Goal: Transaction & Acquisition: Purchase product/service

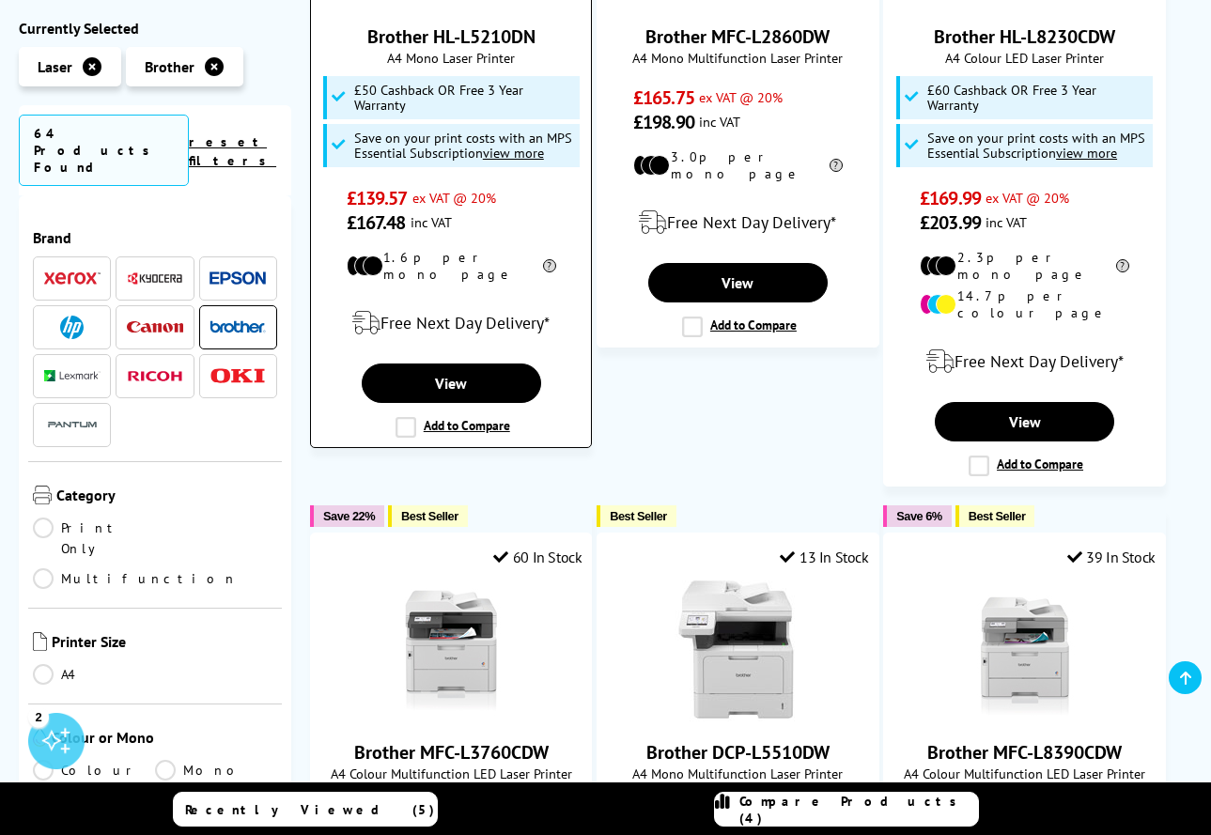
scroll to position [2108, 0]
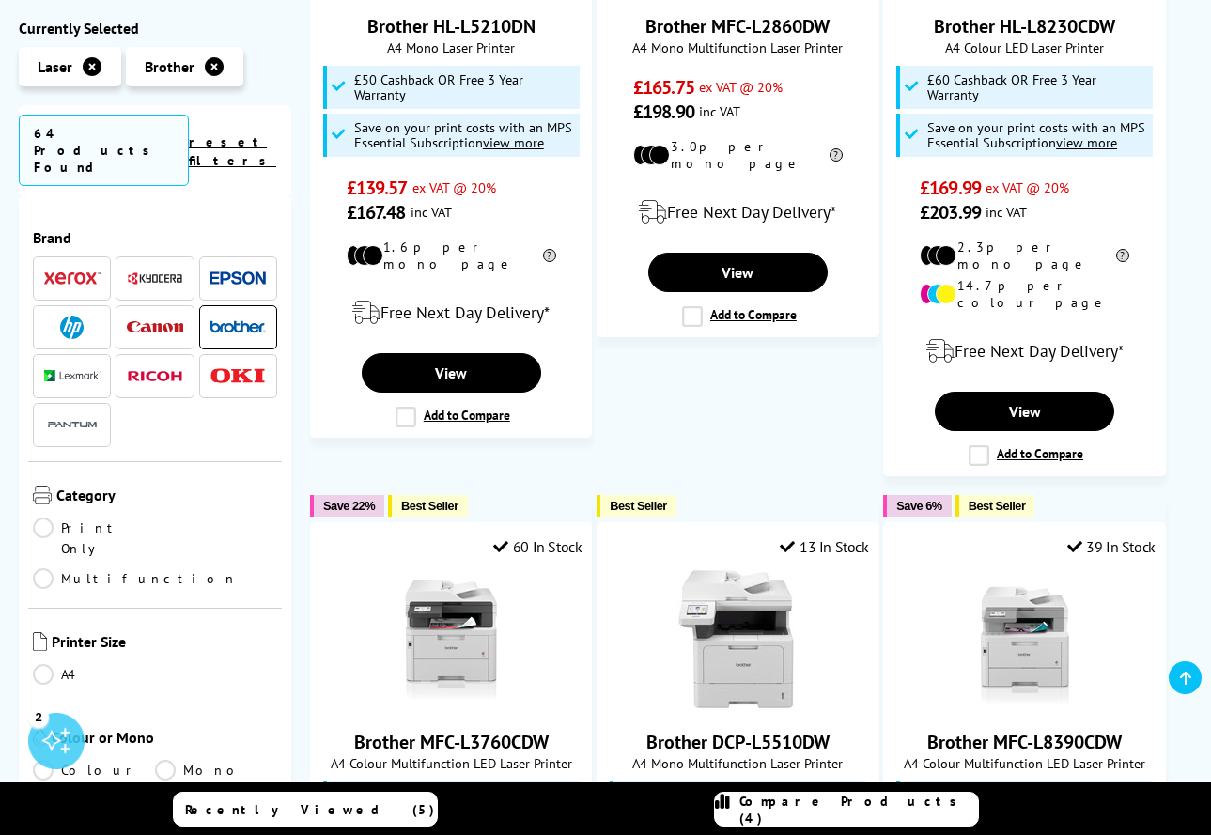
click at [163, 568] on link "Multifunction" at bounding box center [135, 578] width 205 height 21
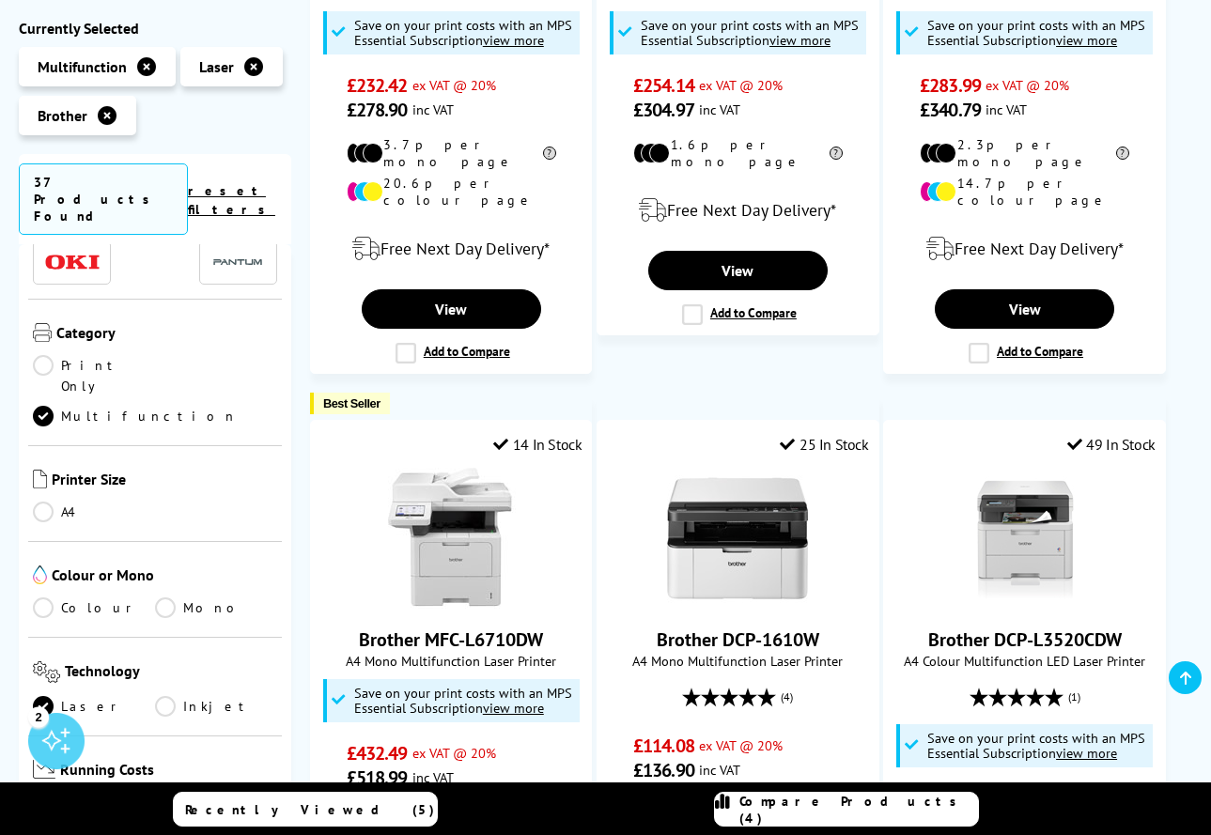
scroll to position [166, 0]
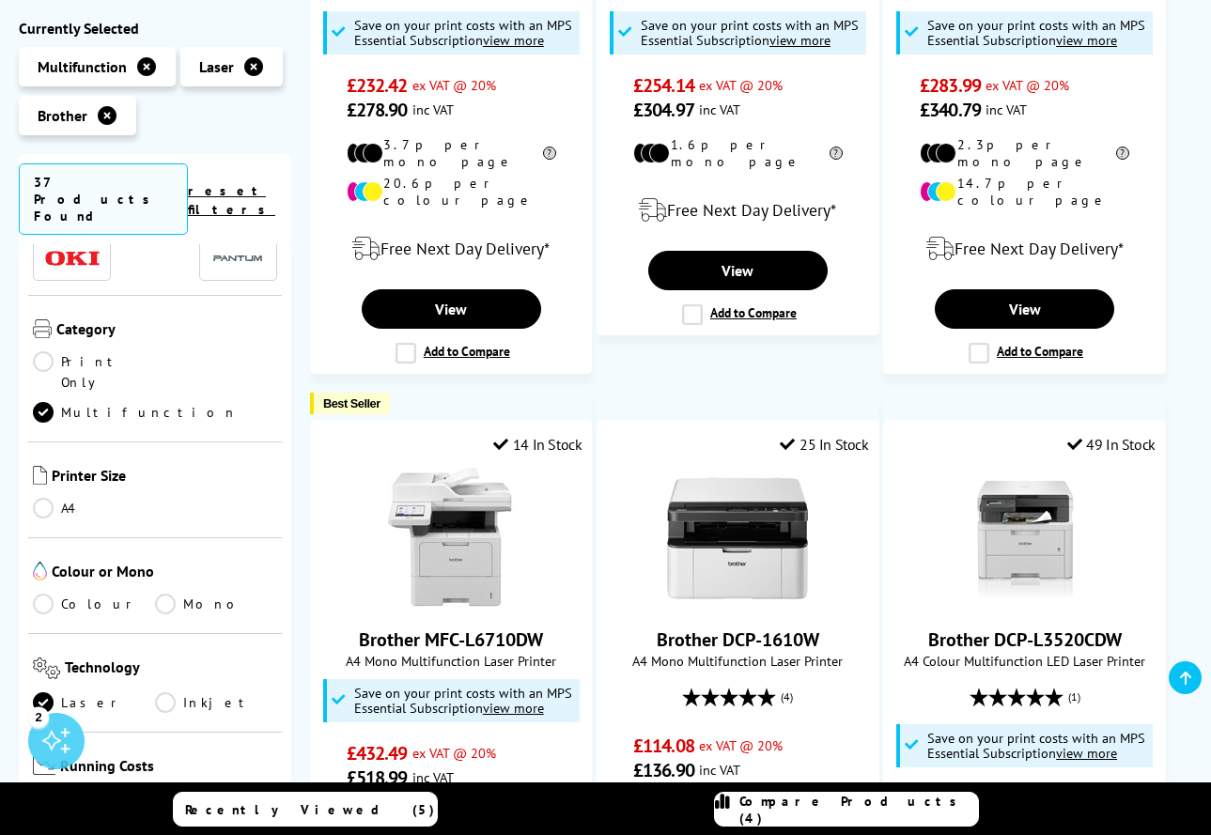
click at [45, 594] on link "Colour" at bounding box center [94, 604] width 122 height 21
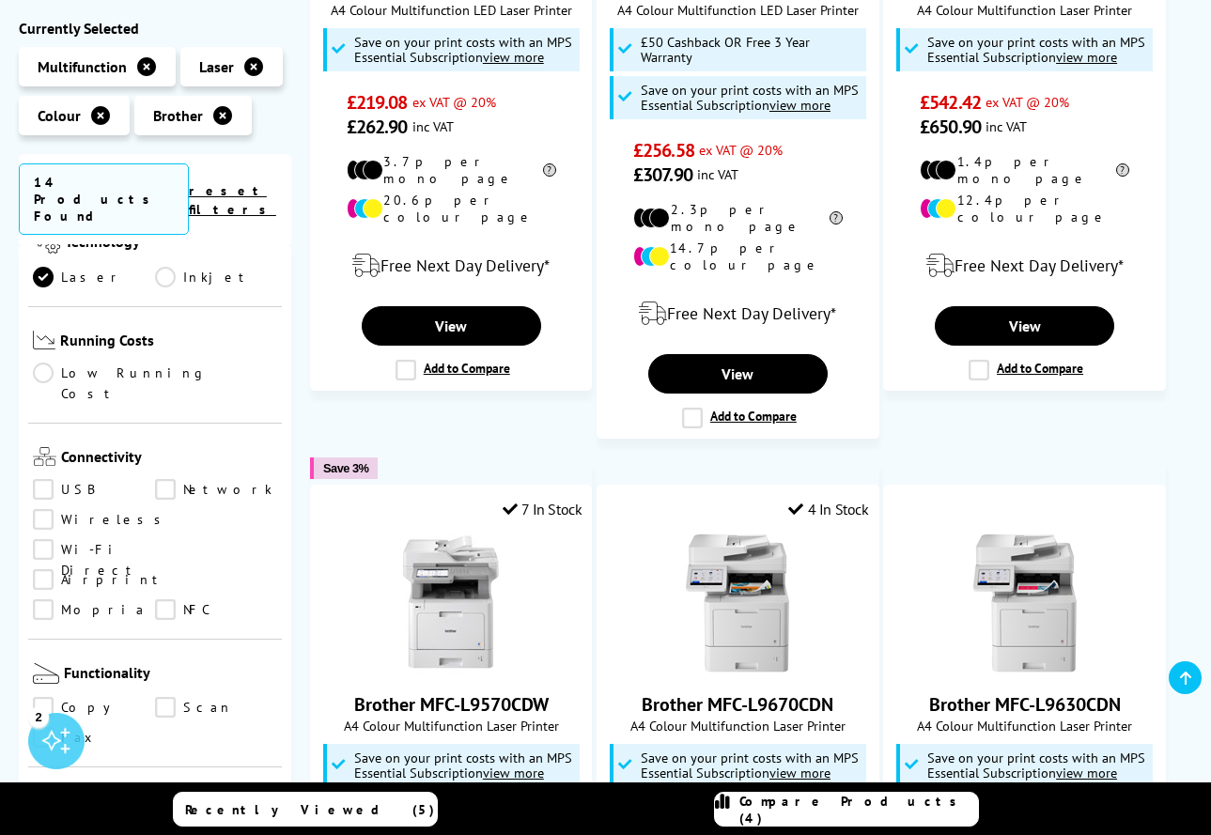
scroll to position [594, 0]
click at [163, 696] on link "Scan" at bounding box center [216, 706] width 122 height 21
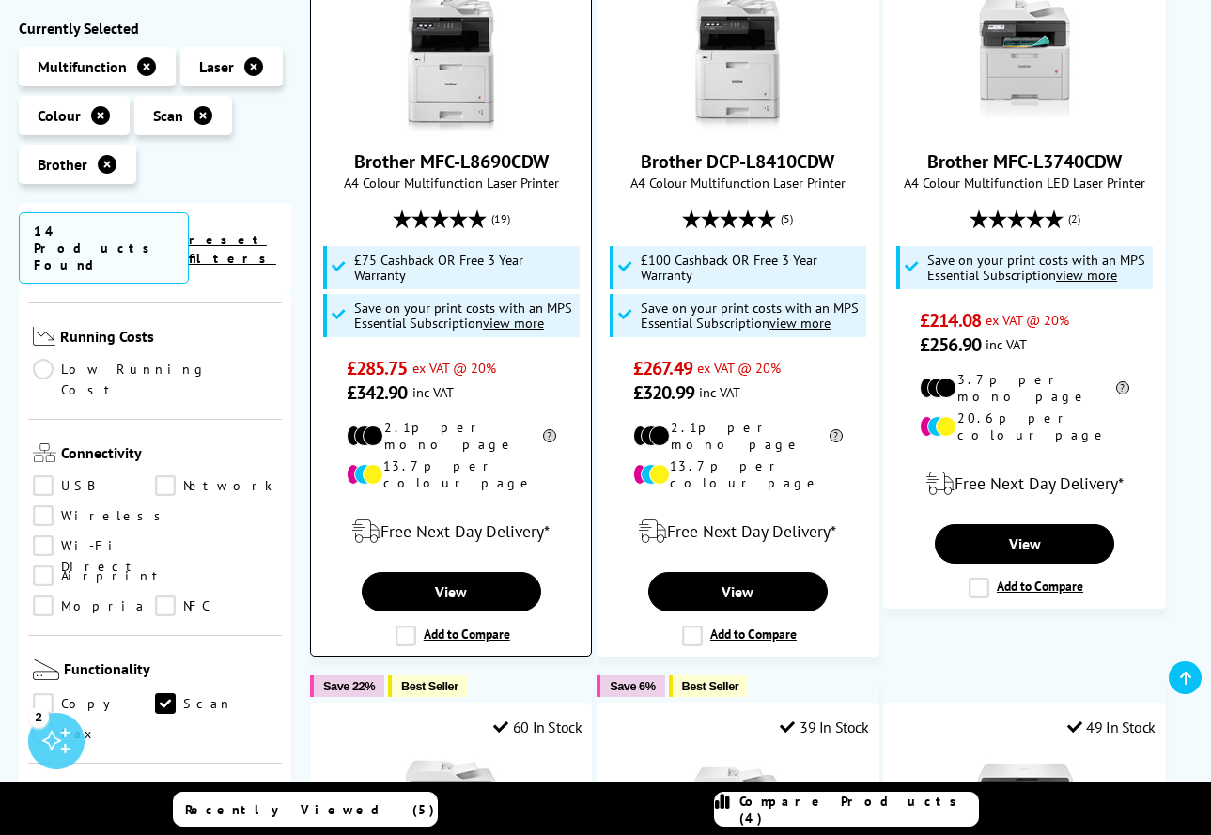
scroll to position [460, 0]
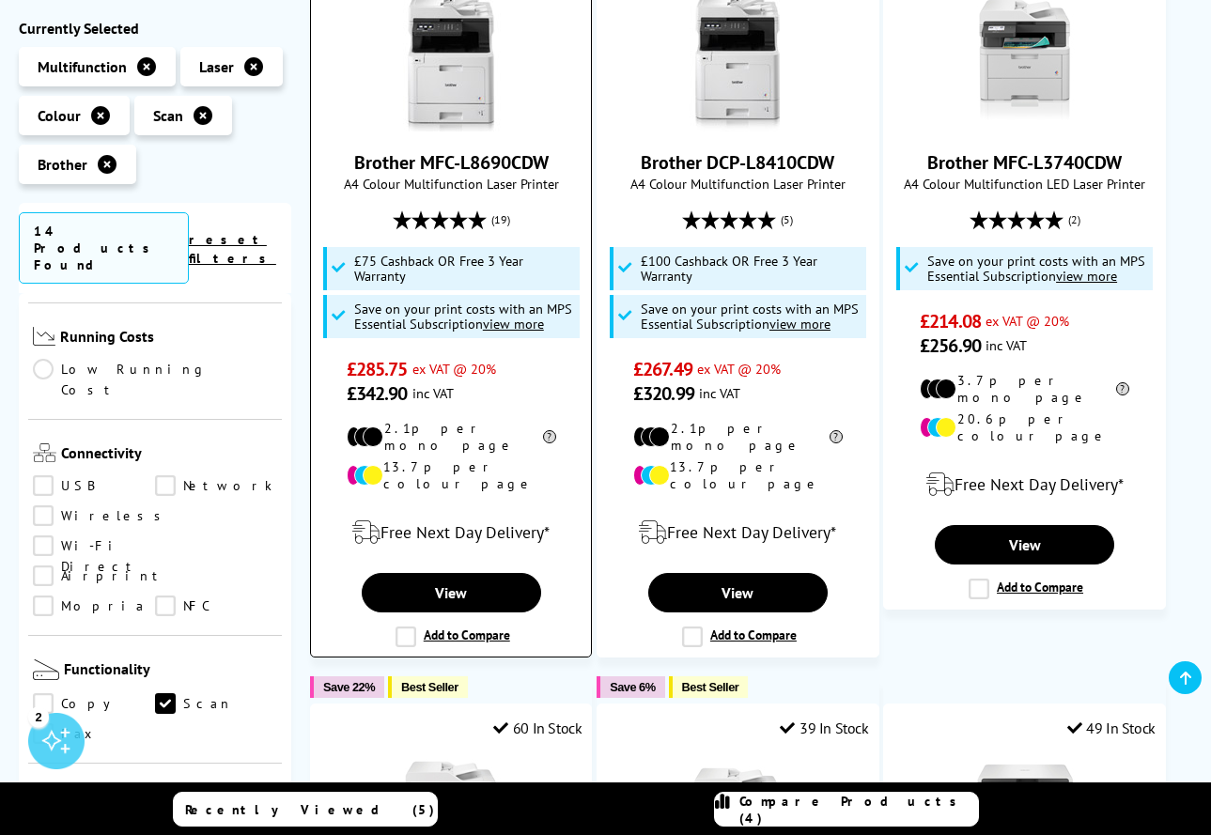
click at [410, 627] on label "Add to Compare" at bounding box center [453, 637] width 115 height 21
click at [0, 0] on input "Add to Compare" at bounding box center [0, 0] width 0 height 0
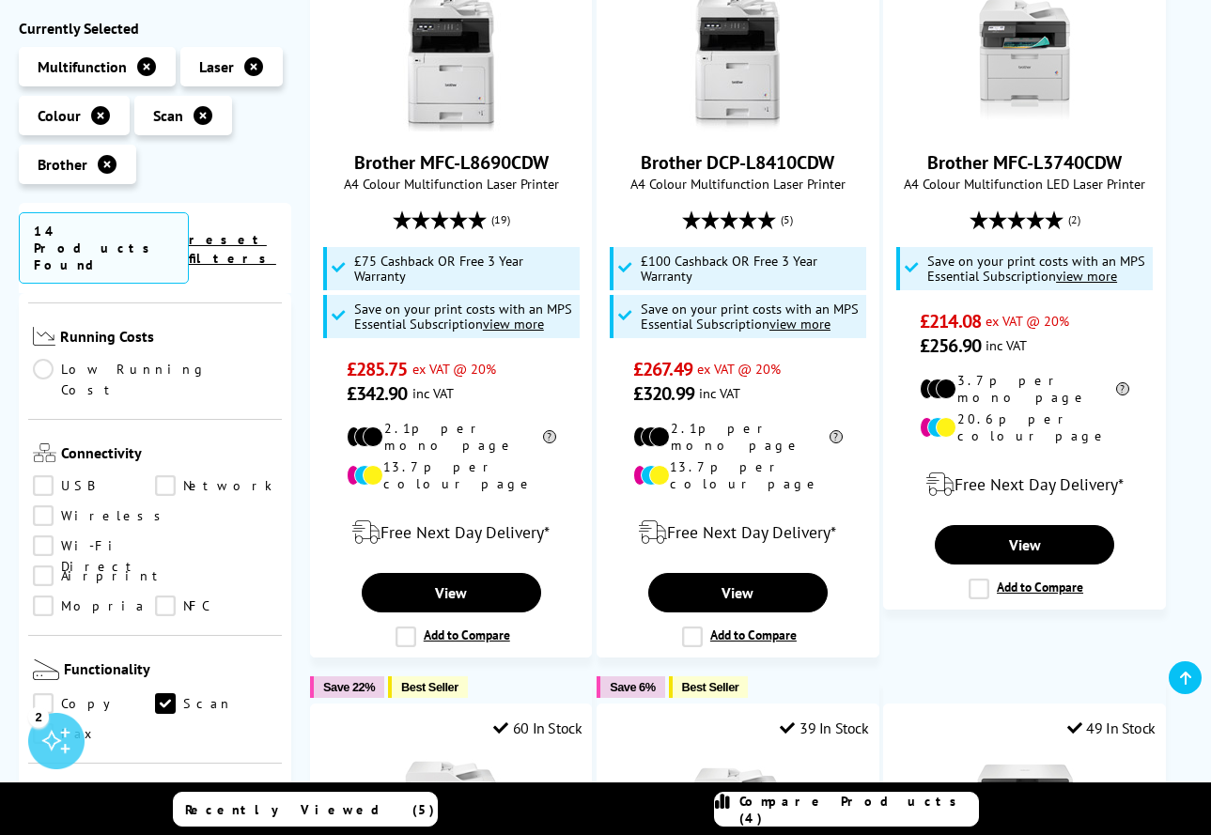
click at [800, 811] on span "Compare Products (4)" at bounding box center [858, 810] width 239 height 34
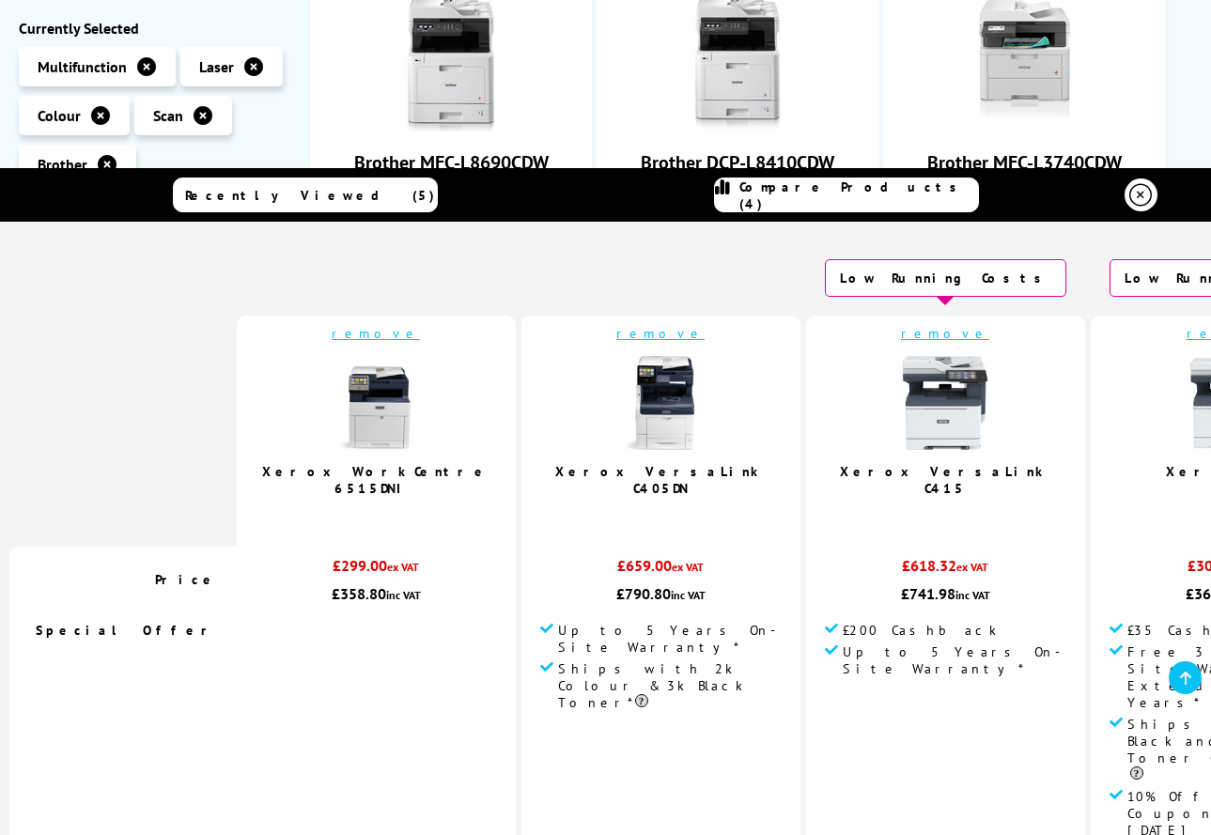
scroll to position [0, 0]
click at [1187, 327] on link "remove" at bounding box center [1231, 333] width 88 height 17
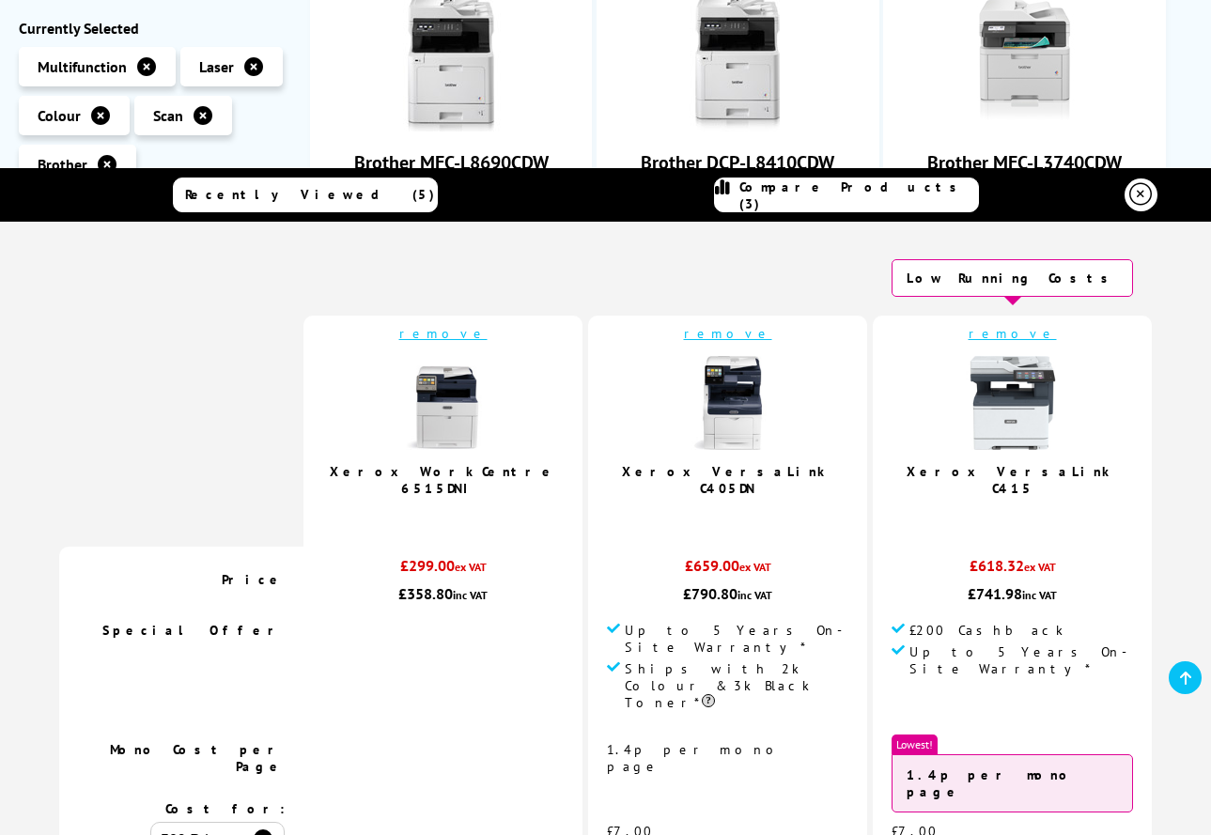
click at [969, 328] on link "remove" at bounding box center [1013, 333] width 88 height 17
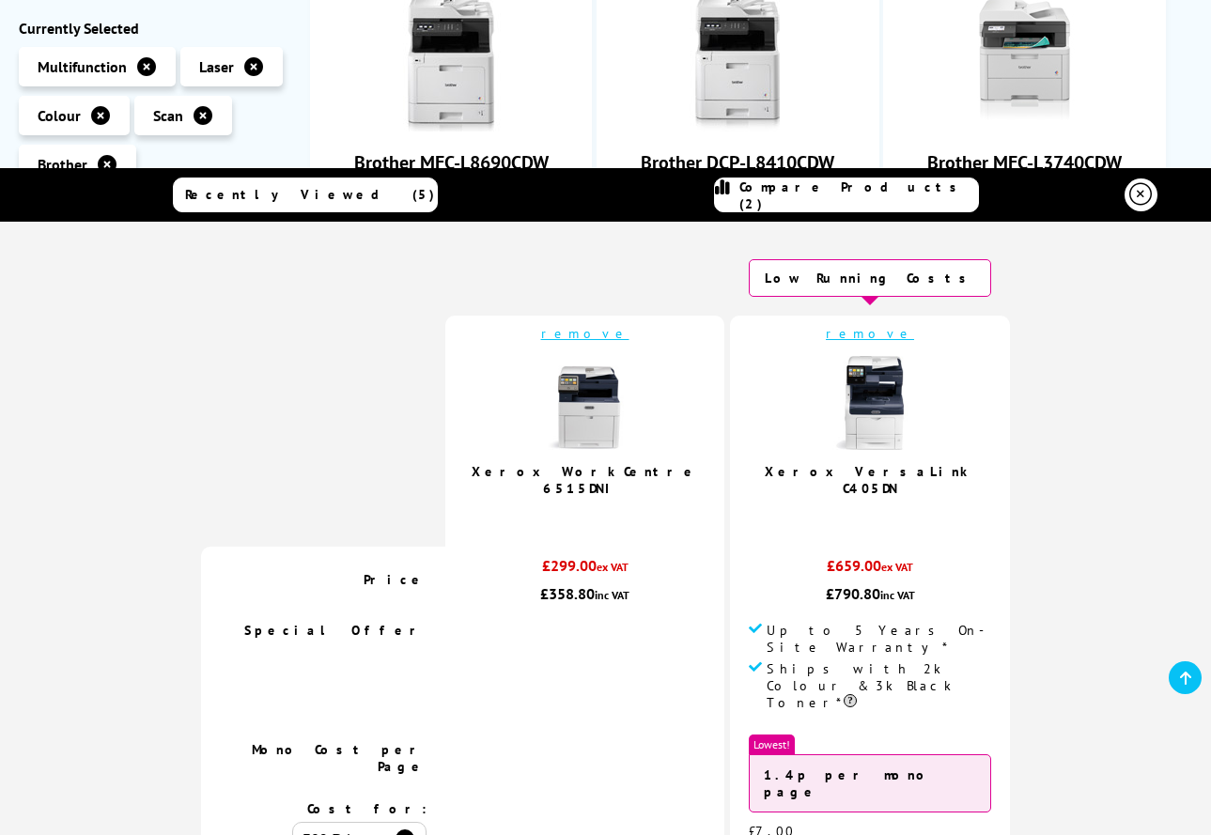
click at [841, 336] on link "remove" at bounding box center [870, 333] width 88 height 17
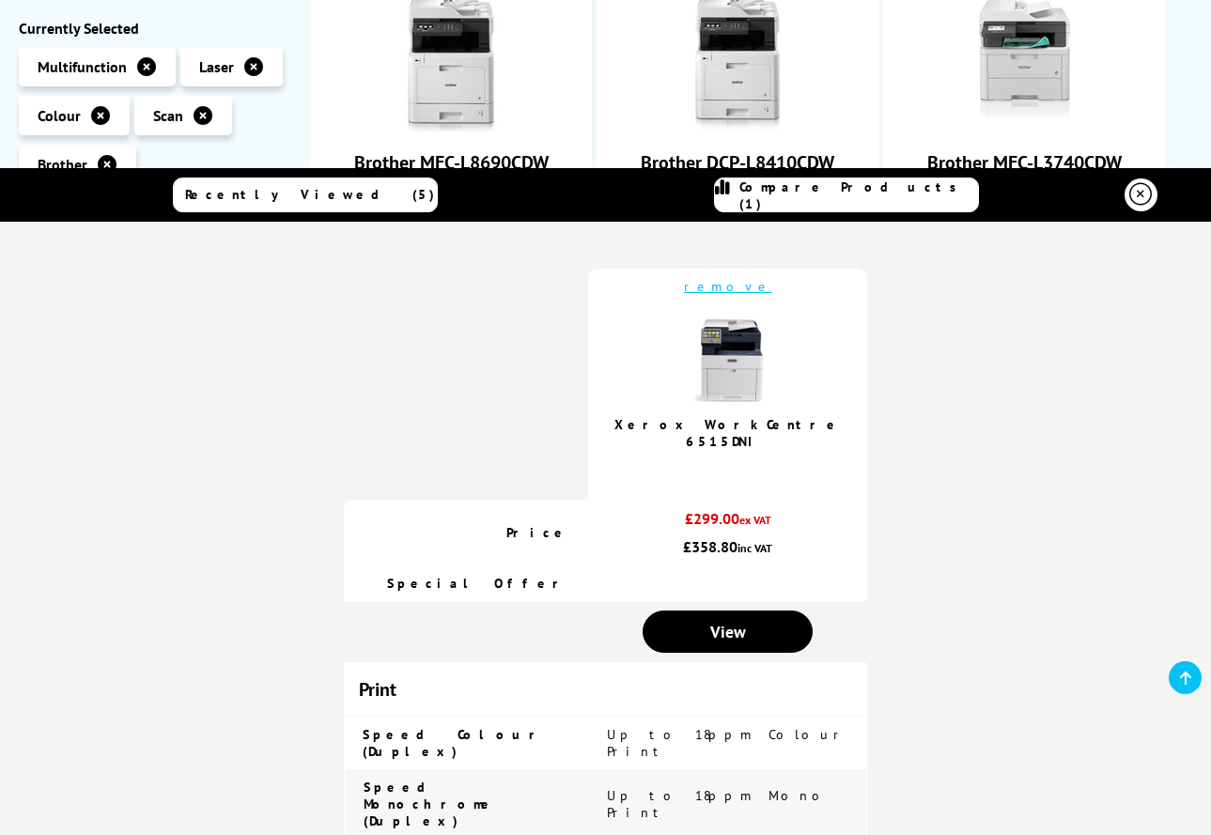
click at [726, 291] on link "remove" at bounding box center [728, 286] width 88 height 17
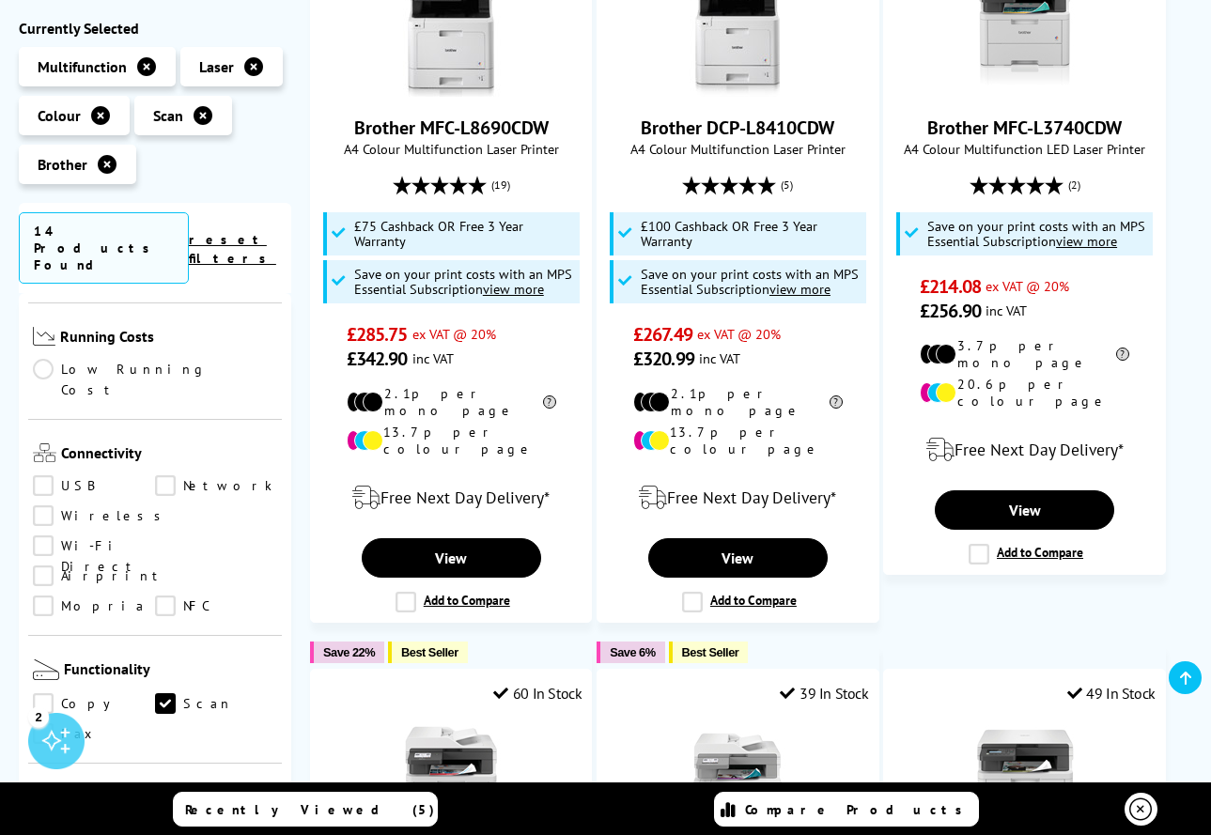
scroll to position [554, 0]
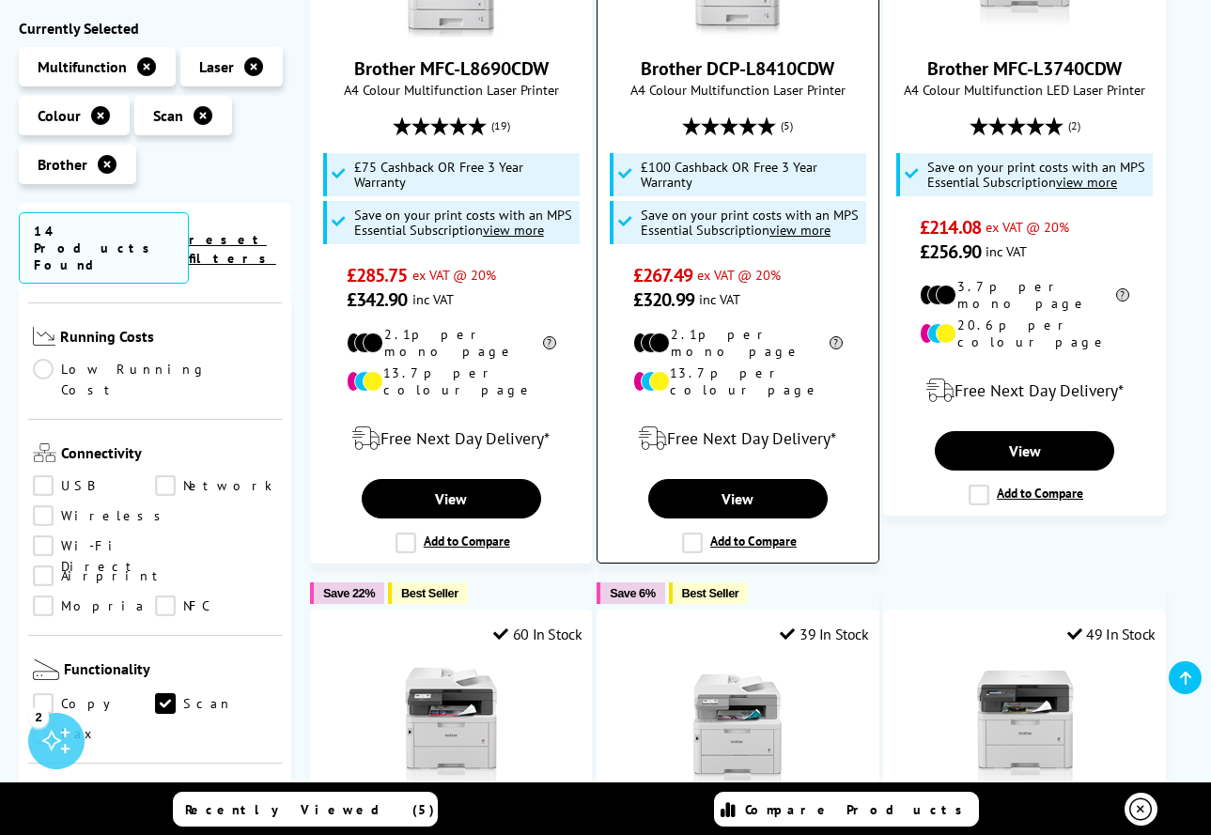
click at [700, 533] on label "Add to Compare" at bounding box center [739, 543] width 115 height 21
click at [0, 0] on input "Add to Compare" at bounding box center [0, 0] width 0 height 0
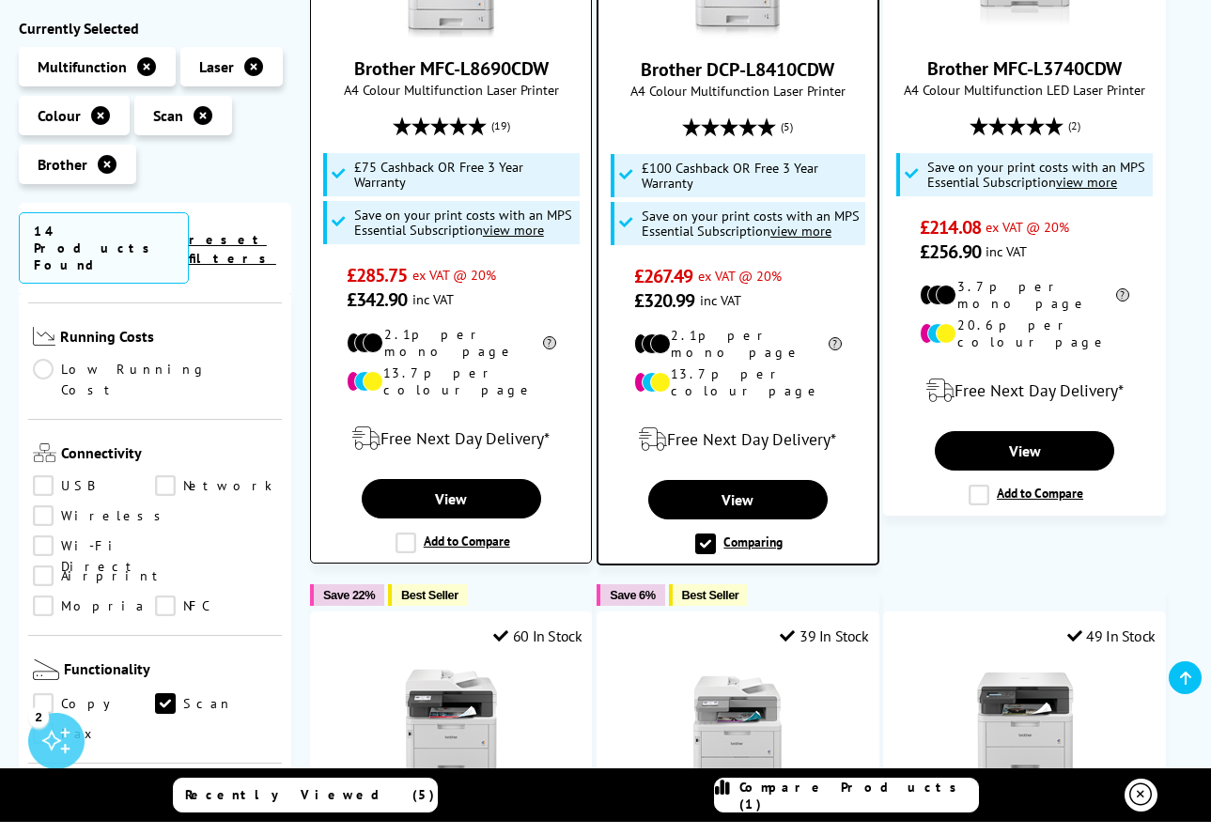
click at [410, 533] on label "Add to Compare" at bounding box center [453, 543] width 115 height 21
click at [0, 0] on input "Add to Compare" at bounding box center [0, 0] width 0 height 0
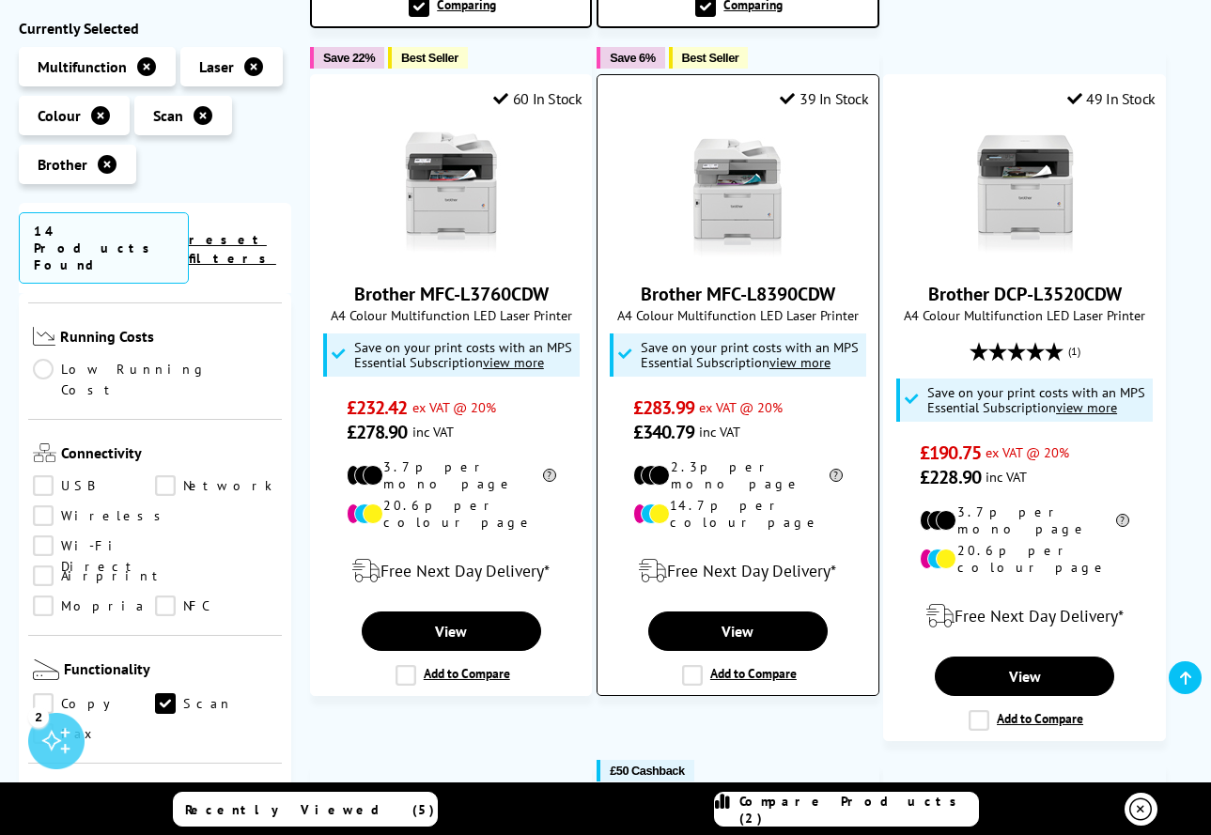
scroll to position [1096, 0]
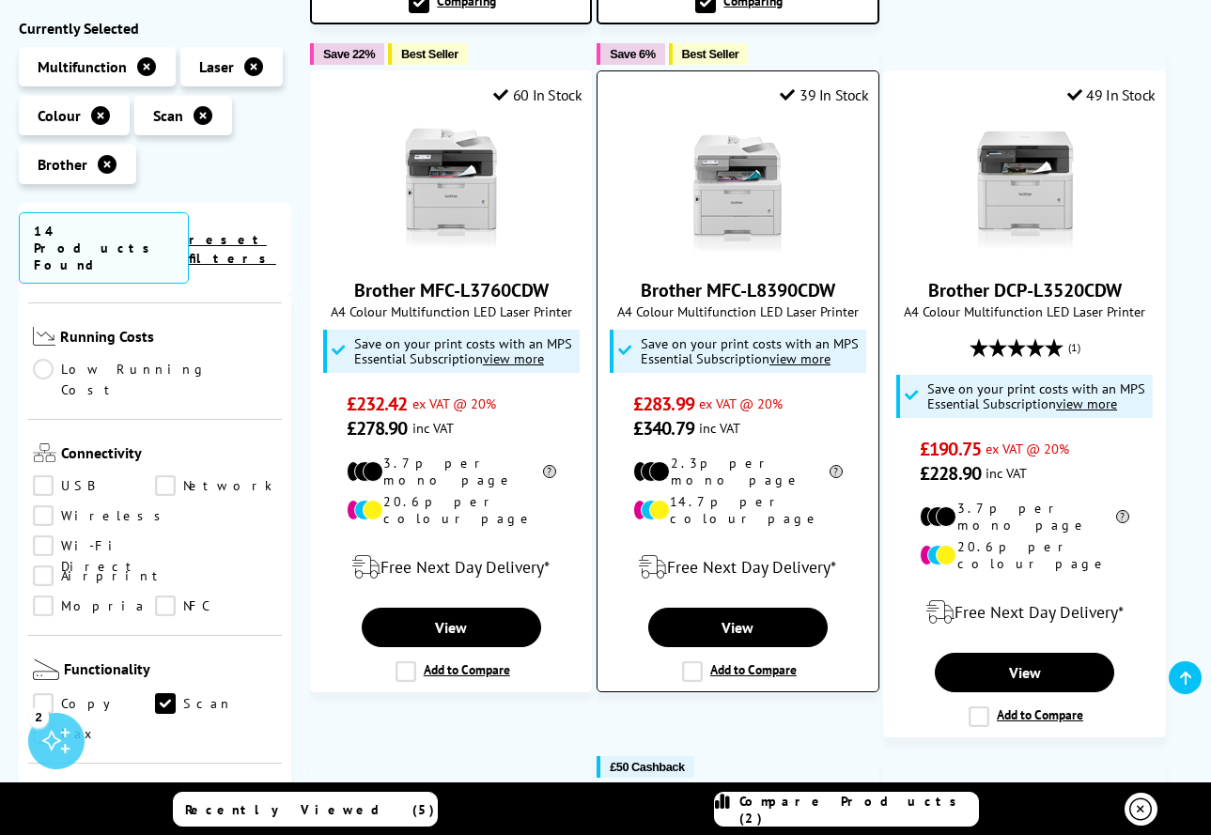
click at [693, 661] on label "Add to Compare" at bounding box center [739, 671] width 115 height 21
click at [0, 0] on input "Add to Compare" at bounding box center [0, 0] width 0 height 0
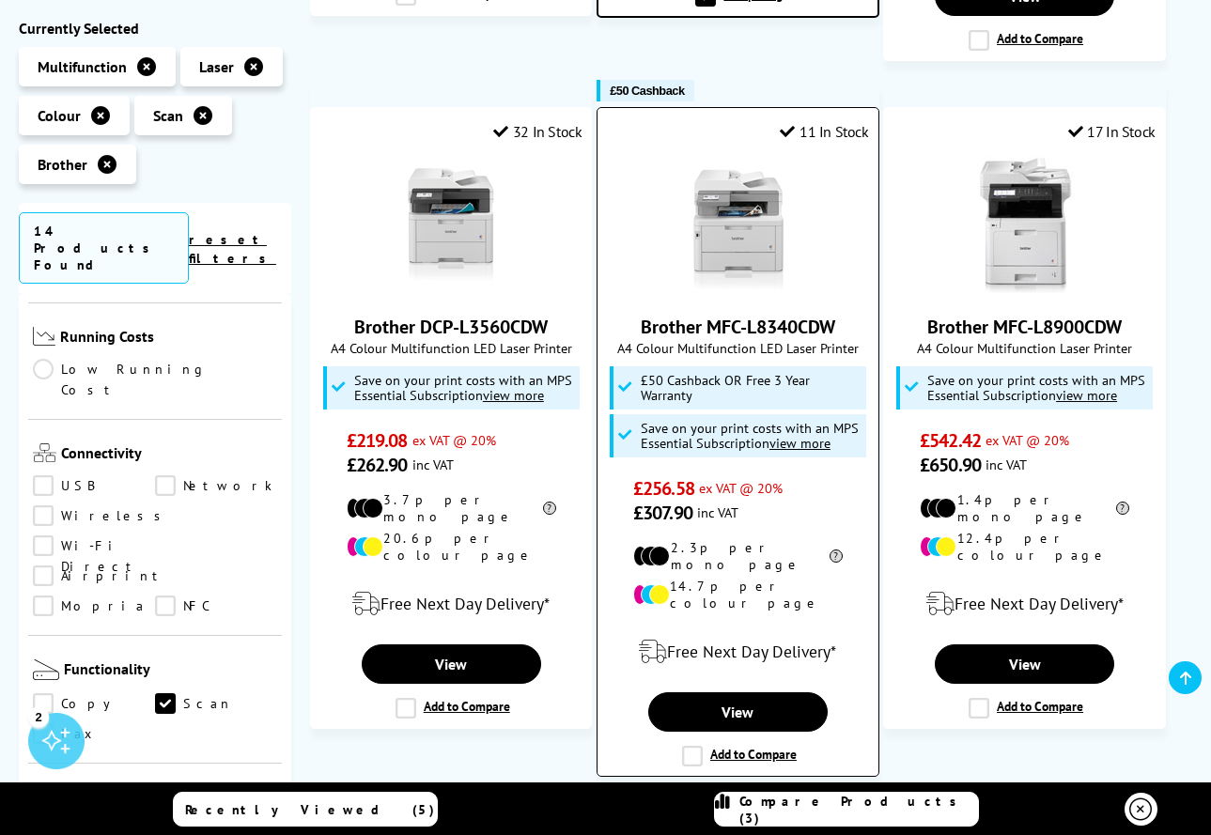
scroll to position [1796, 0]
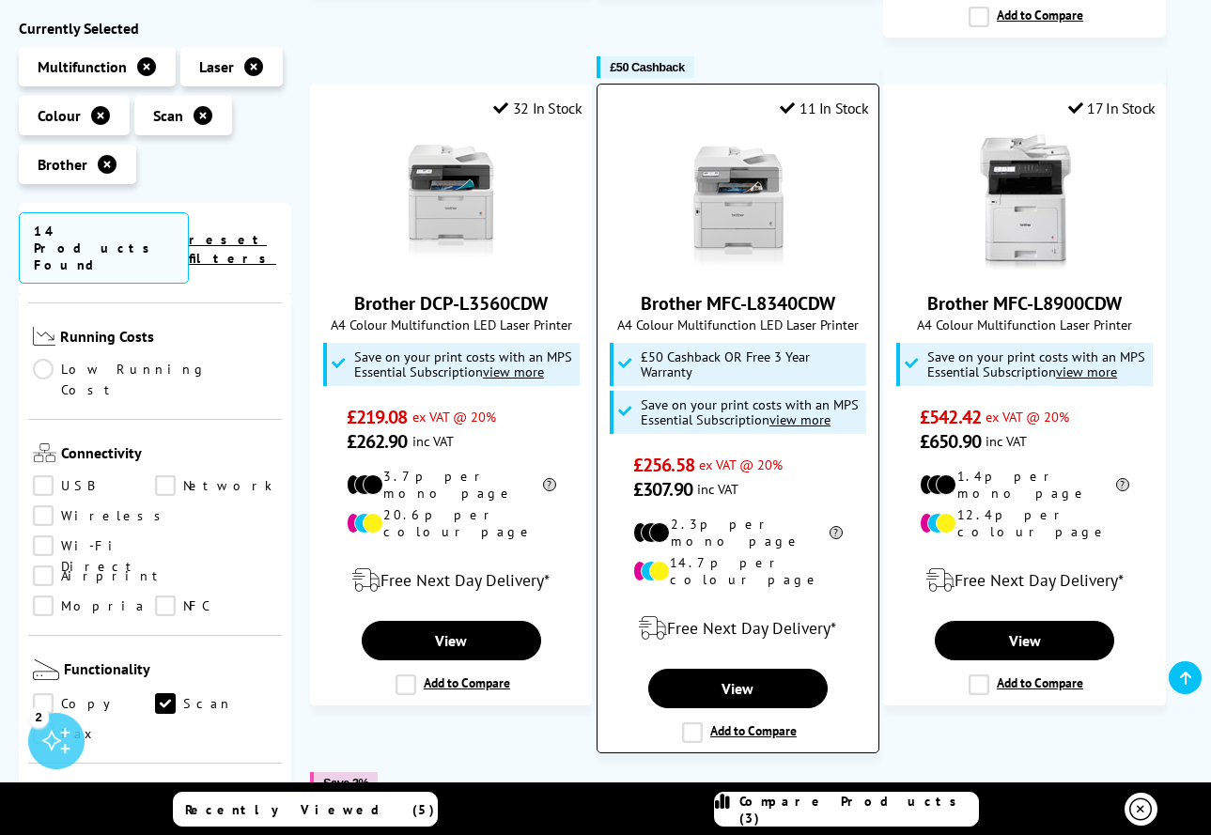
click at [695, 723] on label "Add to Compare" at bounding box center [739, 733] width 115 height 21
click at [0, 0] on input "Add to Compare" at bounding box center [0, 0] width 0 height 0
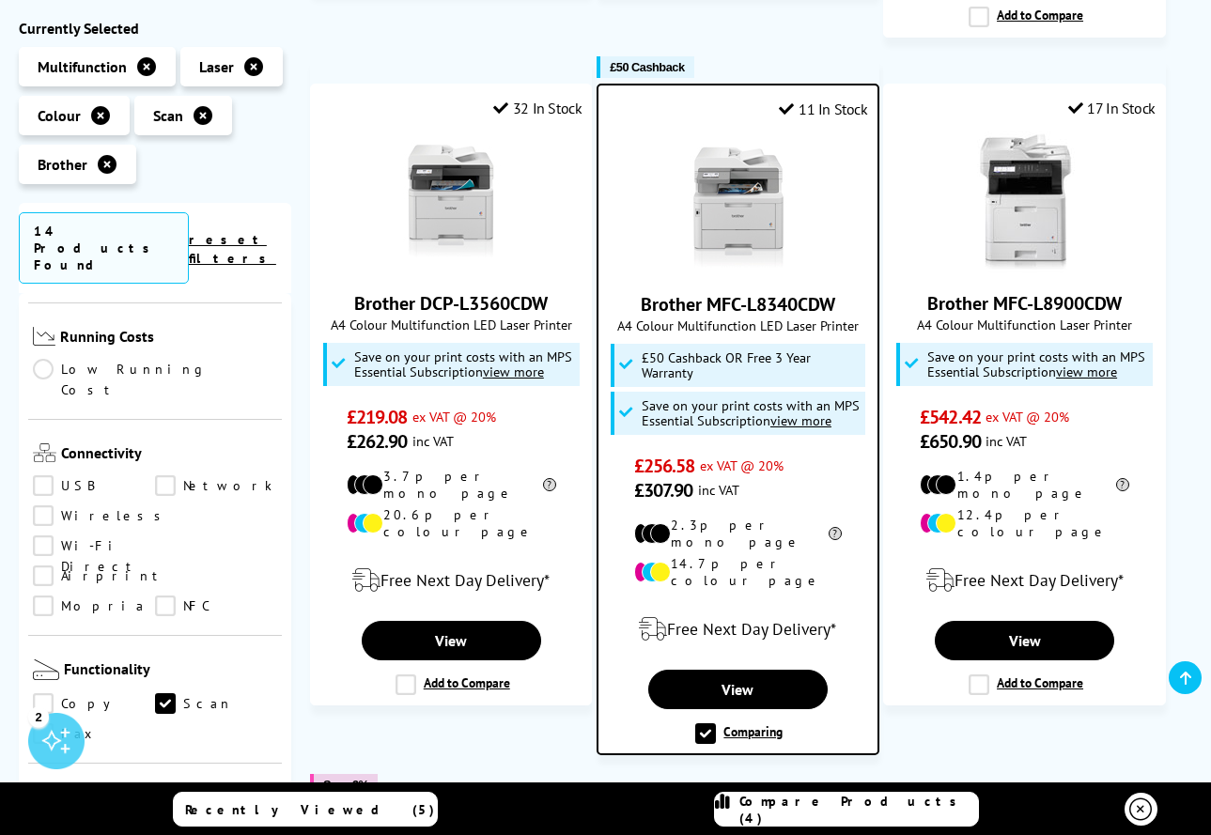
click at [795, 814] on div "Compare Products (4)" at bounding box center [846, 810] width 263 height 34
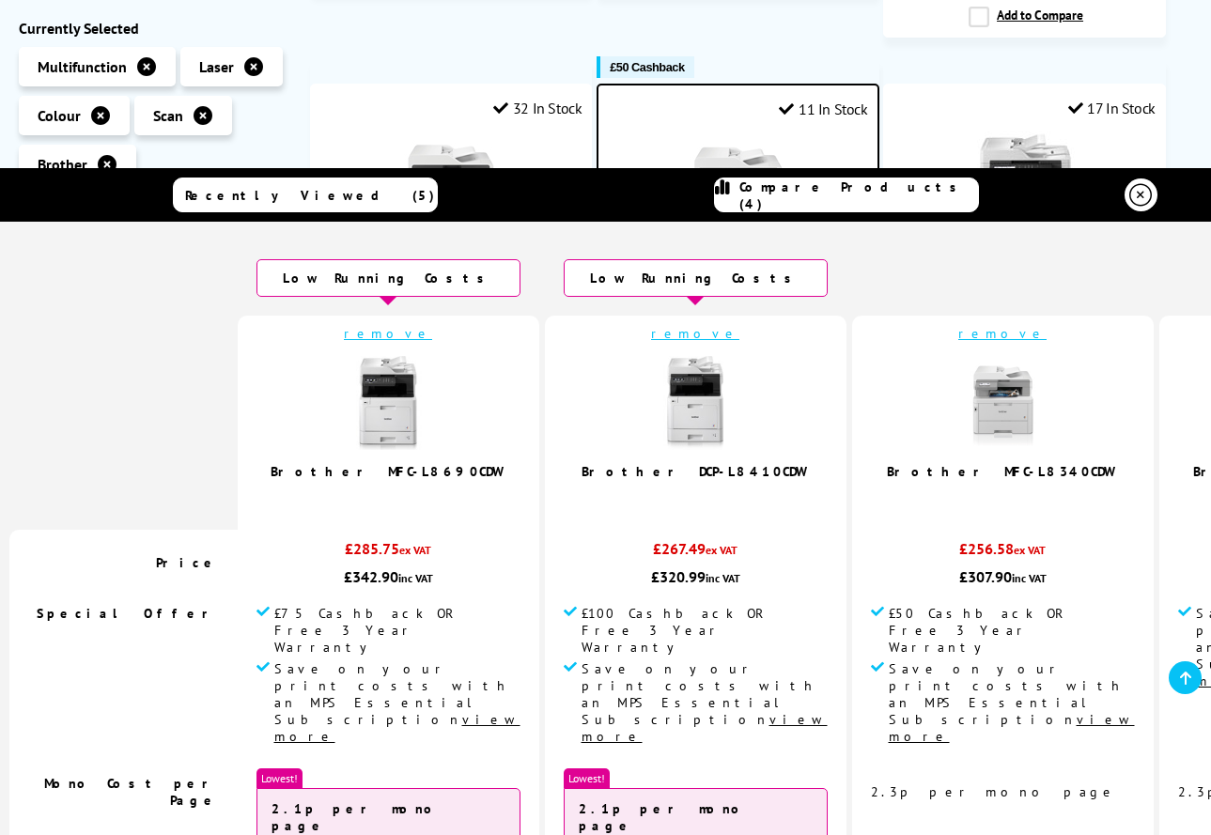
scroll to position [0, 0]
click at [856, 695] on td "£50 Cashback OR Free 3 Year Warranty Save on your print costs with an MPS Essen…" at bounding box center [1003, 677] width 302 height 163
click at [889, 711] on u "view more" at bounding box center [1012, 728] width 246 height 34
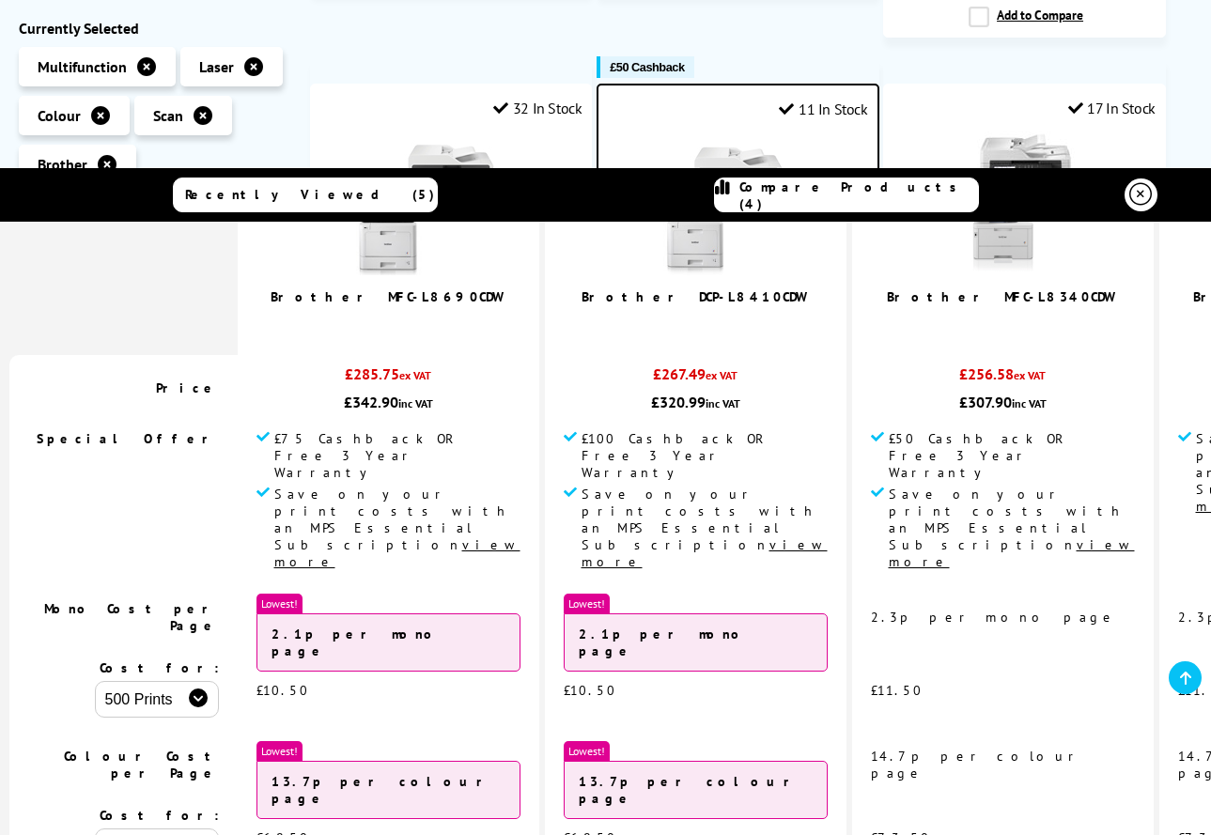
scroll to position [174, 0]
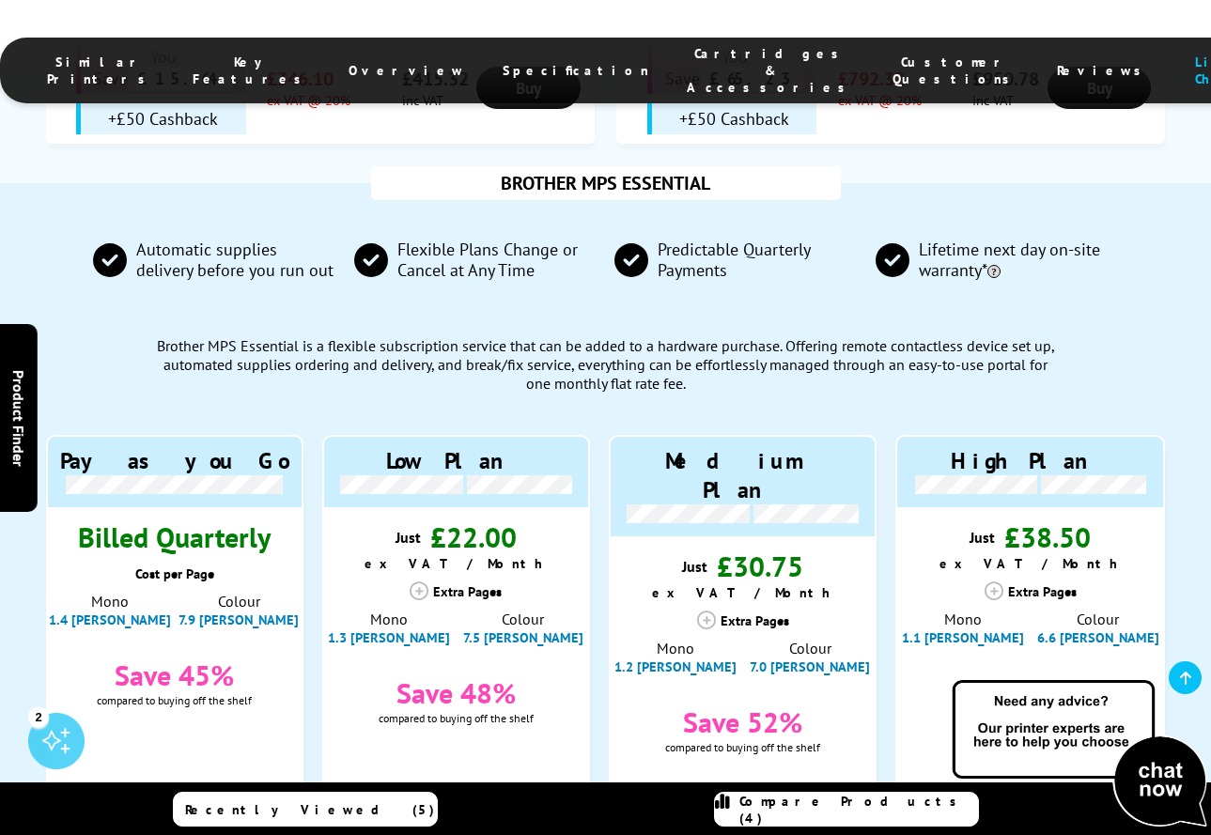
scroll to position [1719, 0]
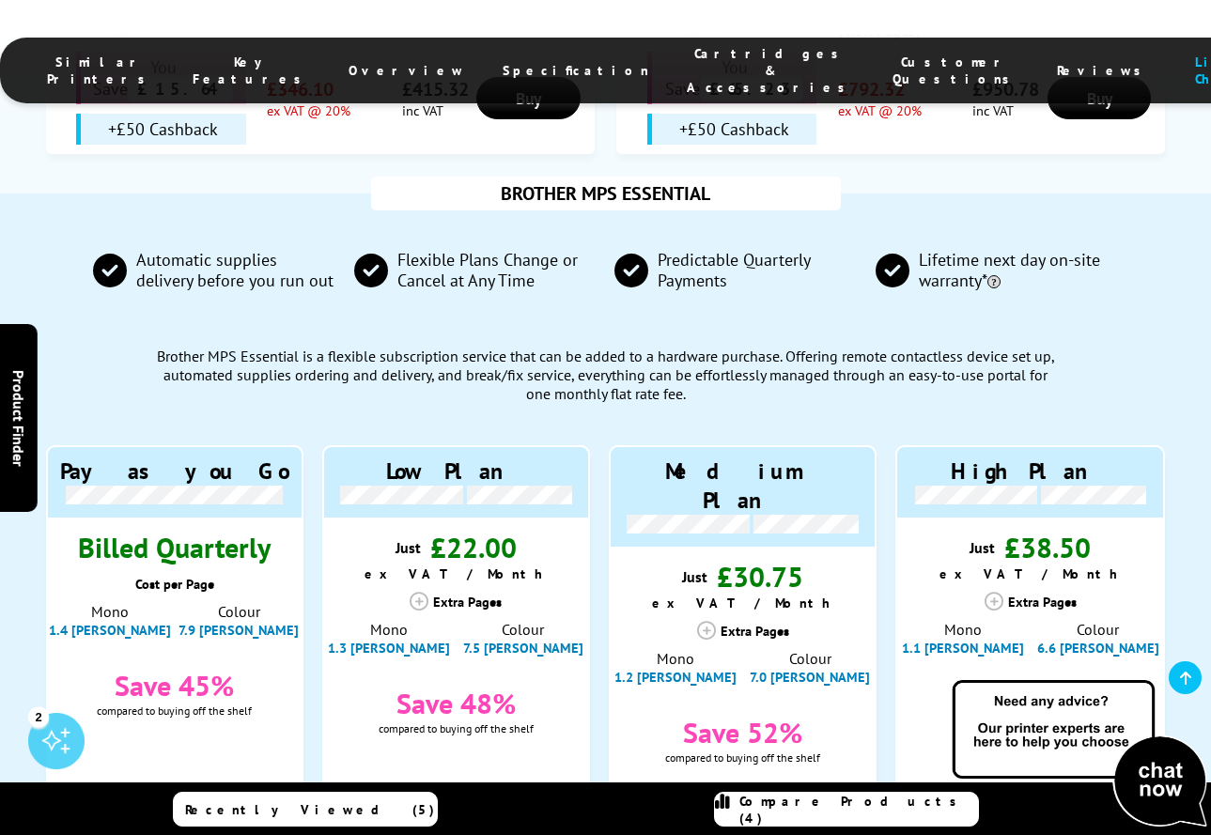
click at [218, 802] on button "Choose Plan" at bounding box center [174, 819] width 133 height 34
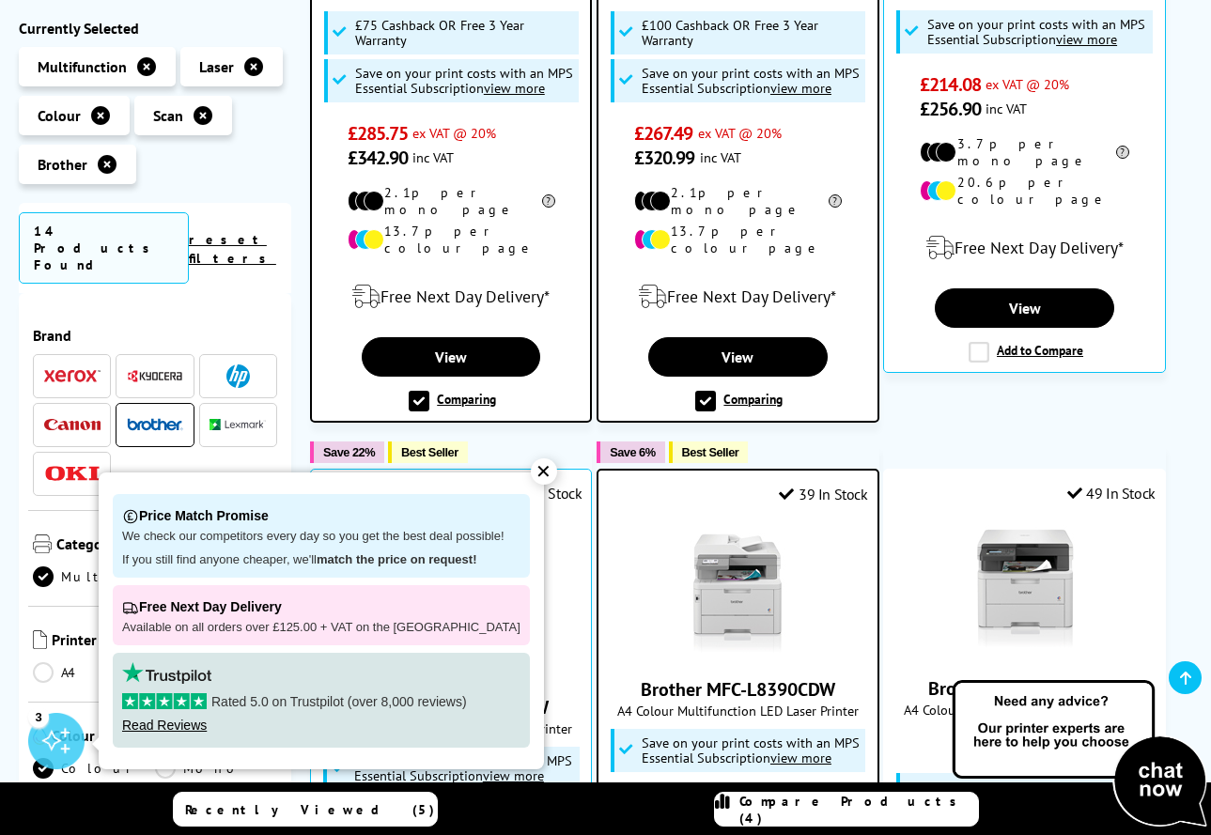
scroll to position [713, 0]
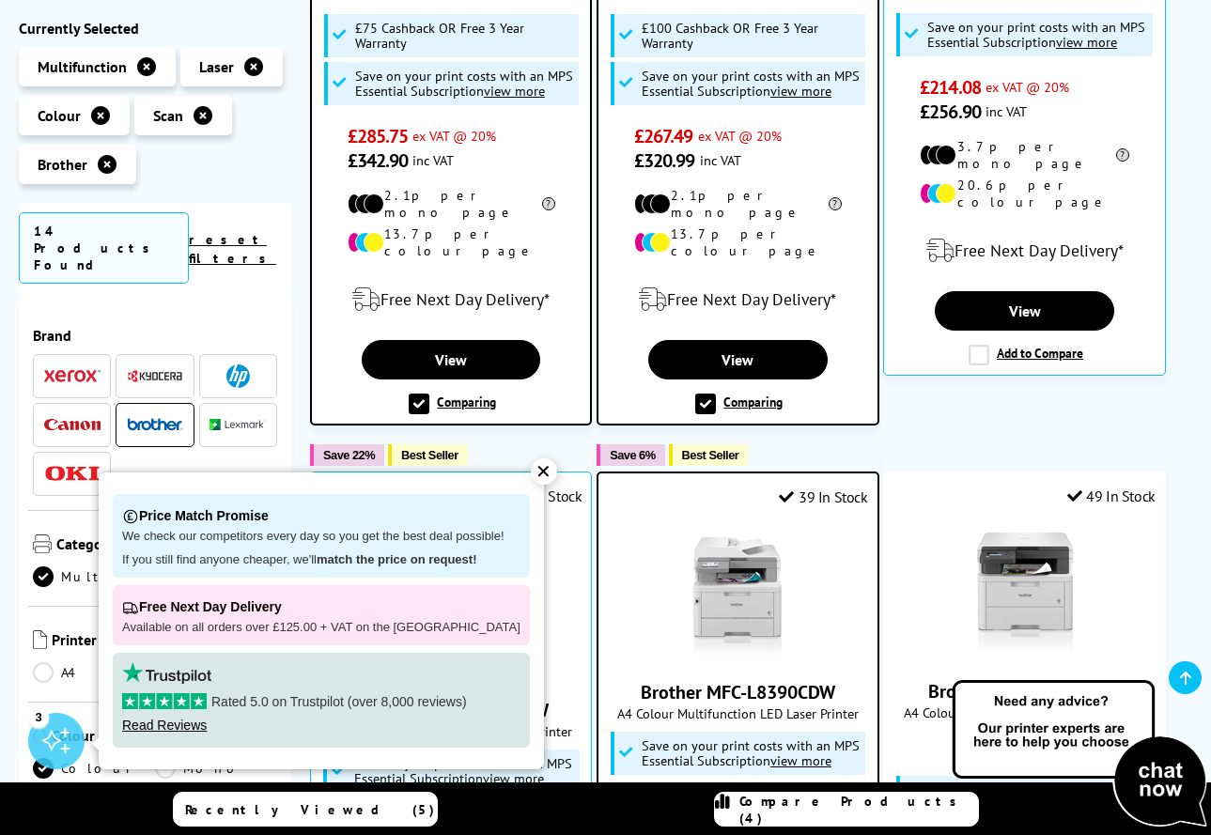
click at [705, 394] on label "Comparing" at bounding box center [738, 404] width 87 height 21
click at [0, 0] on input "Comparing" at bounding box center [0, 0] width 0 height 0
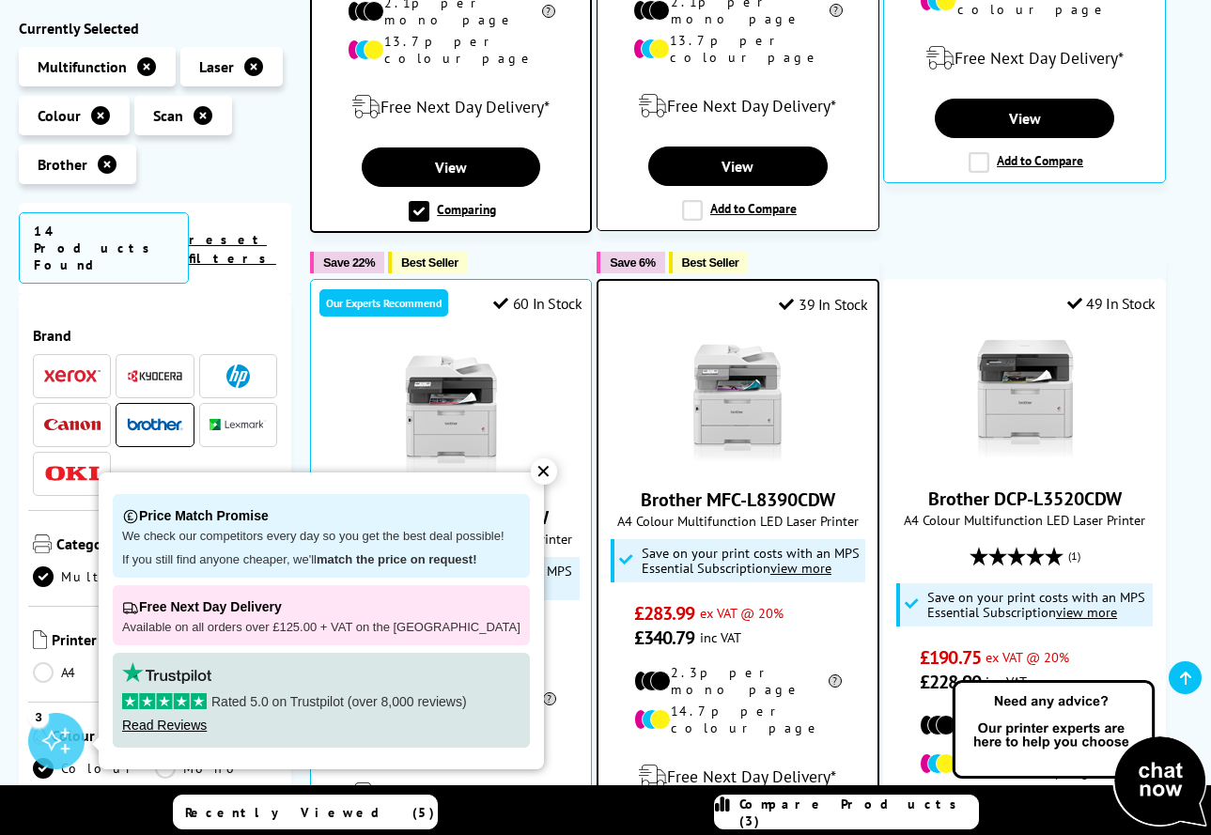
scroll to position [912, 0]
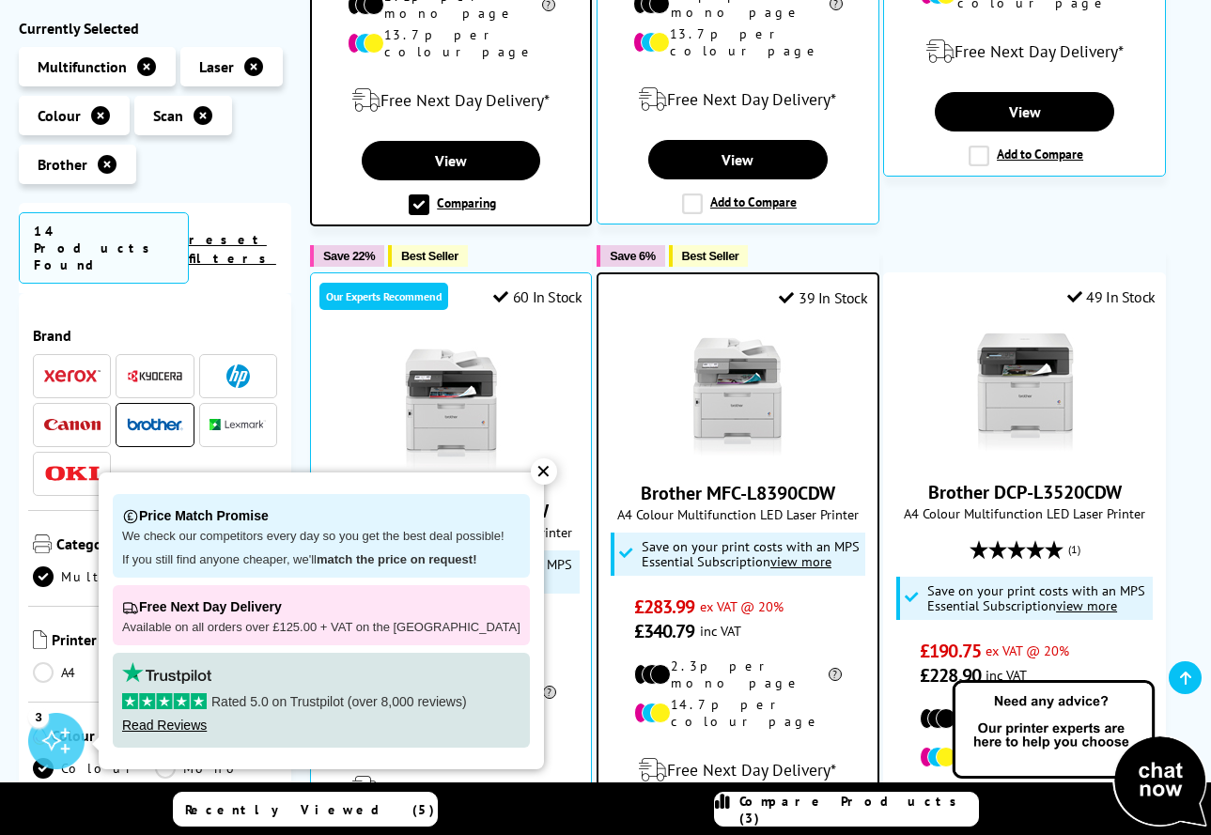
click at [420, 194] on label "Comparing" at bounding box center [452, 204] width 87 height 21
click at [0, 0] on input "Comparing" at bounding box center [0, 0] width 0 height 0
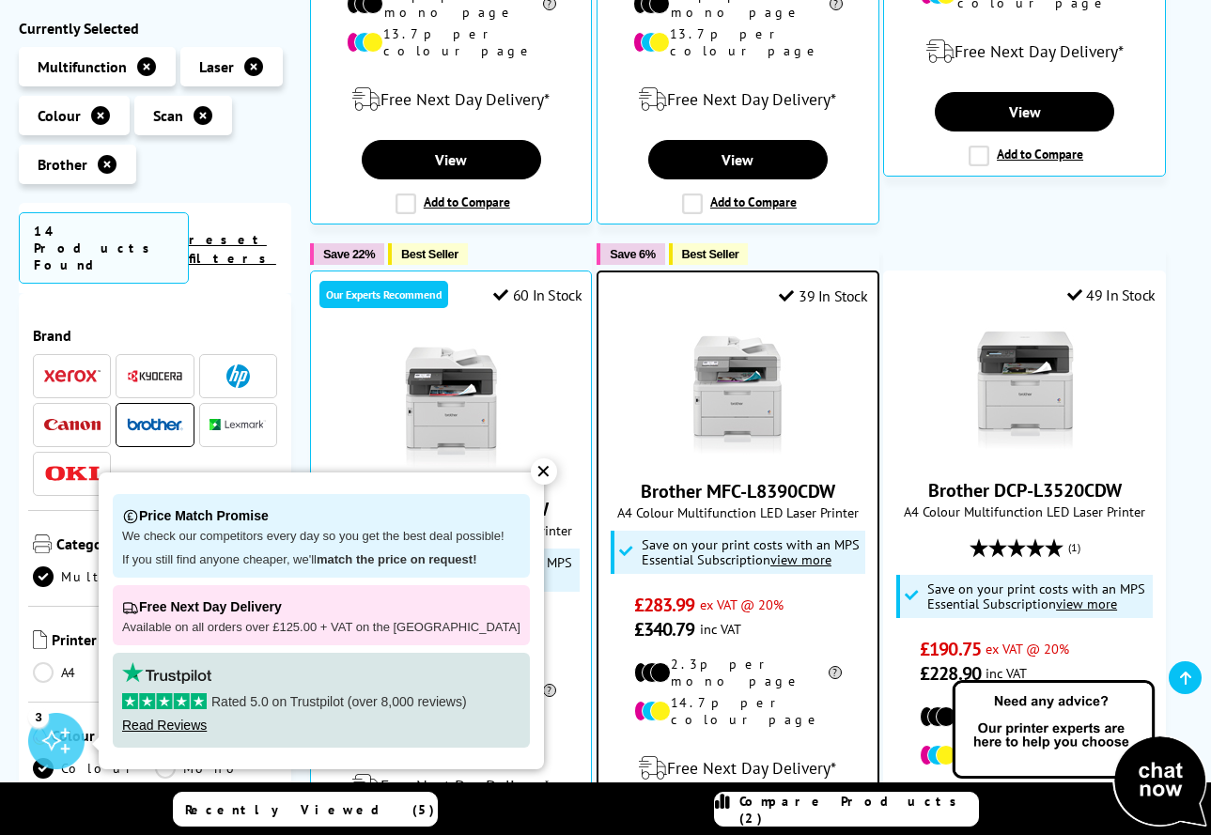
click at [531, 482] on div "✕" at bounding box center [544, 472] width 26 height 26
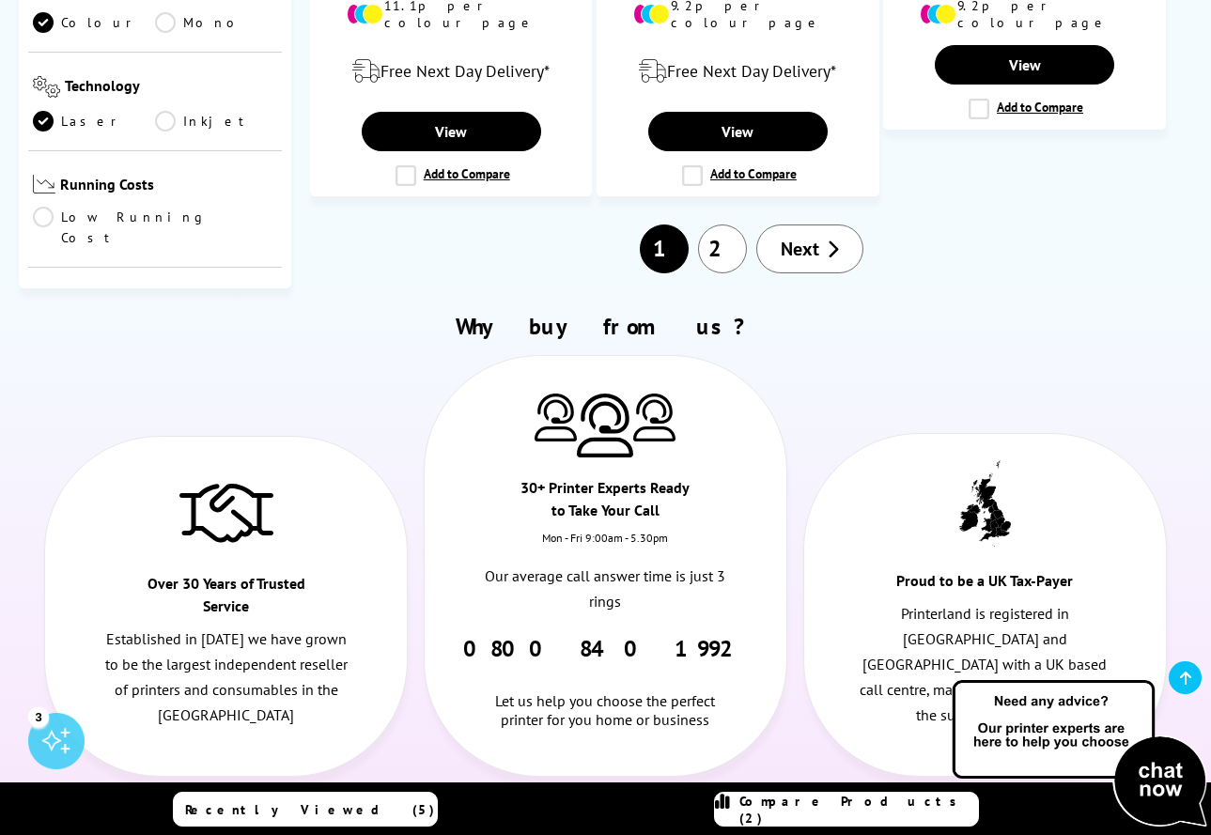
scroll to position [3054, 0]
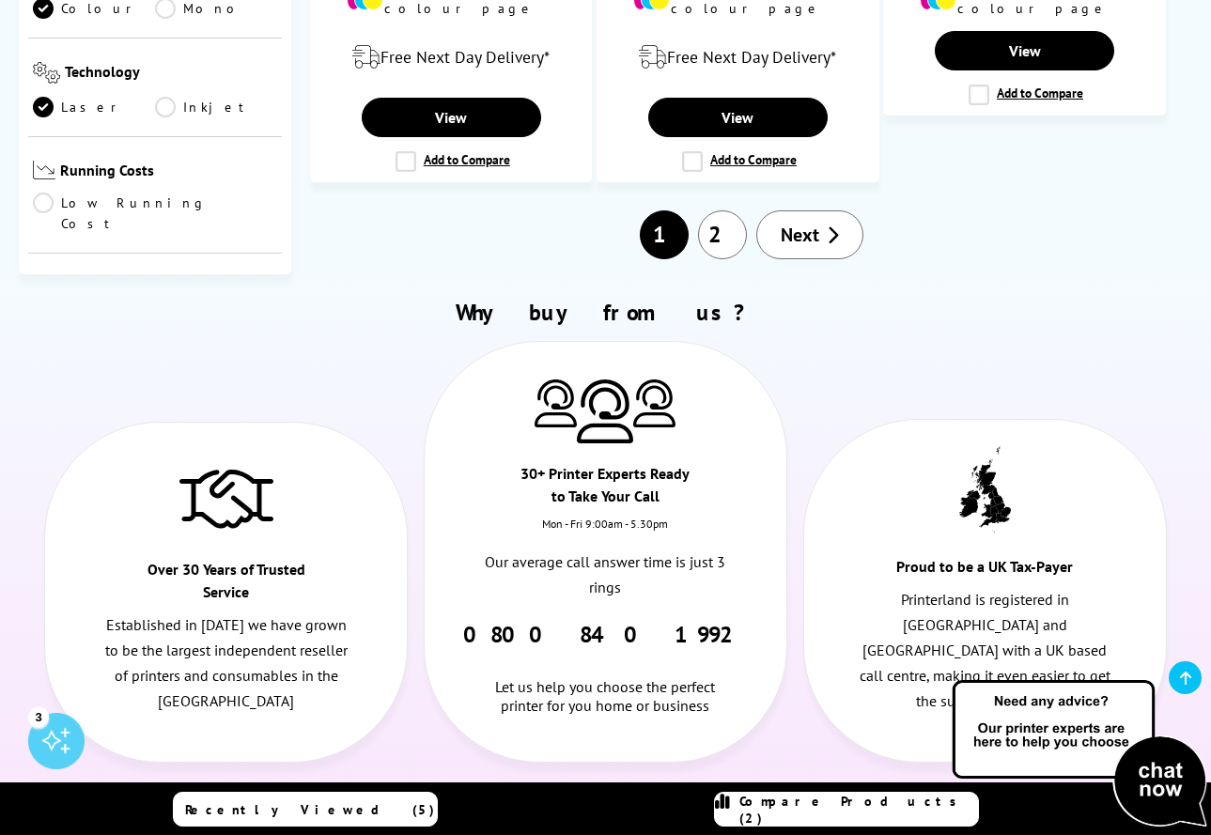
click at [827, 808] on span "Compare Products (2)" at bounding box center [858, 810] width 239 height 34
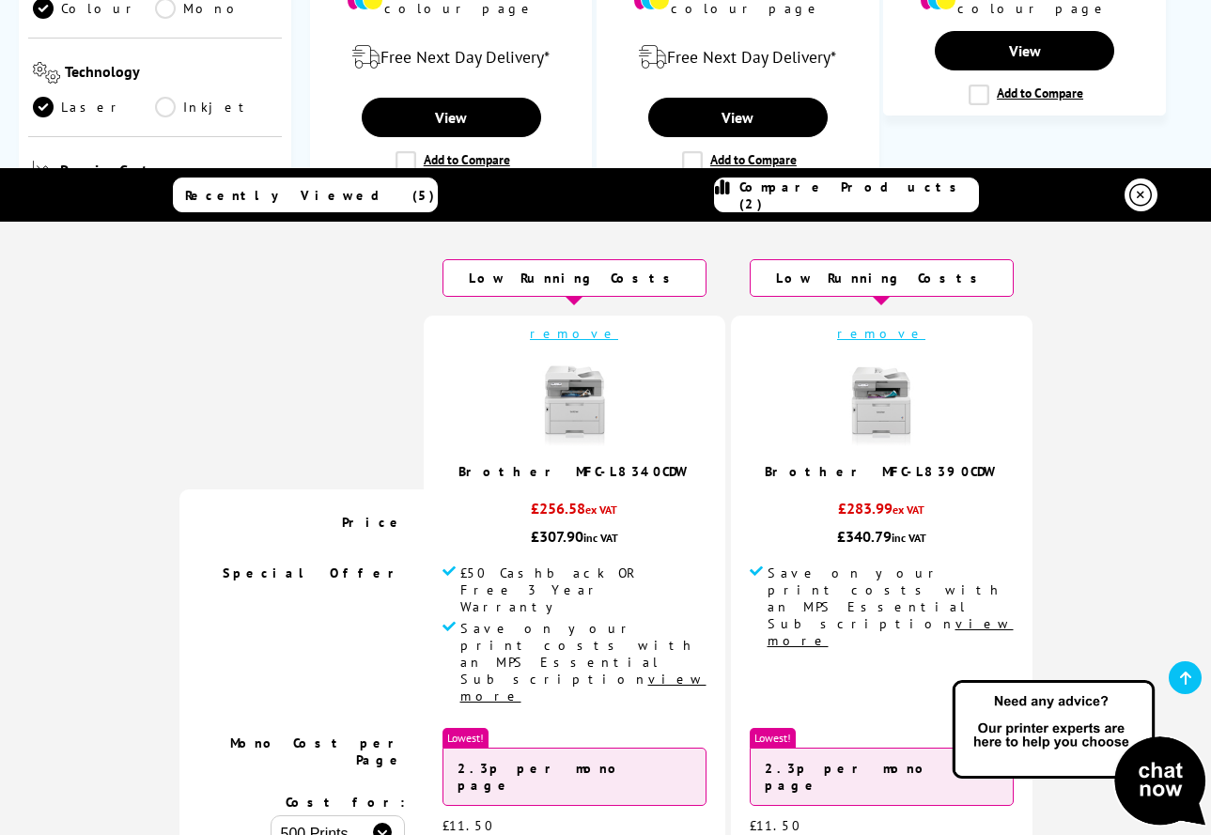
scroll to position [0, 0]
click at [626, 319] on td "remove Brother MFC-L8340CDW" at bounding box center [575, 403] width 302 height 174
click at [618, 326] on link "remove" at bounding box center [574, 333] width 88 height 17
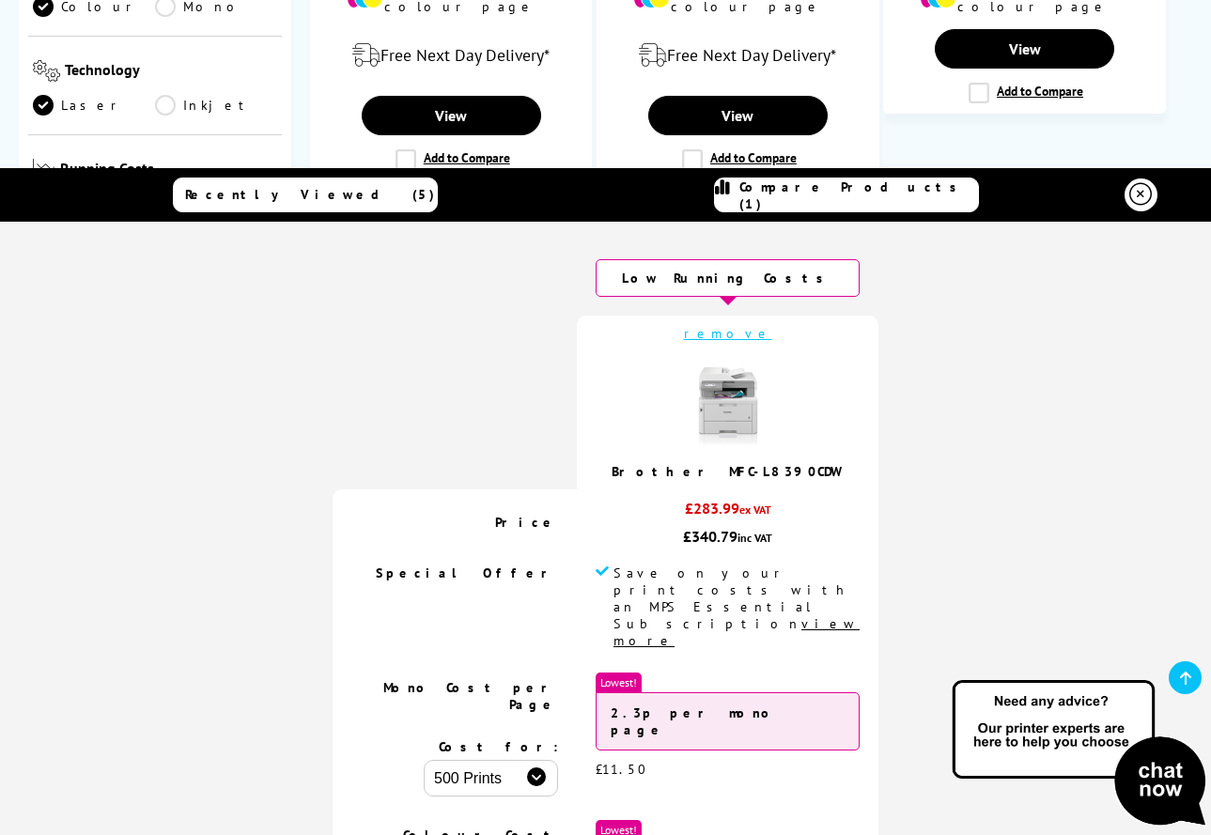
click at [1134, 196] on icon at bounding box center [1140, 194] width 23 height 23
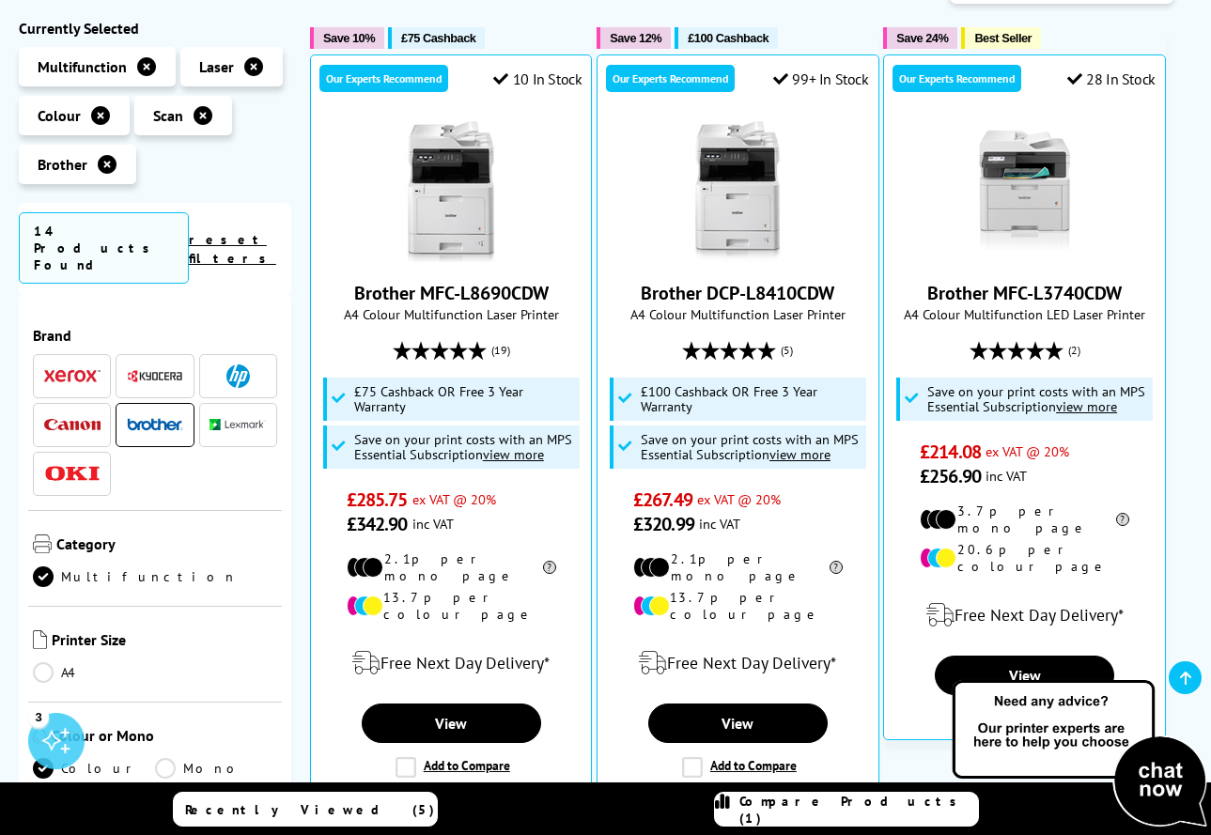
scroll to position [210, 0]
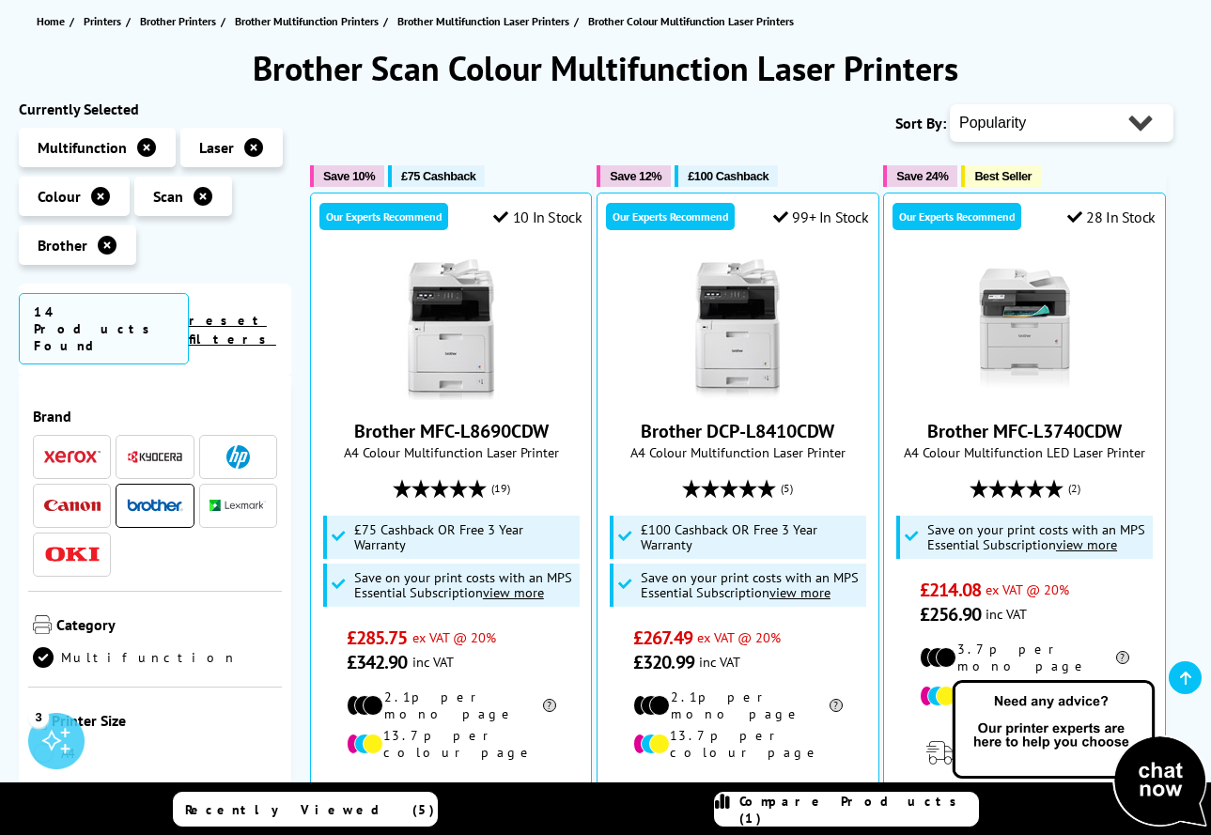
click at [70, 450] on img at bounding box center [72, 456] width 56 height 13
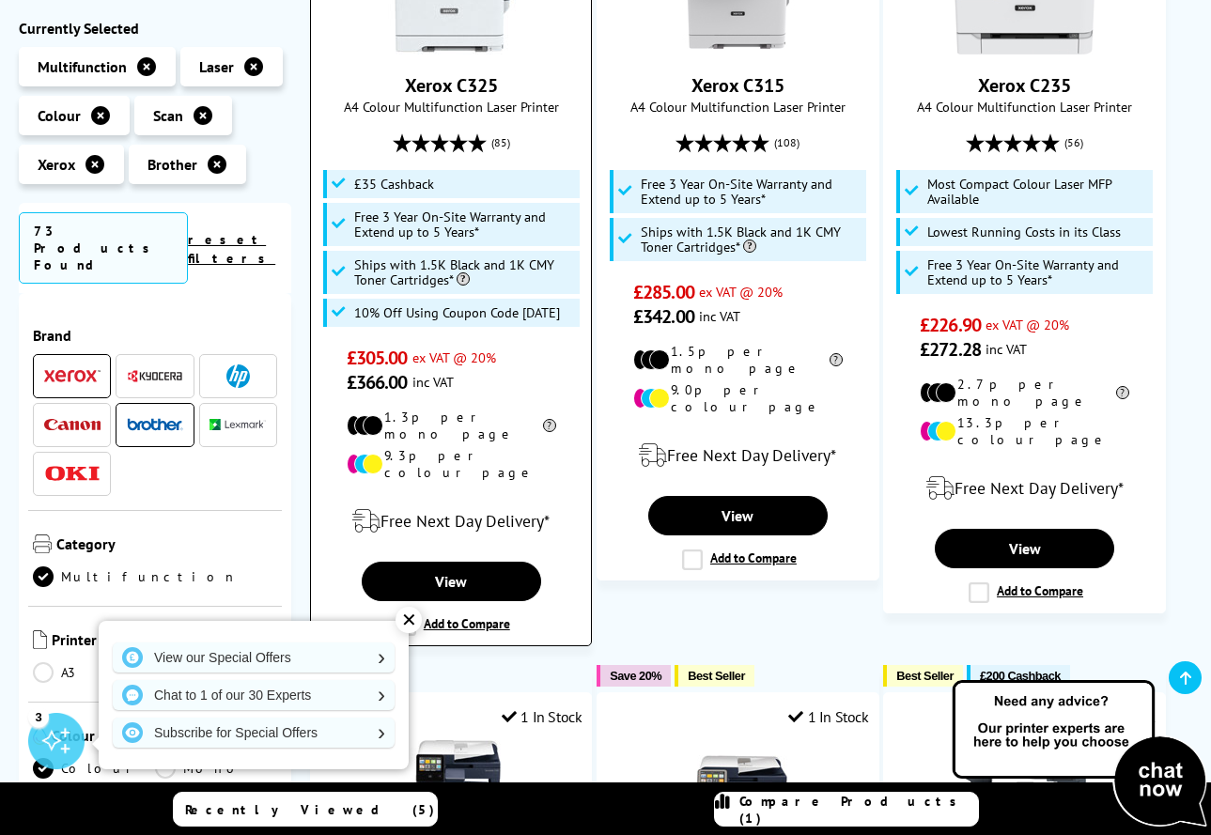
scroll to position [558, 0]
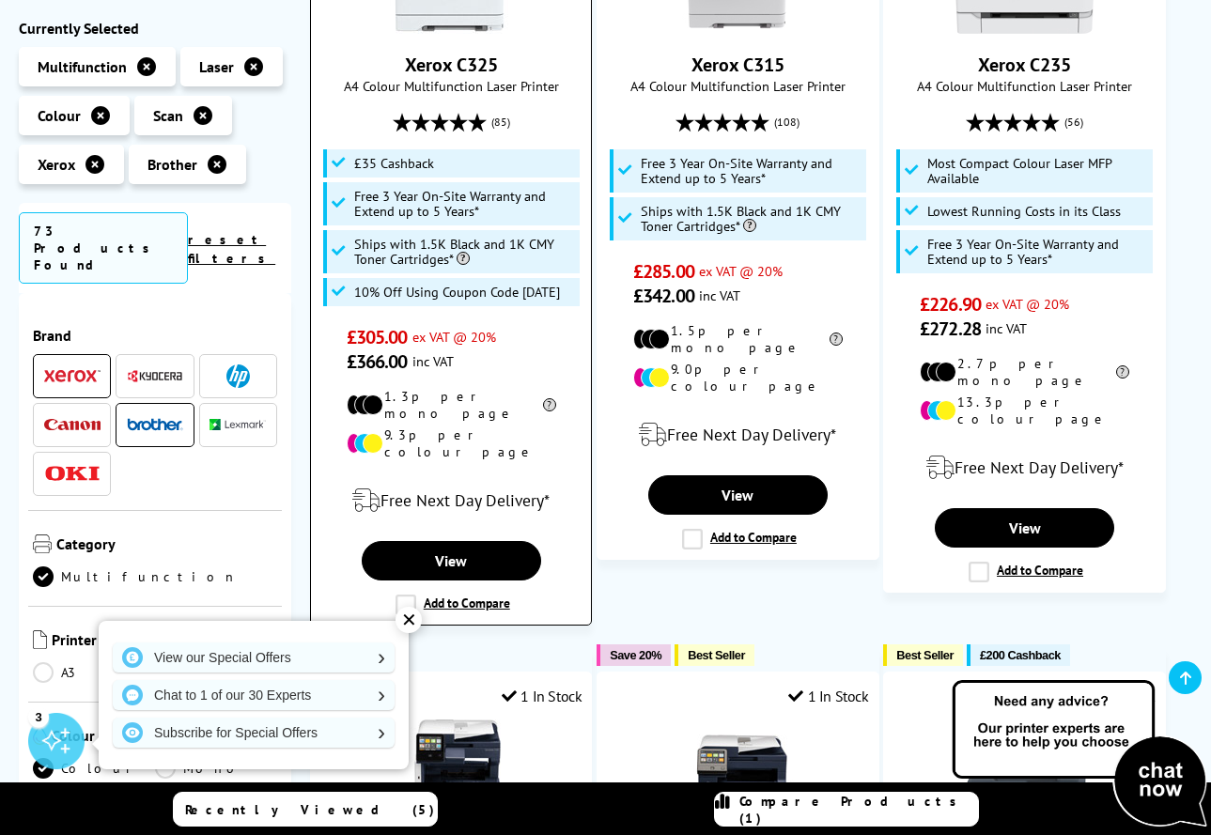
click at [417, 595] on label "Add to Compare" at bounding box center [453, 605] width 115 height 21
click at [0, 0] on input "Add to Compare" at bounding box center [0, 0] width 0 height 0
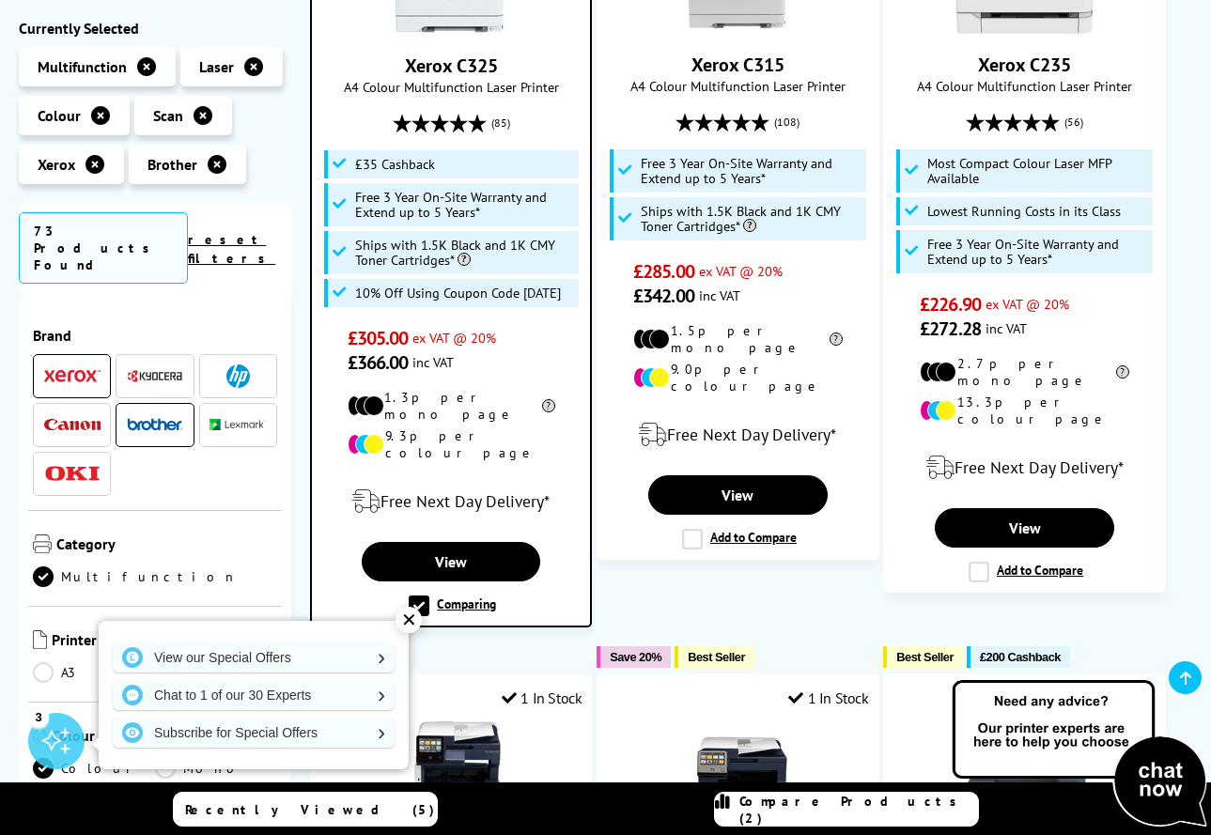
click at [830, 806] on span "Compare Products (2)" at bounding box center [858, 810] width 239 height 34
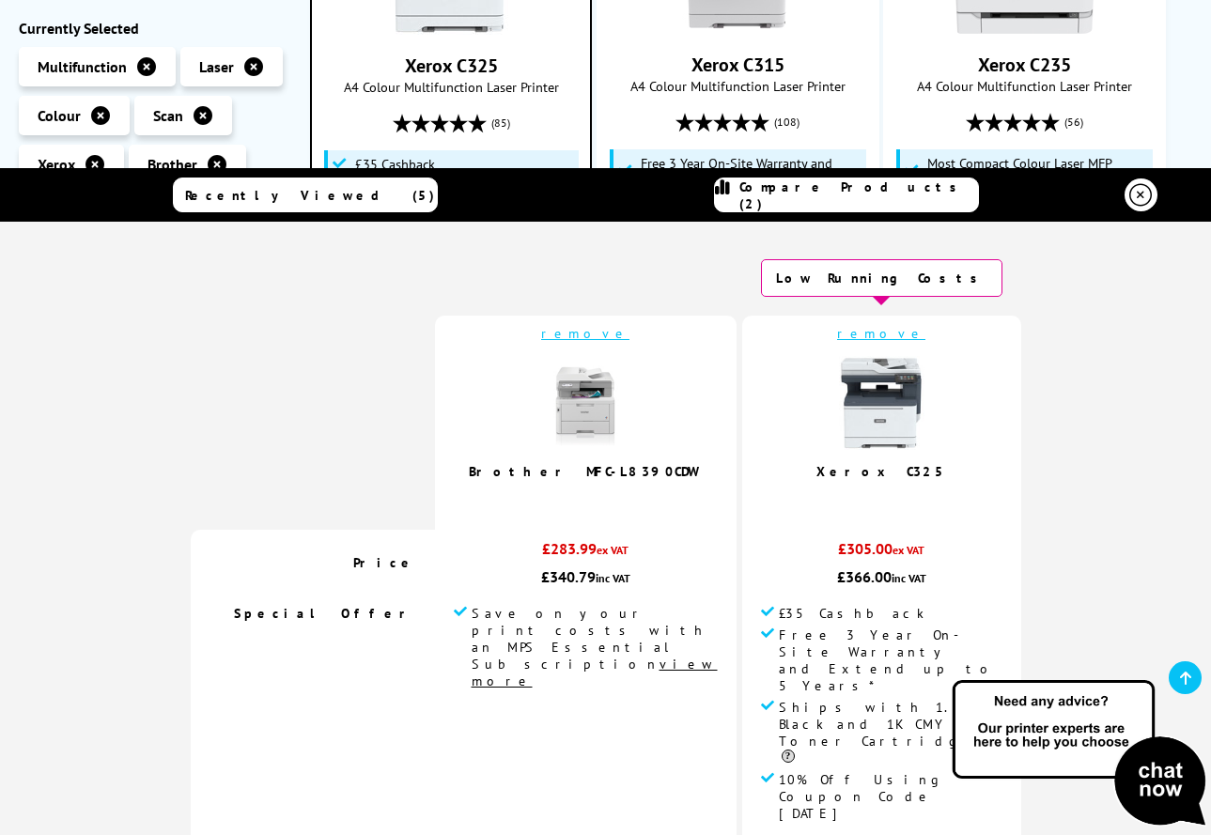
scroll to position [0, 0]
click at [1129, 201] on icon at bounding box center [1140, 194] width 23 height 23
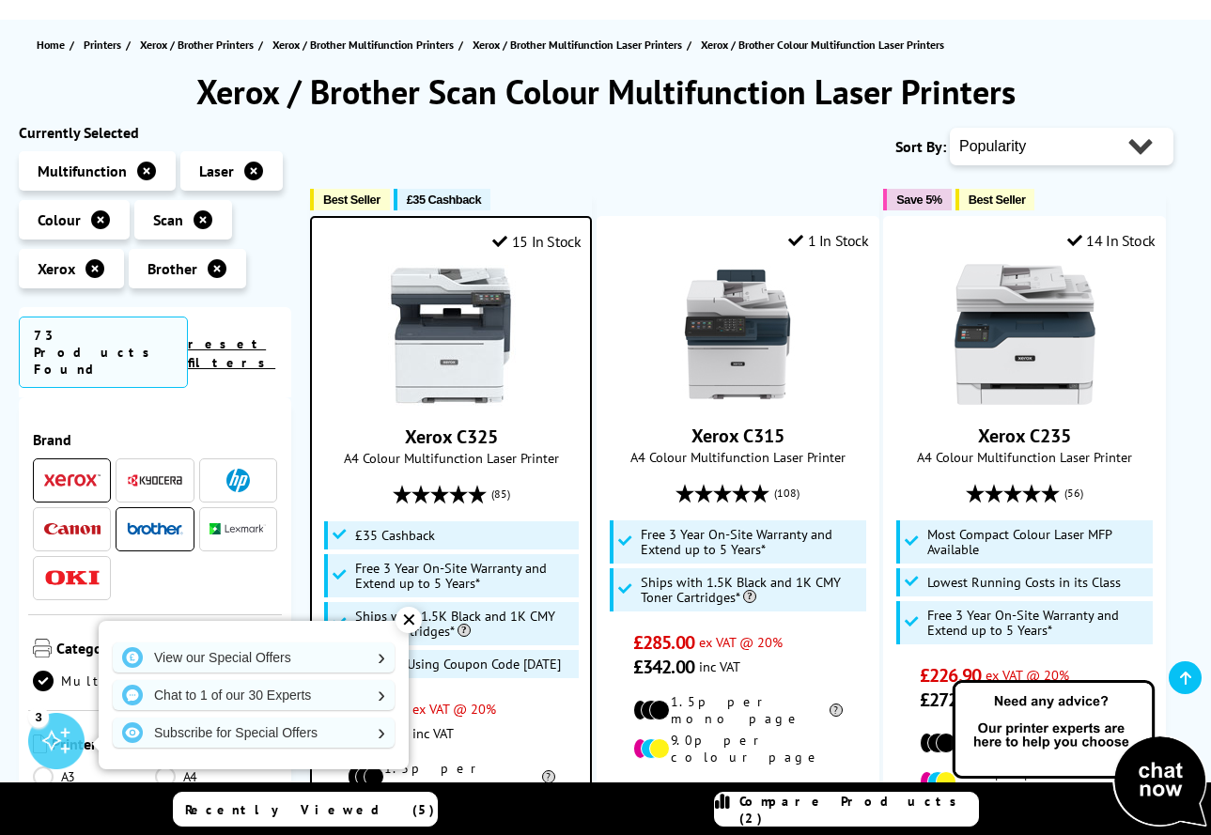
scroll to position [176, 0]
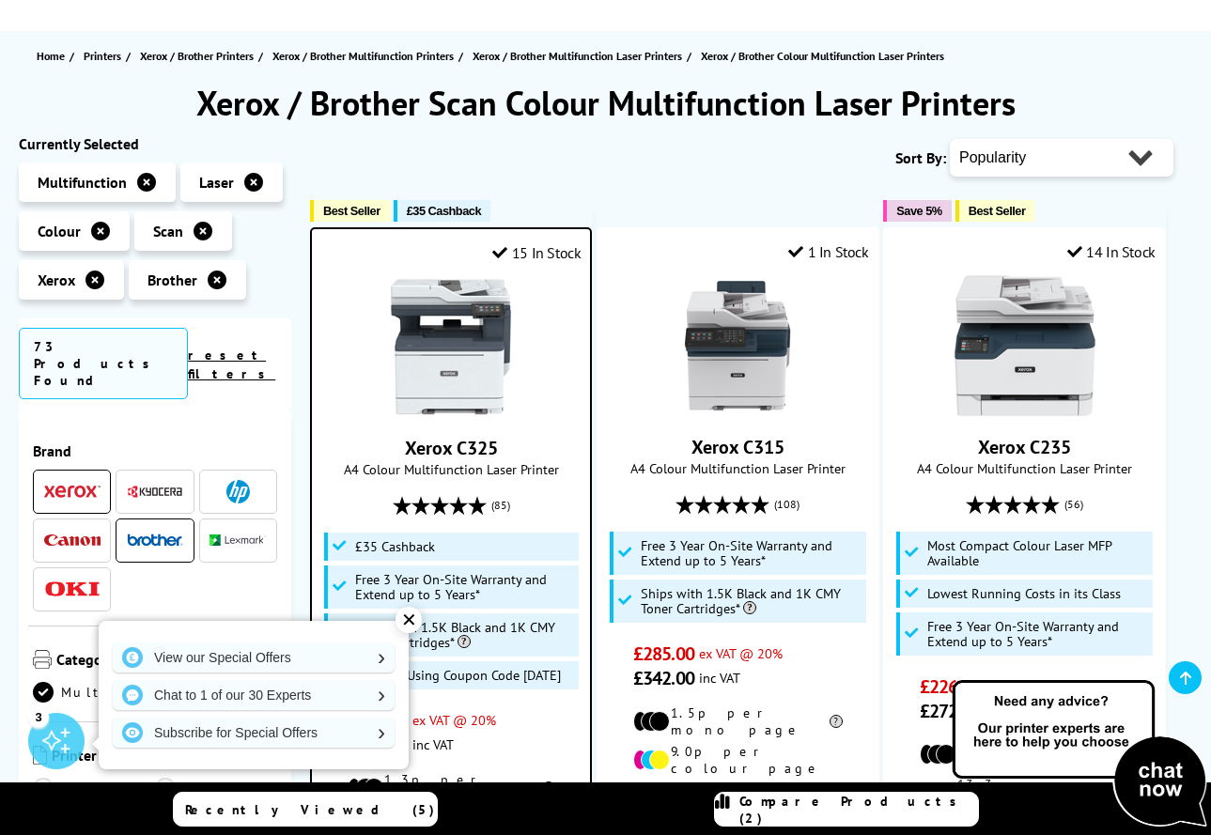
click at [481, 378] on img at bounding box center [451, 346] width 141 height 141
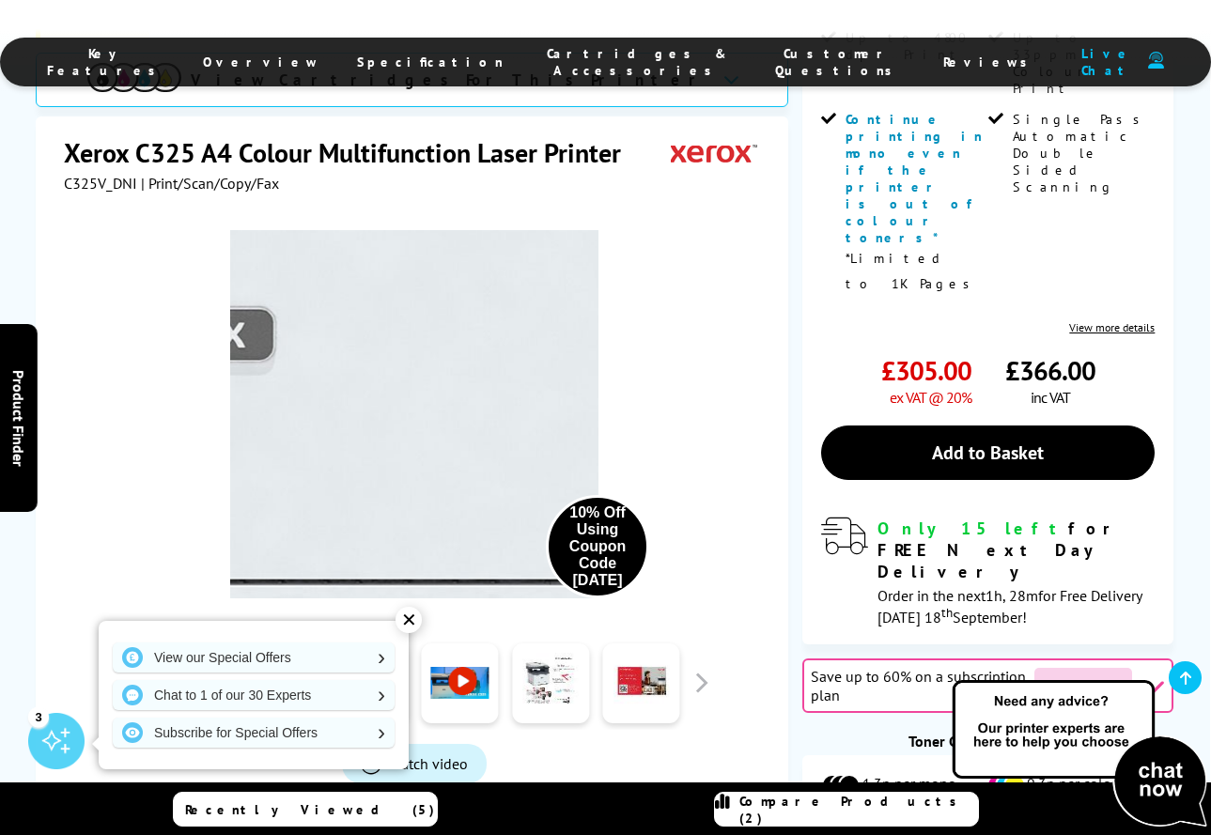
scroll to position [744, 0]
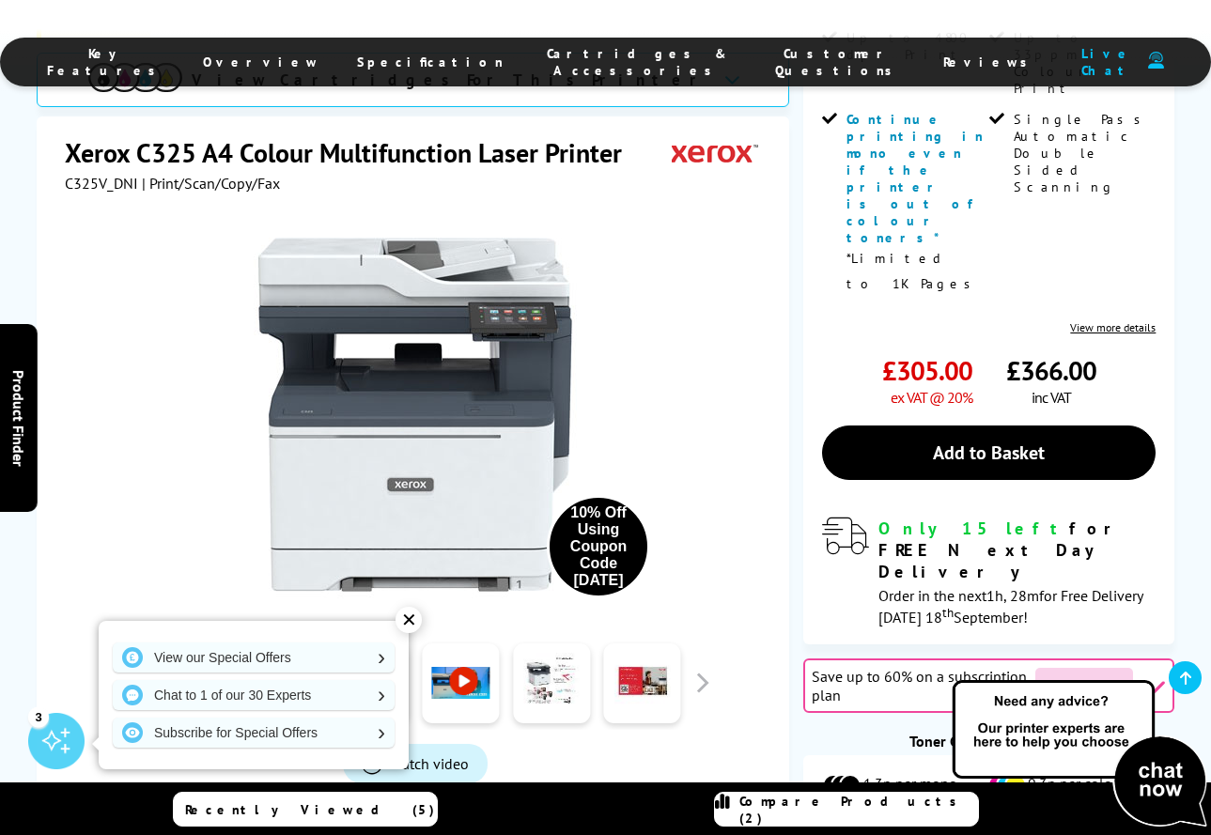
click at [1157, 675] on icon at bounding box center [1154, 686] width 23 height 23
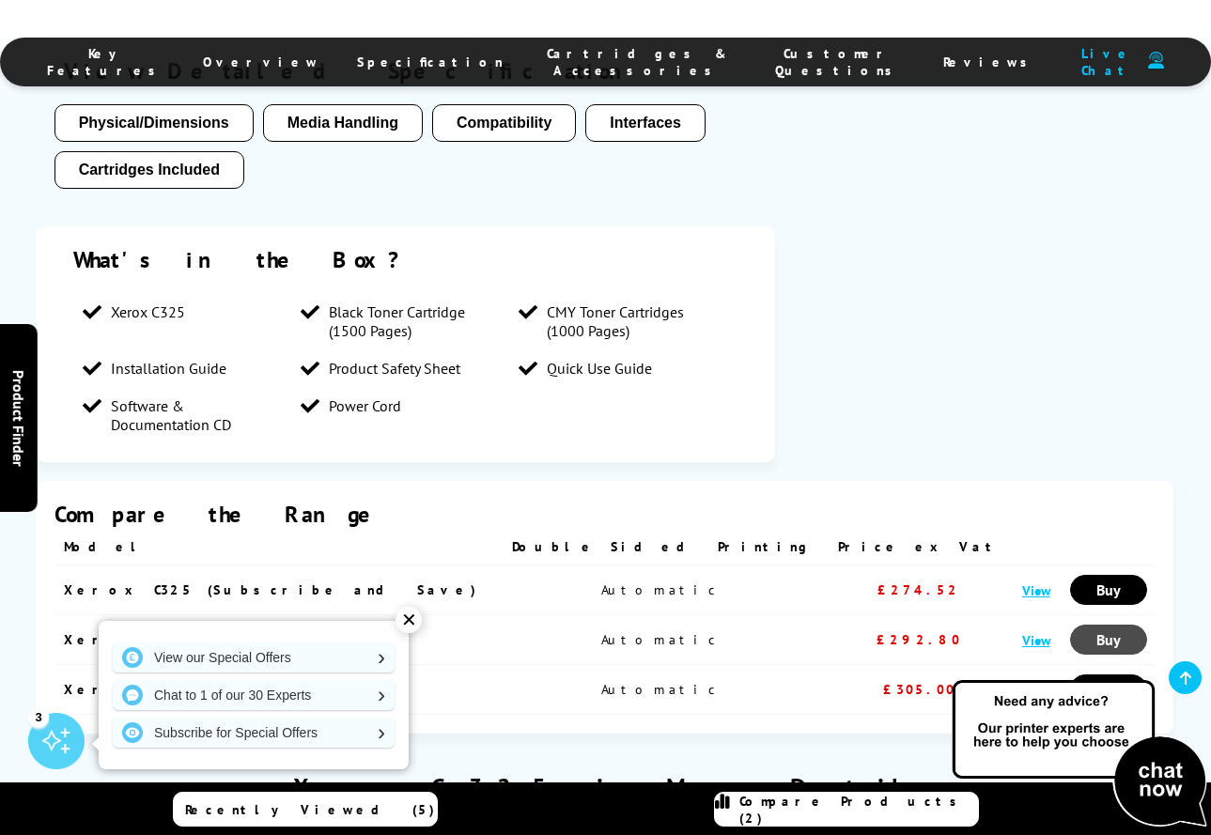
scroll to position [0, 0]
click at [1071, 675] on link "Buy" at bounding box center [1109, 690] width 77 height 30
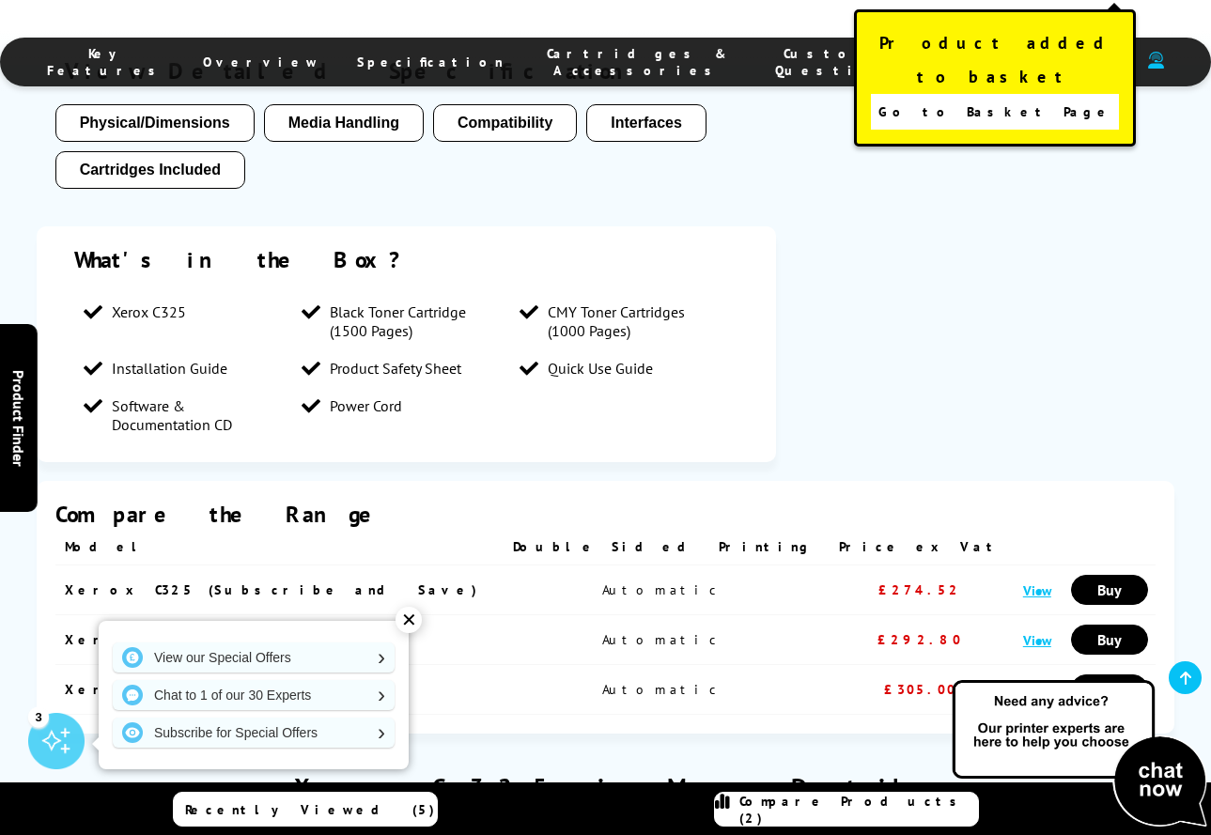
click at [1092, 107] on div "Product added to basket Go to Basket Page" at bounding box center [995, 77] width 282 height 137
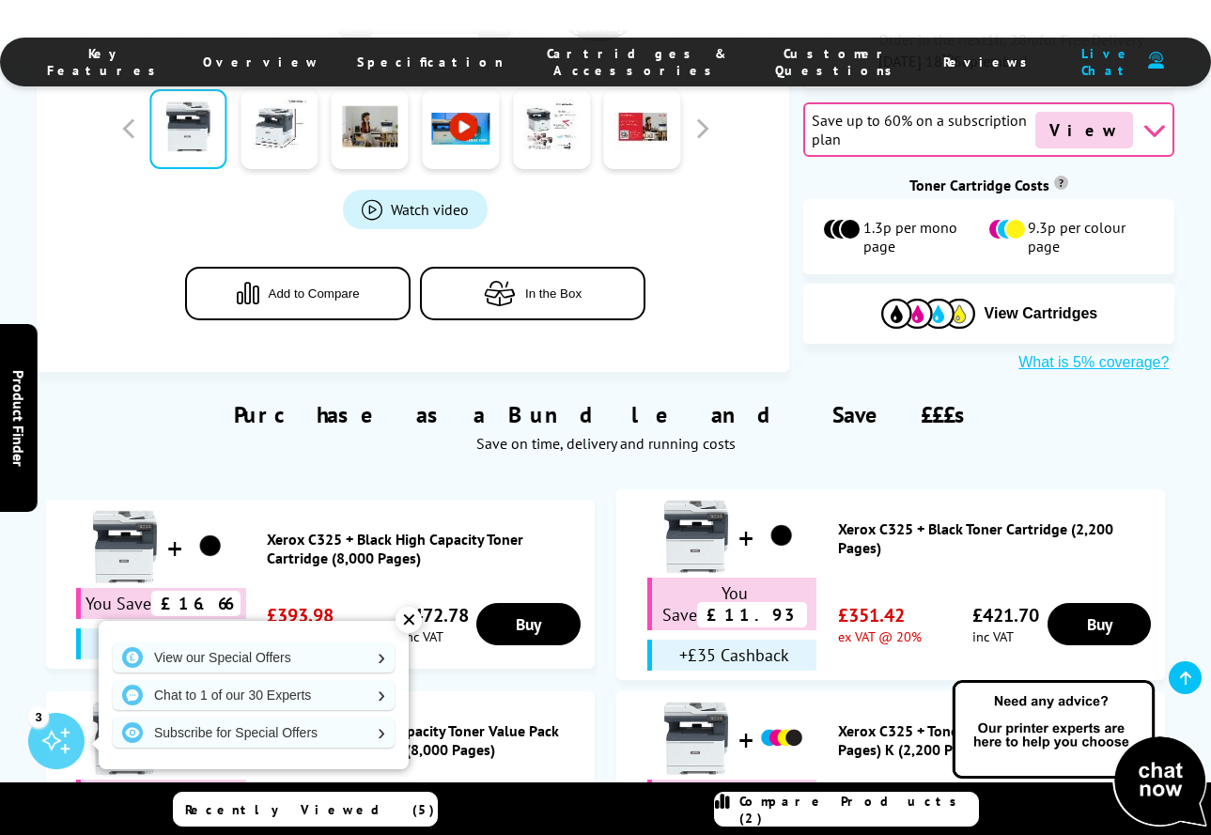
scroll to position [1314, 0]
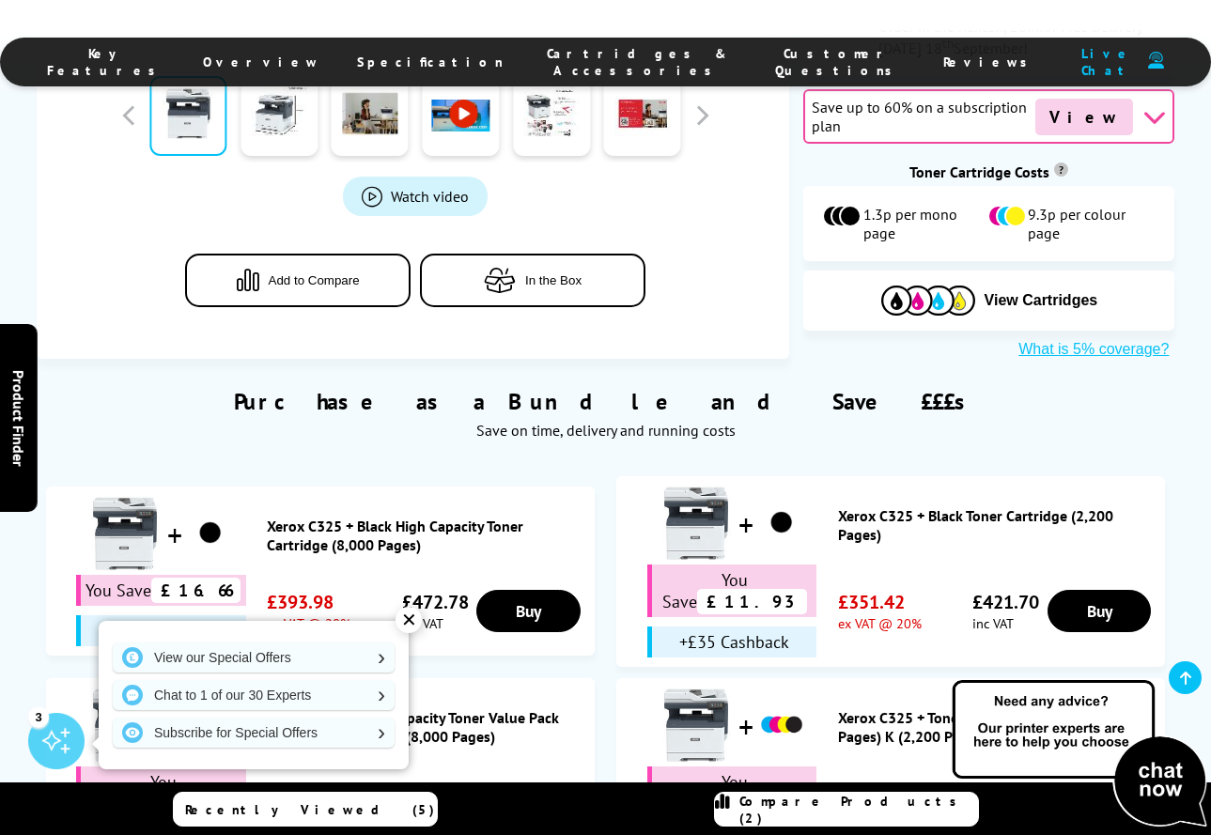
click at [529, 792] on link "Buy" at bounding box center [527, 813] width 103 height 42
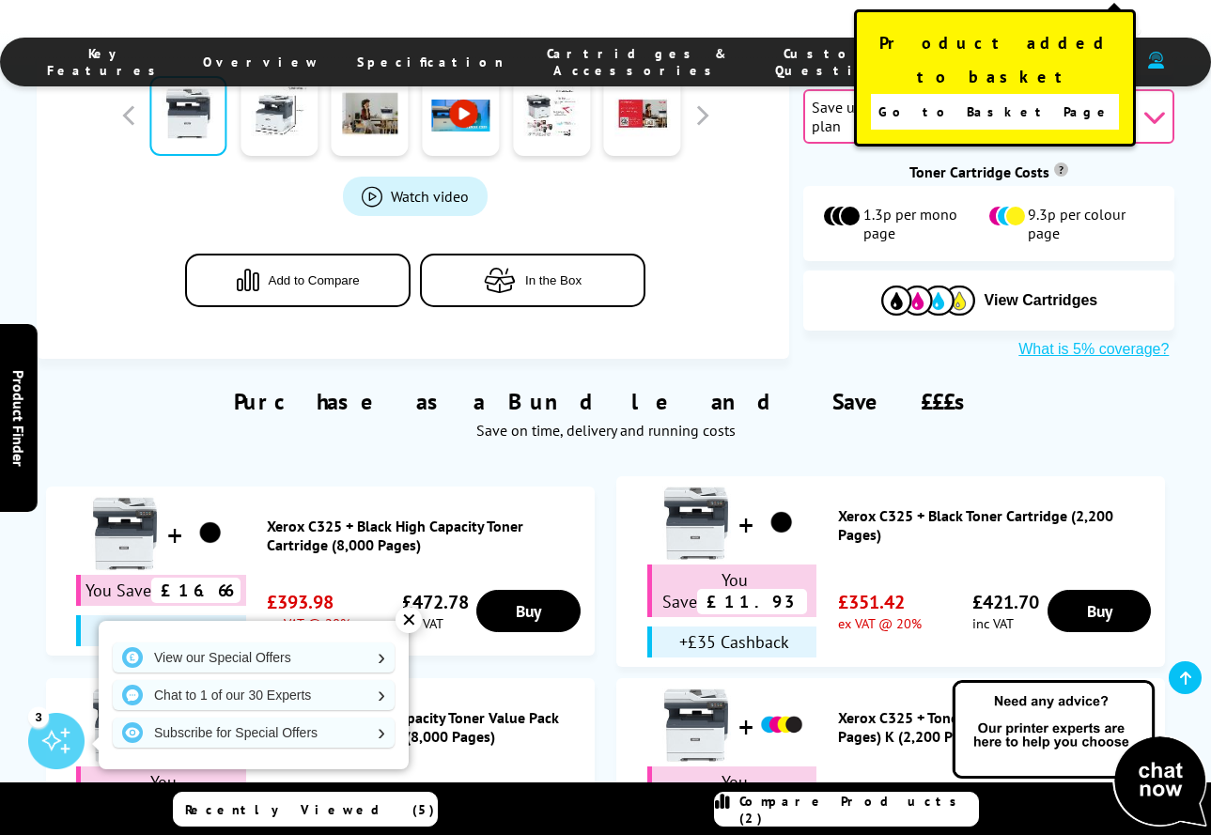
click at [1005, 99] on span "Go to Basket Page" at bounding box center [996, 112] width 234 height 26
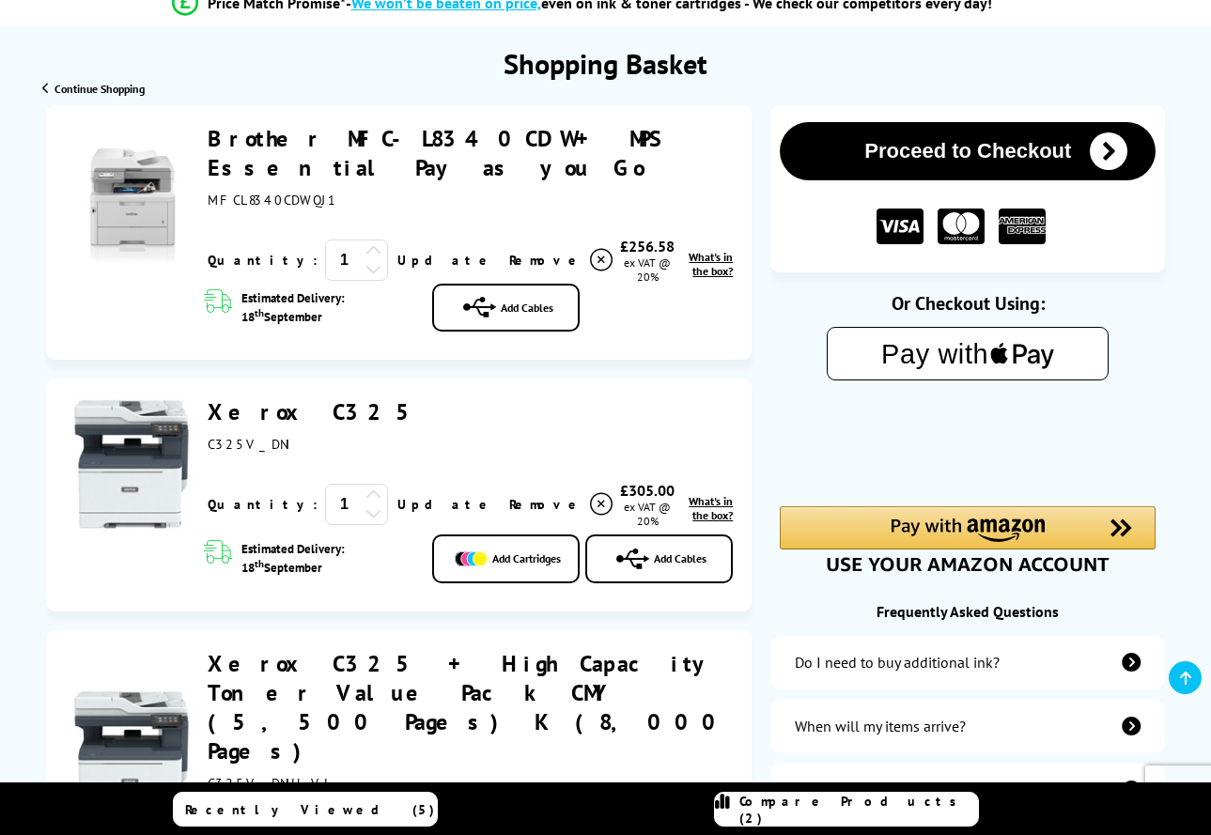
scroll to position [172, 0]
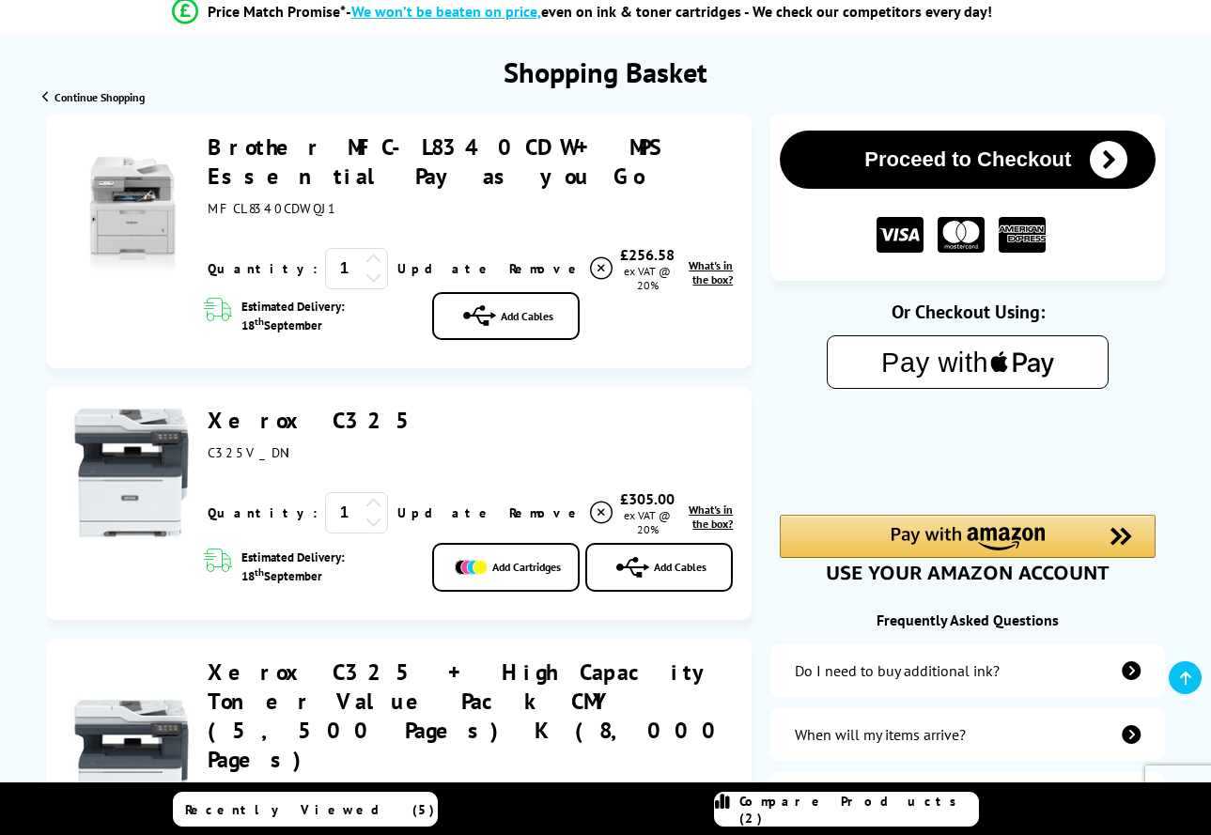
click at [590, 259] on icon at bounding box center [601, 268] width 23 height 23
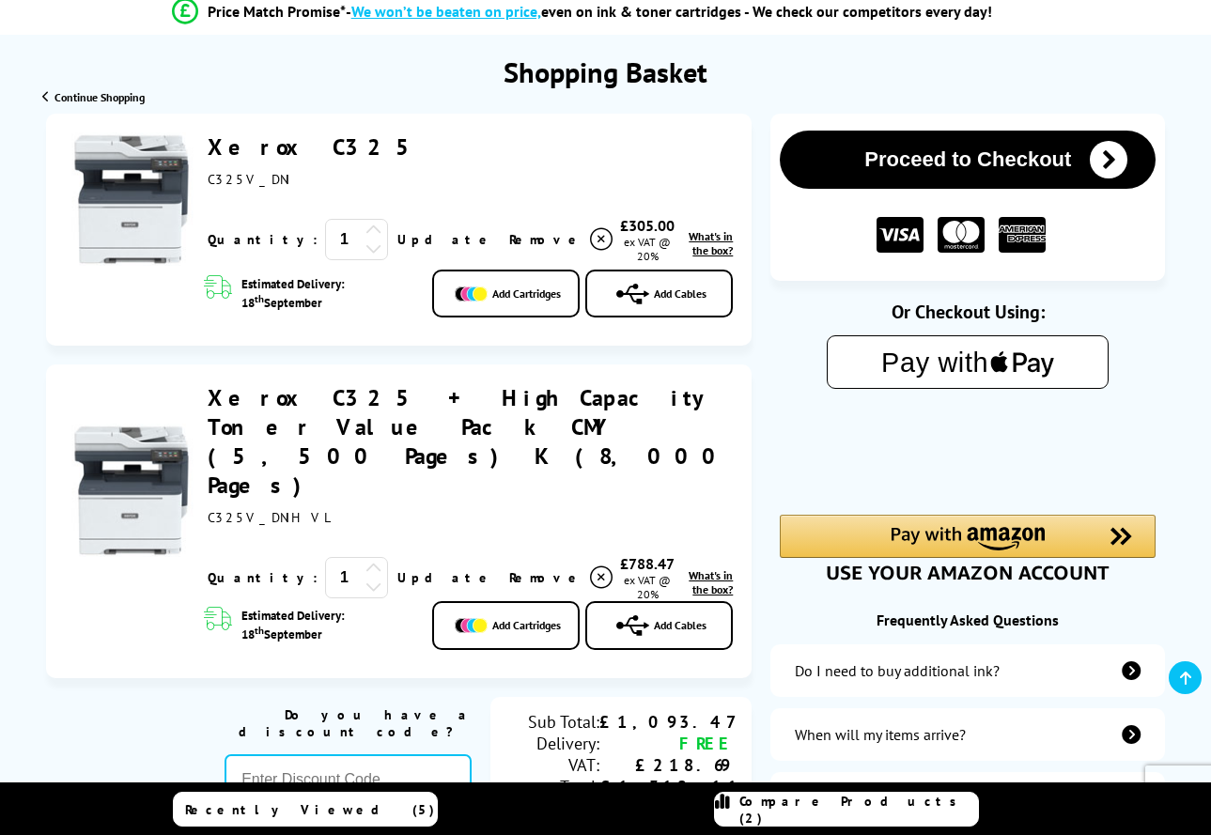
click at [590, 238] on icon at bounding box center [601, 239] width 23 height 23
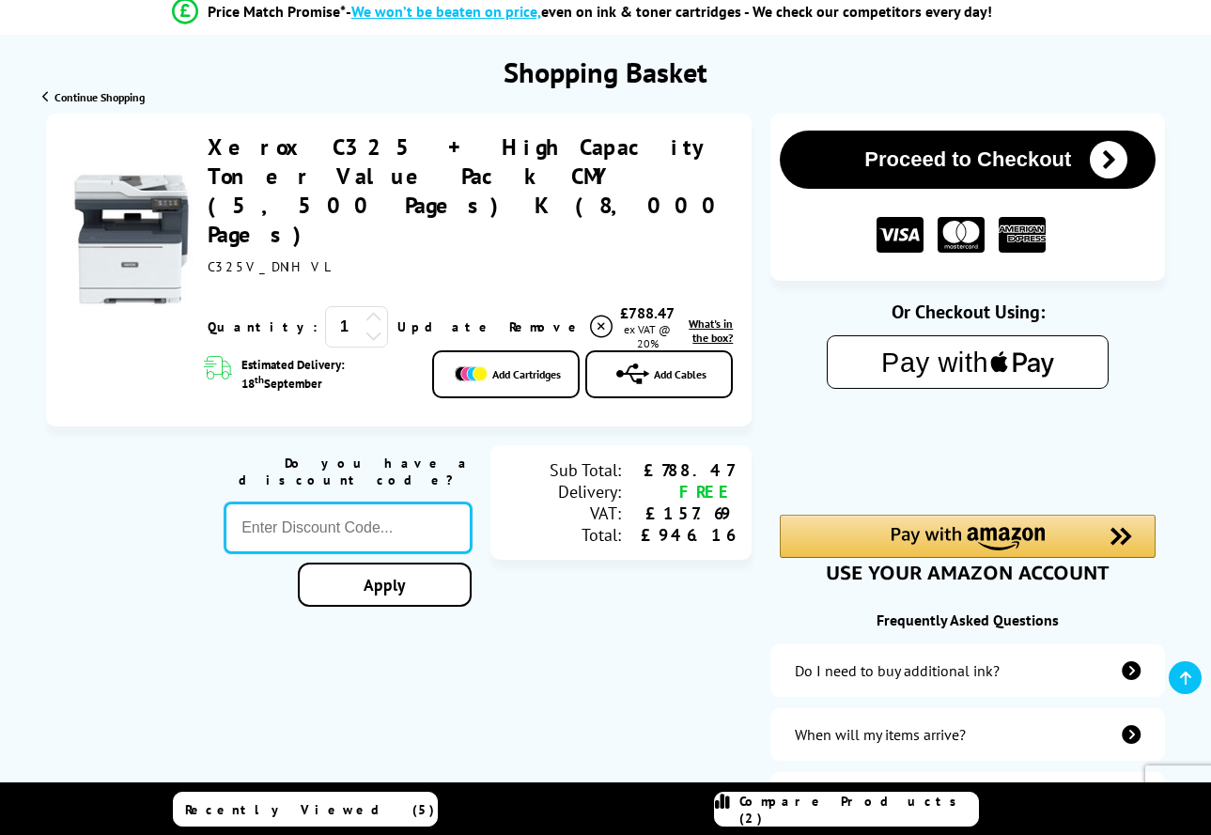
click at [377, 503] on input "text" at bounding box center [348, 528] width 247 height 51
type input "[DATE]"
click at [429, 521] on div "Proceed to Checkout Shopping Basket ex VAT @ 20% 1 Update ex VAT @ 20%" at bounding box center [605, 507] width 1211 height 787
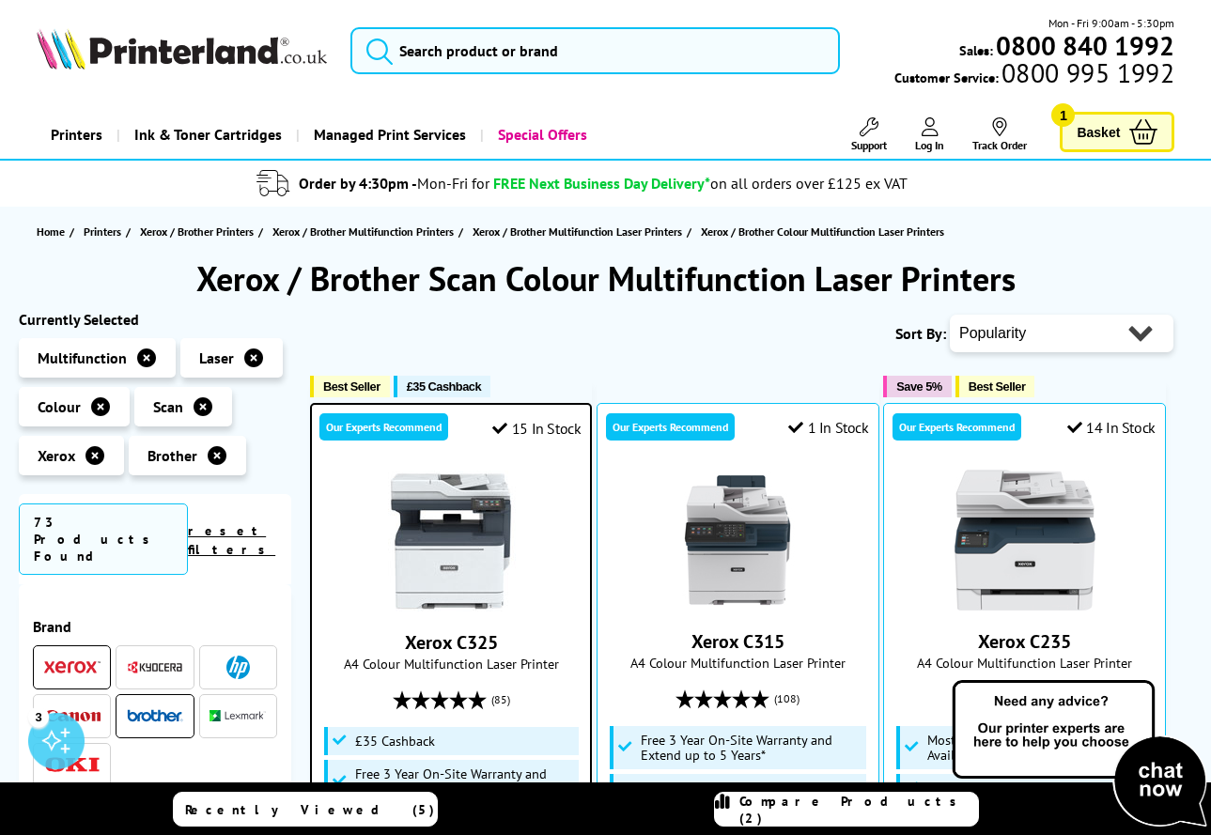
click at [1099, 128] on span "Basket" at bounding box center [1098, 131] width 43 height 25
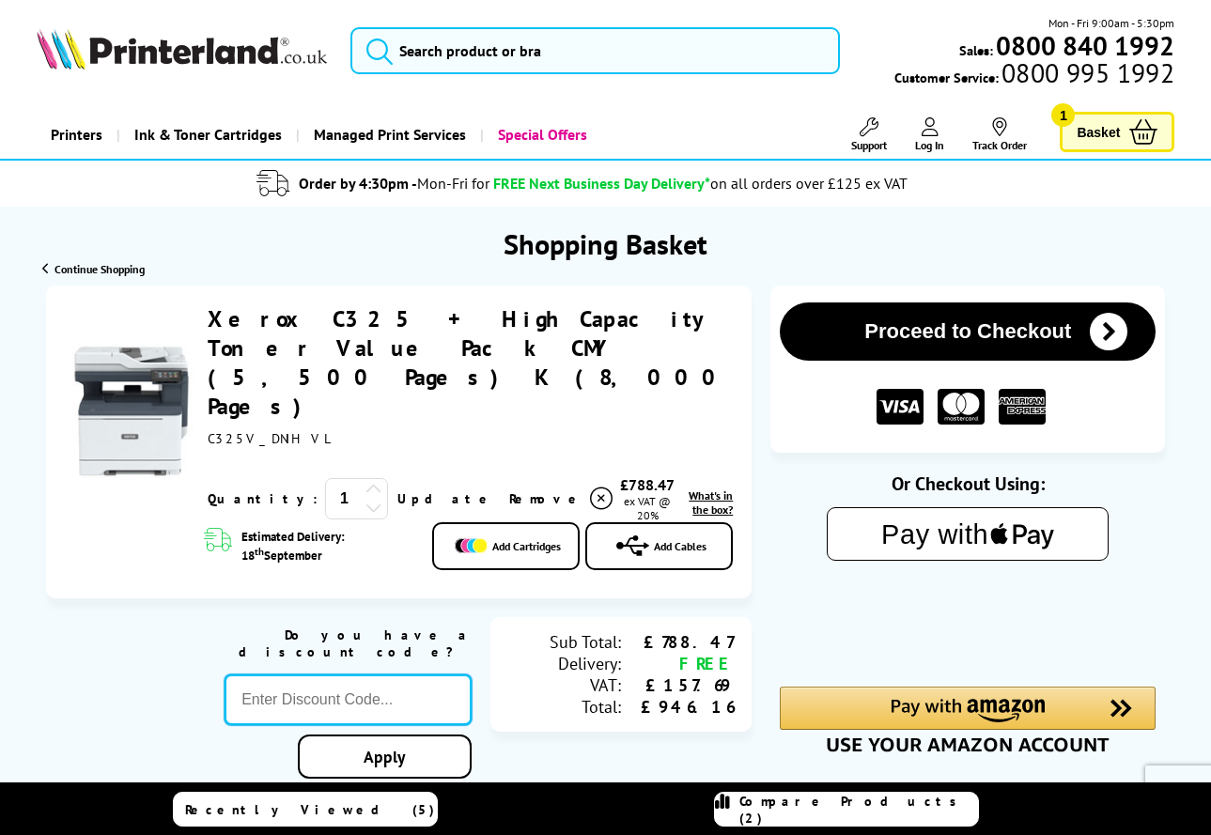
click at [387, 675] on input "text" at bounding box center [348, 700] width 247 height 51
type input "[DATE]"
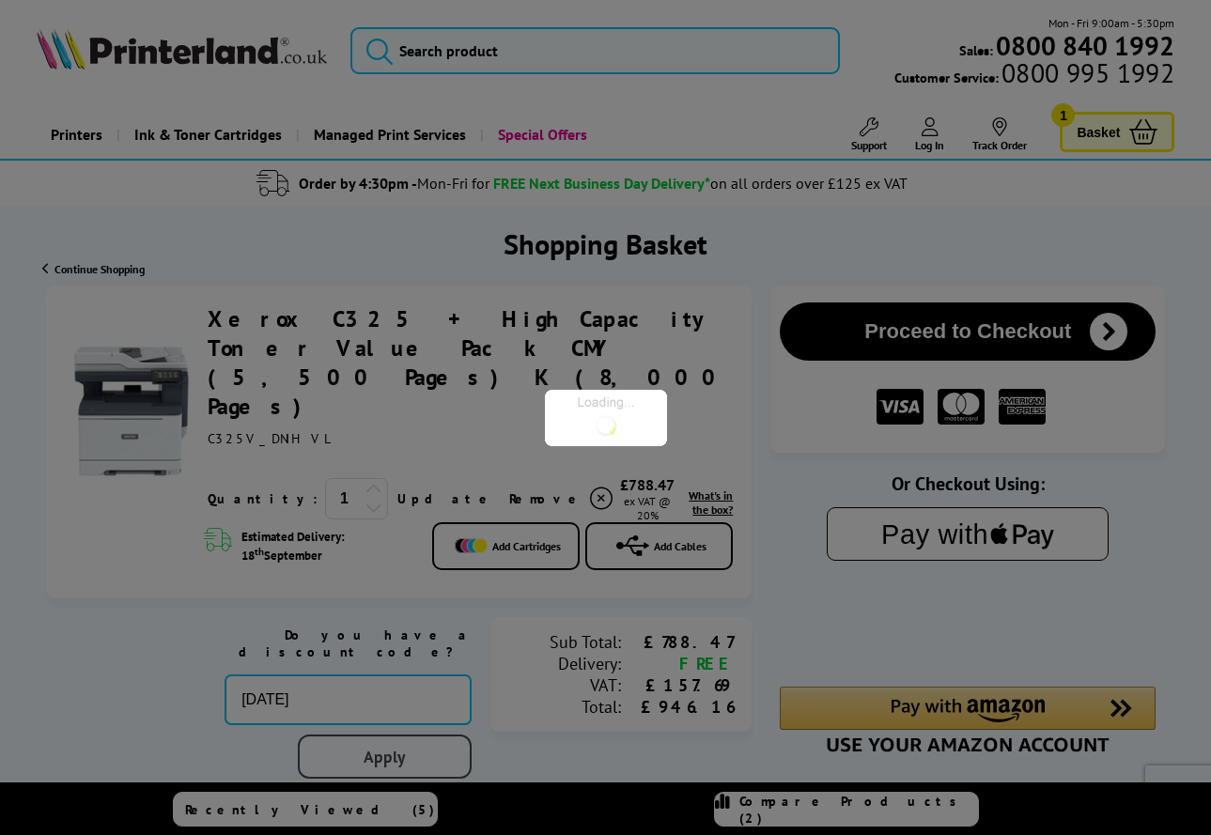
click at [408, 681] on div "Proceed to Checkout Shopping Basket 1 Update" at bounding box center [605, 679] width 1211 height 787
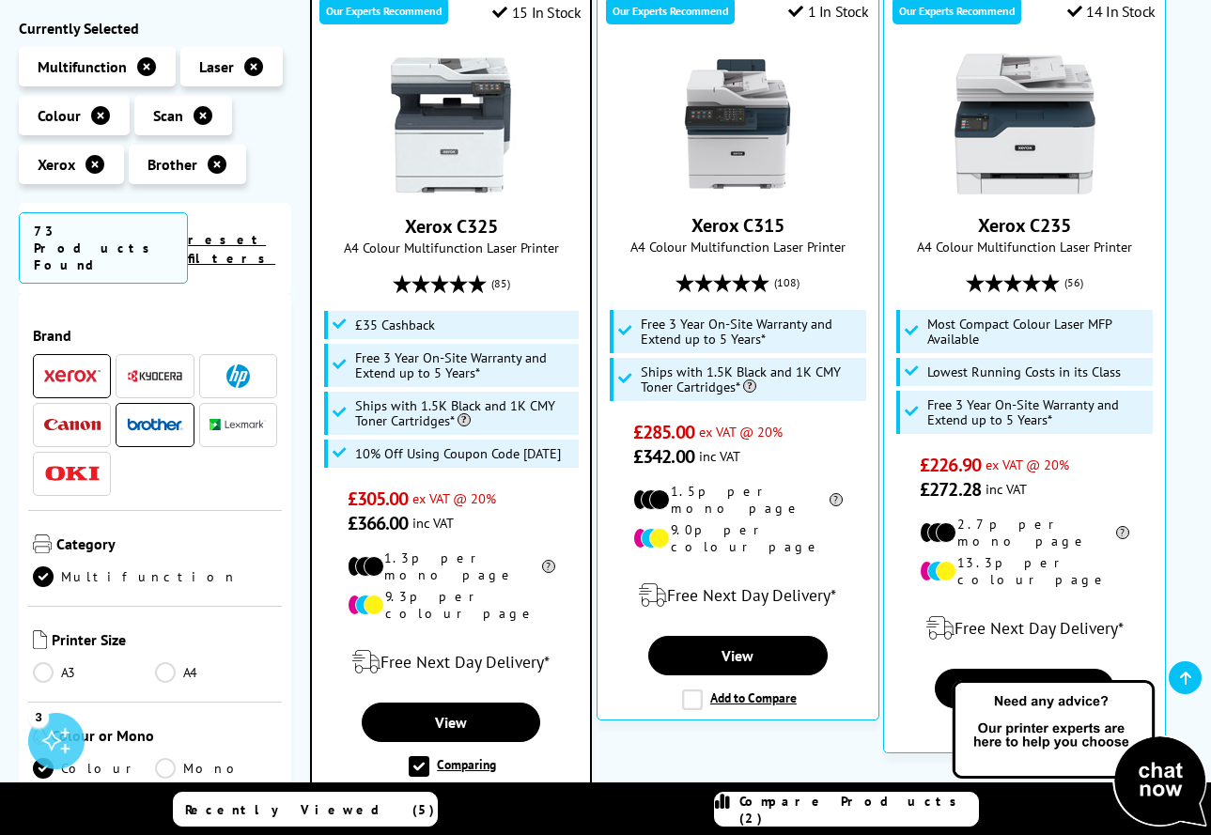
scroll to position [419, 0]
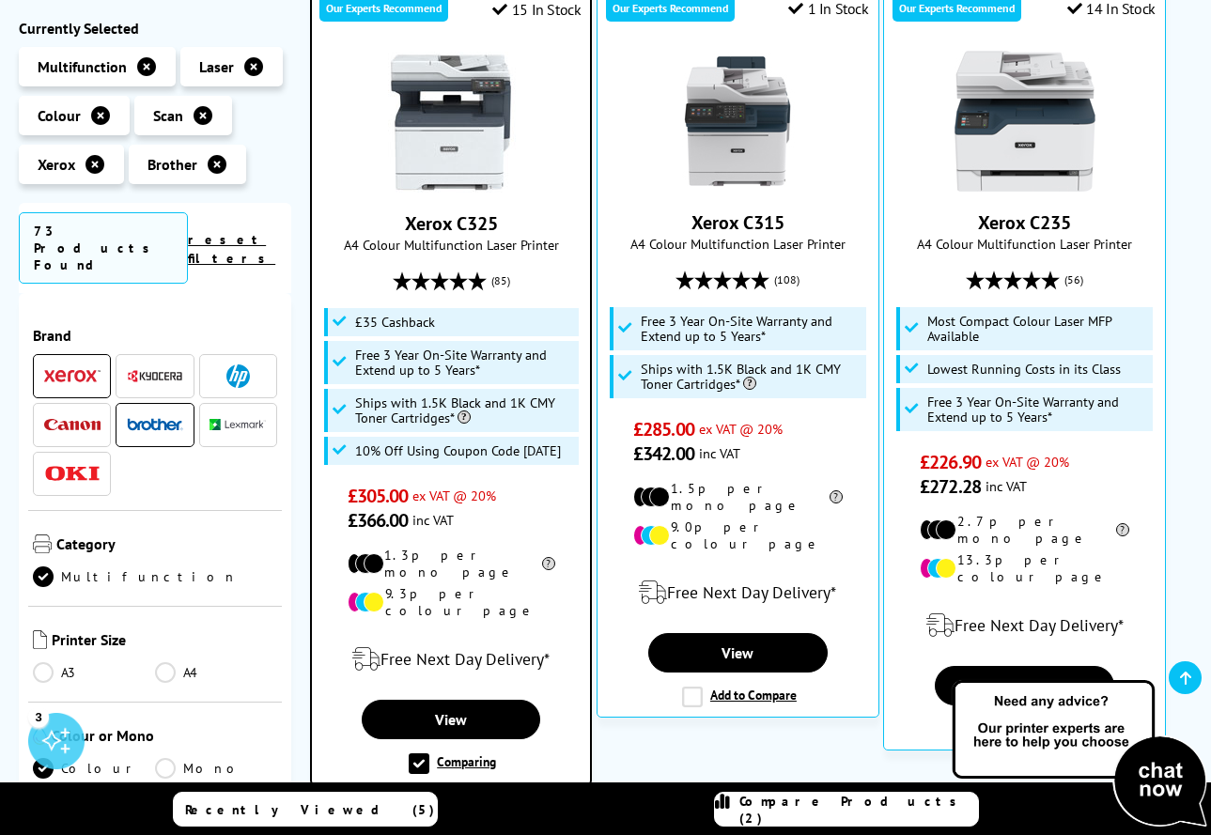
click at [470, 258] on div "Xerox C325 A4 Colour Multifunction Laser Printer 10% Off Using Coupon Code [DAT…" at bounding box center [450, 292] width 259 height 481
click at [461, 162] on img at bounding box center [451, 122] width 141 height 141
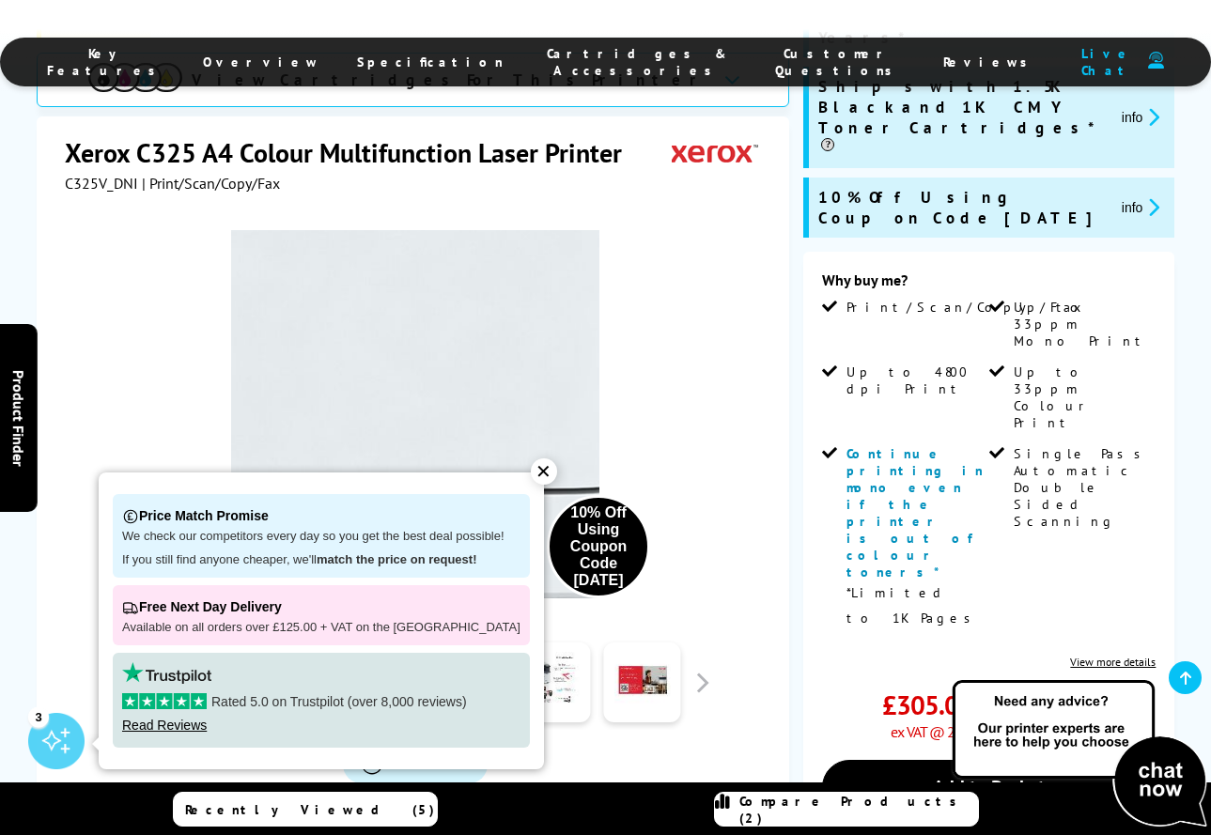
scroll to position [421, 0]
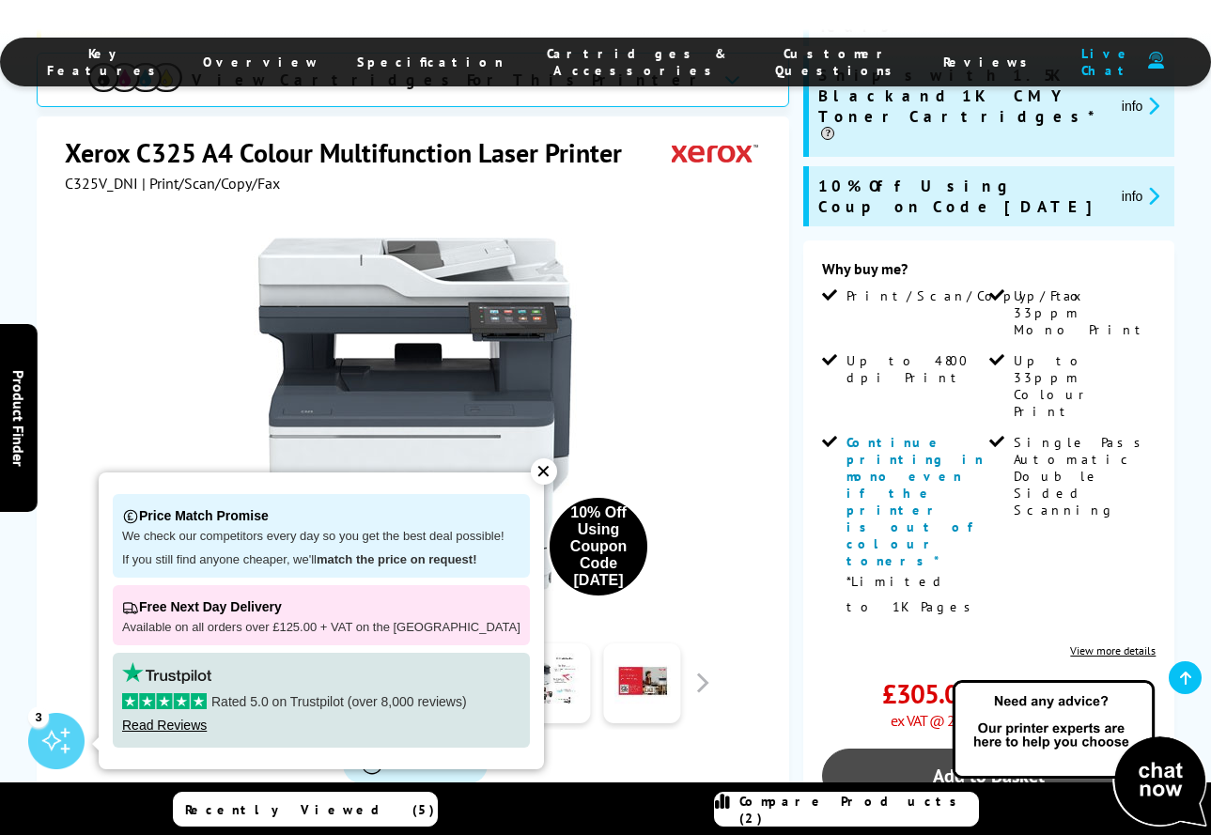
click at [1035, 749] on link "Add to Basket" at bounding box center [989, 776] width 334 height 54
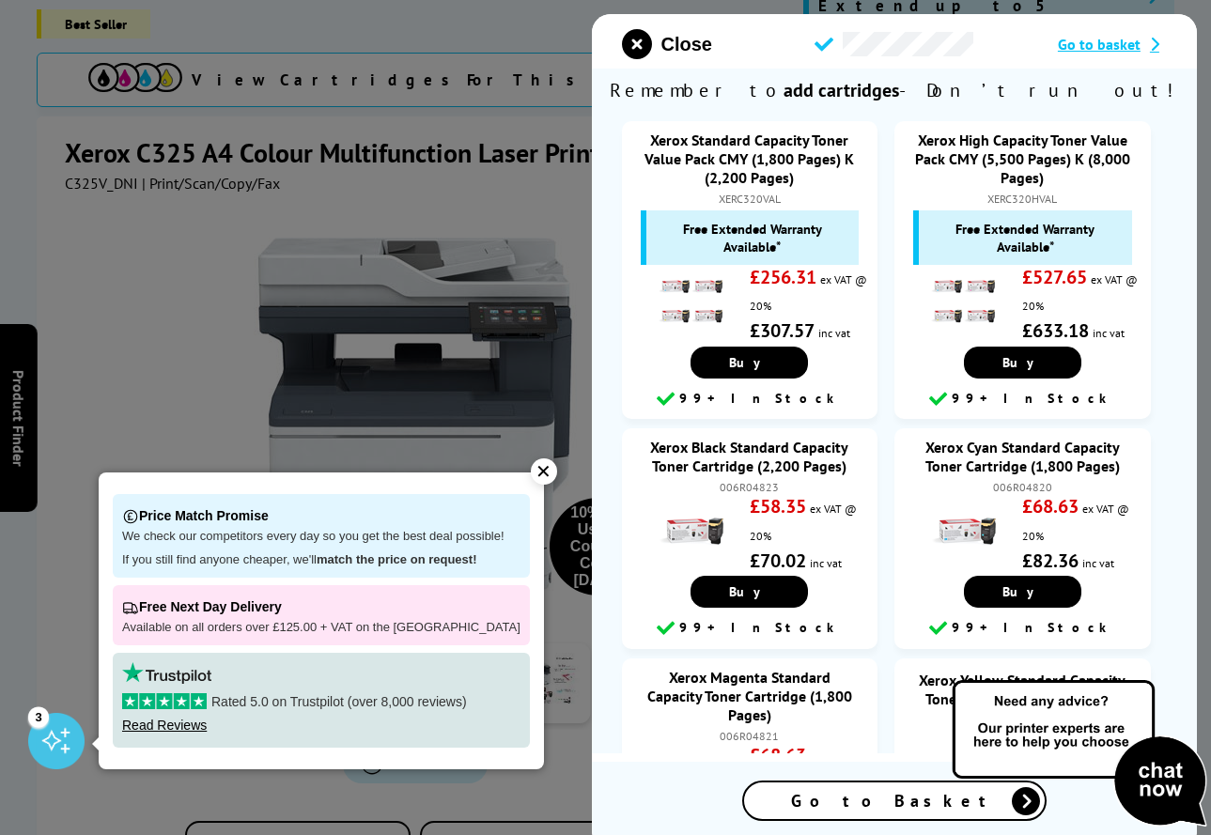
click at [1116, 48] on span "Go to basket" at bounding box center [1099, 44] width 83 height 19
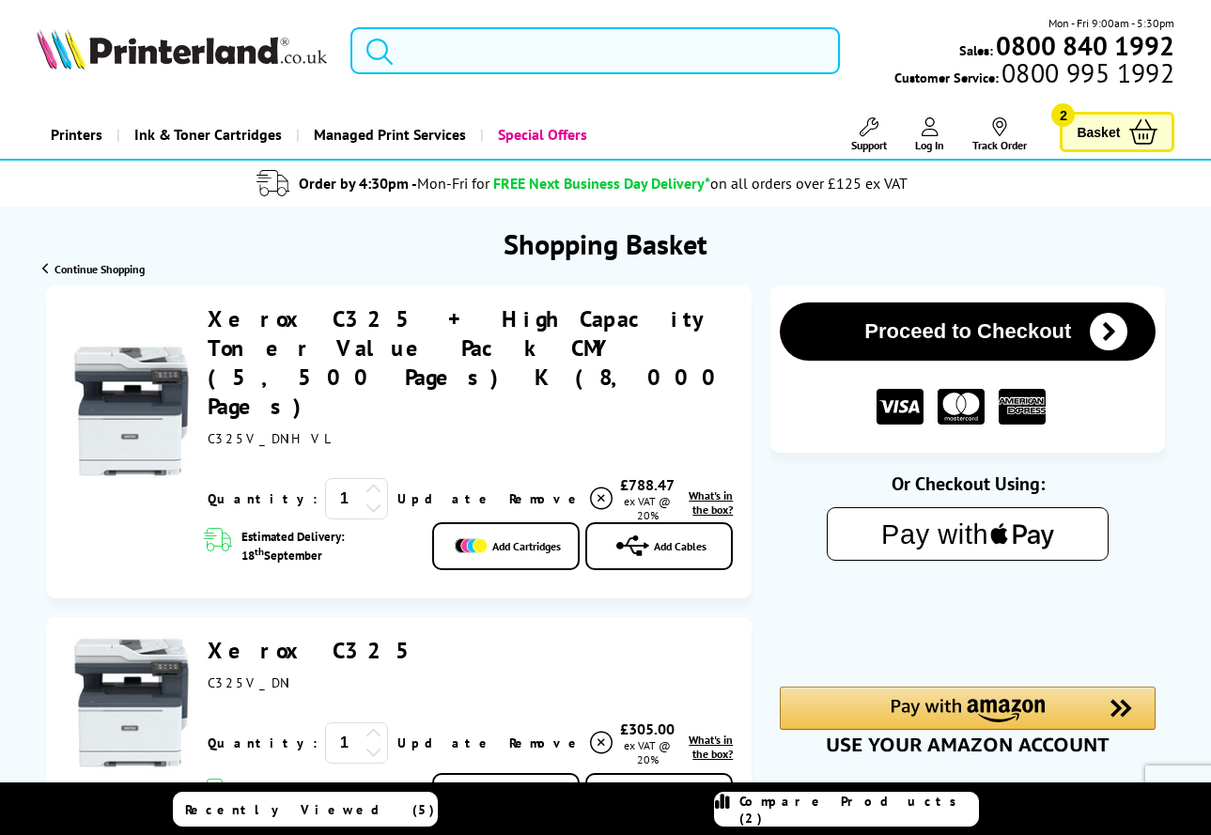
click at [1089, 124] on span "Basket" at bounding box center [1098, 131] width 43 height 25
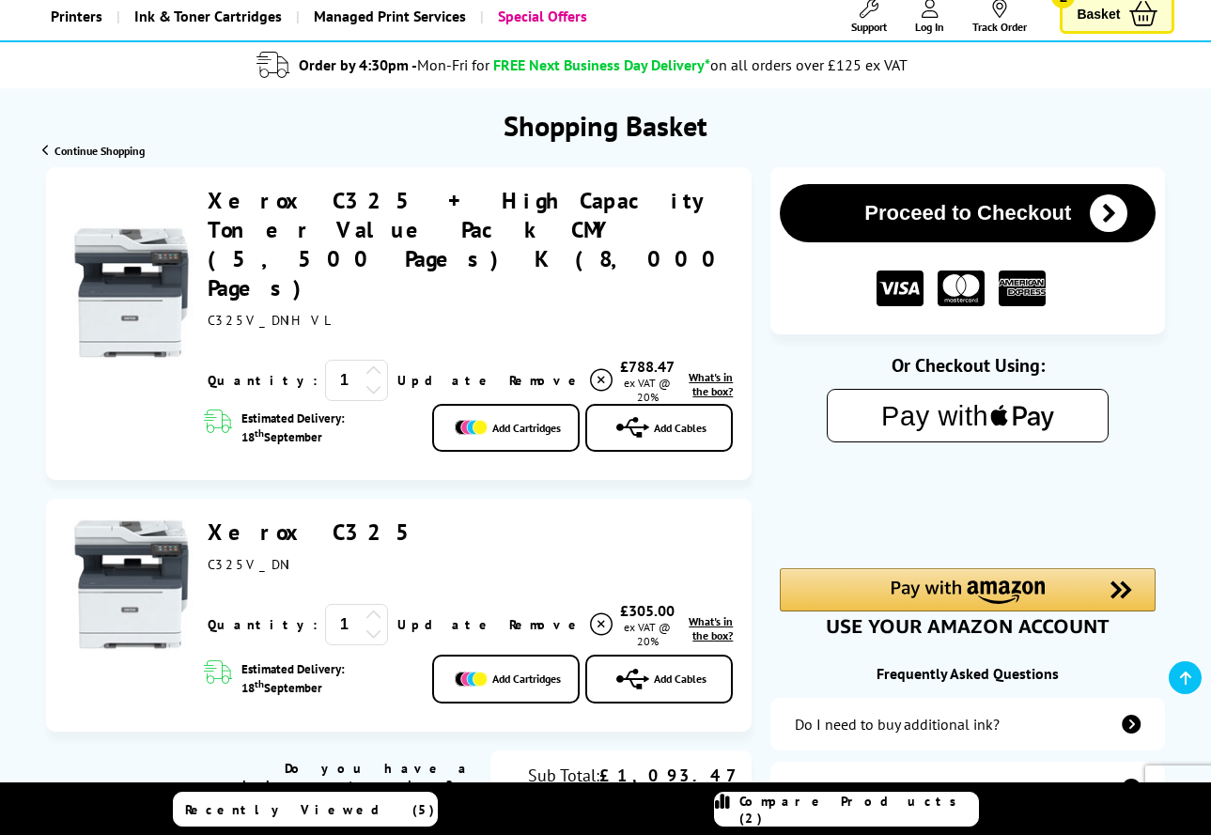
scroll to position [118, 0]
click at [590, 369] on icon at bounding box center [601, 380] width 23 height 23
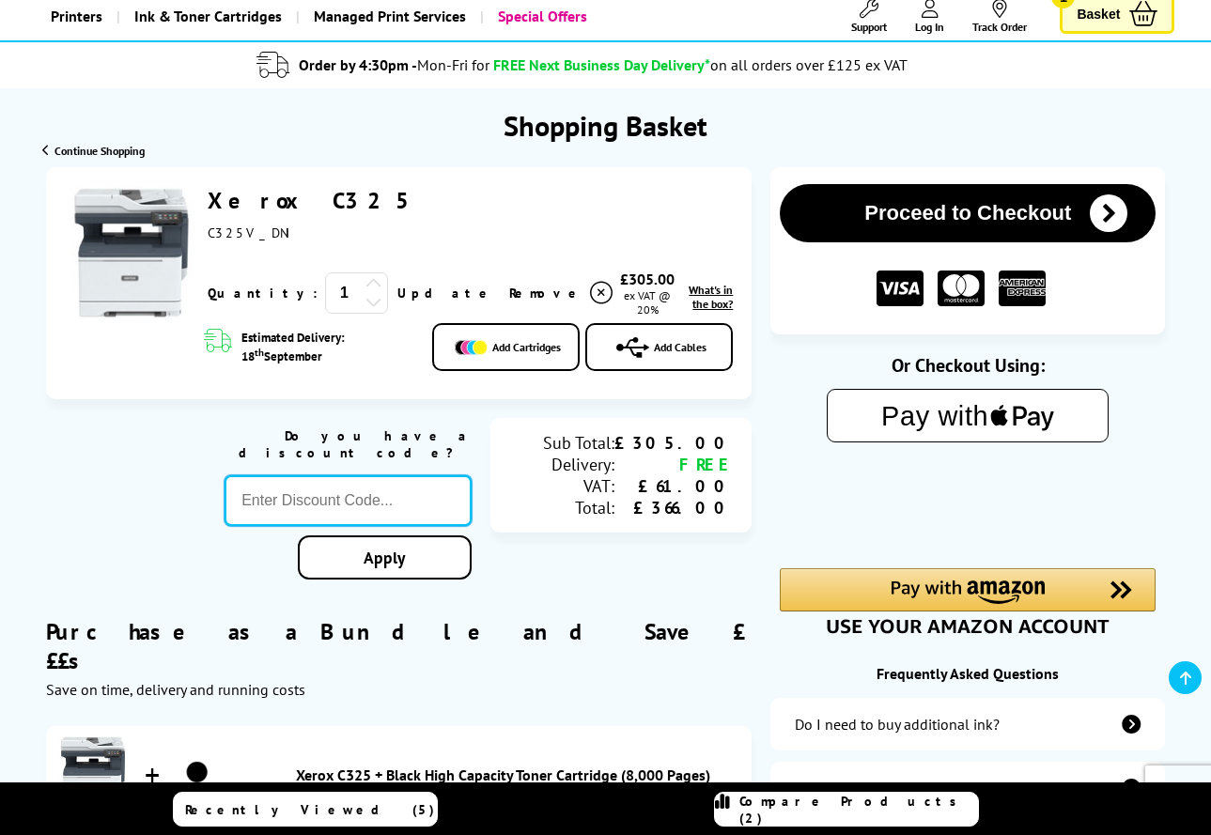
click at [395, 475] on input "text" at bounding box center [348, 500] width 247 height 51
type input "SEPT10"
click at [381, 540] on div "Proceed to Checkout Shopping Basket ex VAT @ 20% 1 Update ex VAT @ 20%" at bounding box center [605, 829] width 1211 height 1325
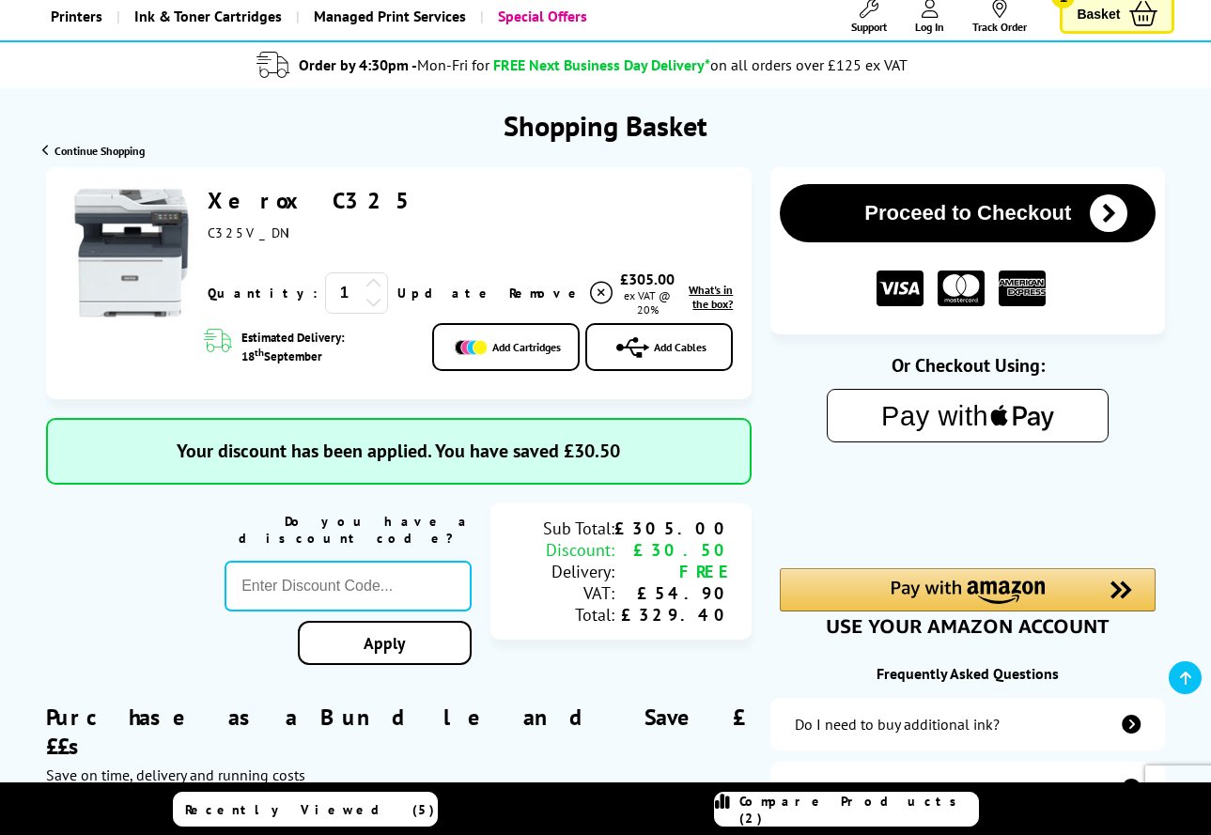
click at [494, 346] on span "Add Cartridges" at bounding box center [526, 347] width 69 height 14
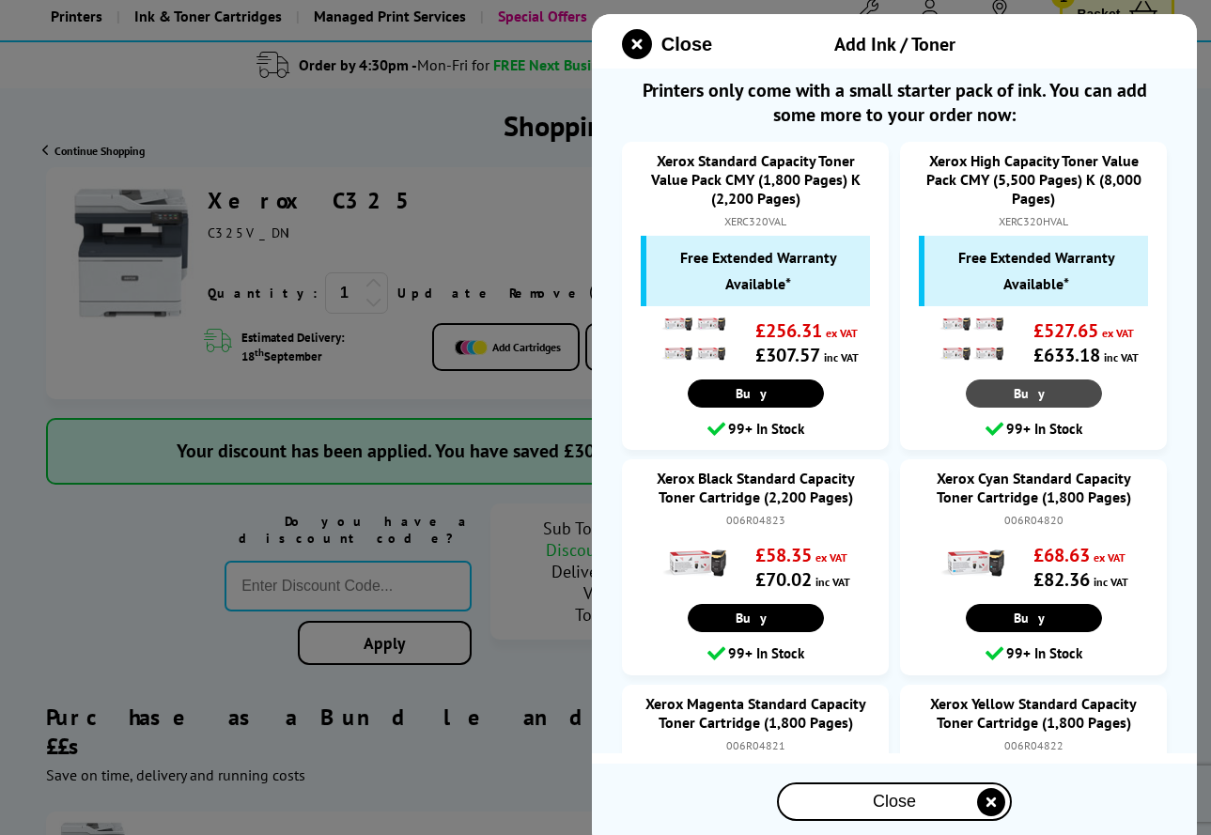
click at [1040, 398] on link "Buy" at bounding box center [1033, 394] width 136 height 28
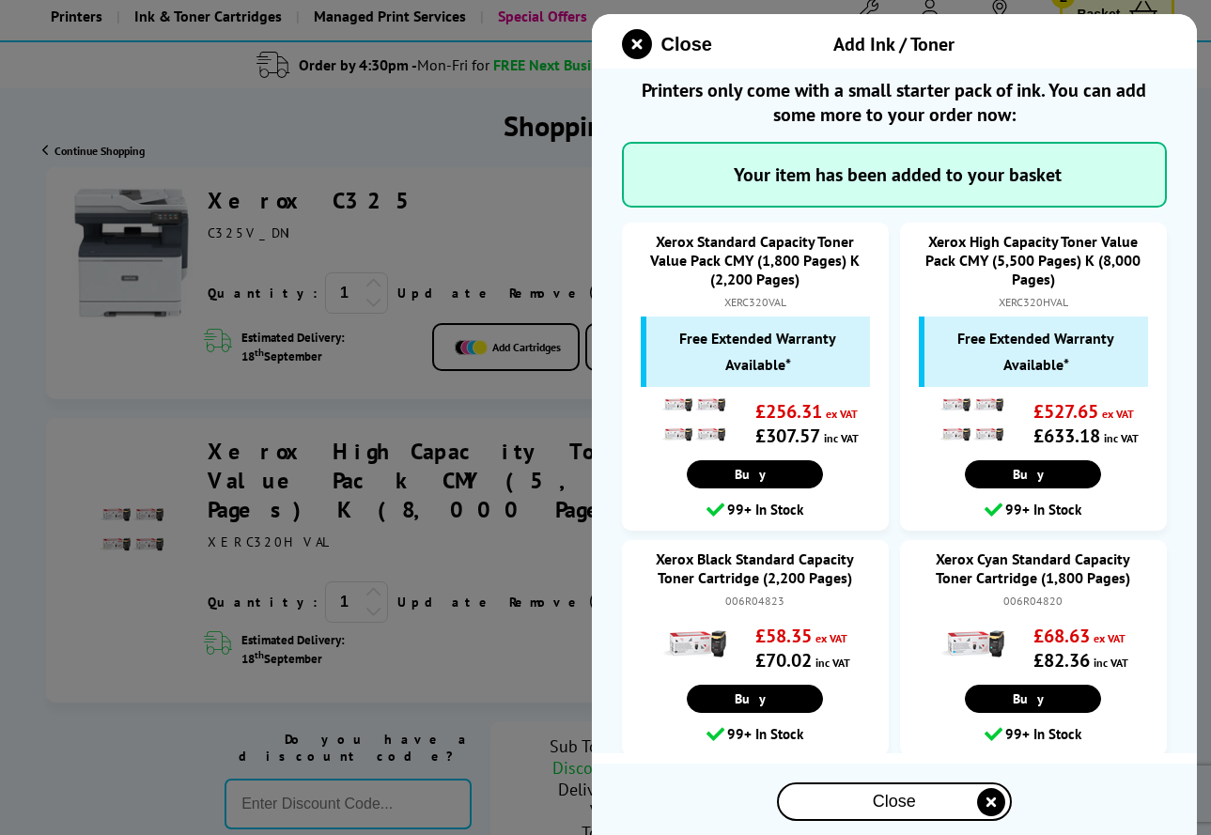
click at [512, 681] on div at bounding box center [605, 417] width 1211 height 835
click at [846, 817] on div "Close" at bounding box center [894, 802] width 231 height 35
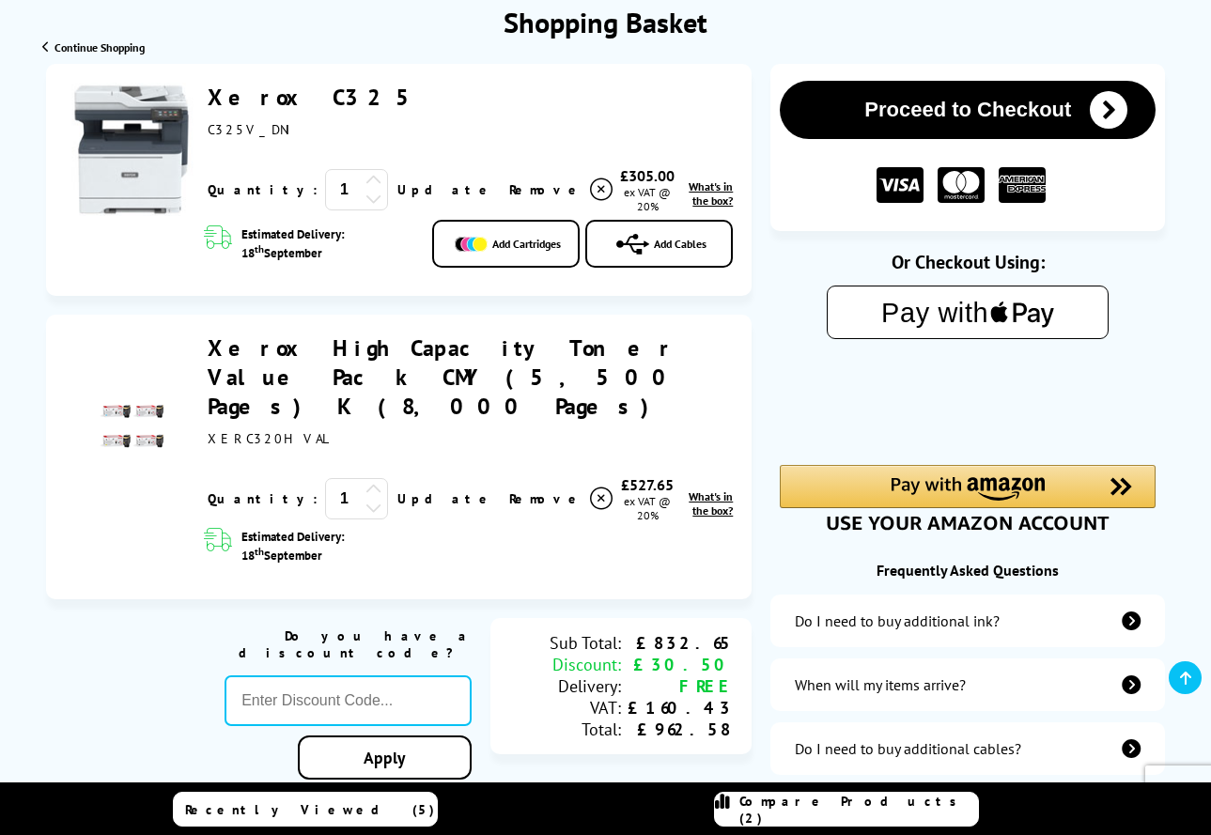
scroll to position [210, 0]
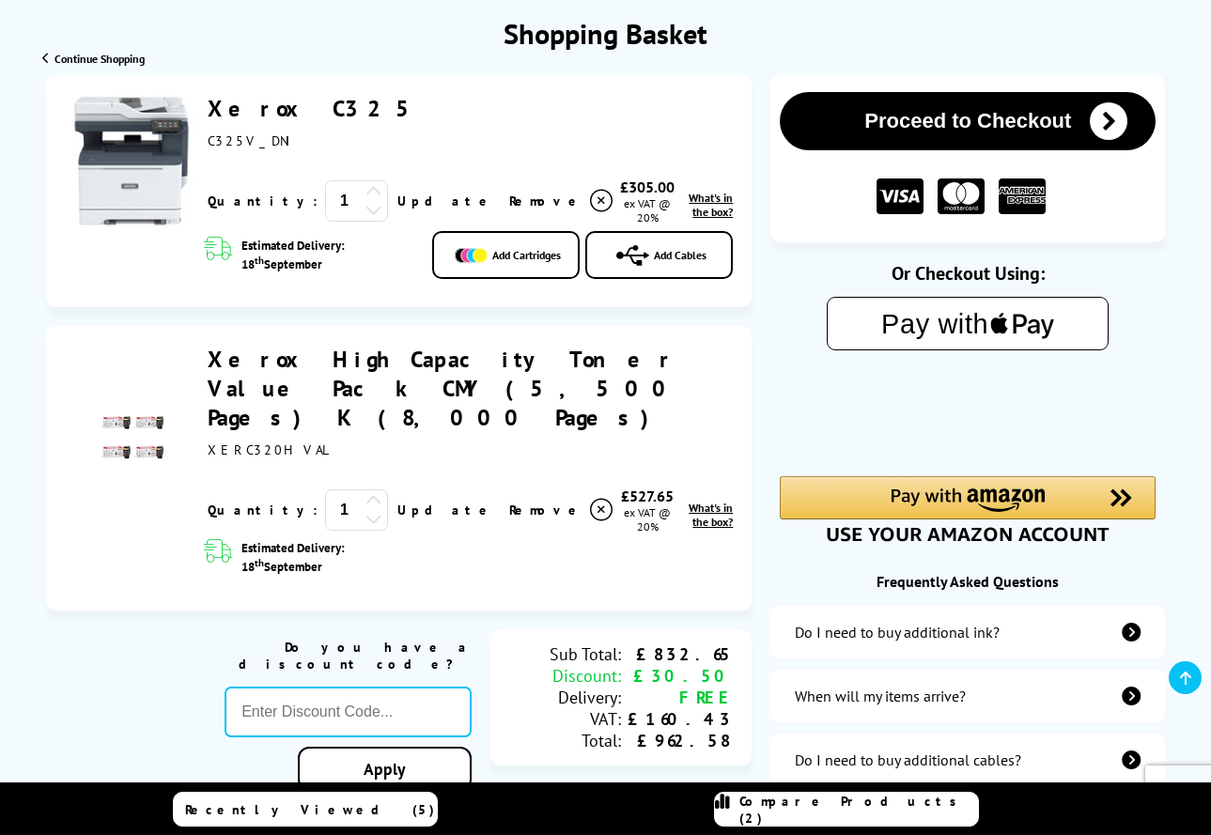
click at [590, 499] on icon at bounding box center [601, 510] width 23 height 23
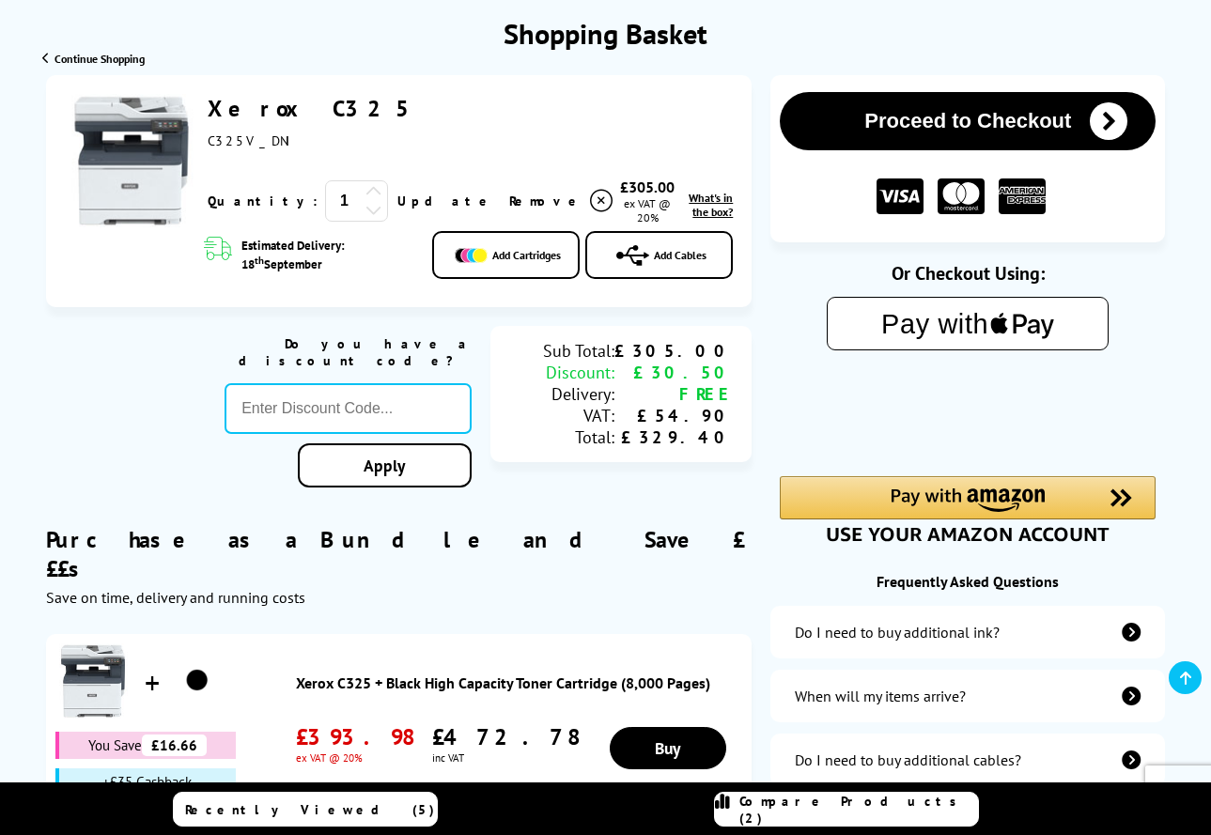
click at [702, 206] on span "What's in the box?" at bounding box center [711, 205] width 44 height 28
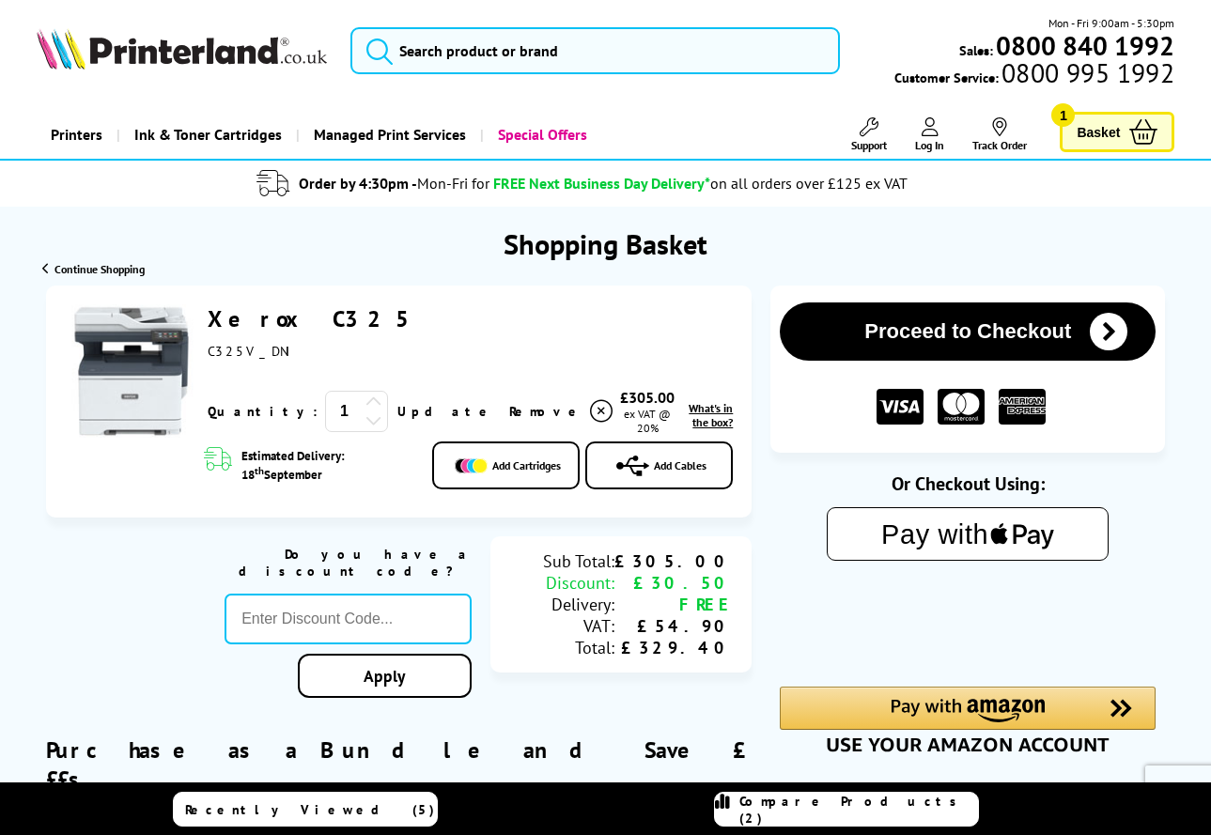
scroll to position [0, 0]
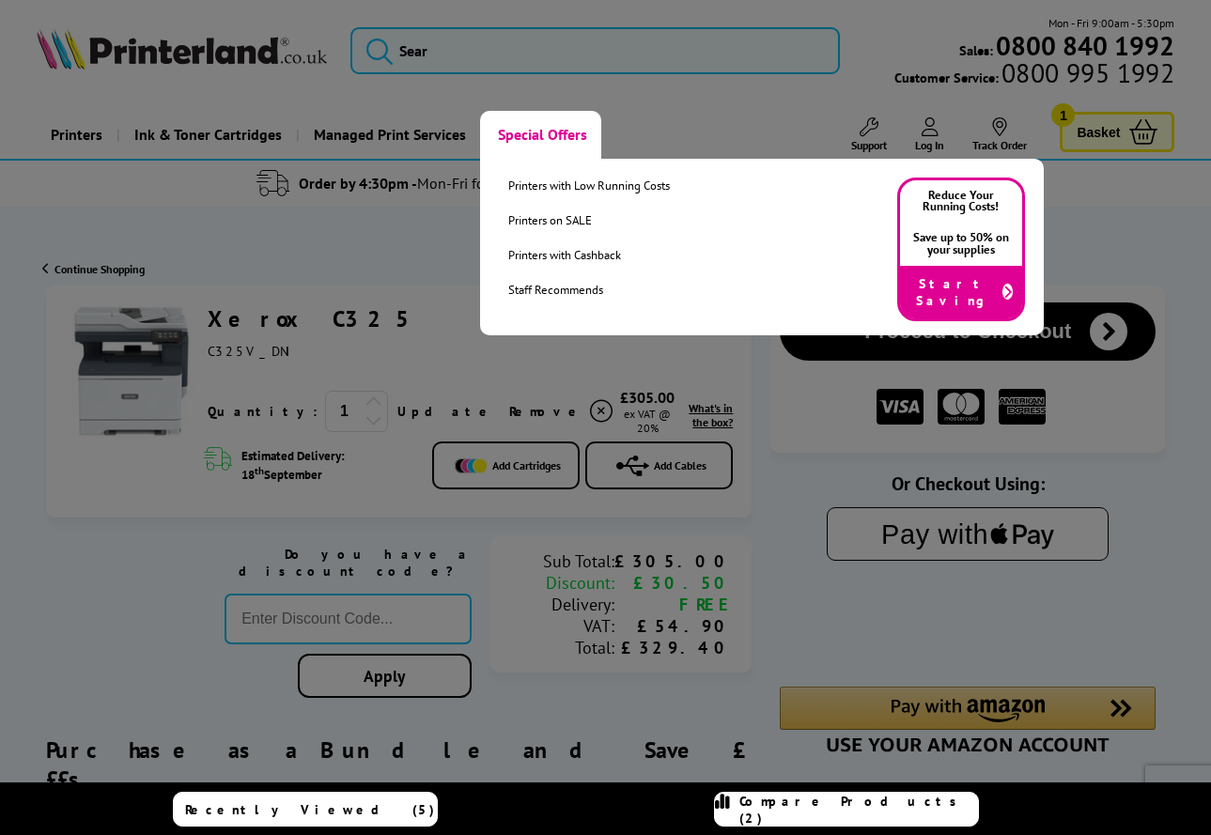
click at [532, 129] on link "Special Offers" at bounding box center [540, 135] width 121 height 48
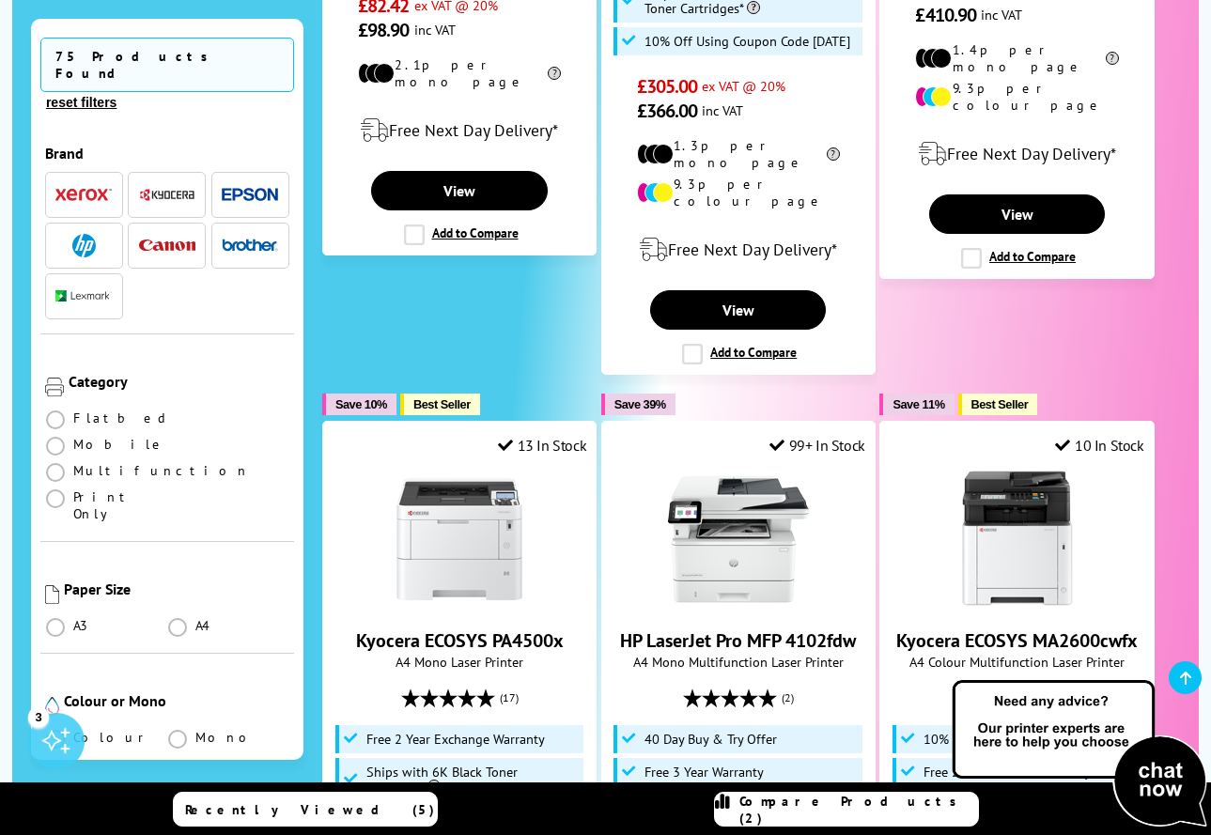
scroll to position [880, 0]
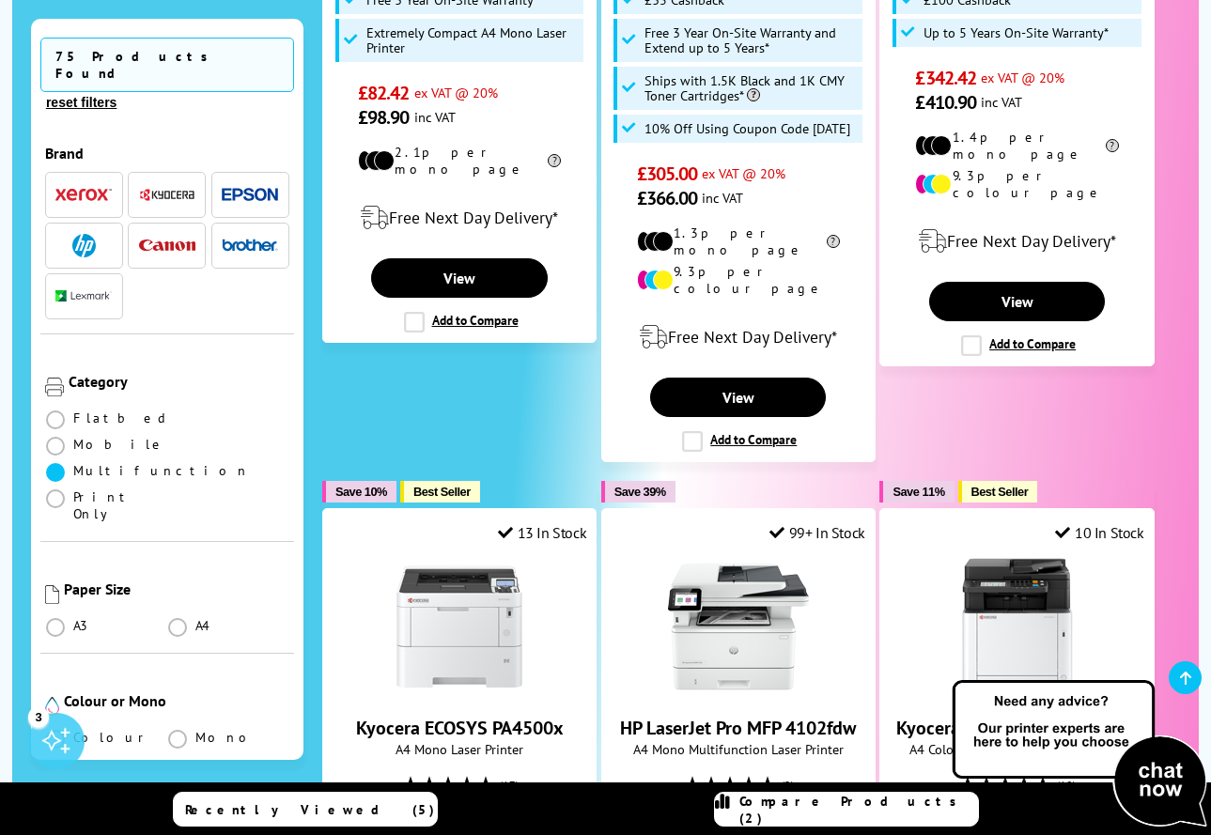
click at [51, 463] on span at bounding box center [55, 472] width 19 height 19
click at [73, 465] on input "radio" at bounding box center [73, 465] width 0 height 0
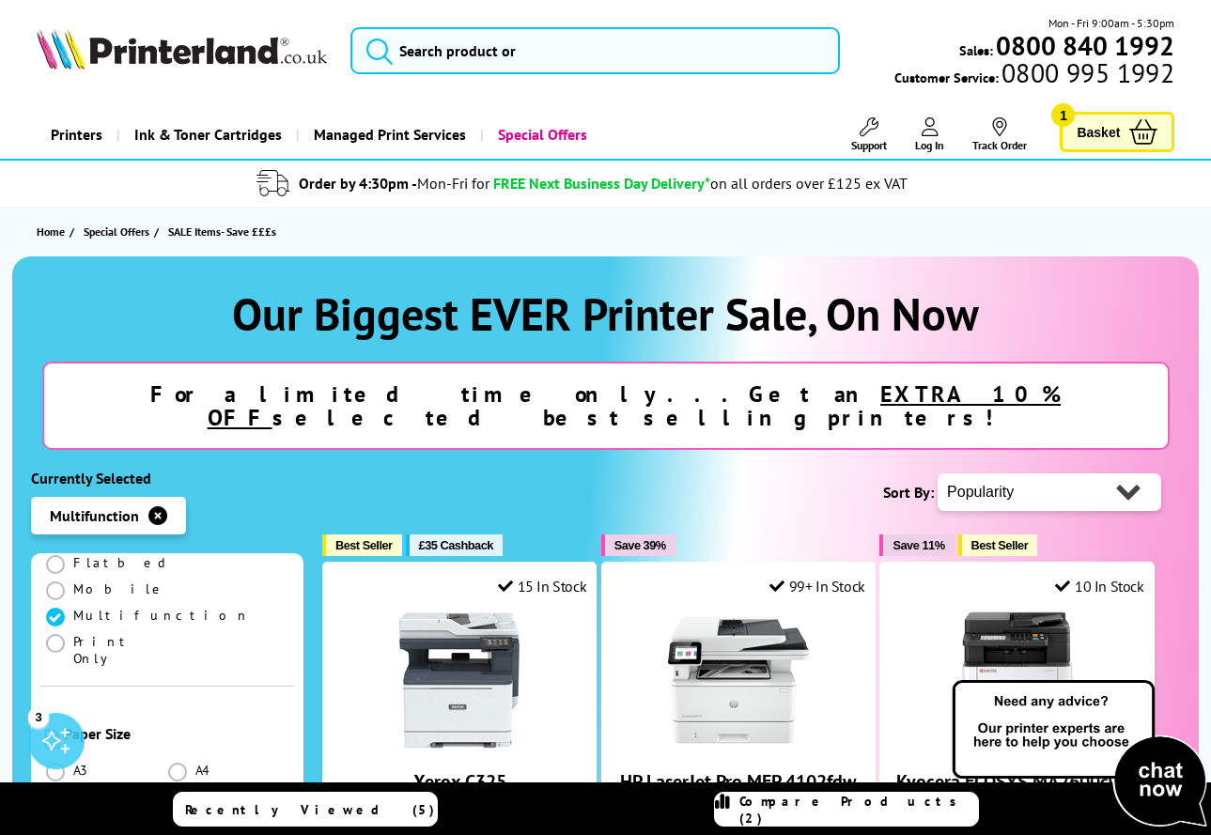
scroll to position [363, 0]
click at [53, 790] on span at bounding box center [55, 799] width 19 height 19
click at [73, 792] on input "radio" at bounding box center [73, 792] width 0 height 0
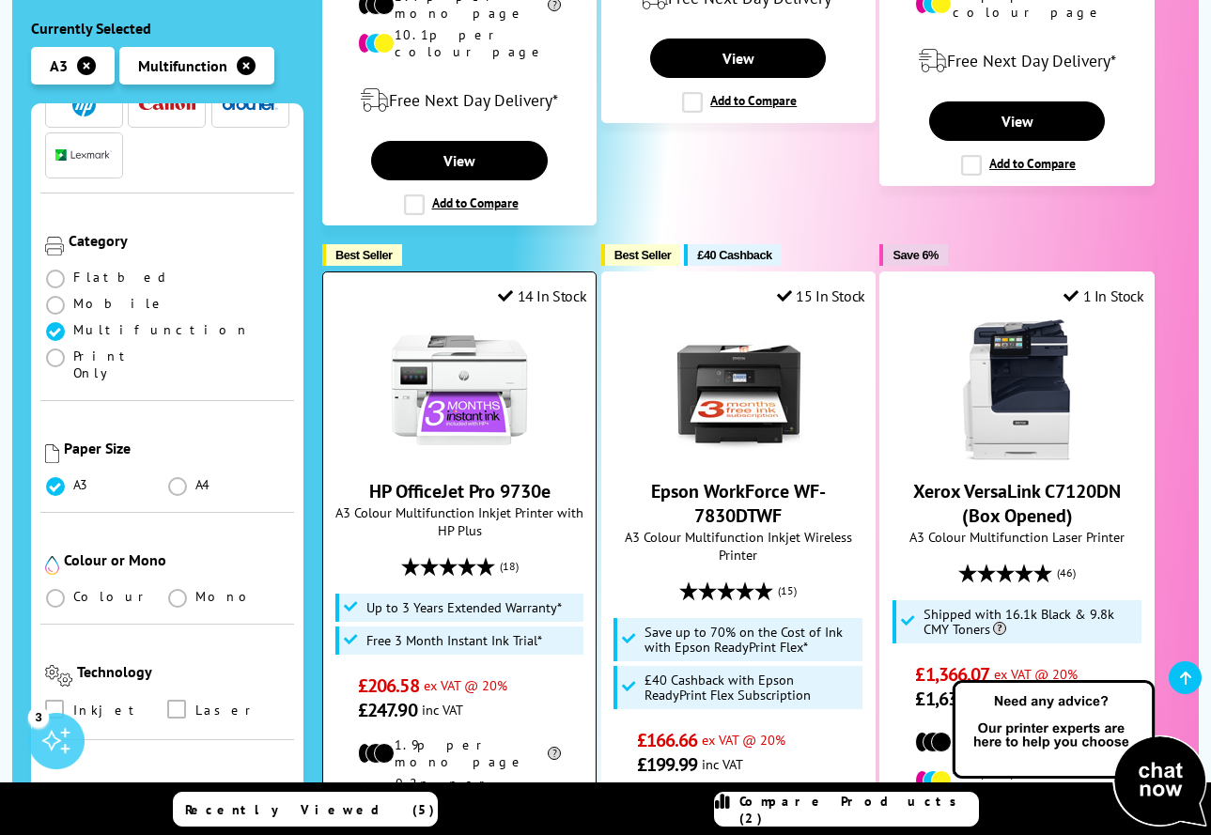
scroll to position [1101, 0]
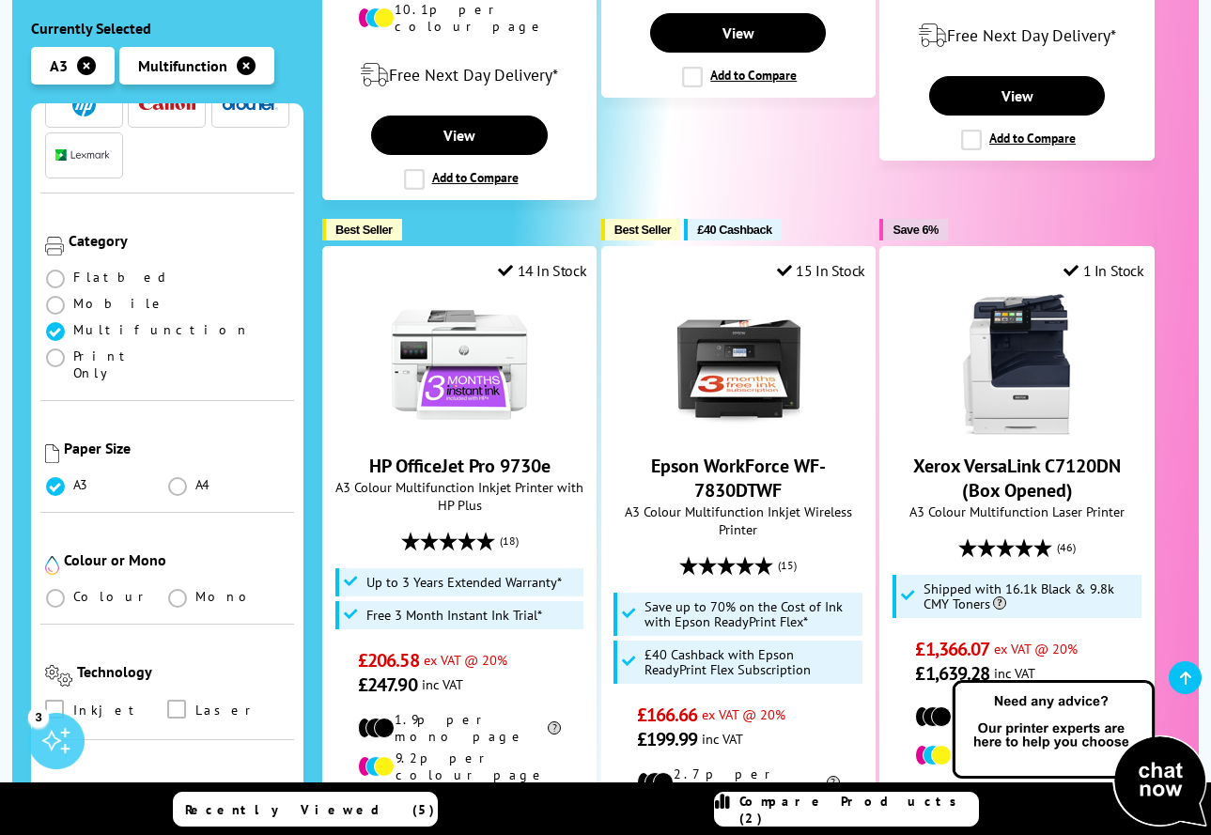
click at [70, 588] on li "Colour" at bounding box center [106, 596] width 122 height 17
click at [55, 589] on span at bounding box center [55, 598] width 19 height 19
click at [73, 591] on input "radio" at bounding box center [73, 591] width 0 height 0
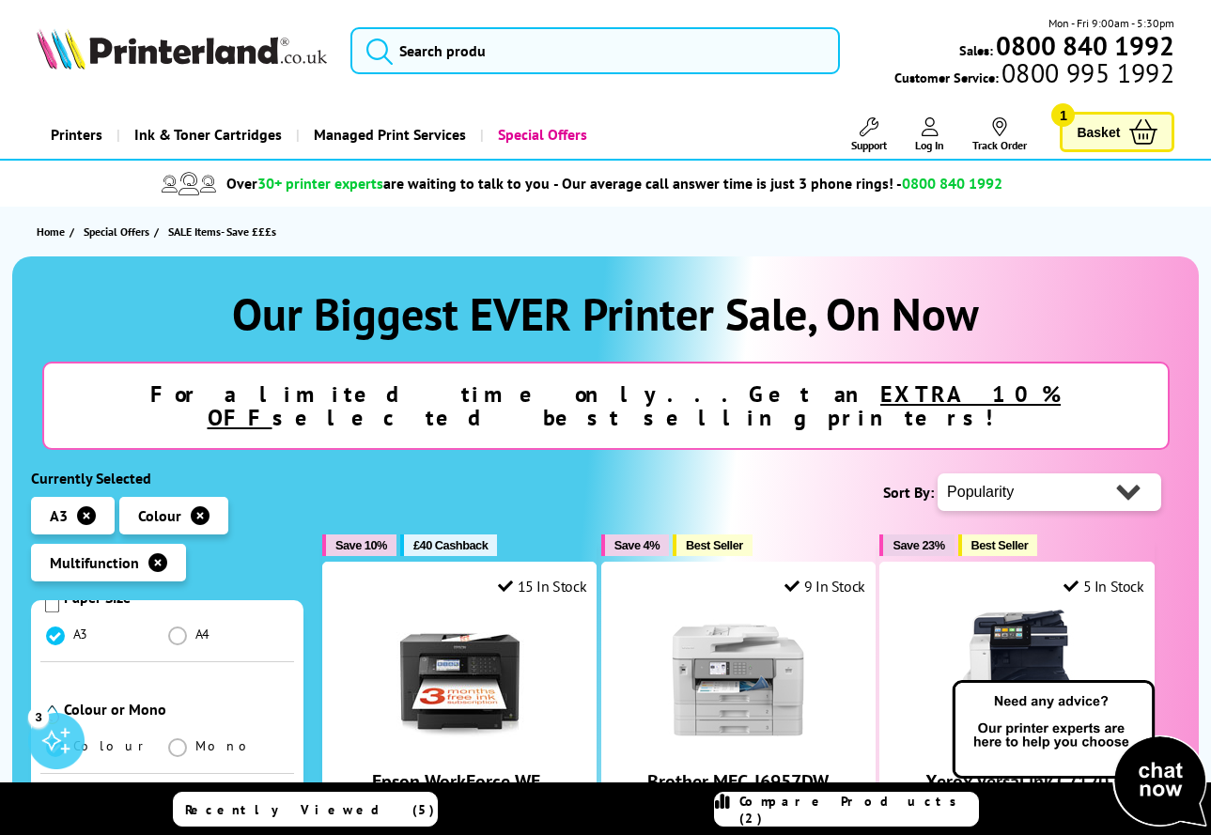
scroll to position [574, 0]
click at [194, 834] on input "checkbox" at bounding box center [194, 851] width 0 height 0
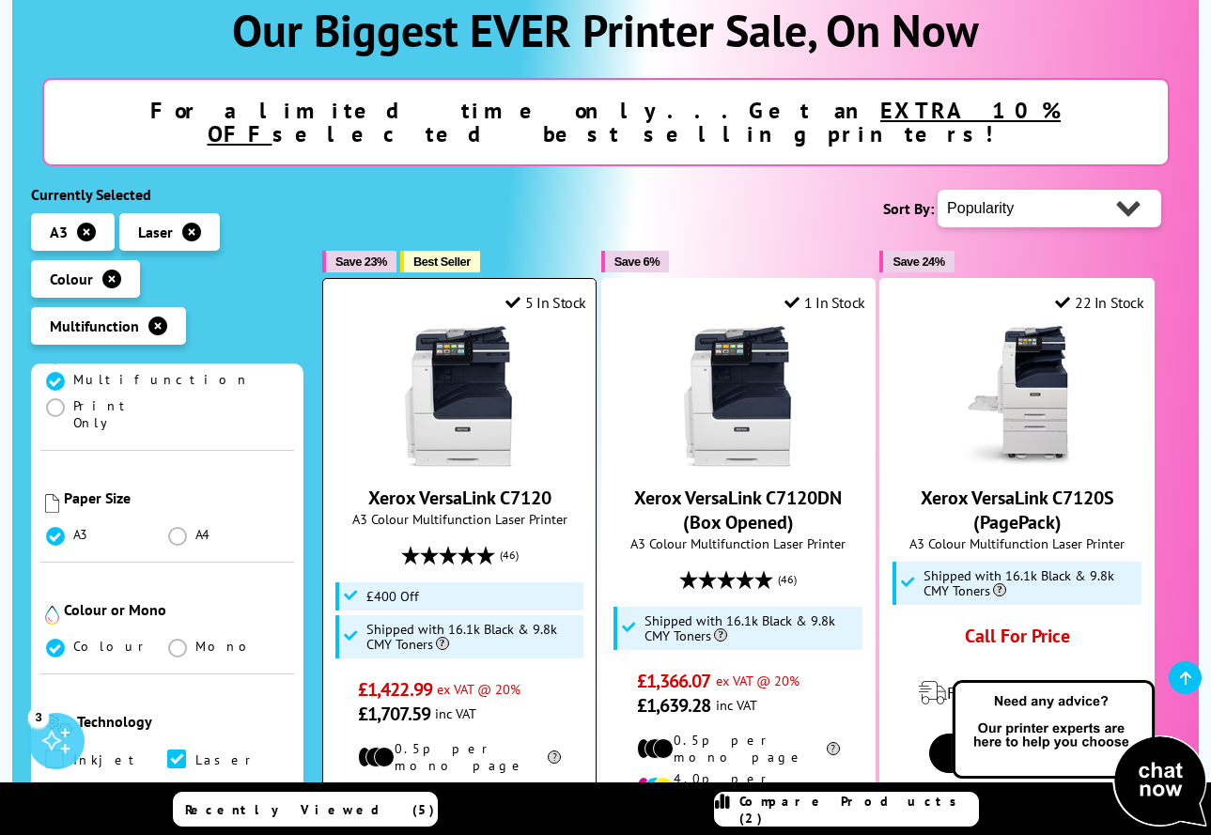
scroll to position [272, 0]
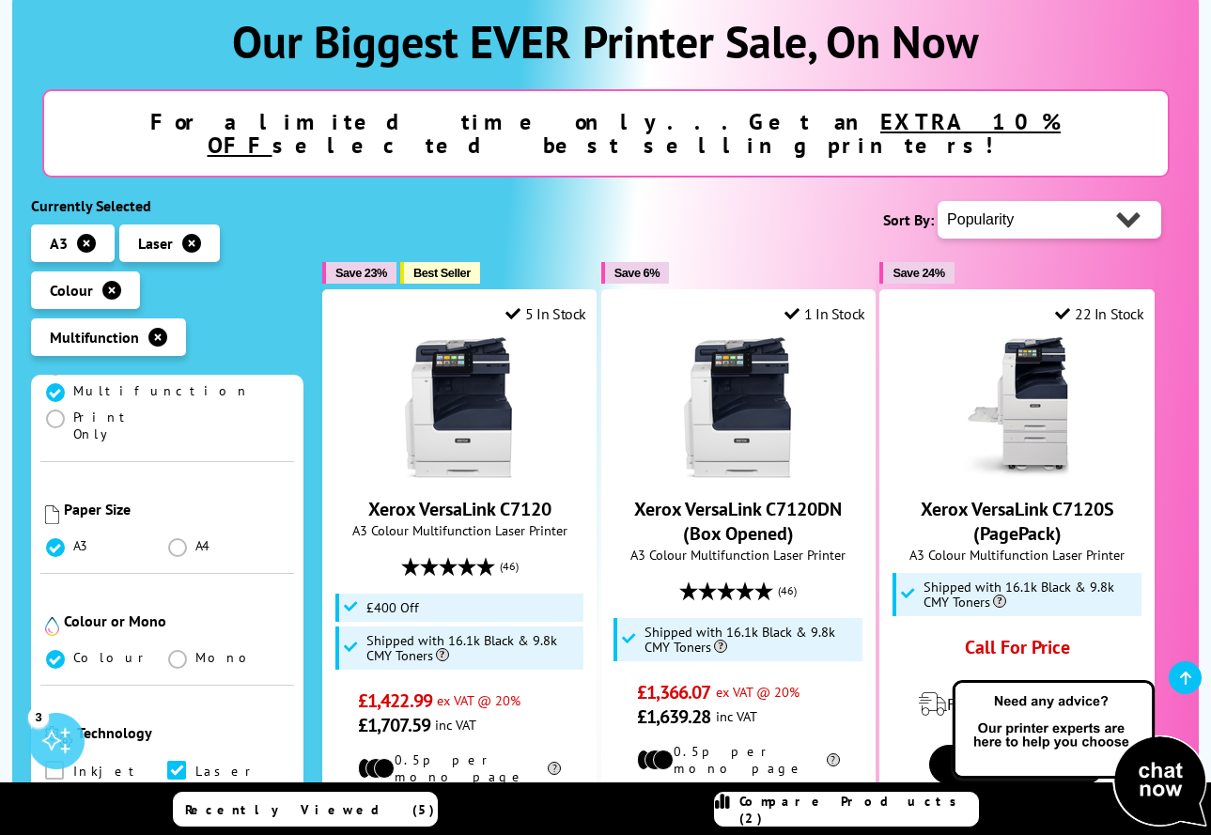
select select "Price Ascending"
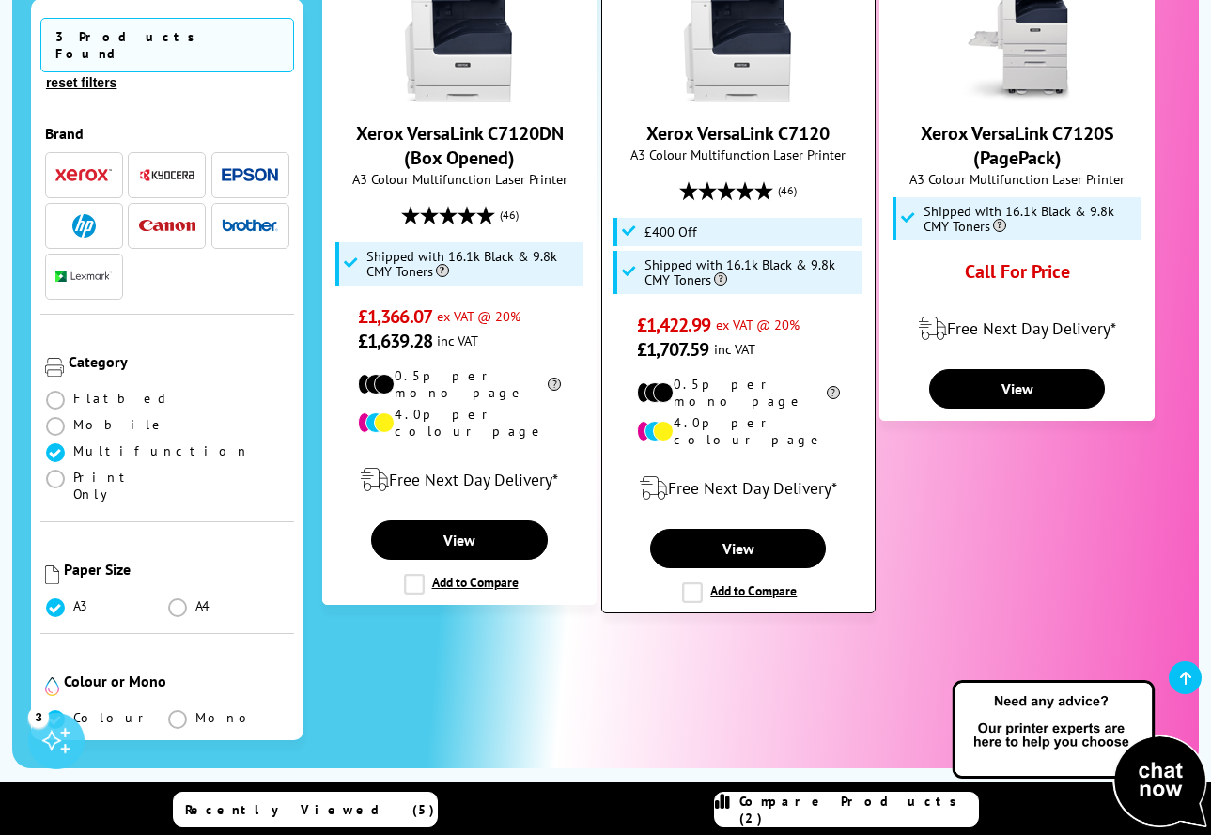
scroll to position [651, 0]
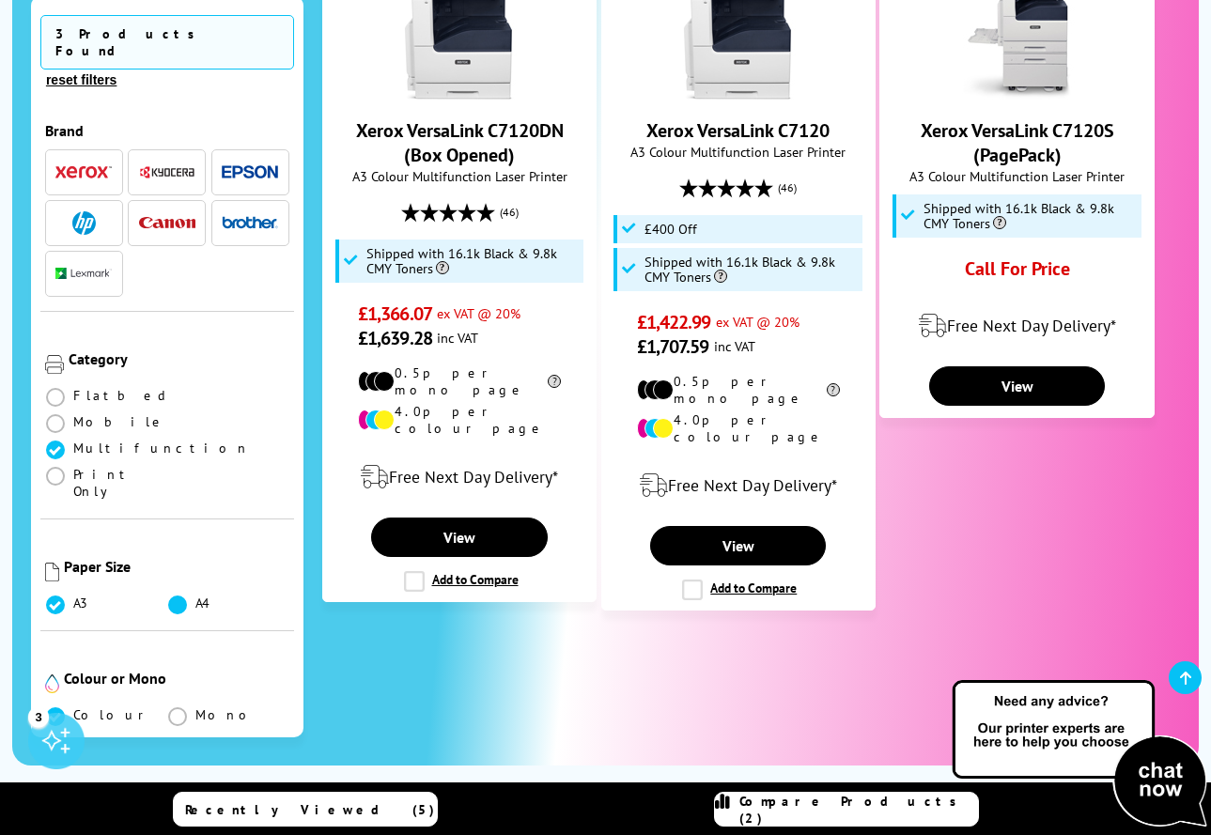
click at [174, 596] on span at bounding box center [177, 605] width 19 height 19
click at [195, 598] on input "radio" at bounding box center [195, 598] width 0 height 0
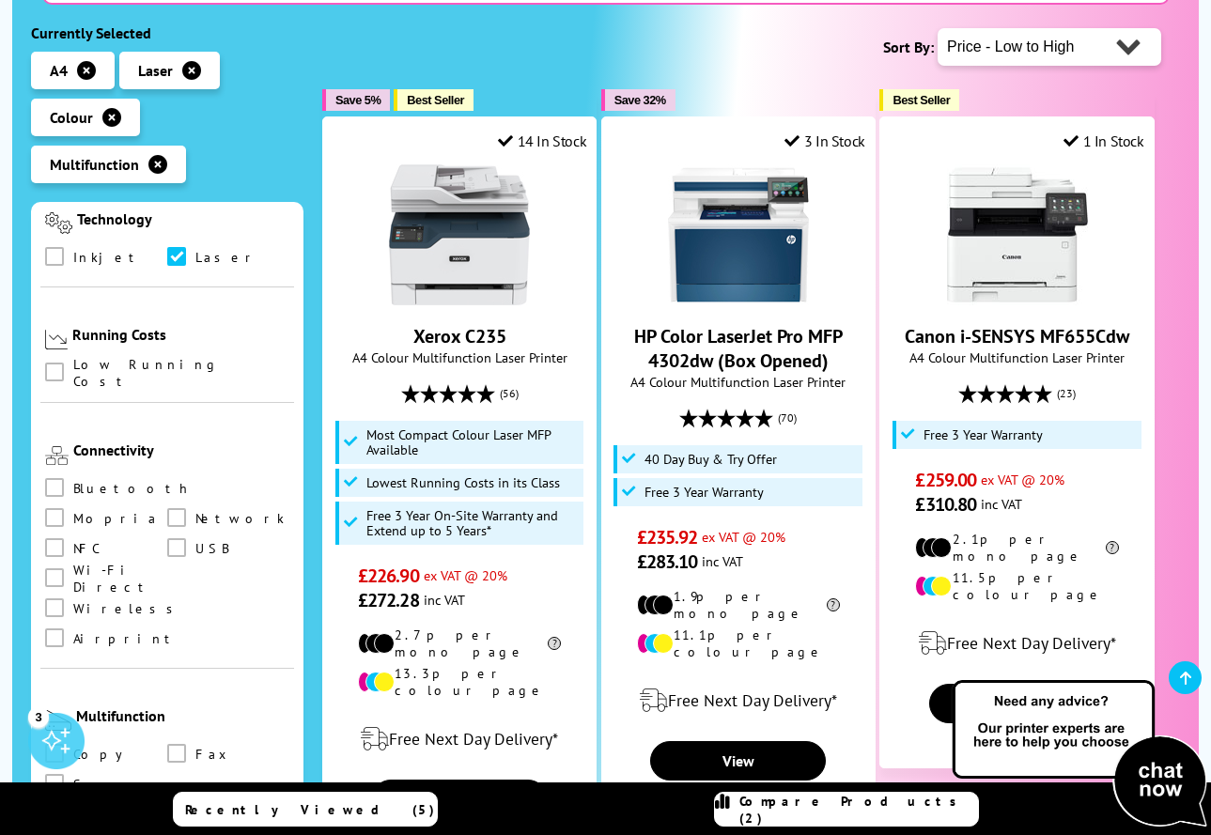
scroll to position [790, 0]
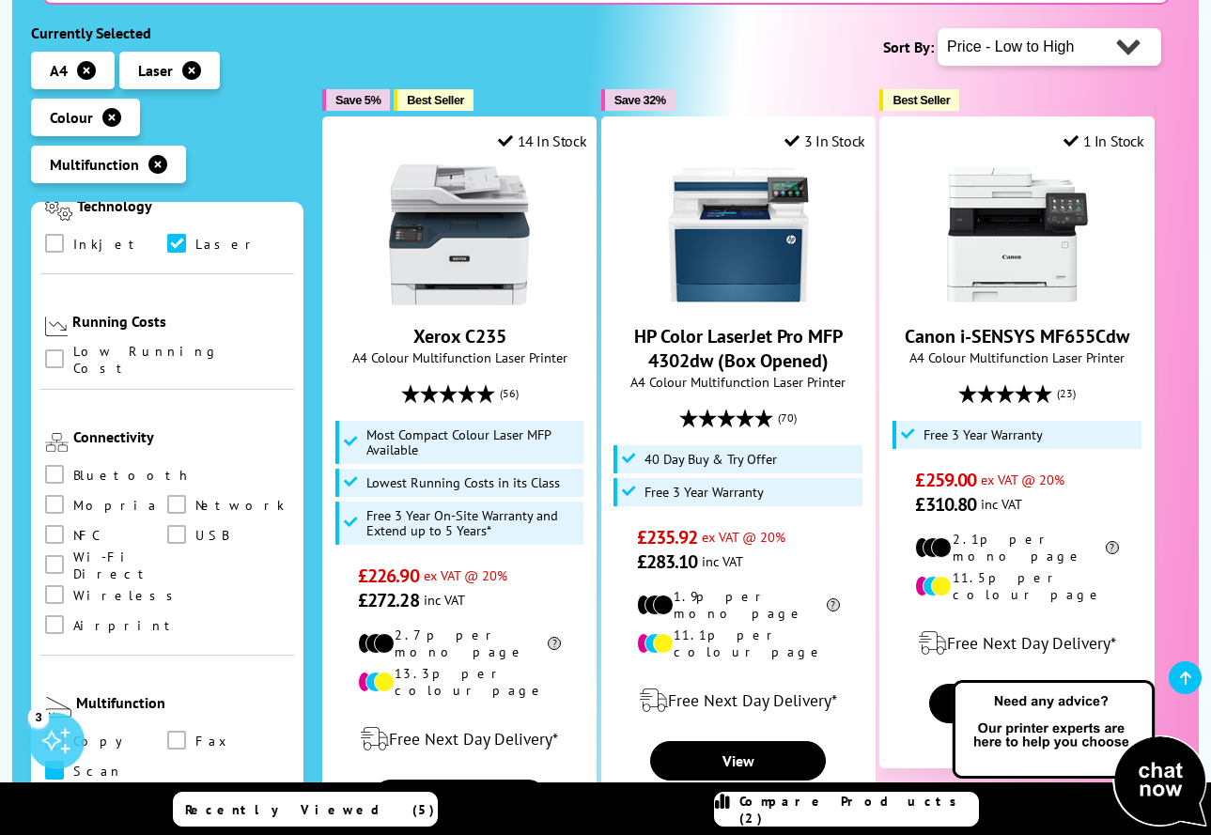
click at [58, 761] on span at bounding box center [54, 770] width 19 height 19
click at [72, 764] on input "checkbox" at bounding box center [72, 764] width 0 height 0
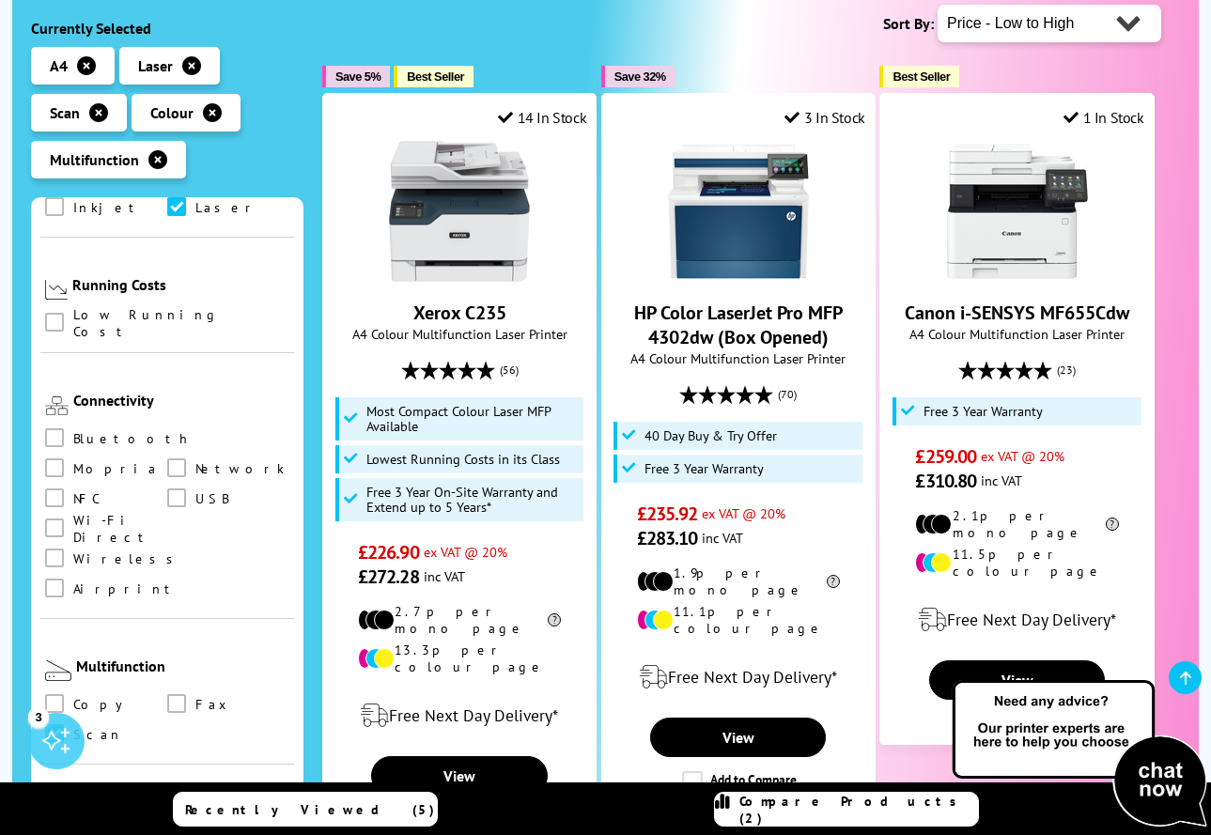
scroll to position [833, 0]
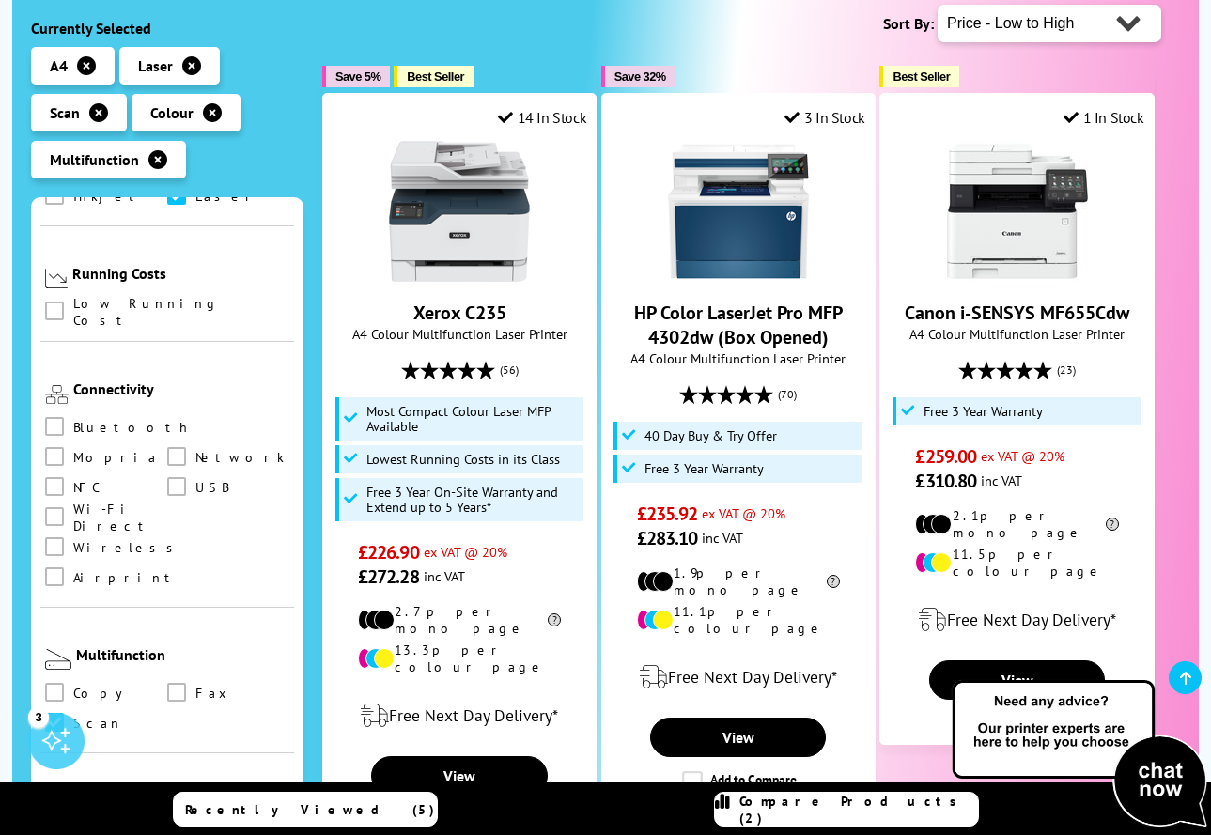
click at [59, 829] on span at bounding box center [54, 838] width 19 height 19
click at [72, 832] on input "checkbox" at bounding box center [72, 832] width 0 height 0
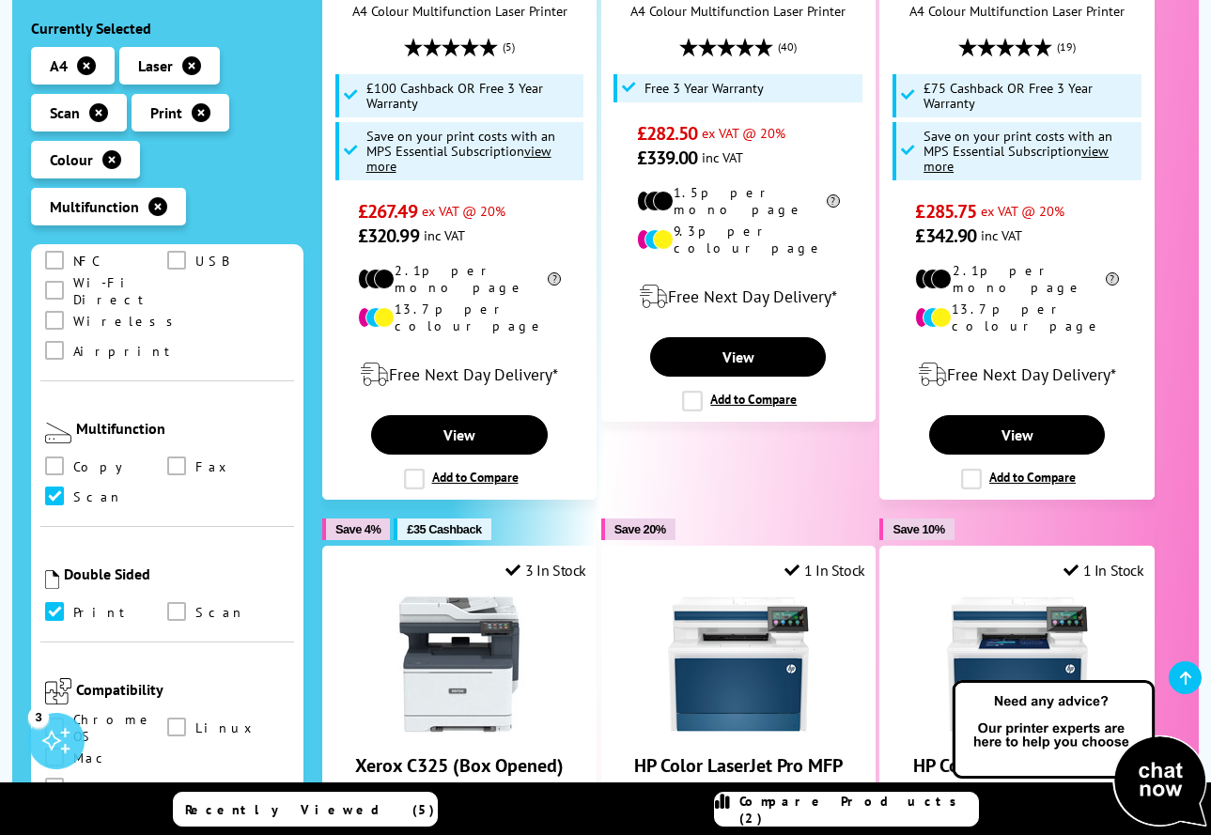
scroll to position [1105, 0]
click at [176, 604] on span at bounding box center [176, 613] width 19 height 19
click at [194, 607] on input "checkbox" at bounding box center [194, 607] width 0 height 0
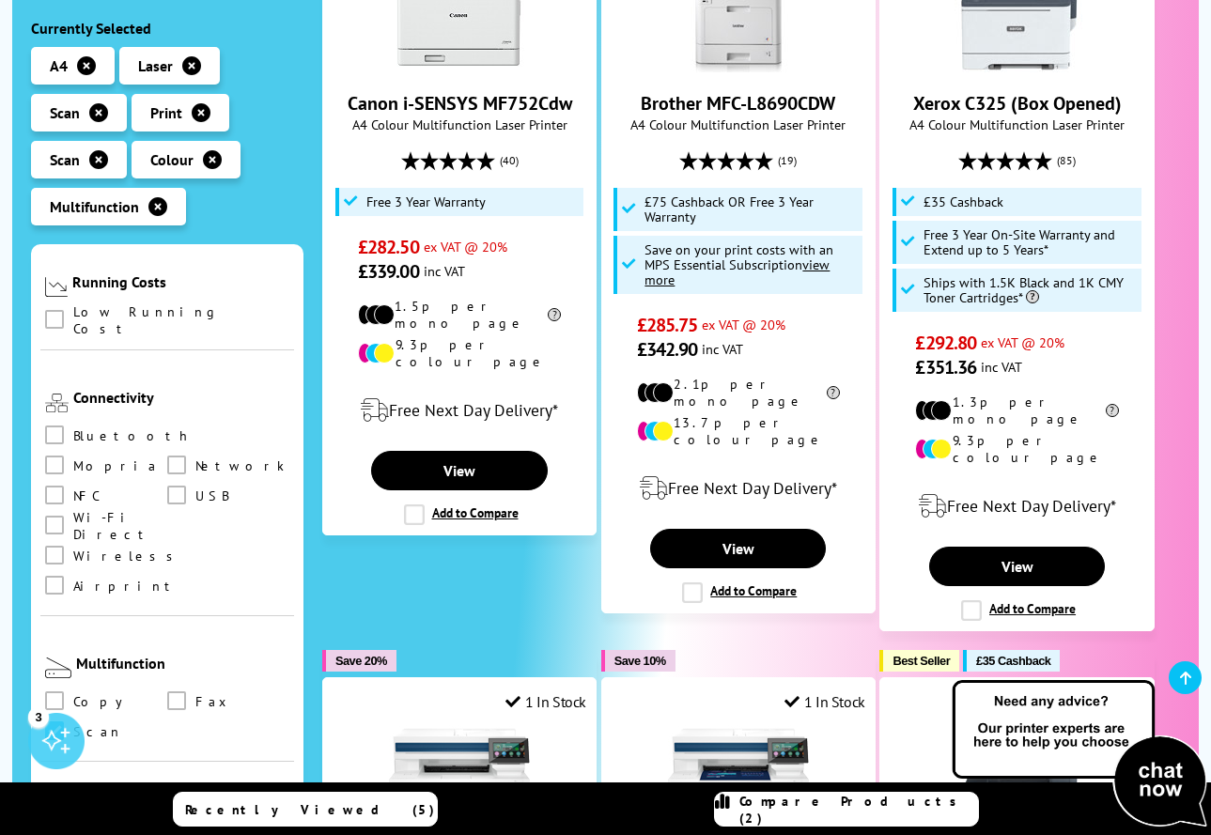
scroll to position [879, 0]
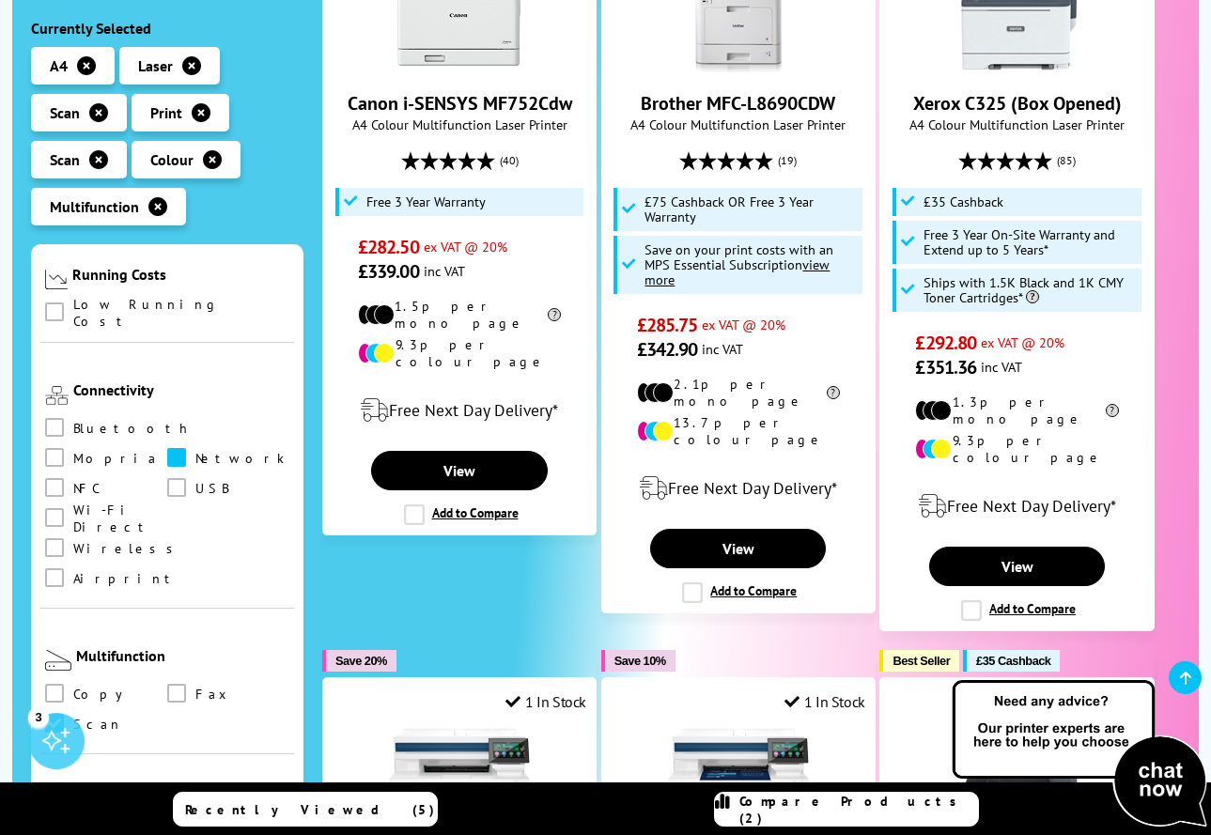
click at [167, 448] on span at bounding box center [176, 457] width 19 height 19
click at [194, 451] on input "checkbox" at bounding box center [194, 451] width 0 height 0
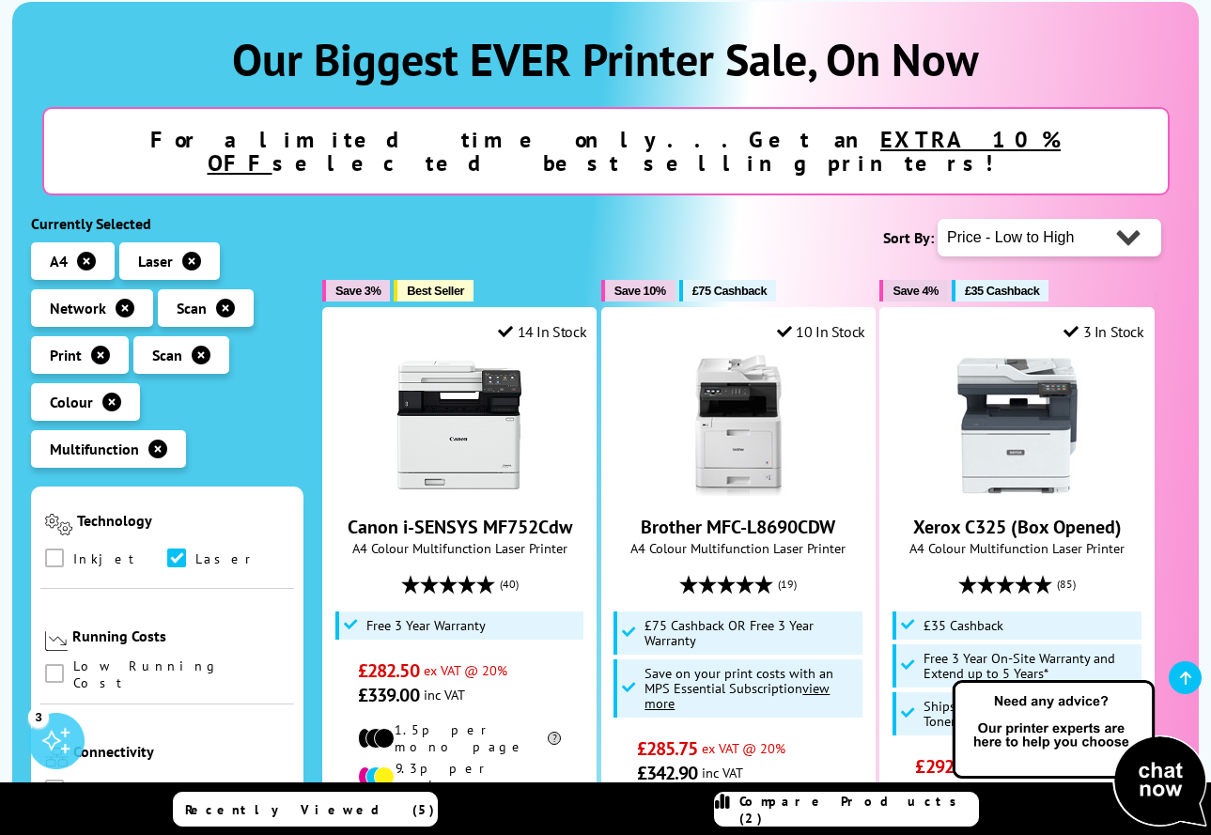
scroll to position [795, 0]
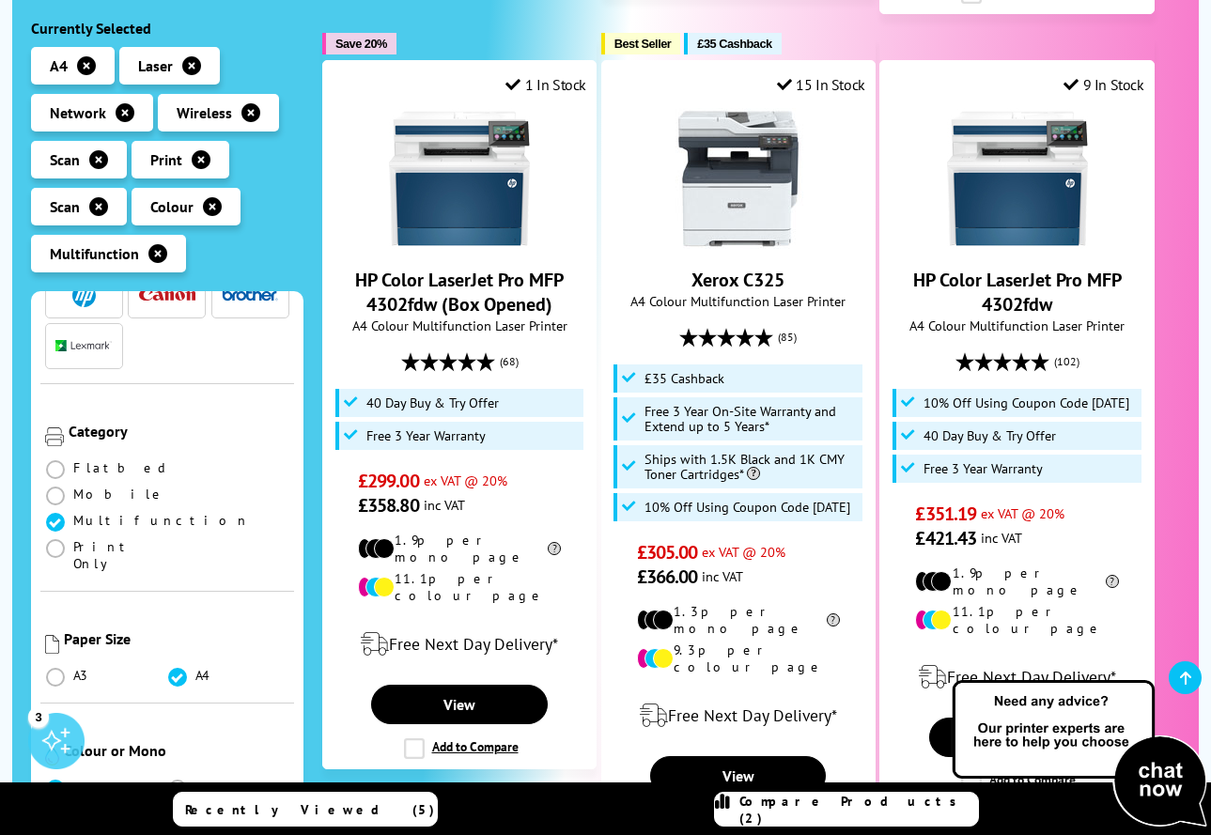
scroll to position [1366, 0]
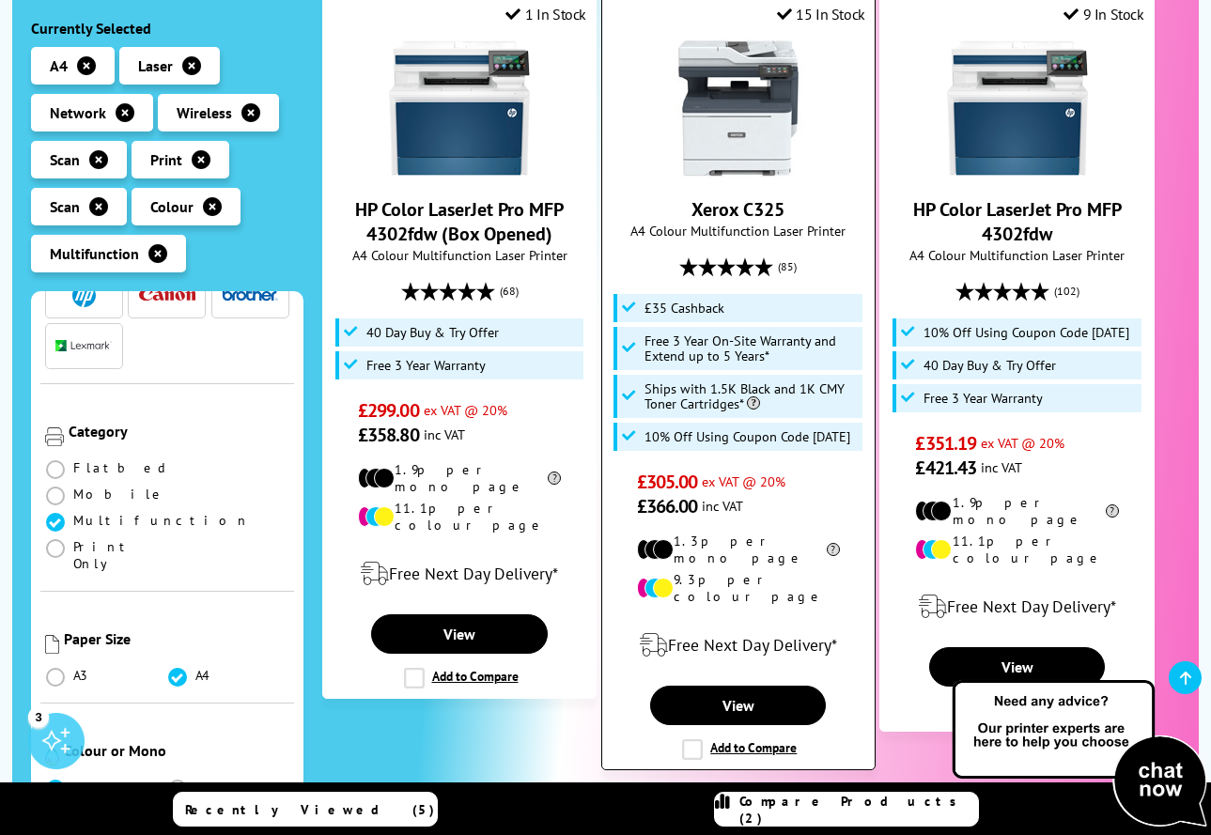
click at [695, 739] on label "Add to Compare" at bounding box center [739, 749] width 115 height 21
click at [0, 0] on input "Add to Compare" at bounding box center [0, 0] width 0 height 0
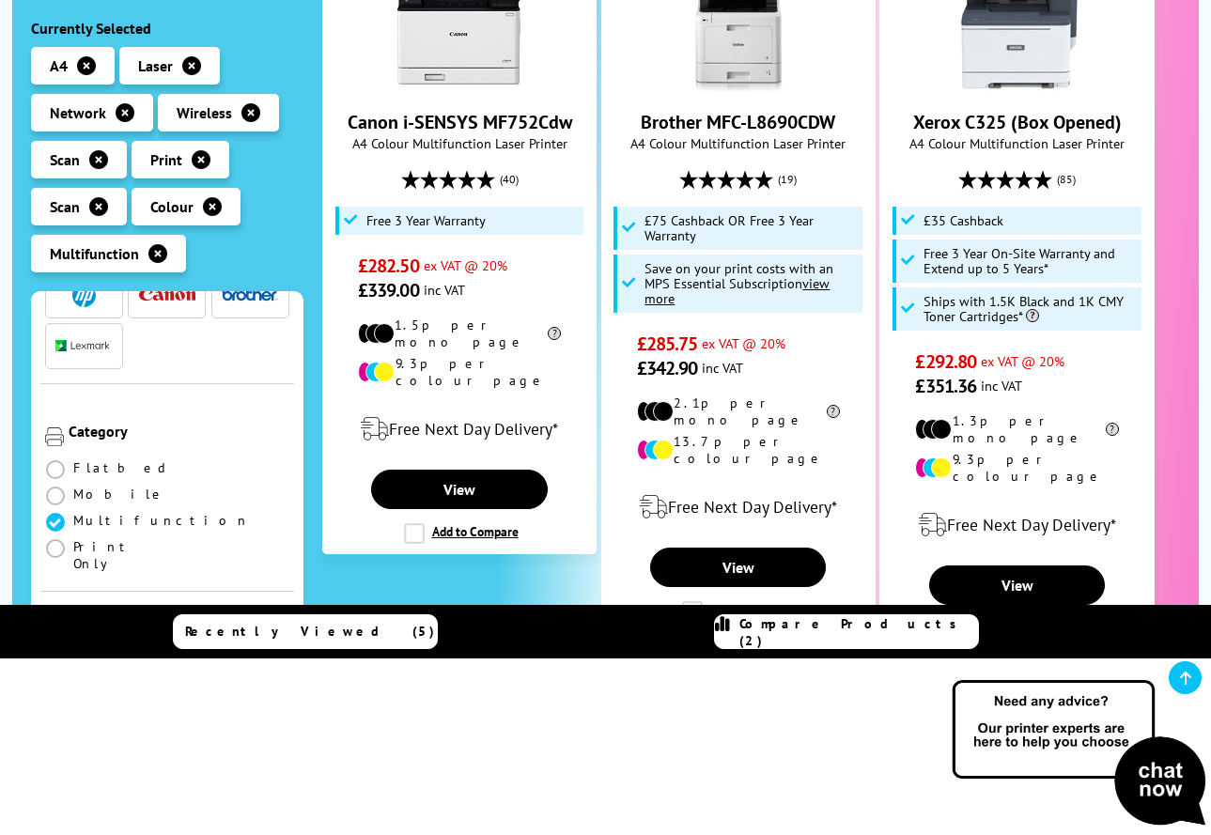
scroll to position [612, 0]
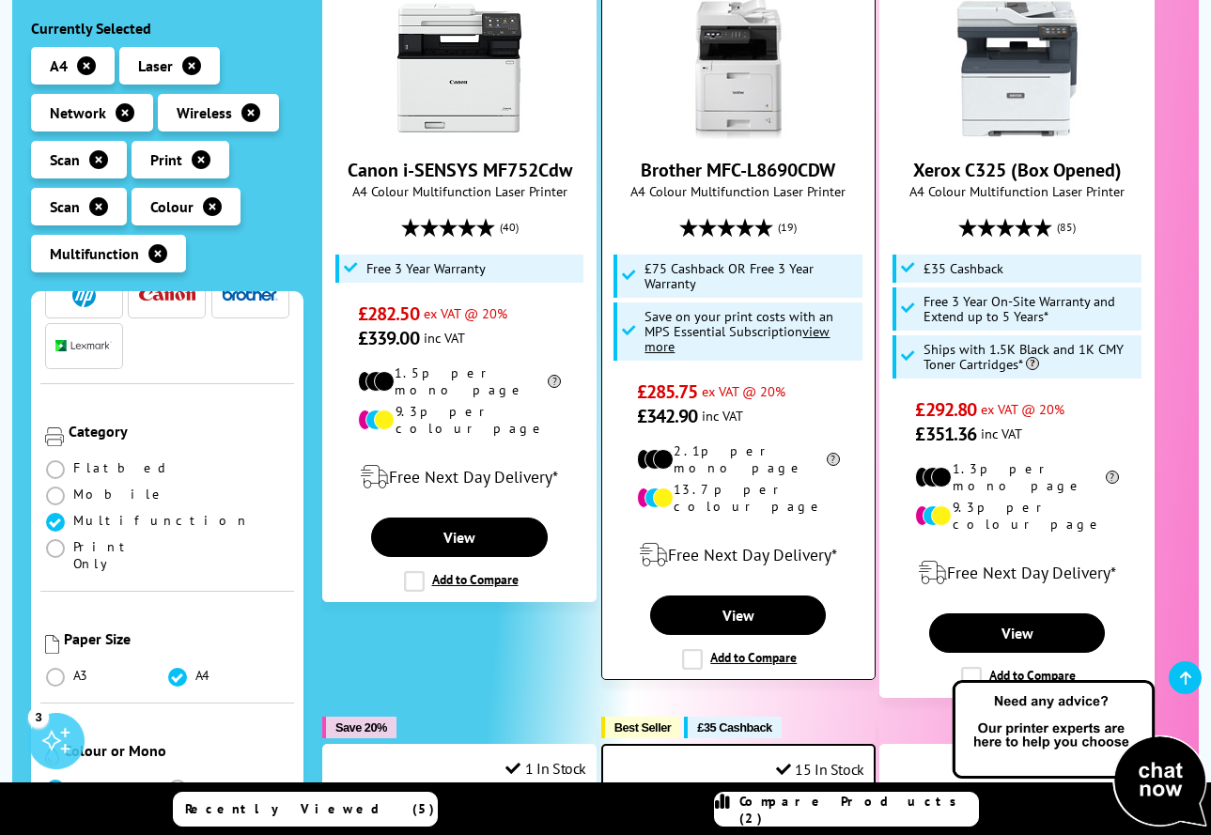
click at [687, 649] on label "Add to Compare" at bounding box center [739, 659] width 115 height 21
click at [0, 0] on input "Add to Compare" at bounding box center [0, 0] width 0 height 0
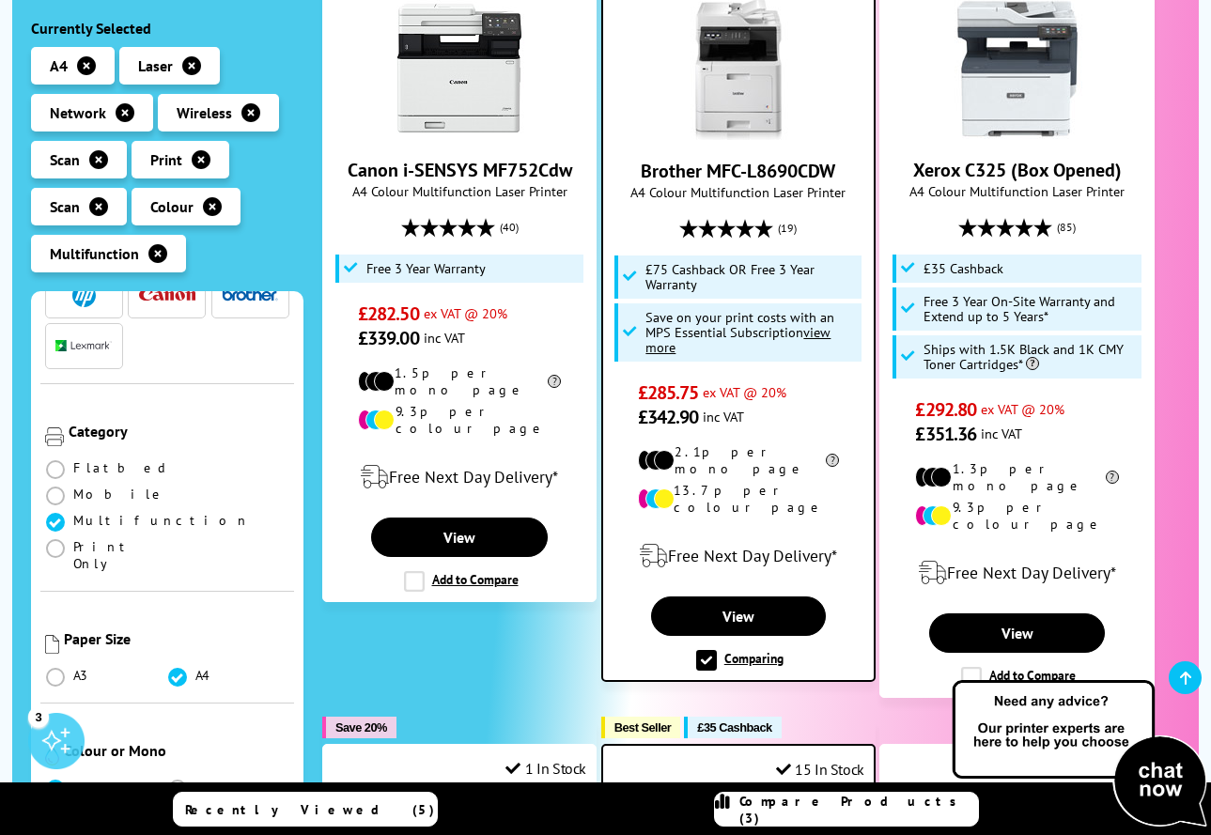
click at [852, 814] on span "Compare Products (3)" at bounding box center [858, 810] width 239 height 34
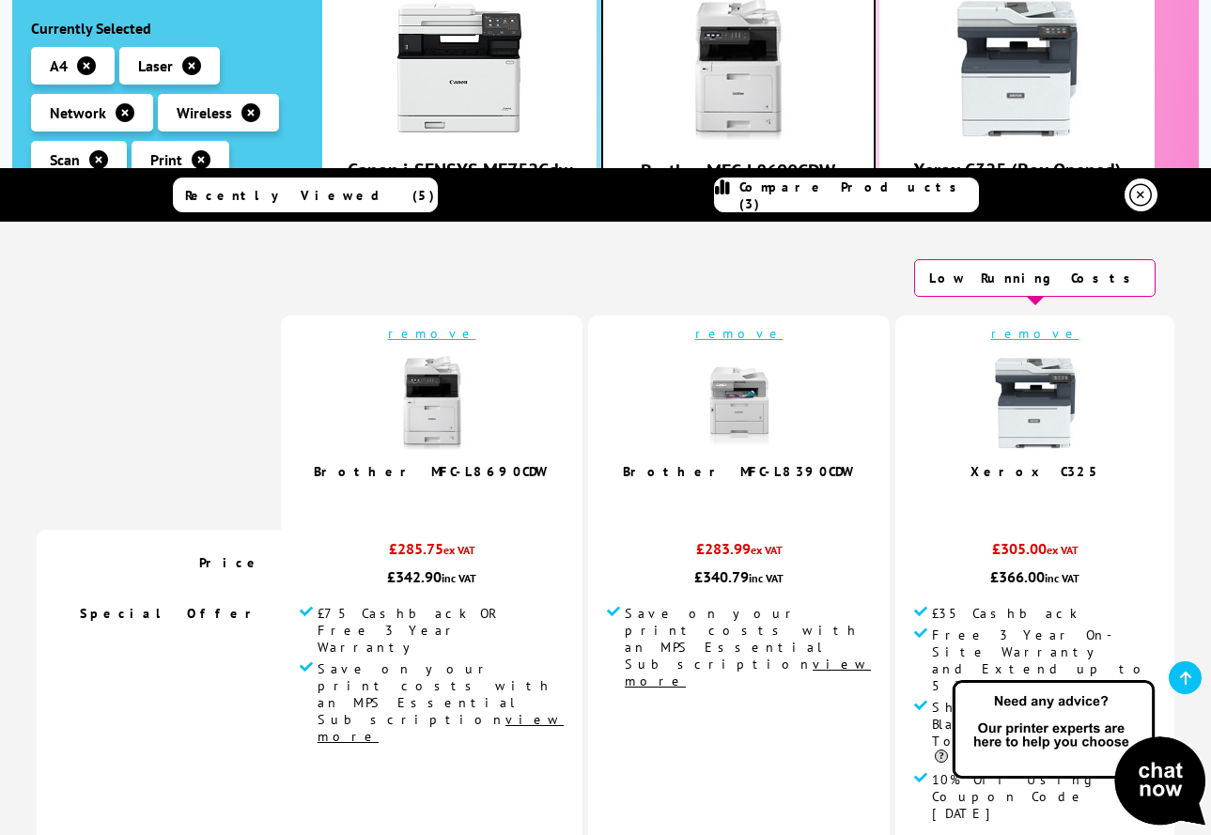
scroll to position [0, 0]
click at [476, 333] on link "remove" at bounding box center [432, 333] width 88 height 17
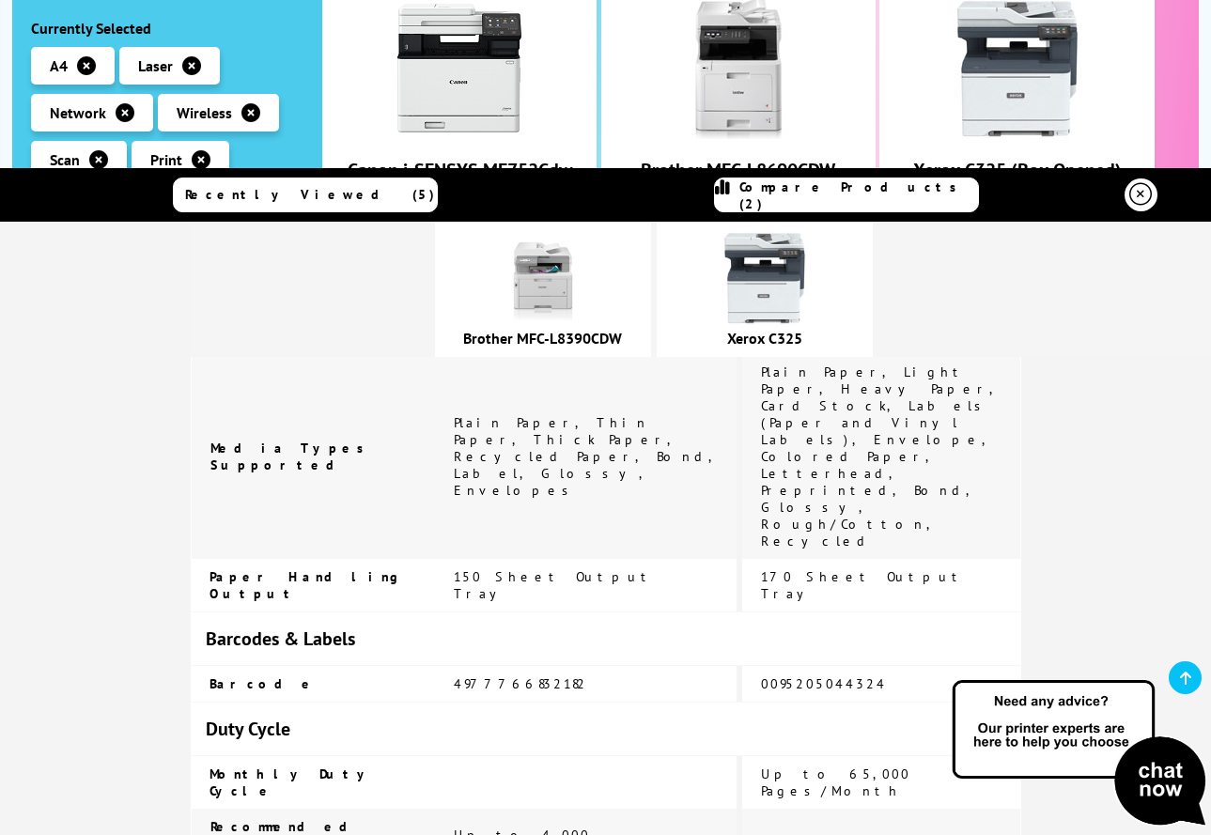
scroll to position [4504, 0]
click at [1146, 191] on icon at bounding box center [1140, 194] width 23 height 23
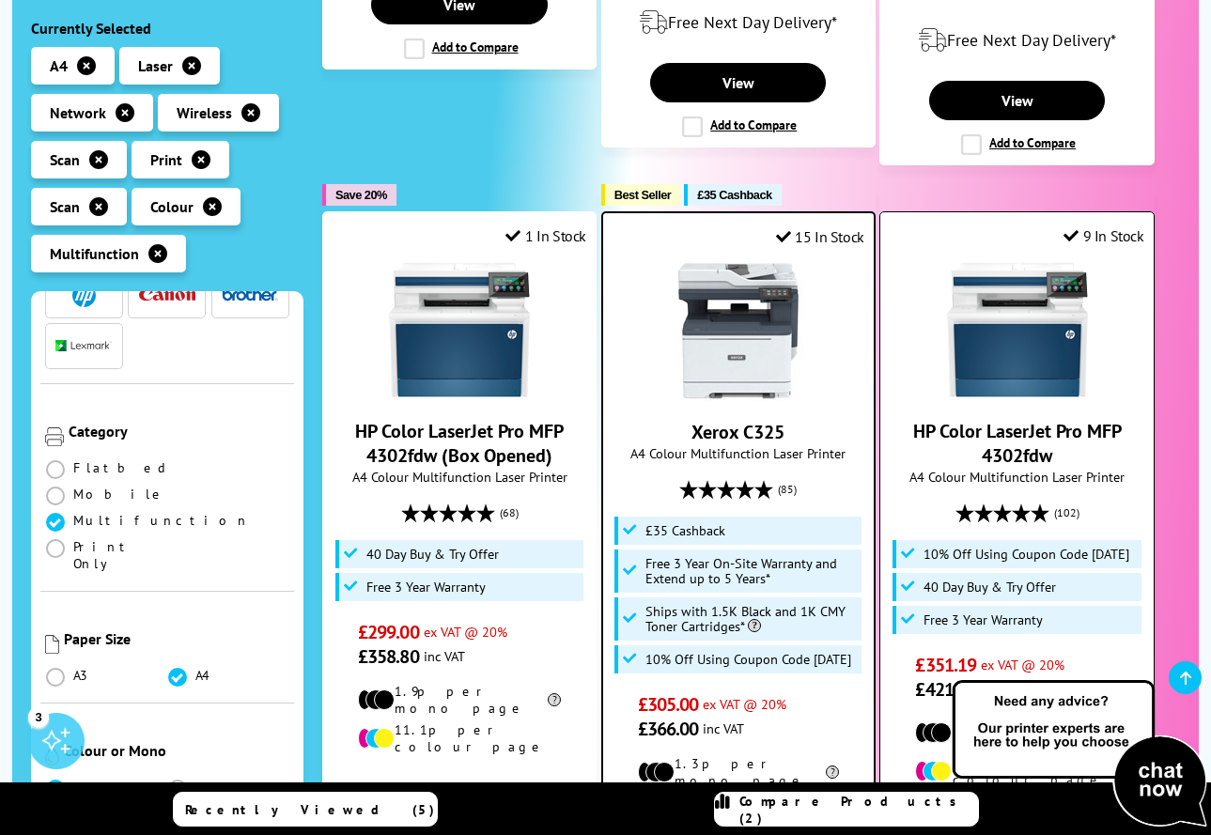
scroll to position [1160, 0]
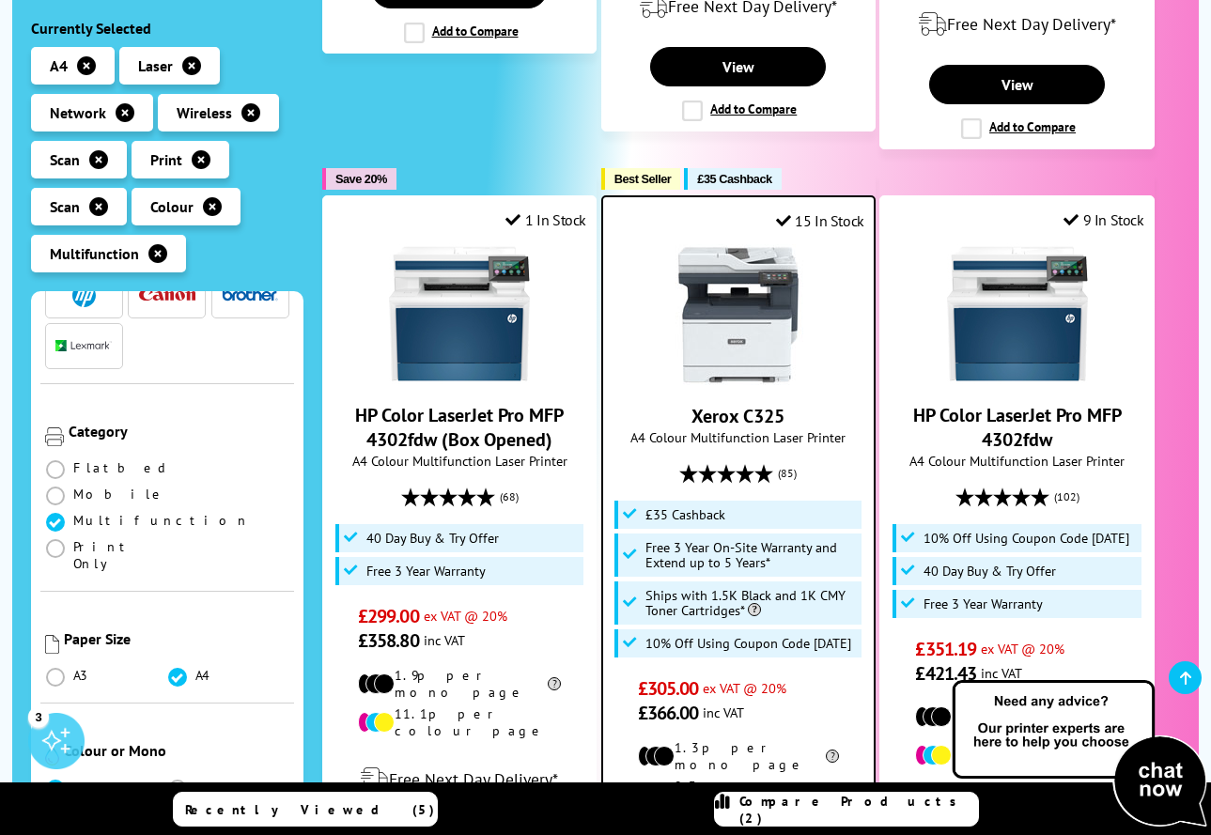
click at [805, 309] on img at bounding box center [738, 314] width 141 height 141
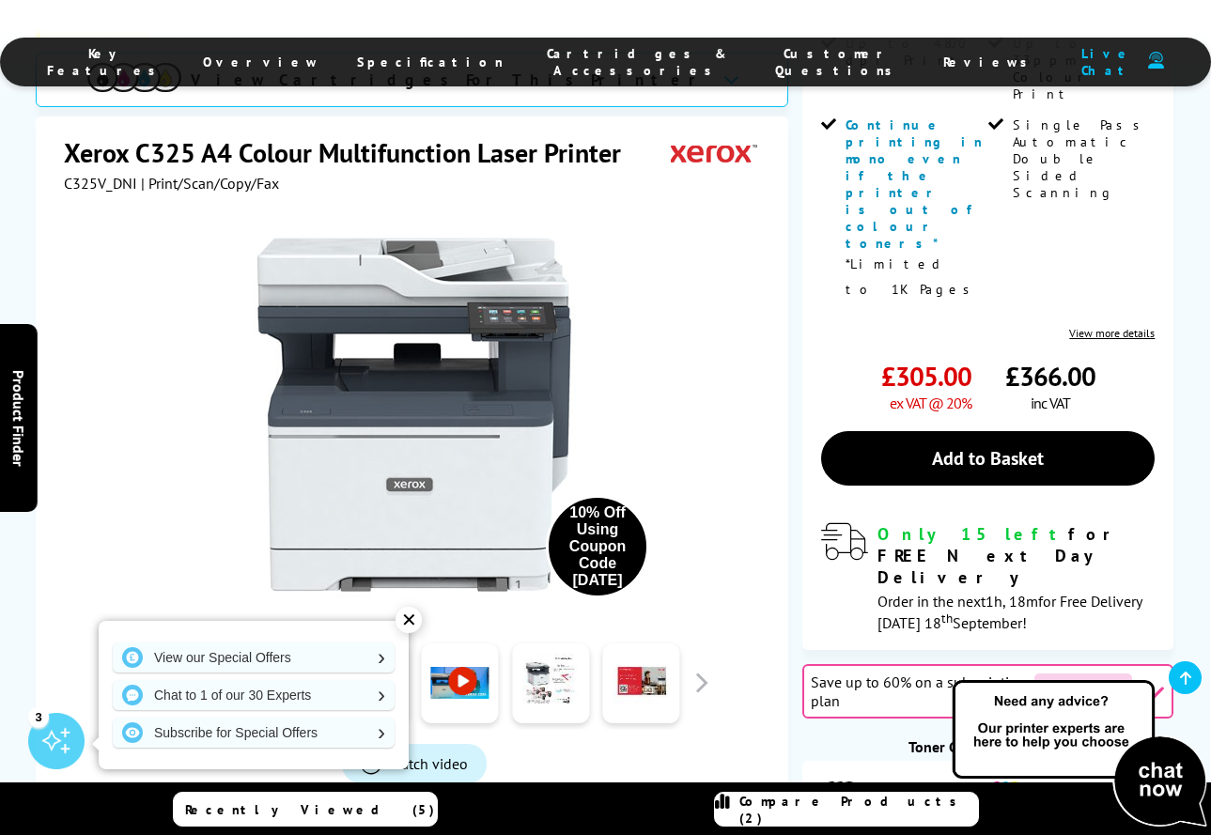
scroll to position [747, 1]
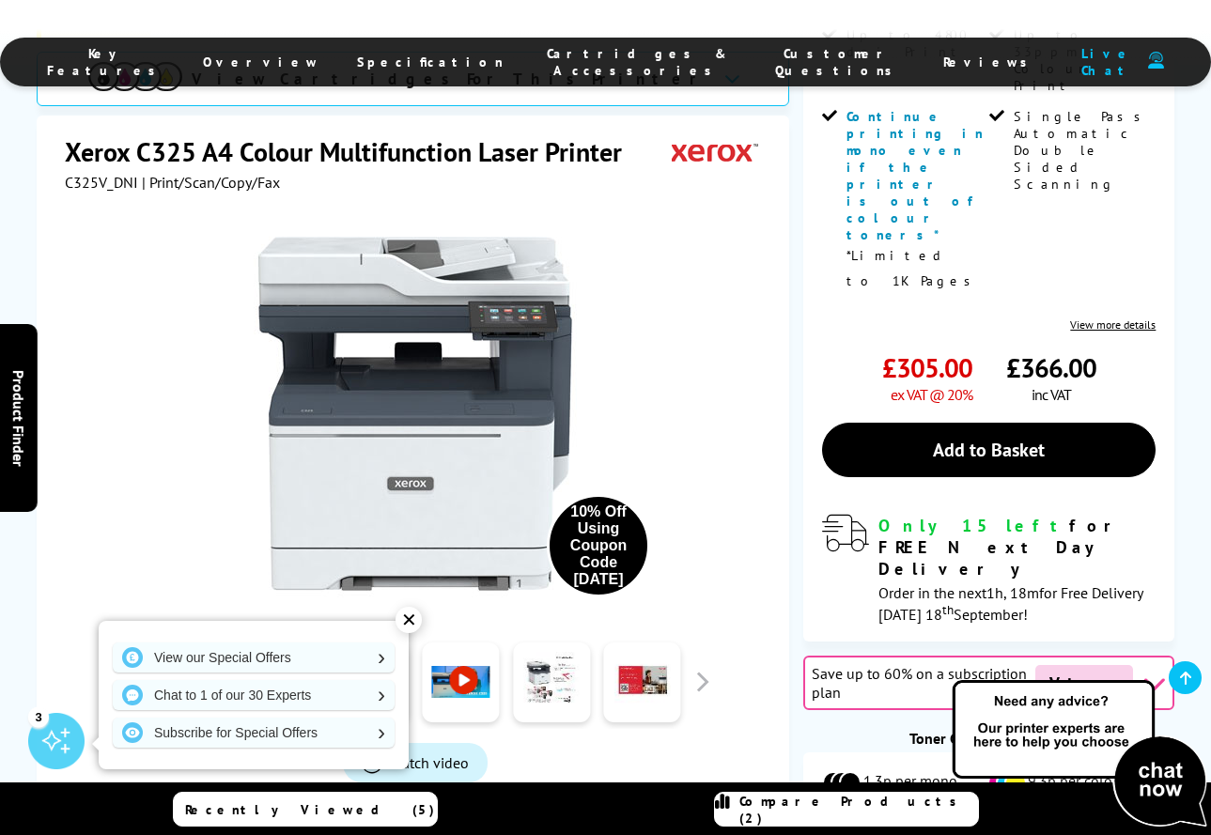
click at [1145, 672] on icon at bounding box center [1154, 683] width 23 height 23
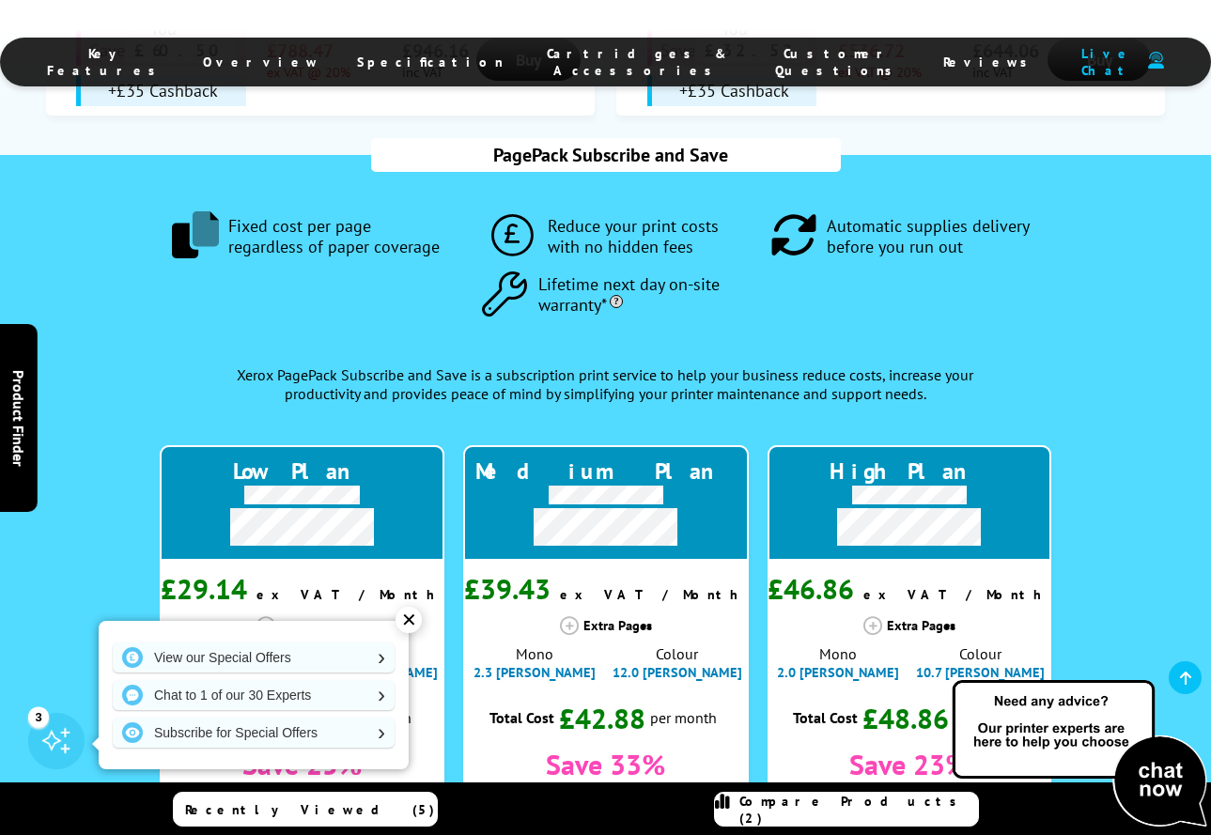
scroll to position [2068, 0]
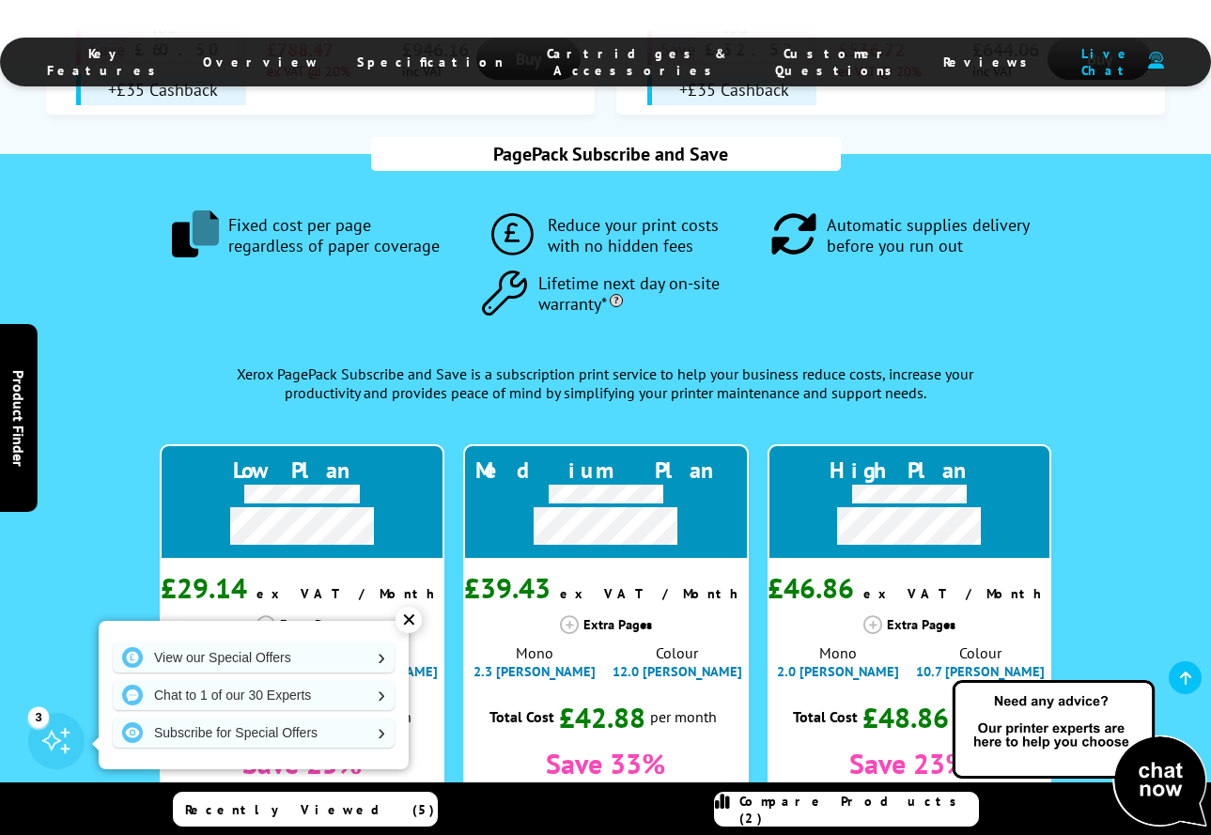
click at [410, 624] on div "✕" at bounding box center [409, 620] width 26 height 26
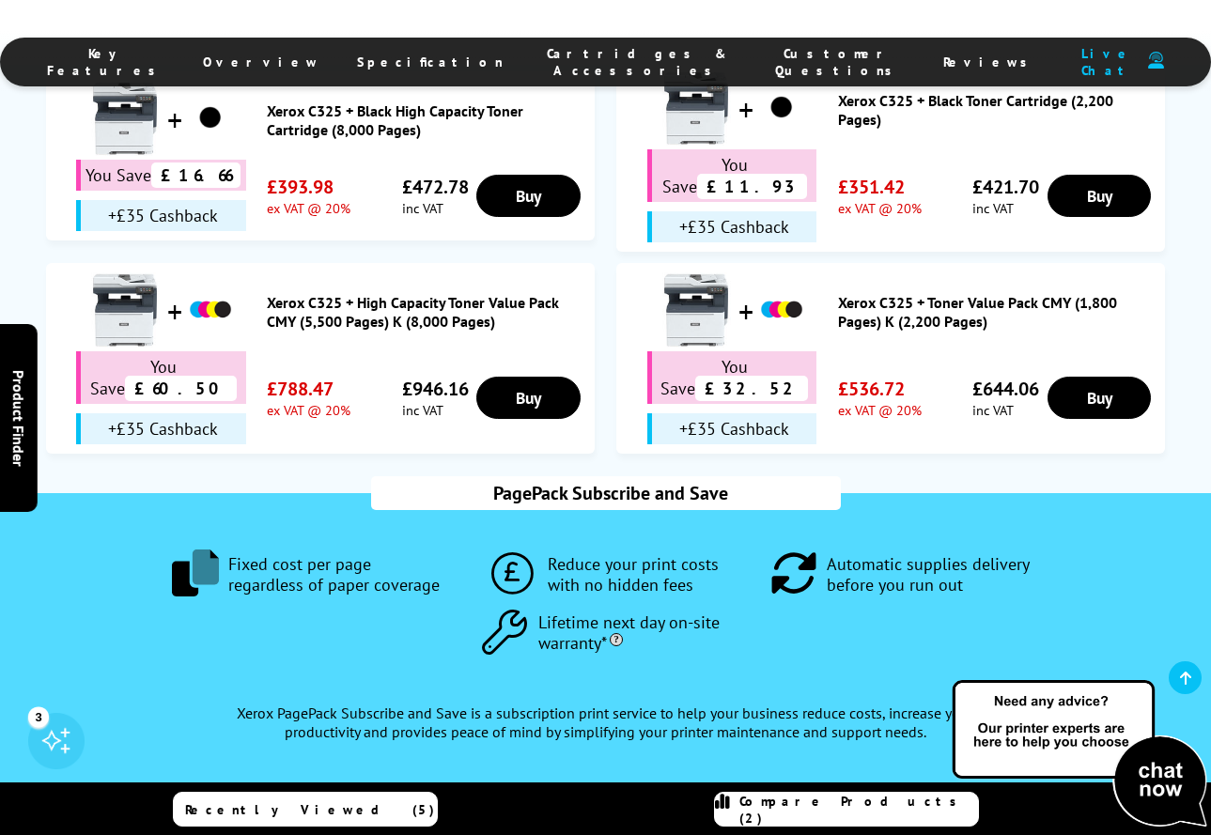
scroll to position [1742, 0]
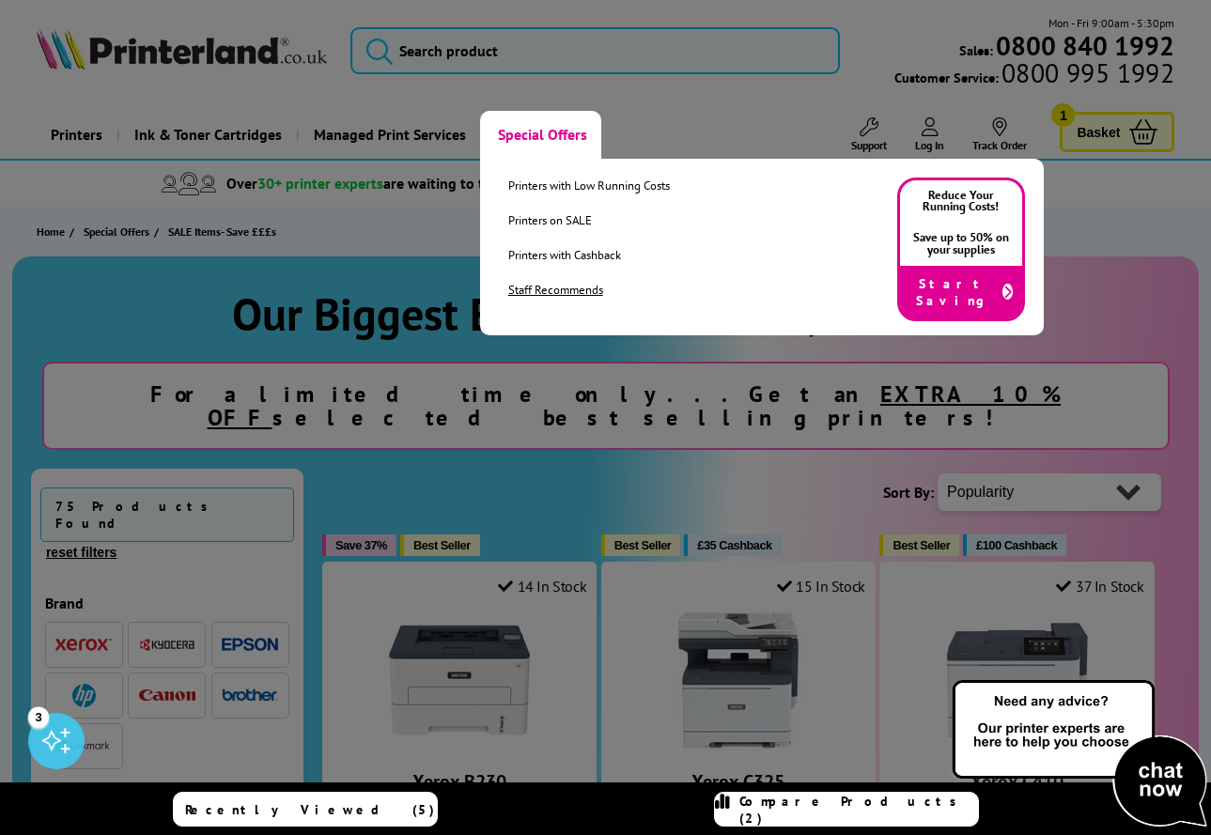
click at [528, 290] on link "Staff Recommends" at bounding box center [589, 290] width 162 height 16
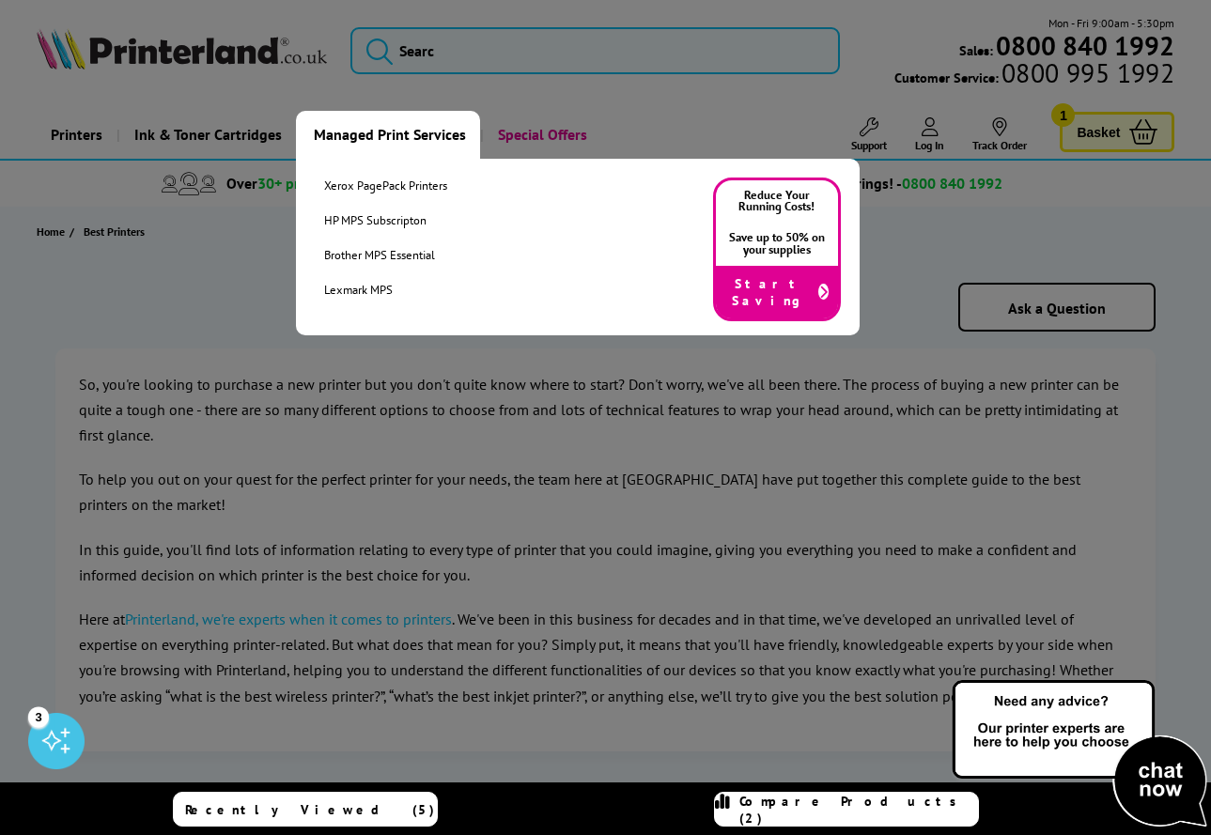
click at [422, 134] on link "Managed Print Services" at bounding box center [388, 135] width 184 height 48
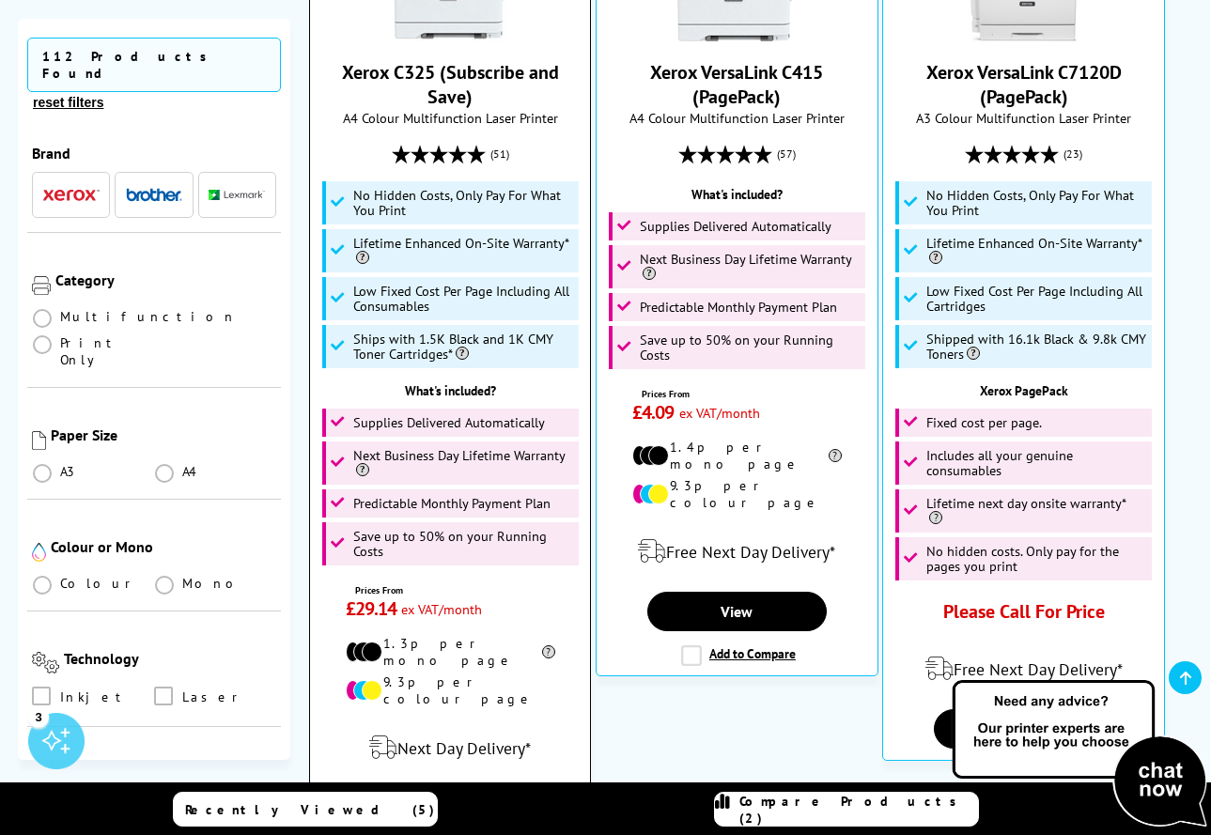
scroll to position [1128, 0]
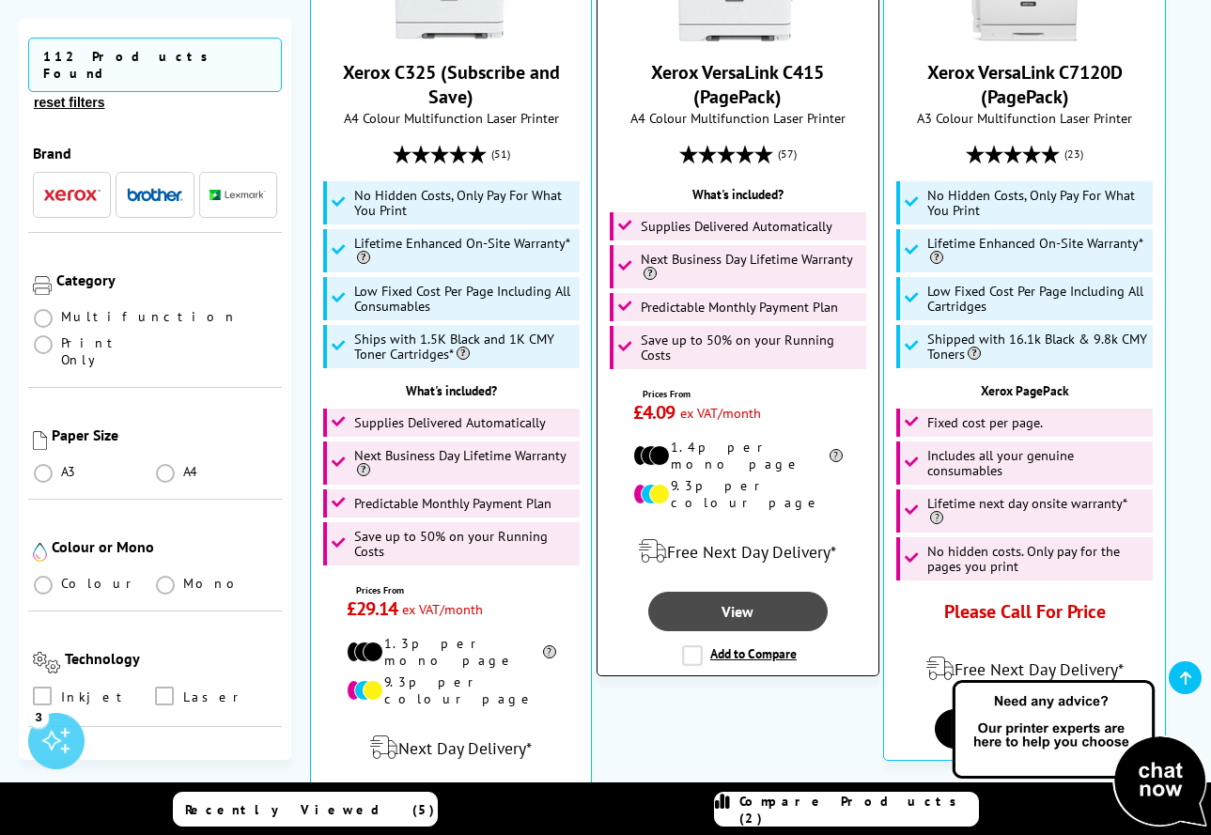
click at [712, 592] on link "View" at bounding box center [737, 611] width 179 height 39
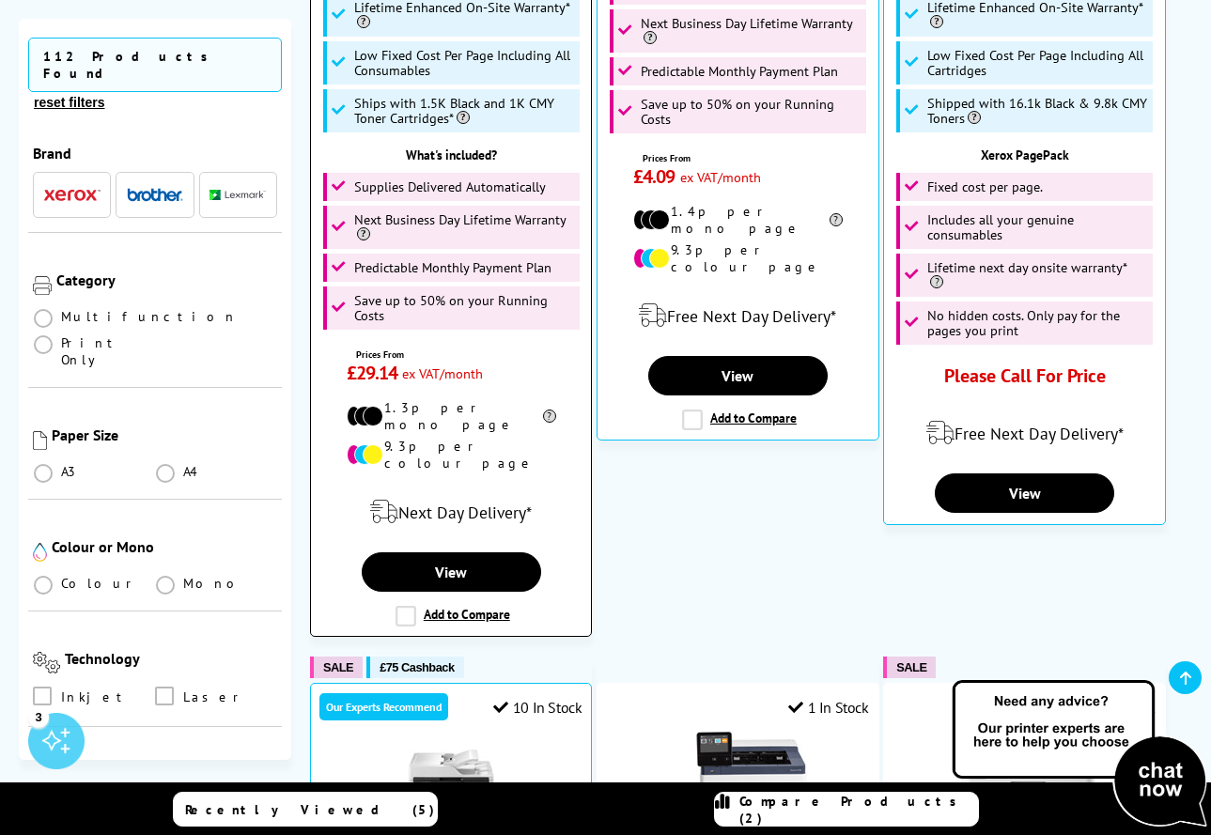
scroll to position [1381, 0]
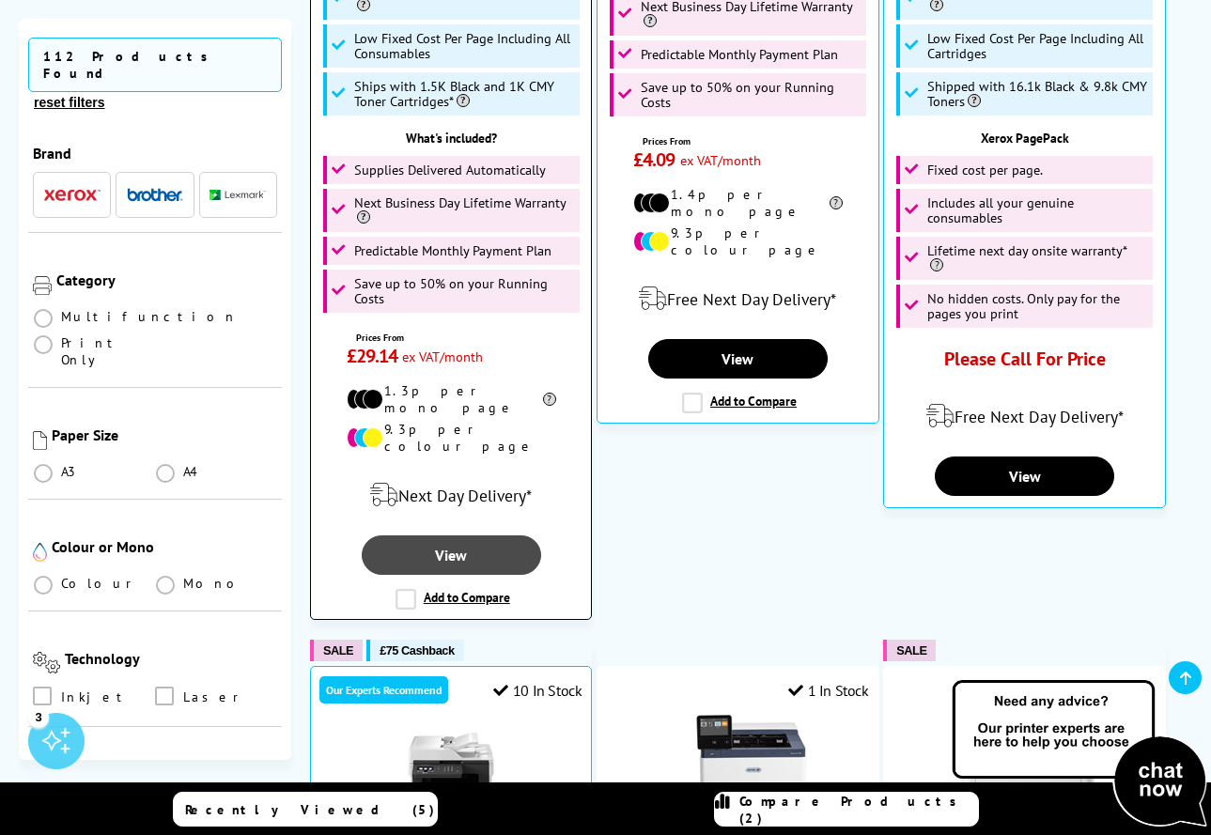
click at [459, 536] on link "View" at bounding box center [451, 555] width 179 height 39
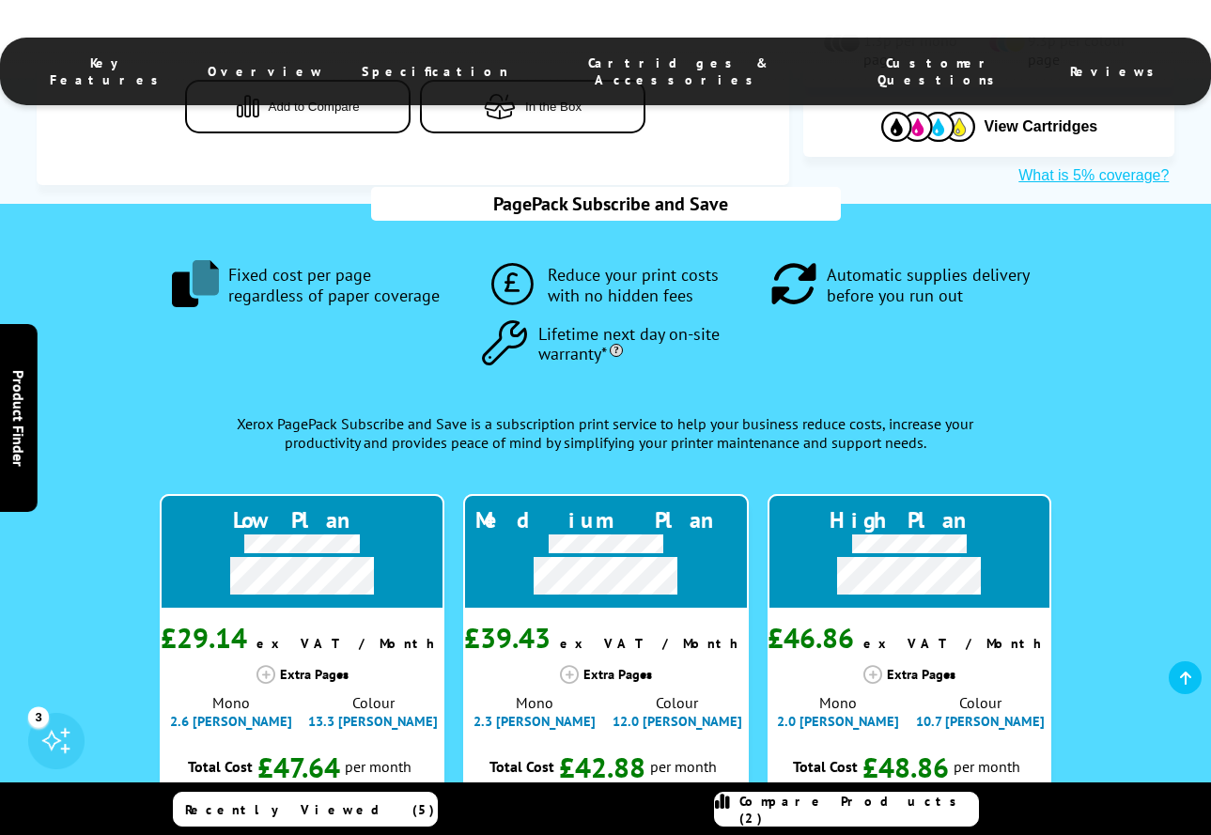
scroll to position [1477, 0]
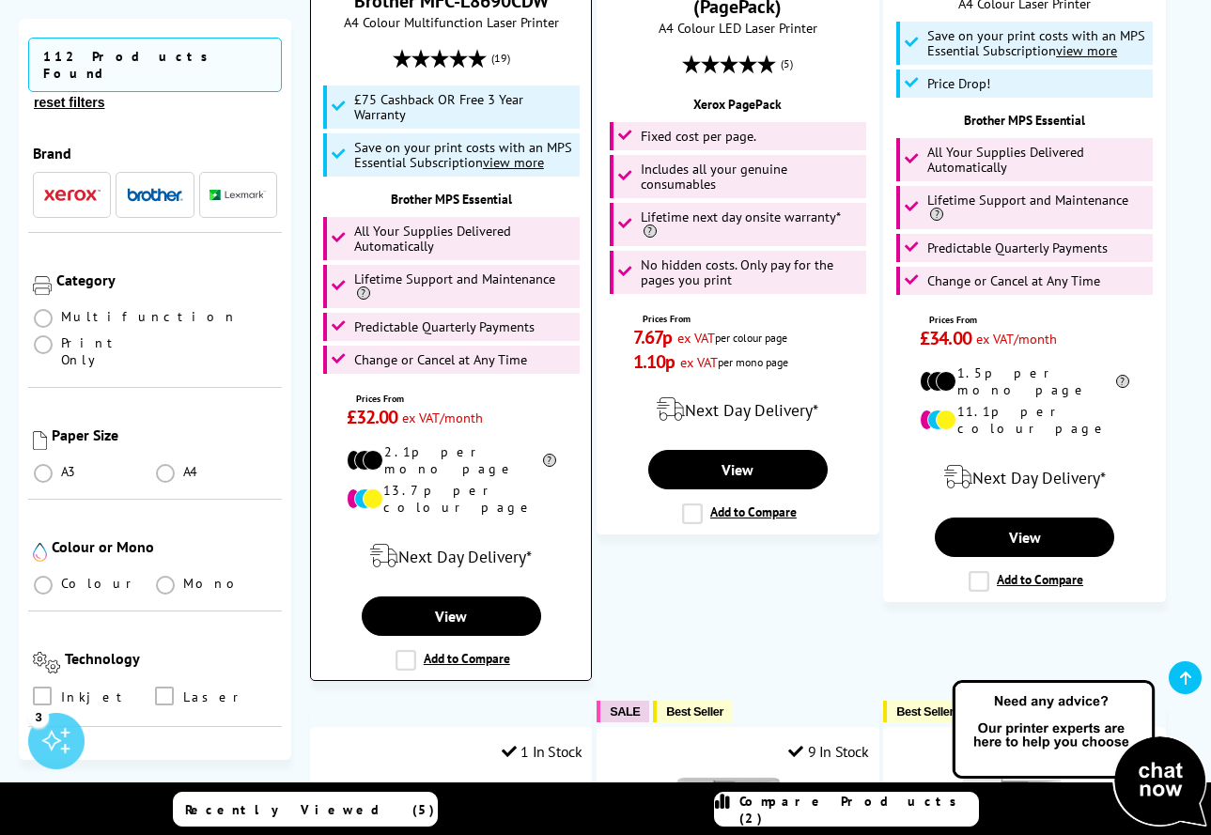
scroll to position [2312, 0]
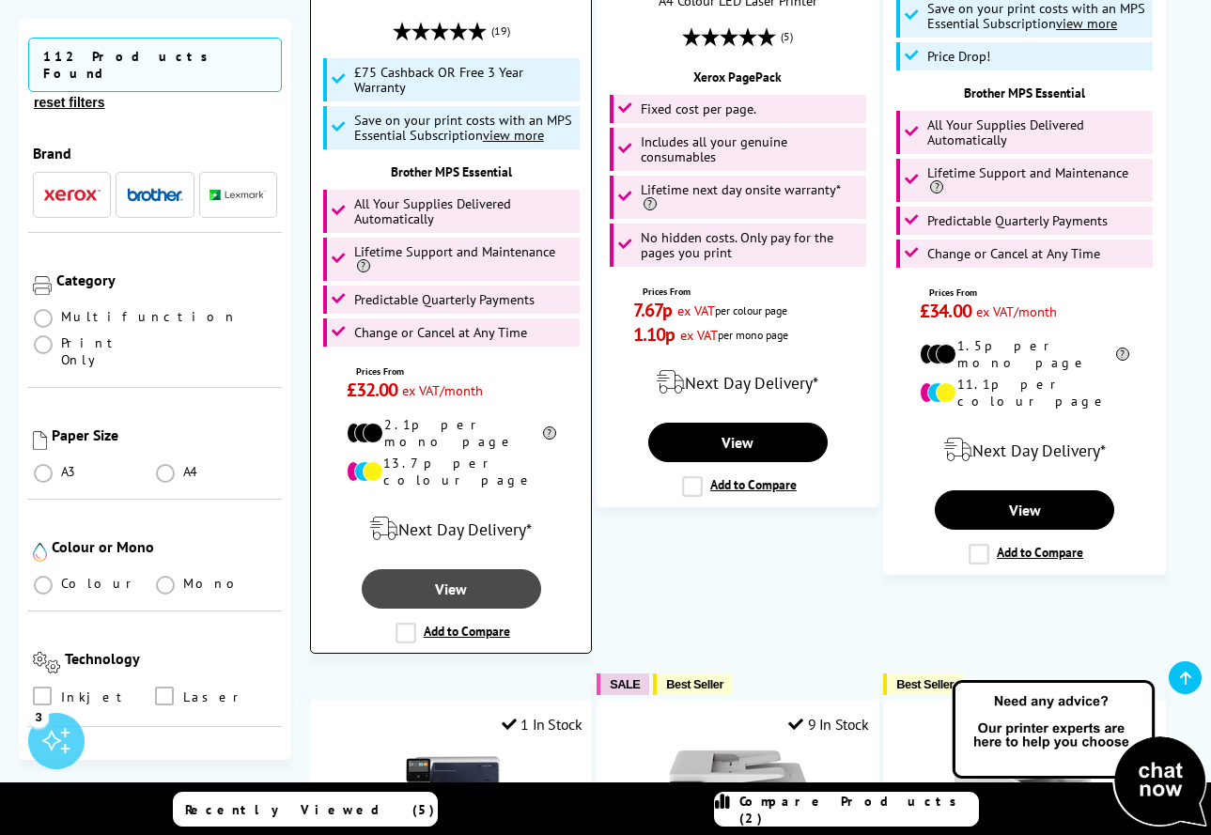
click at [454, 569] on link "View" at bounding box center [451, 588] width 179 height 39
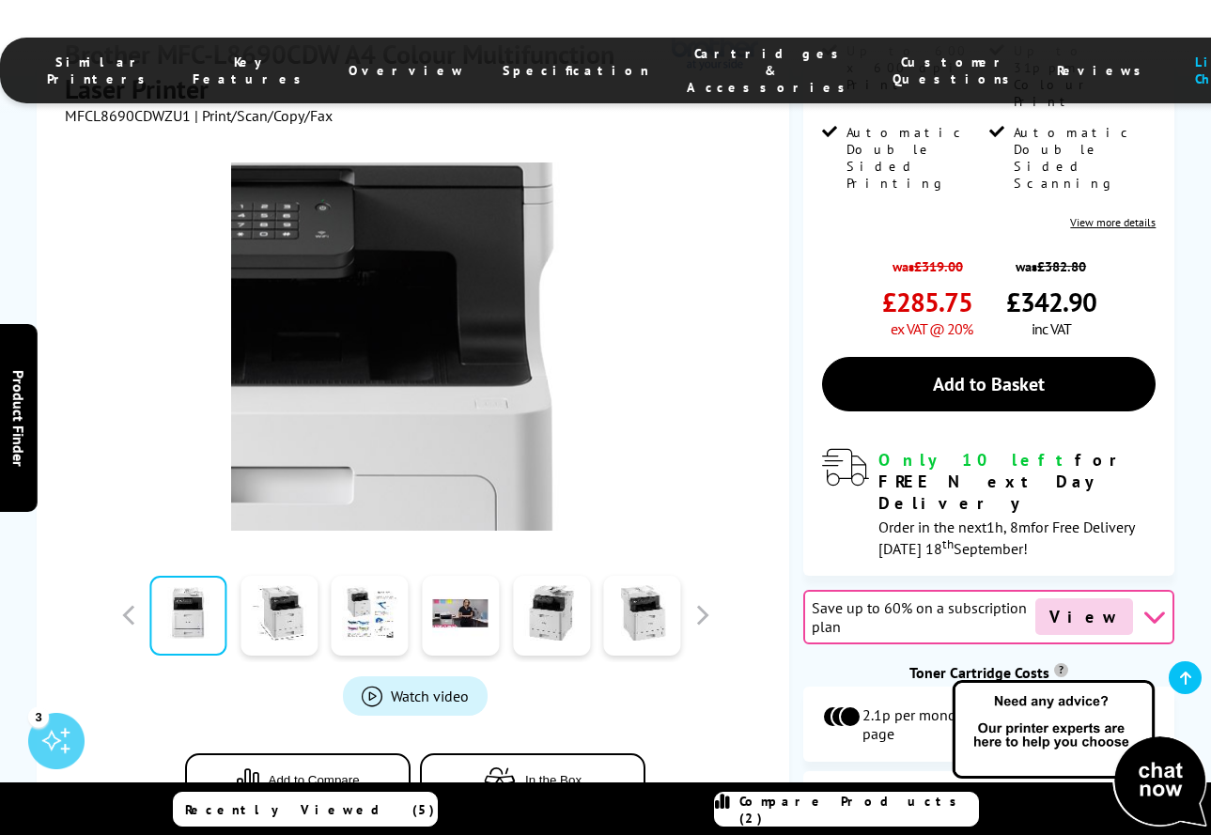
scroll to position [645, 0]
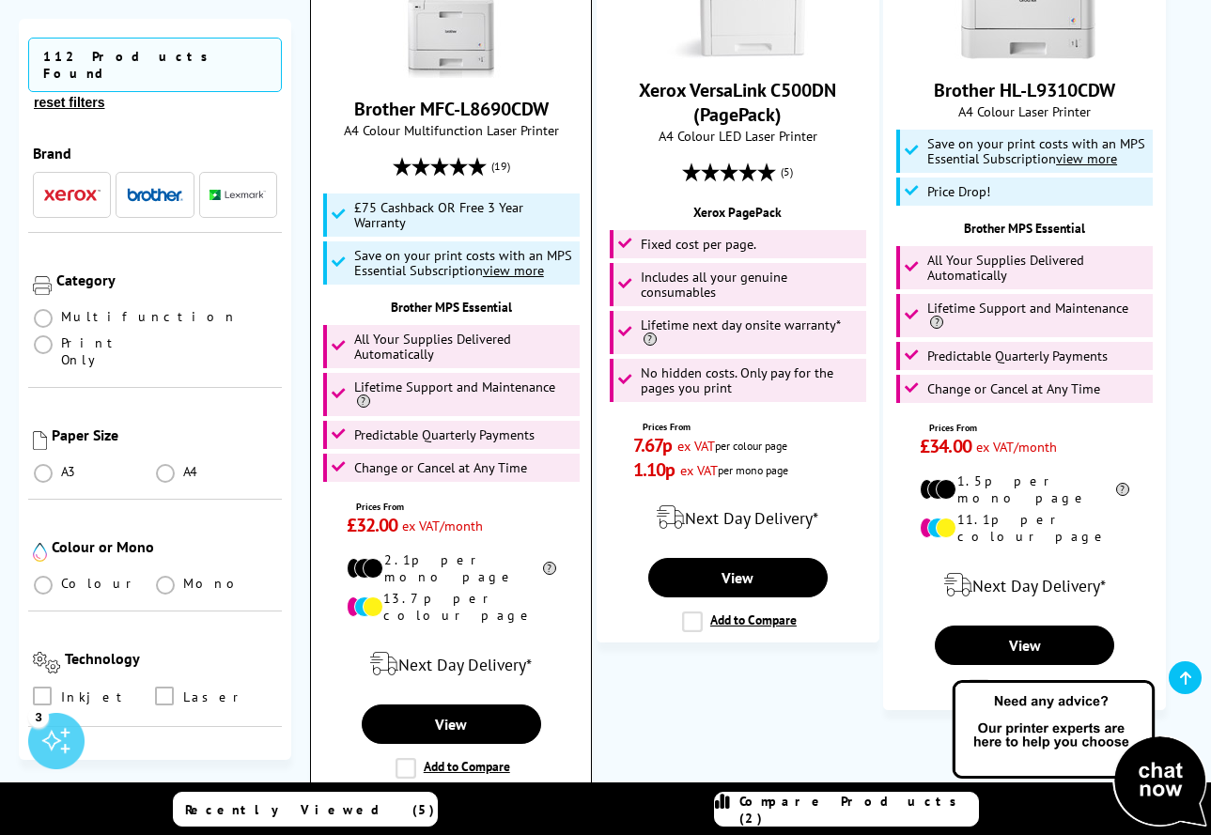
scroll to position [2208, 0]
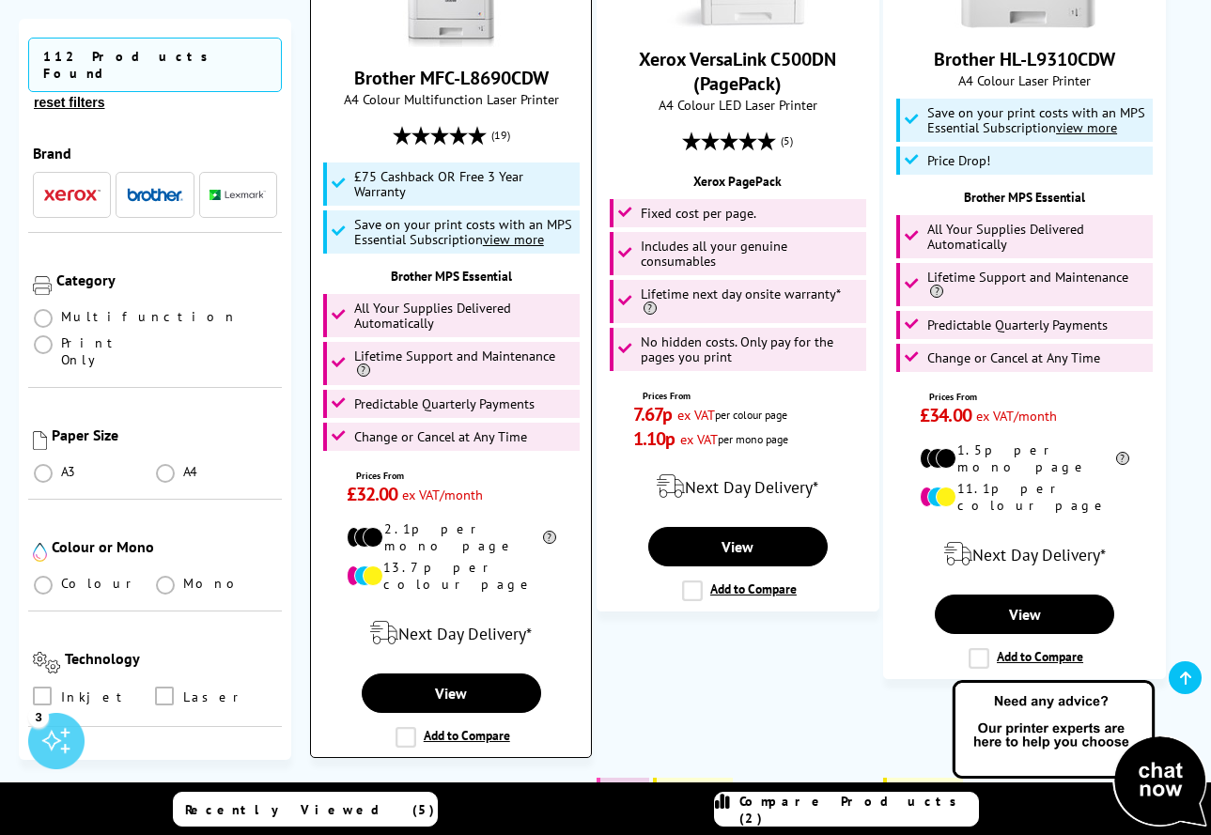
click at [401, 727] on label "Add to Compare" at bounding box center [453, 737] width 115 height 21
click at [0, 0] on input "Add to Compare" at bounding box center [0, 0] width 0 height 0
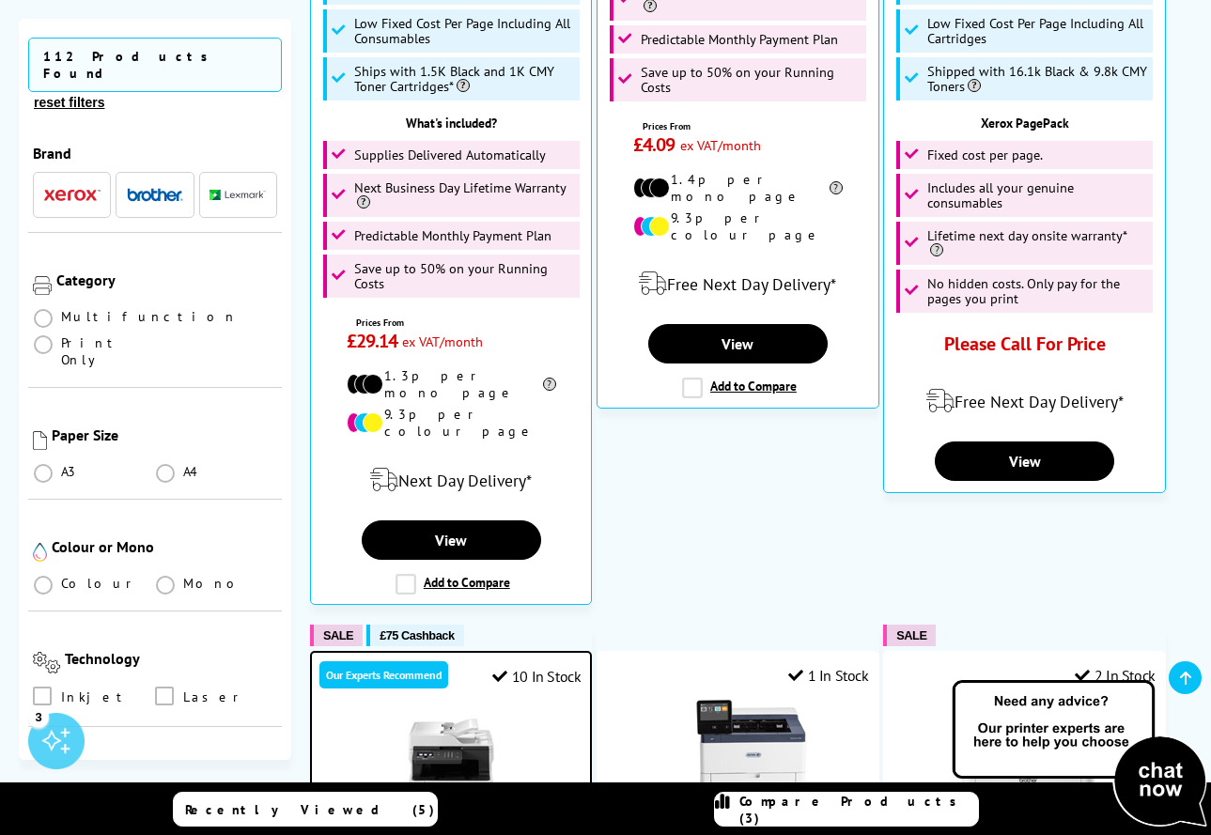
scroll to position [1286, 0]
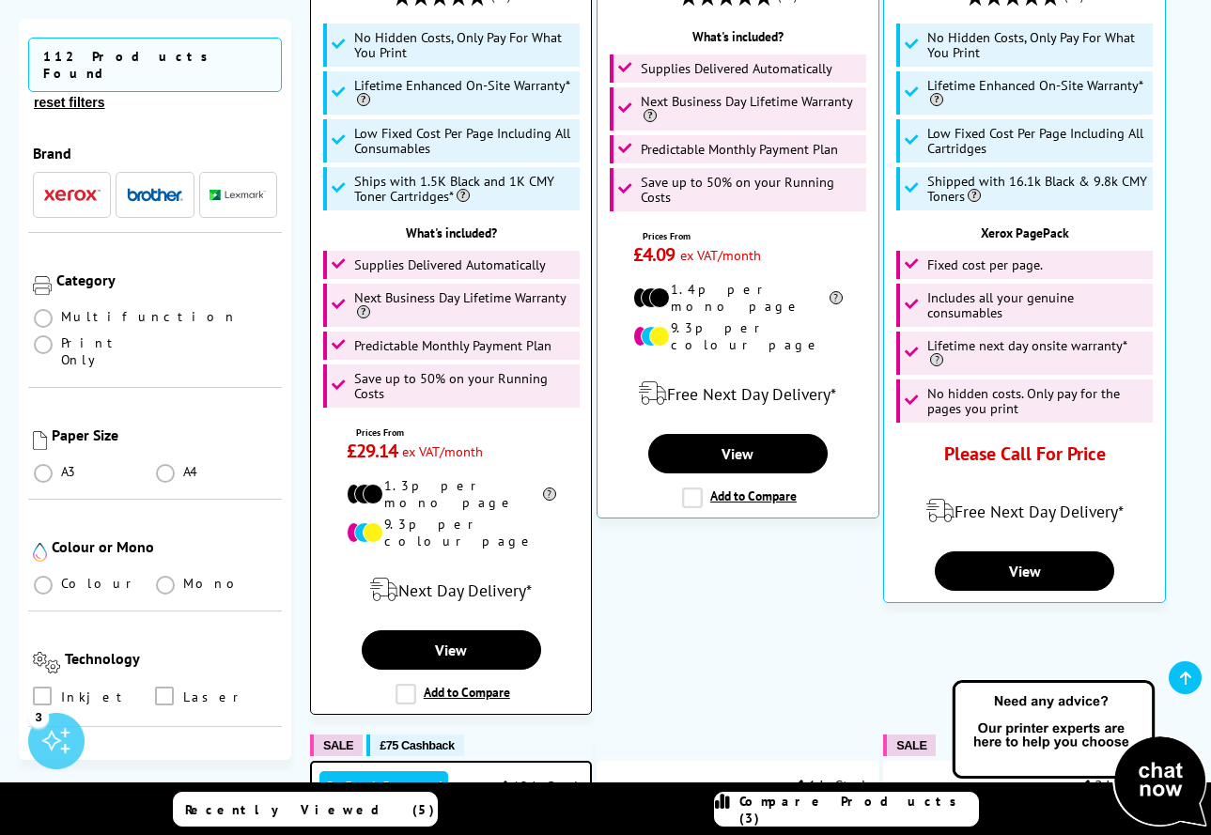
click at [406, 684] on label "Add to Compare" at bounding box center [453, 694] width 115 height 21
click at [0, 0] on input "Add to Compare" at bounding box center [0, 0] width 0 height 0
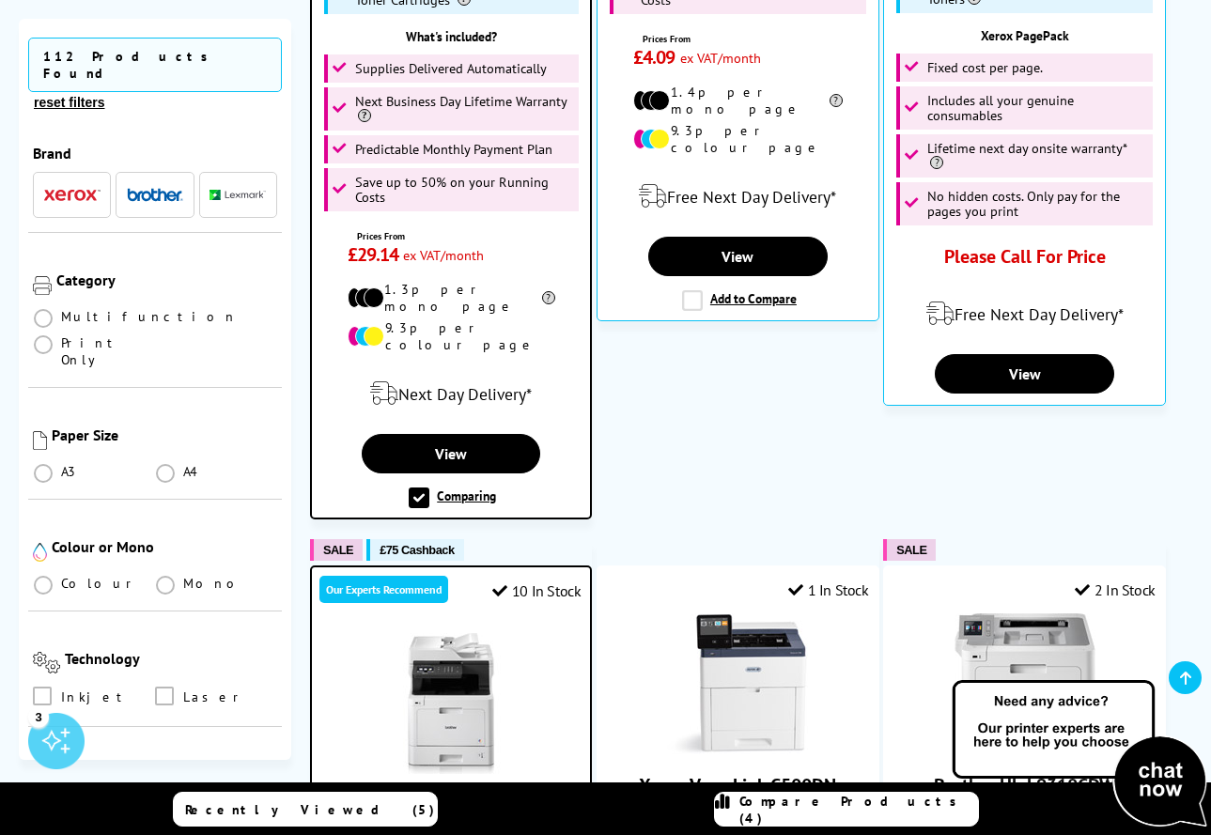
scroll to position [1493, 0]
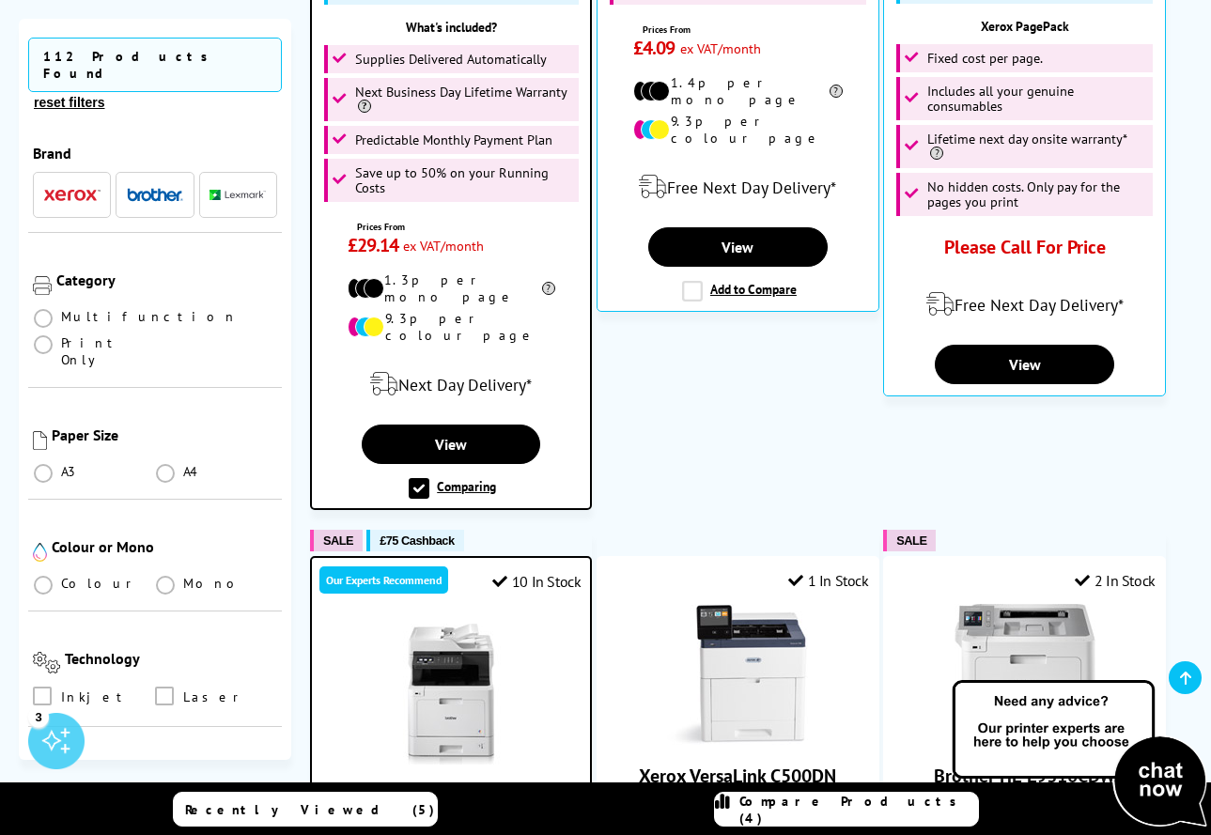
click at [788, 804] on div "Compare Products (4)" at bounding box center [846, 810] width 263 height 34
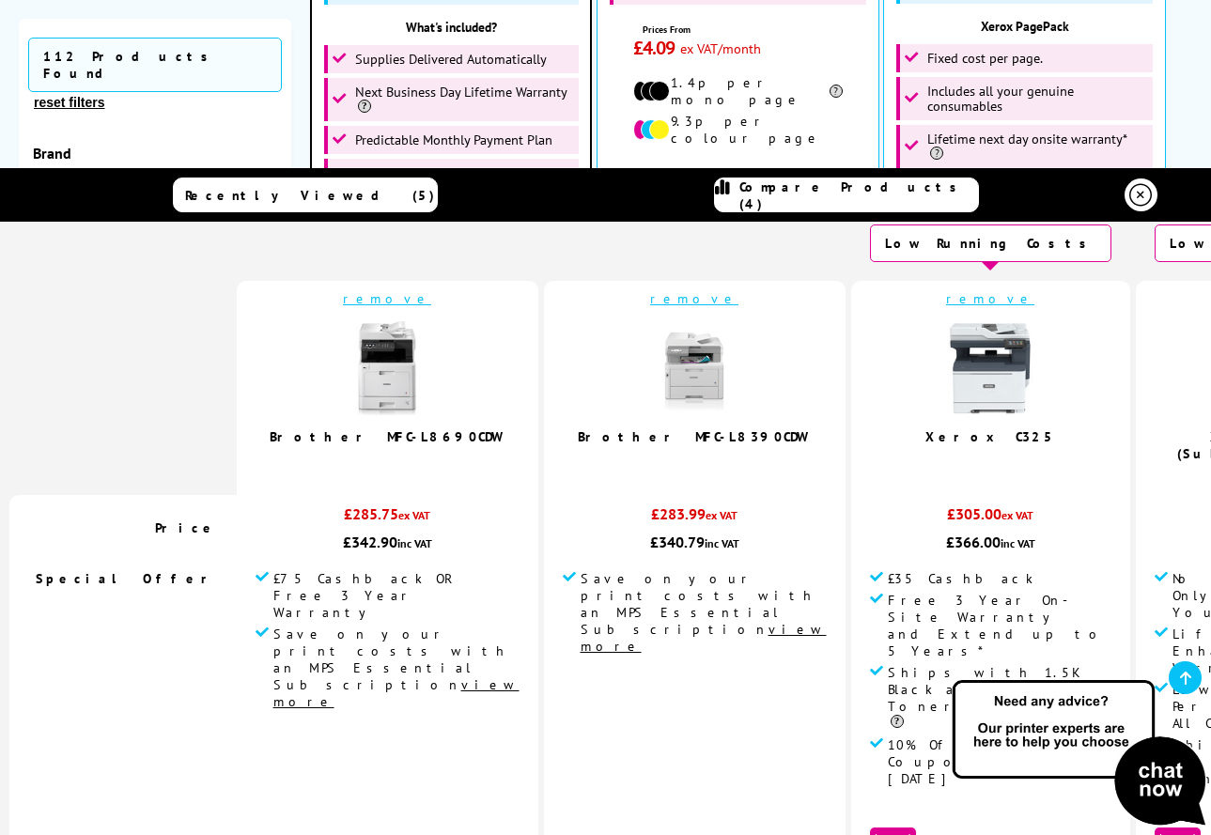
scroll to position [28, 0]
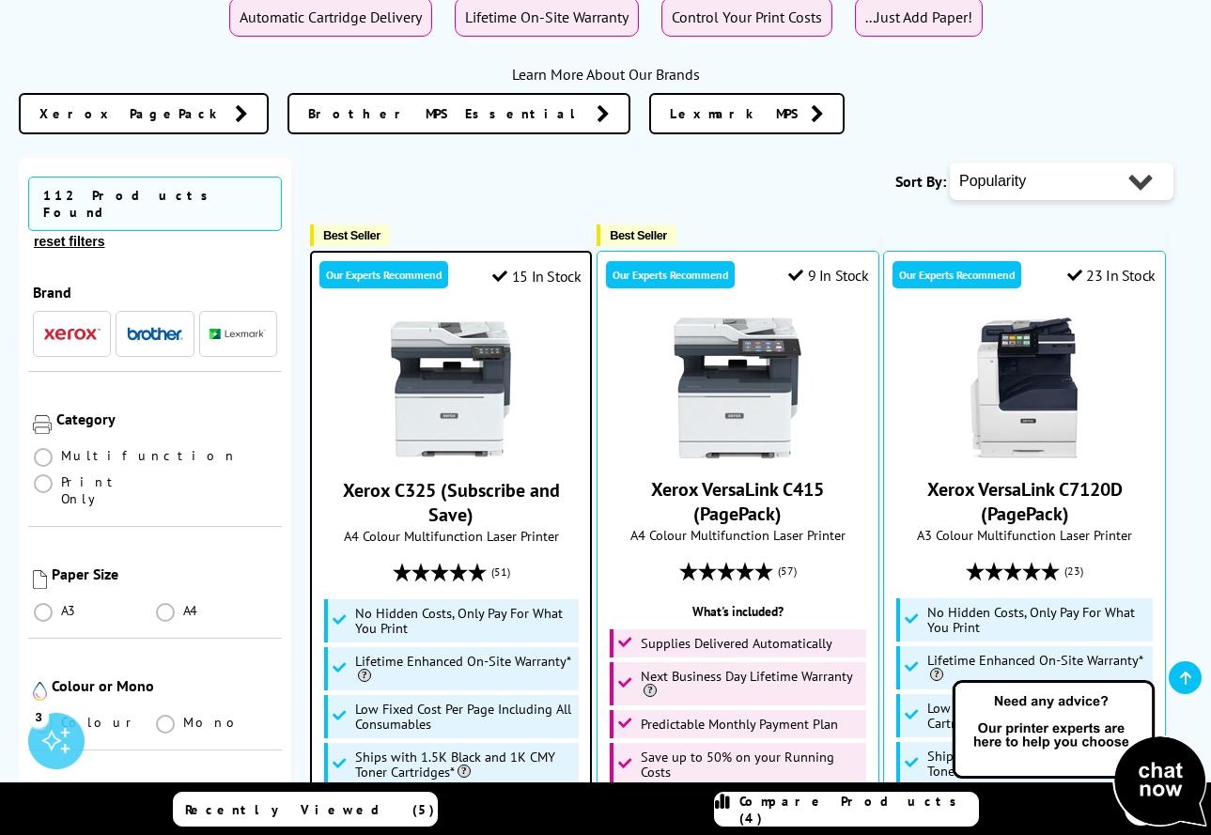
scroll to position [817, 0]
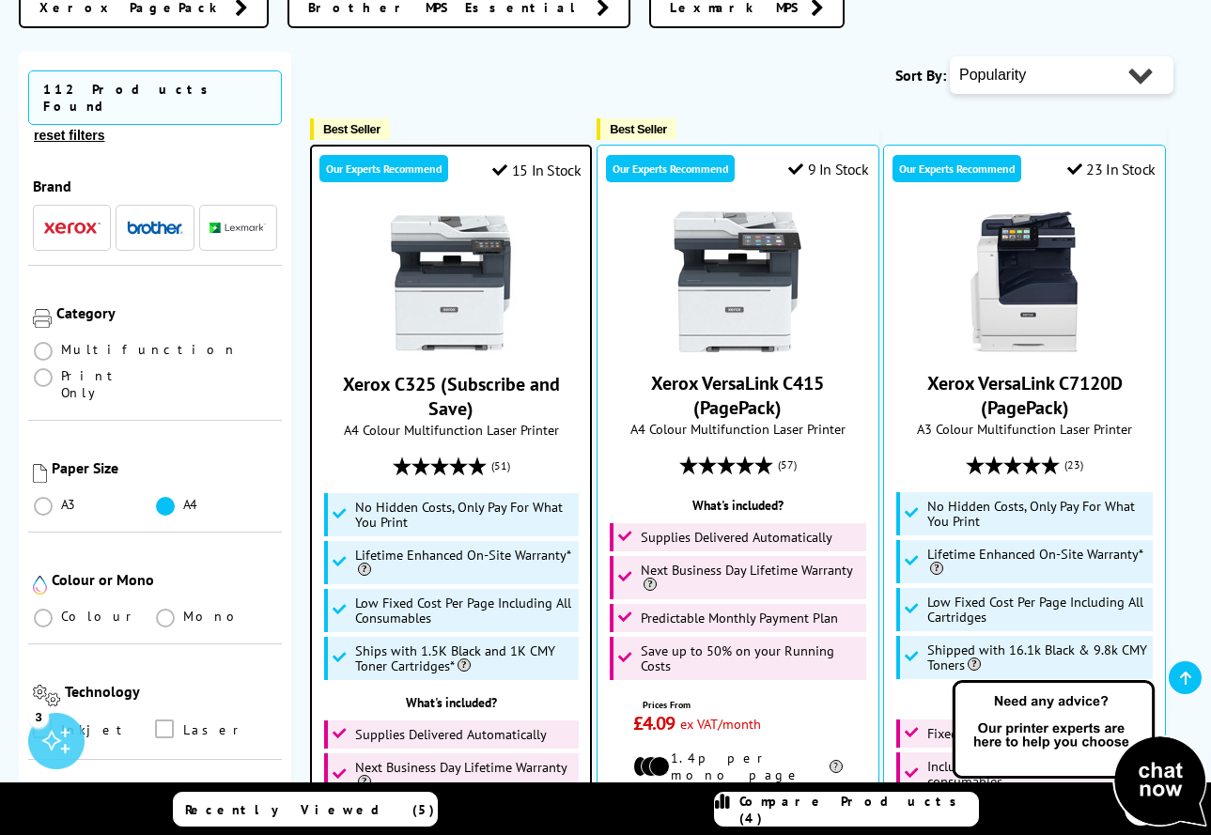
click at [157, 497] on span at bounding box center [165, 506] width 19 height 19
click at [183, 499] on input "radio" at bounding box center [183, 499] width 0 height 0
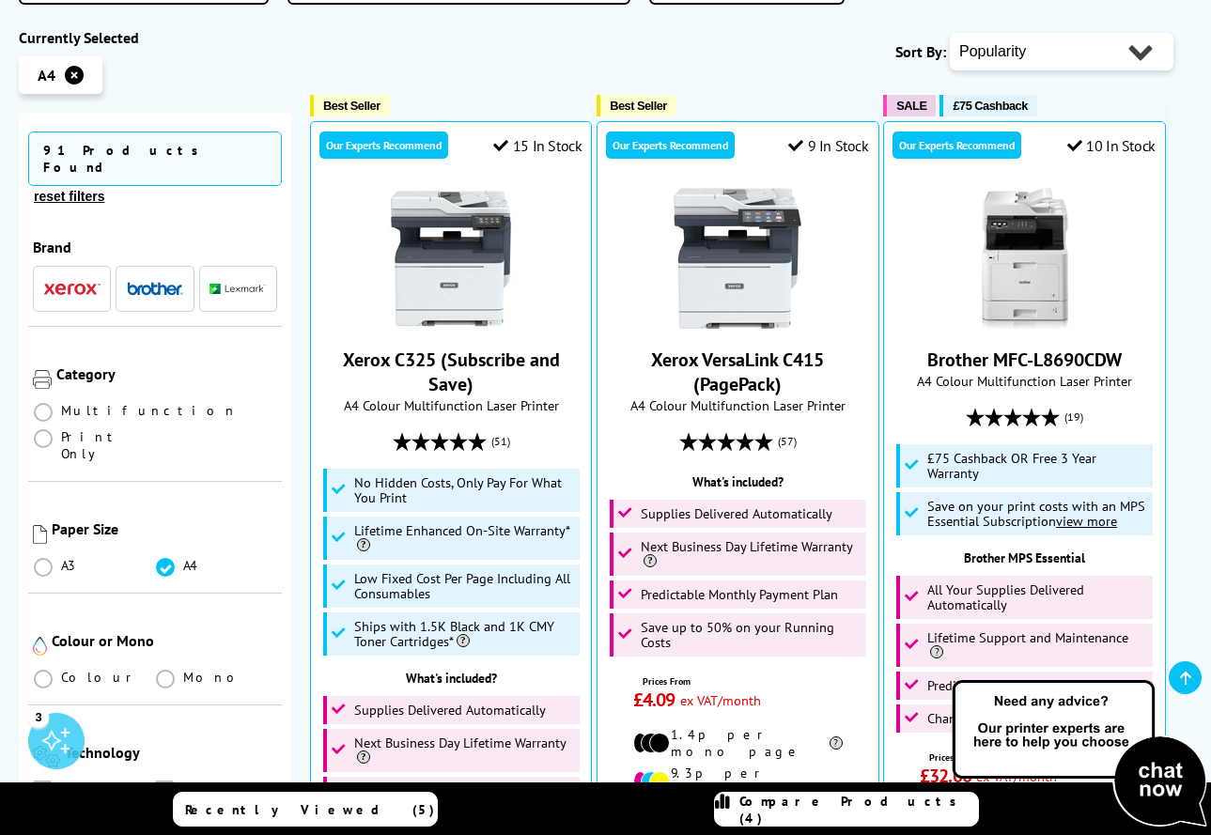
scroll to position [1034, 0]
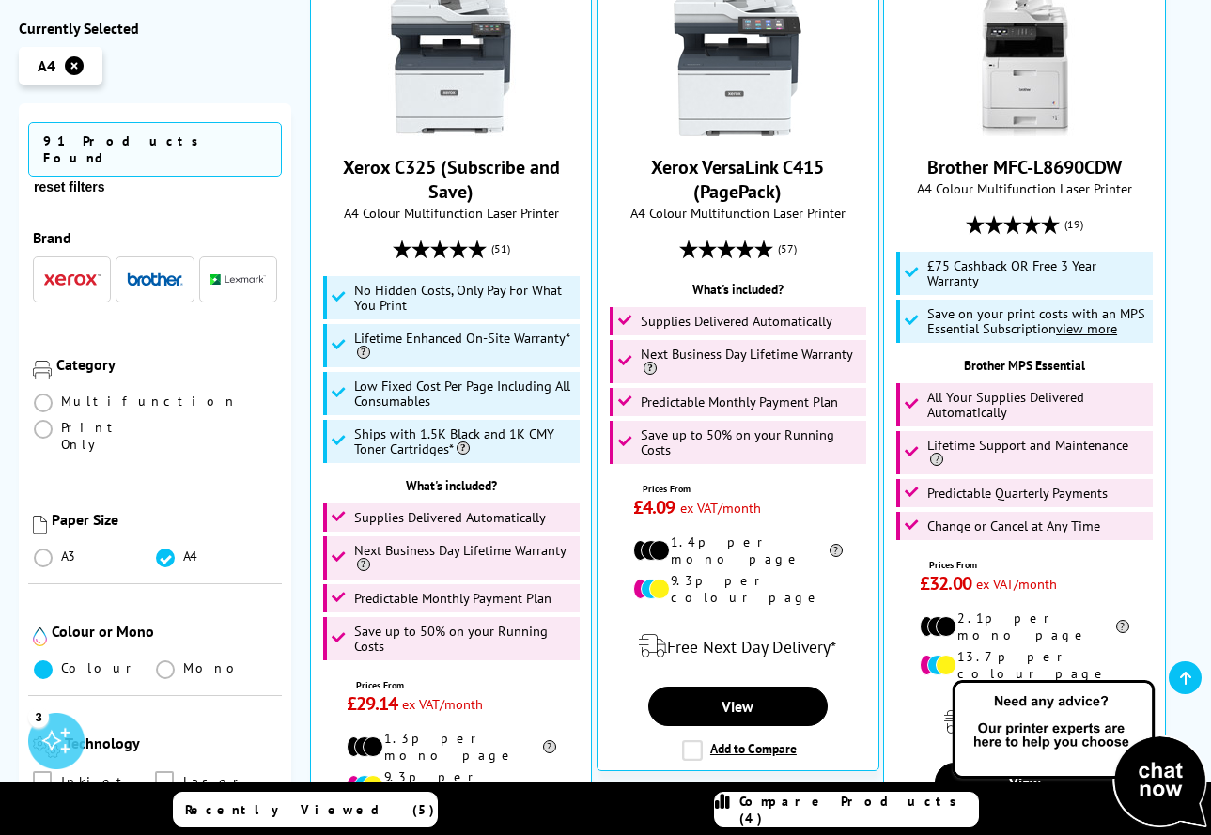
click at [42, 661] on span at bounding box center [43, 670] width 19 height 19
click at [61, 662] on input "radio" at bounding box center [61, 662] width 0 height 0
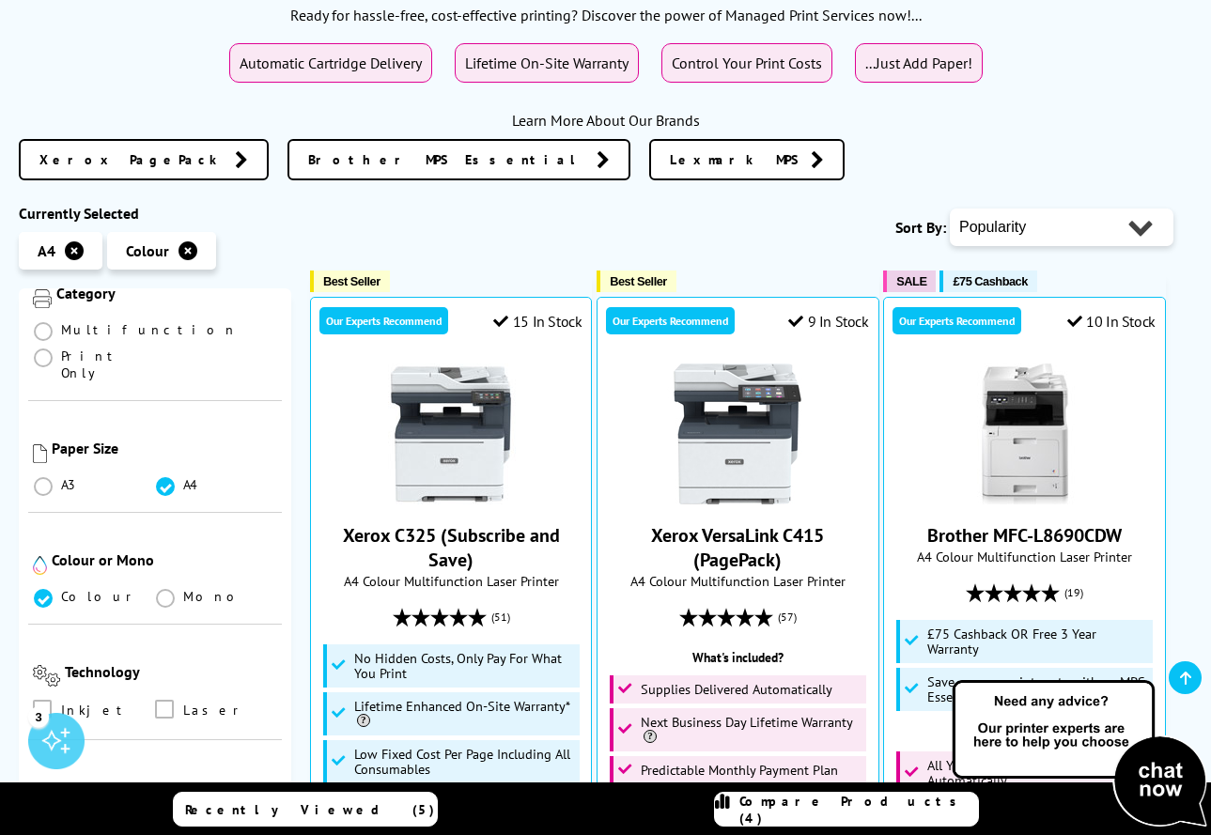
scroll to position [262, 0]
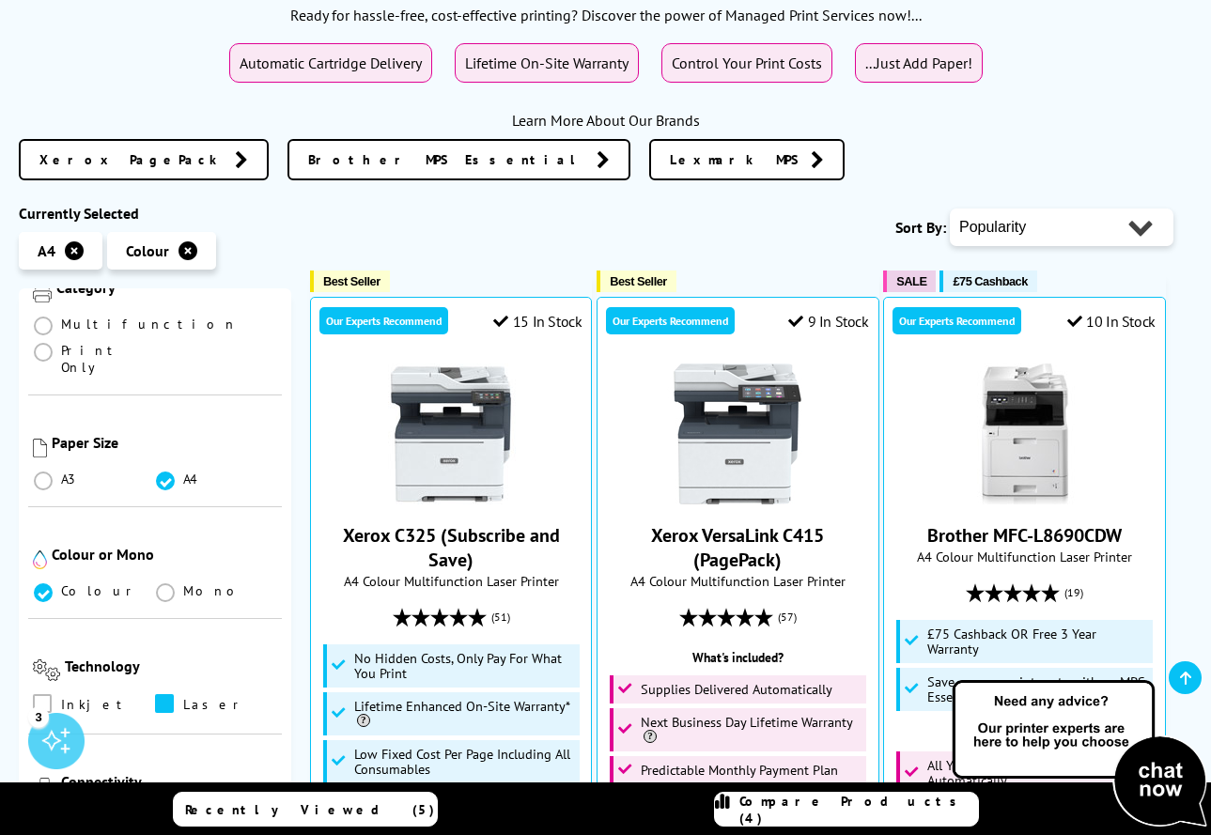
click at [163, 694] on span at bounding box center [164, 703] width 19 height 19
click at [182, 697] on input "checkbox" at bounding box center [182, 697] width 0 height 0
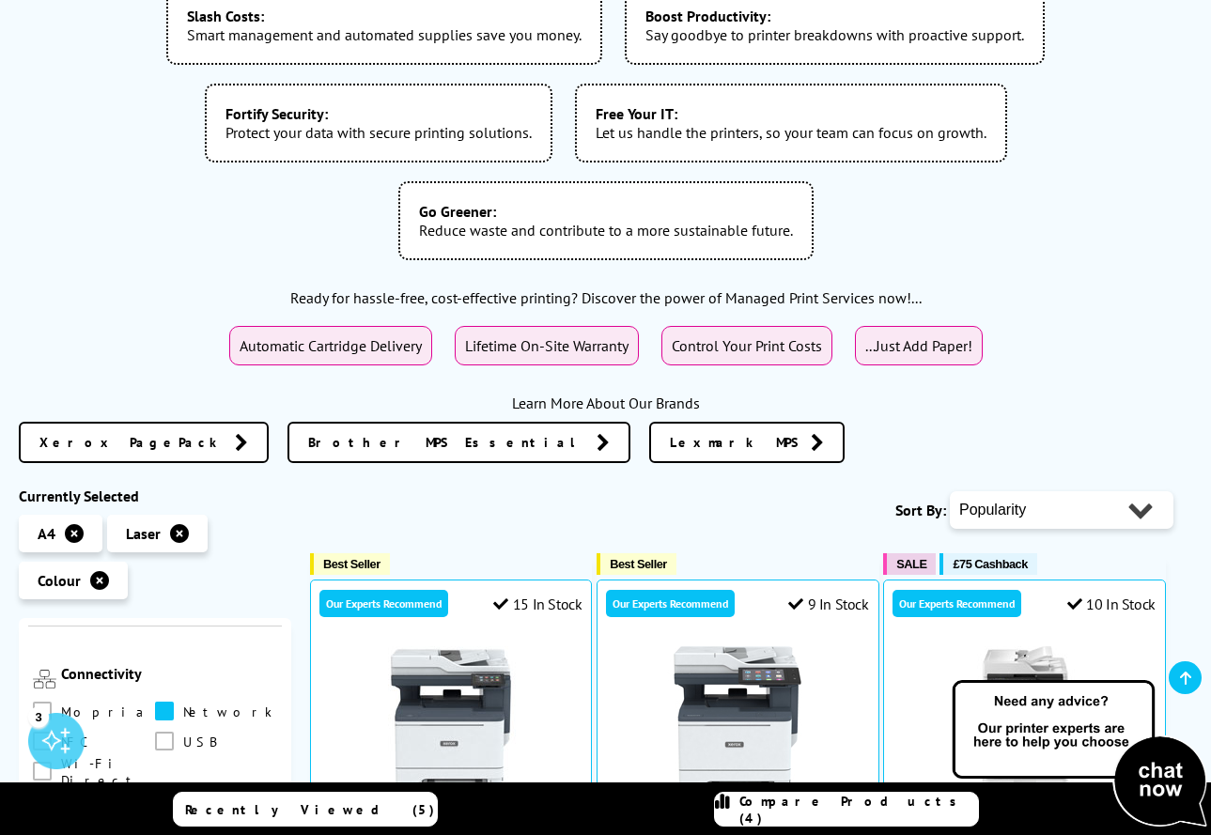
scroll to position [699, 0]
click at [159, 703] on span at bounding box center [164, 712] width 19 height 19
click at [182, 706] on input "checkbox" at bounding box center [182, 706] width 0 height 0
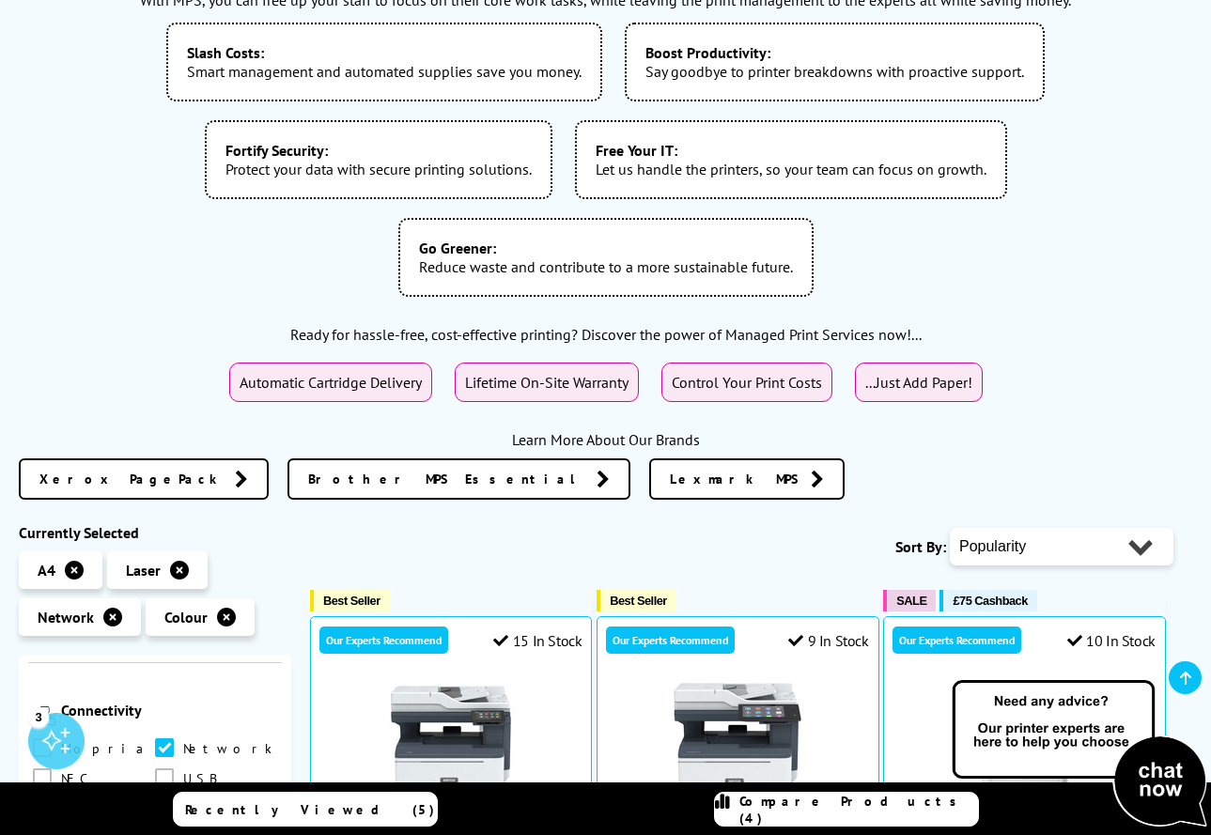
scroll to position [699, 0]
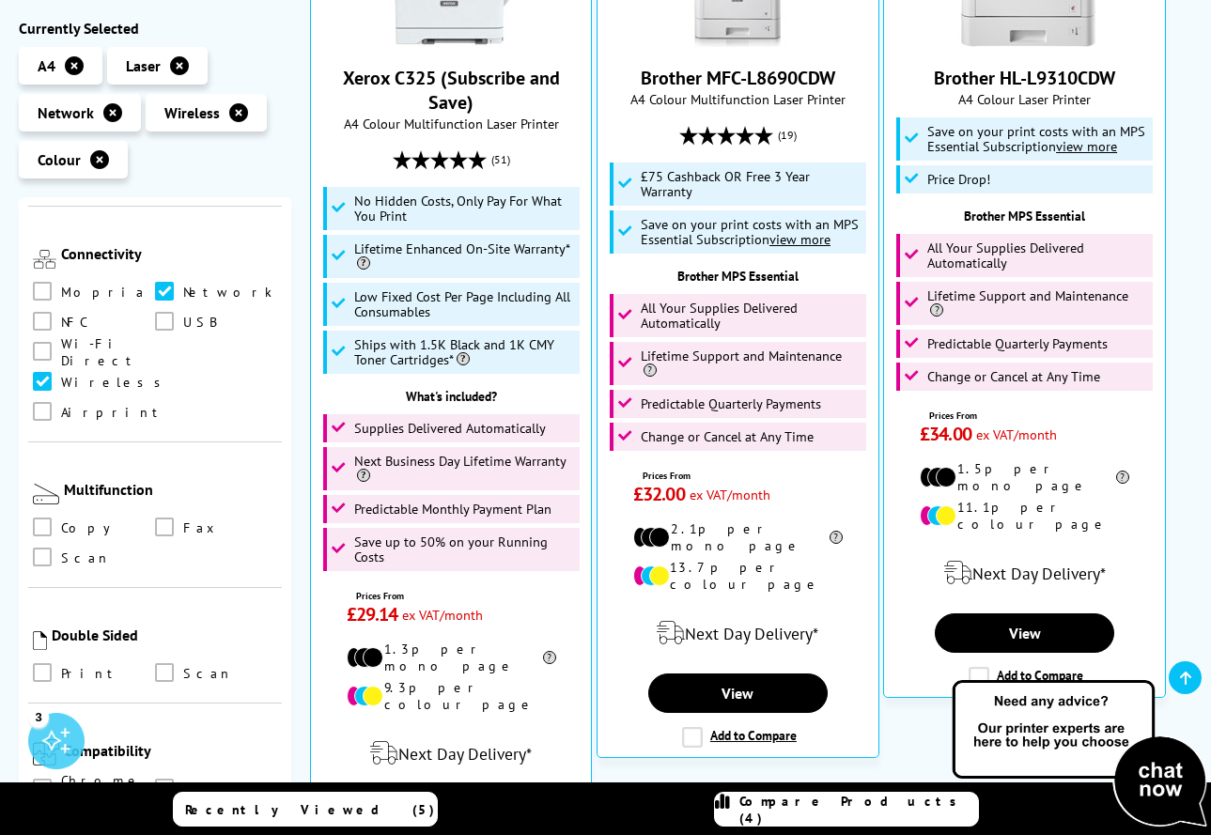
scroll to position [1126, 0]
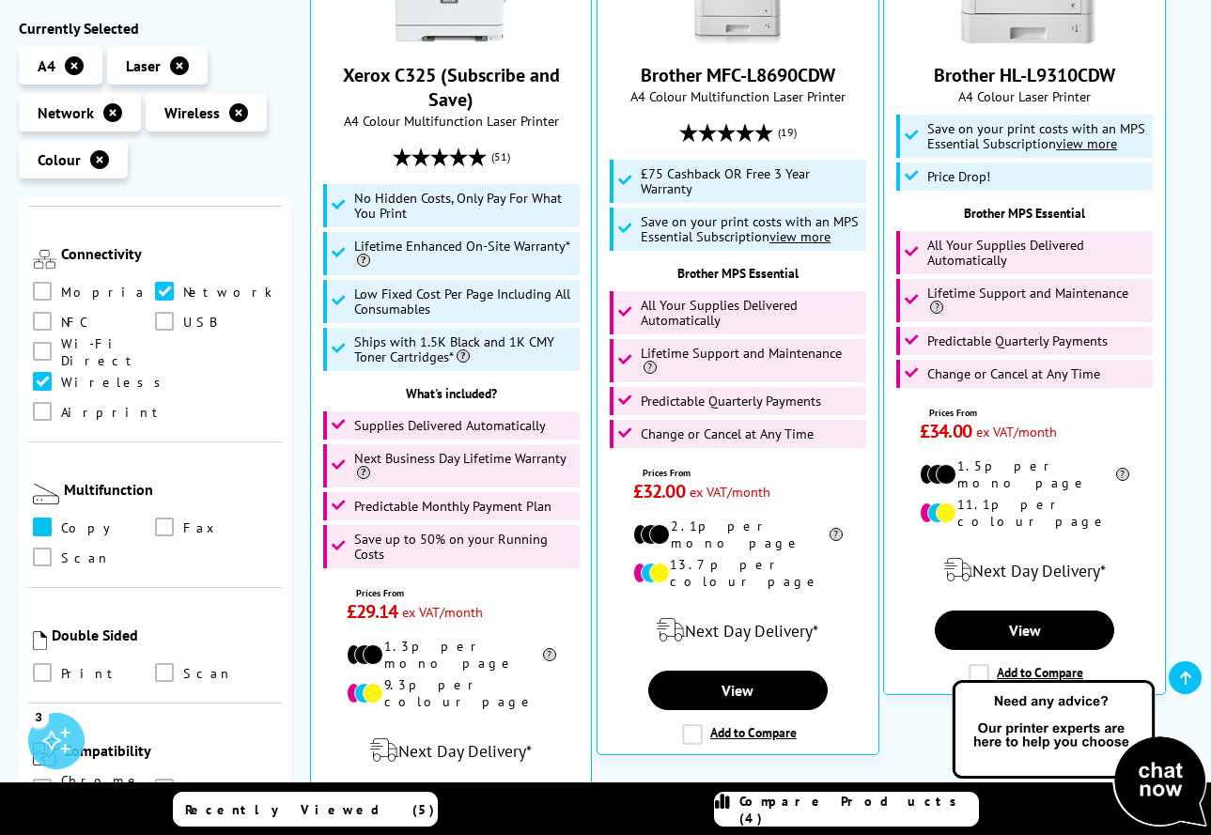
click at [42, 518] on span at bounding box center [42, 527] width 19 height 19
click at [60, 521] on input "checkbox" at bounding box center [60, 521] width 0 height 0
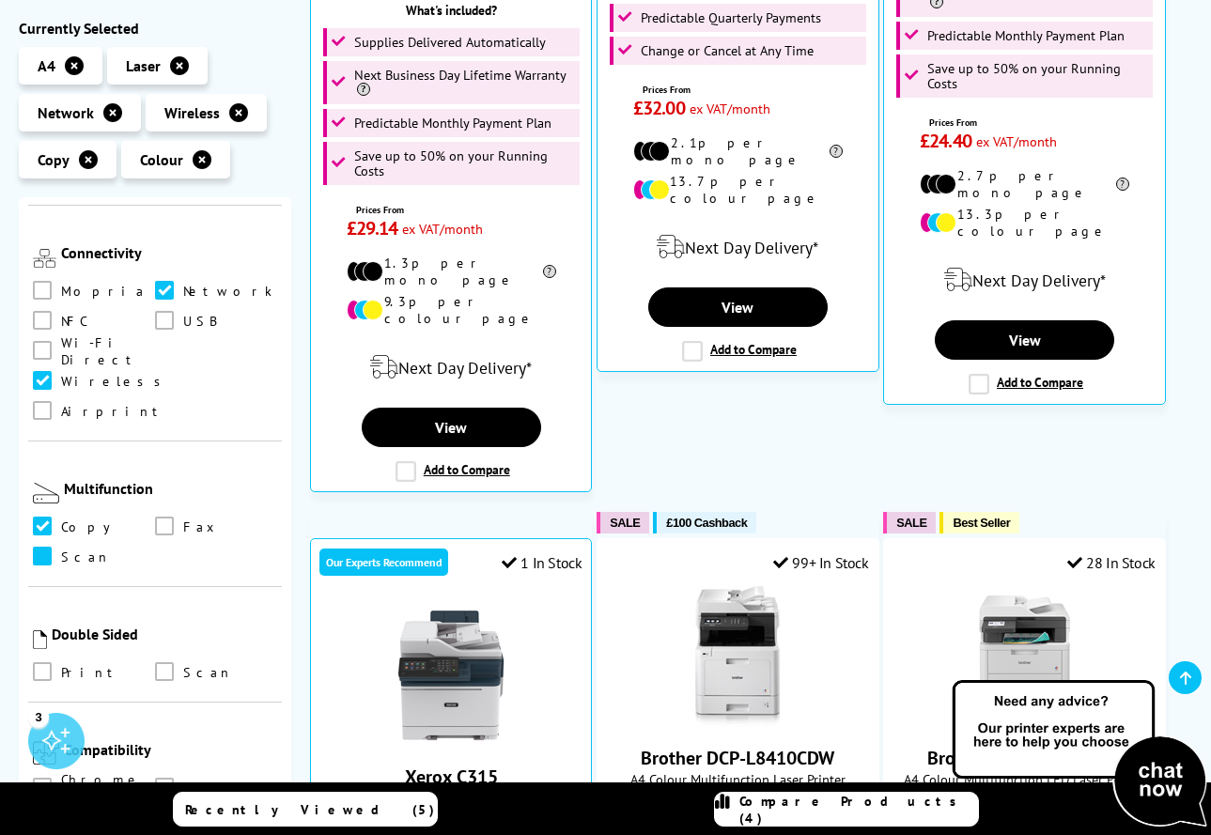
scroll to position [699, 0]
click at [49, 548] on span at bounding box center [42, 557] width 19 height 19
click at [60, 551] on input "checkbox" at bounding box center [60, 551] width 0 height 0
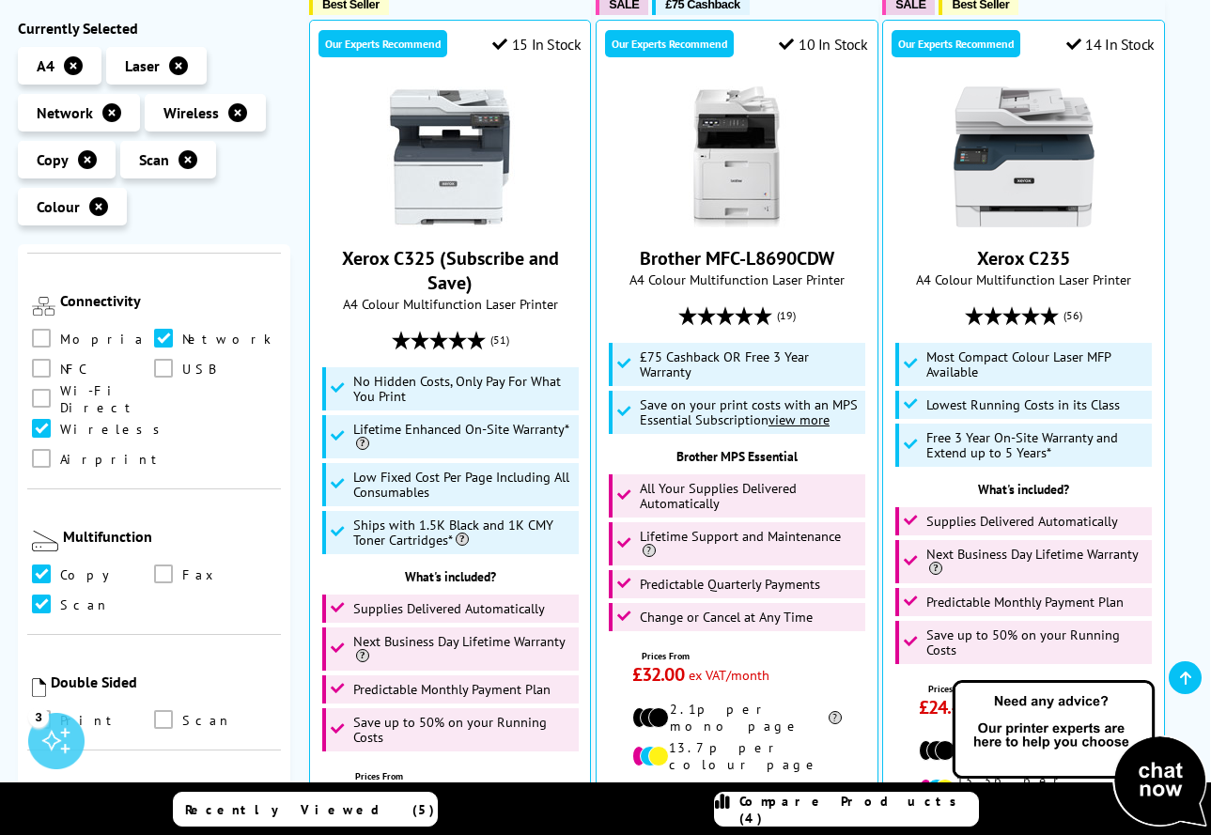
scroll to position [1063, 0]
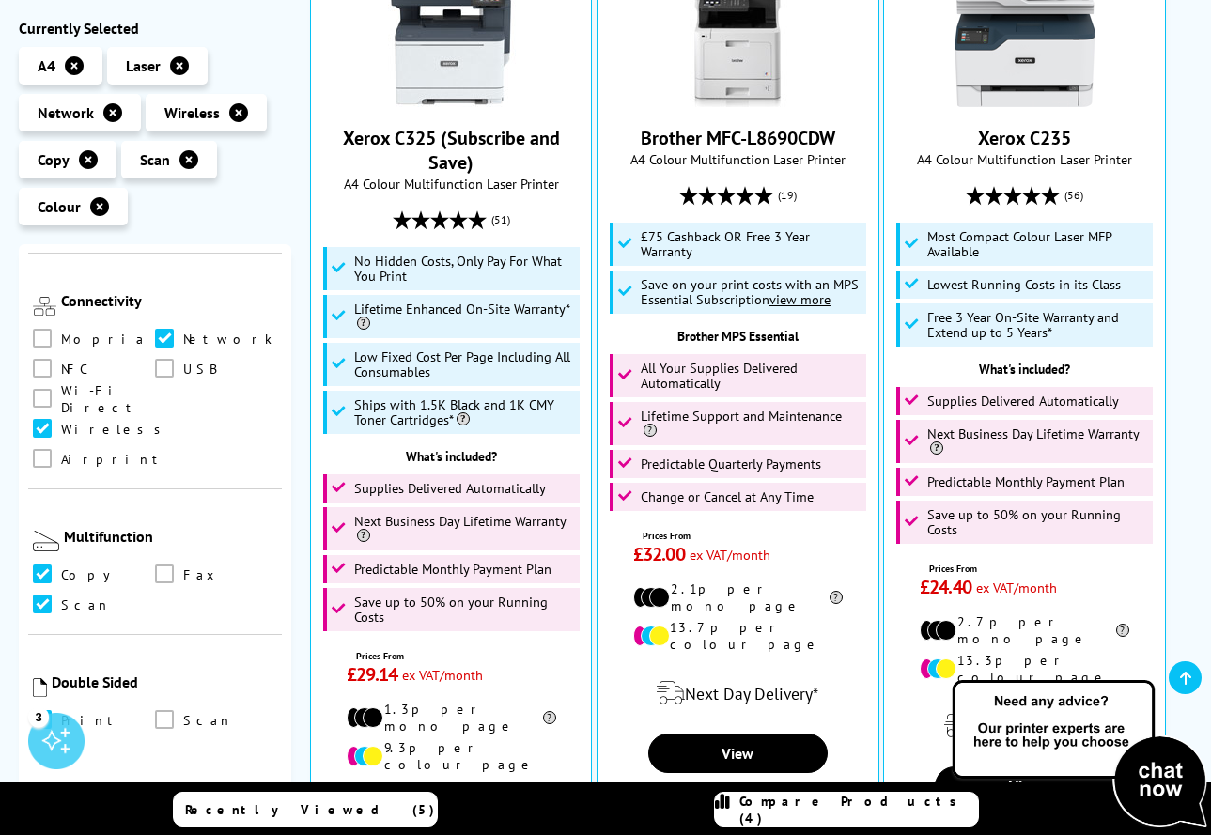
click at [41, 710] on span at bounding box center [42, 719] width 19 height 19
click at [60, 713] on input "checkbox" at bounding box center [60, 713] width 0 height 0
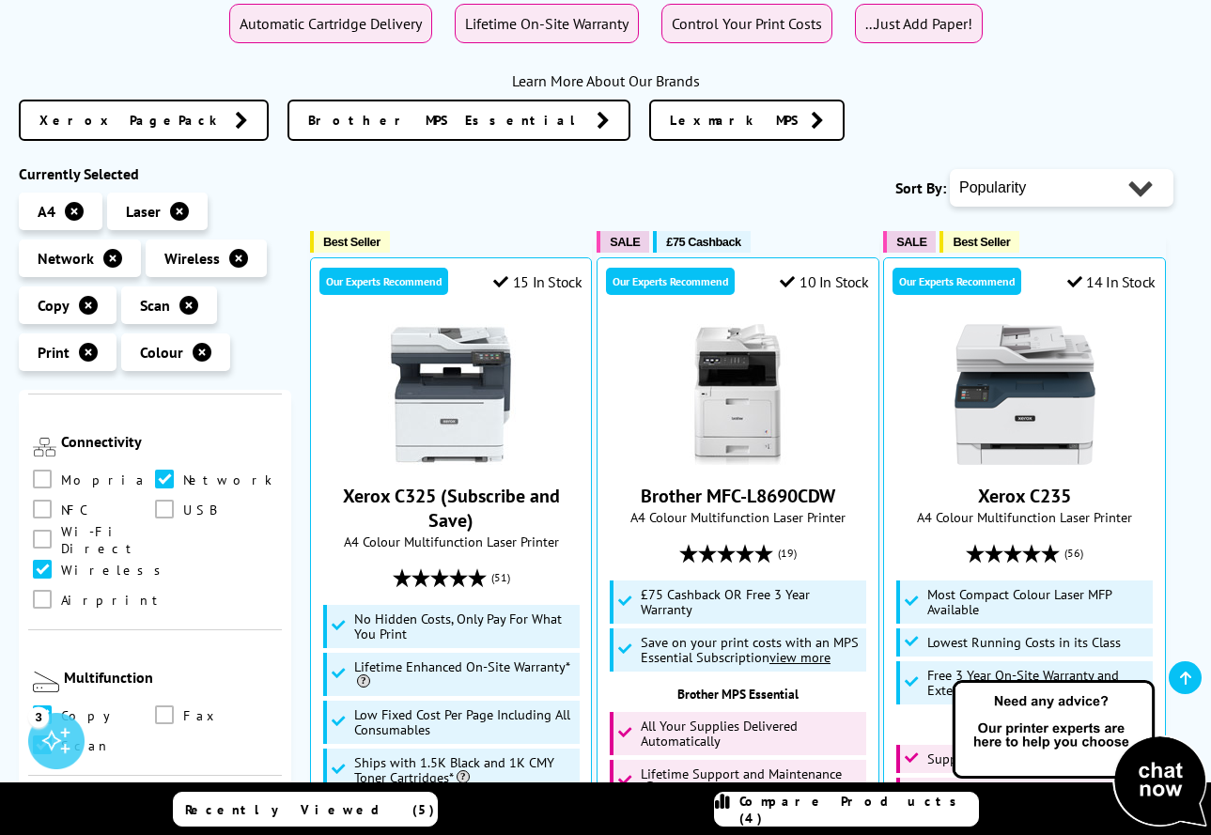
scroll to position [699, 0]
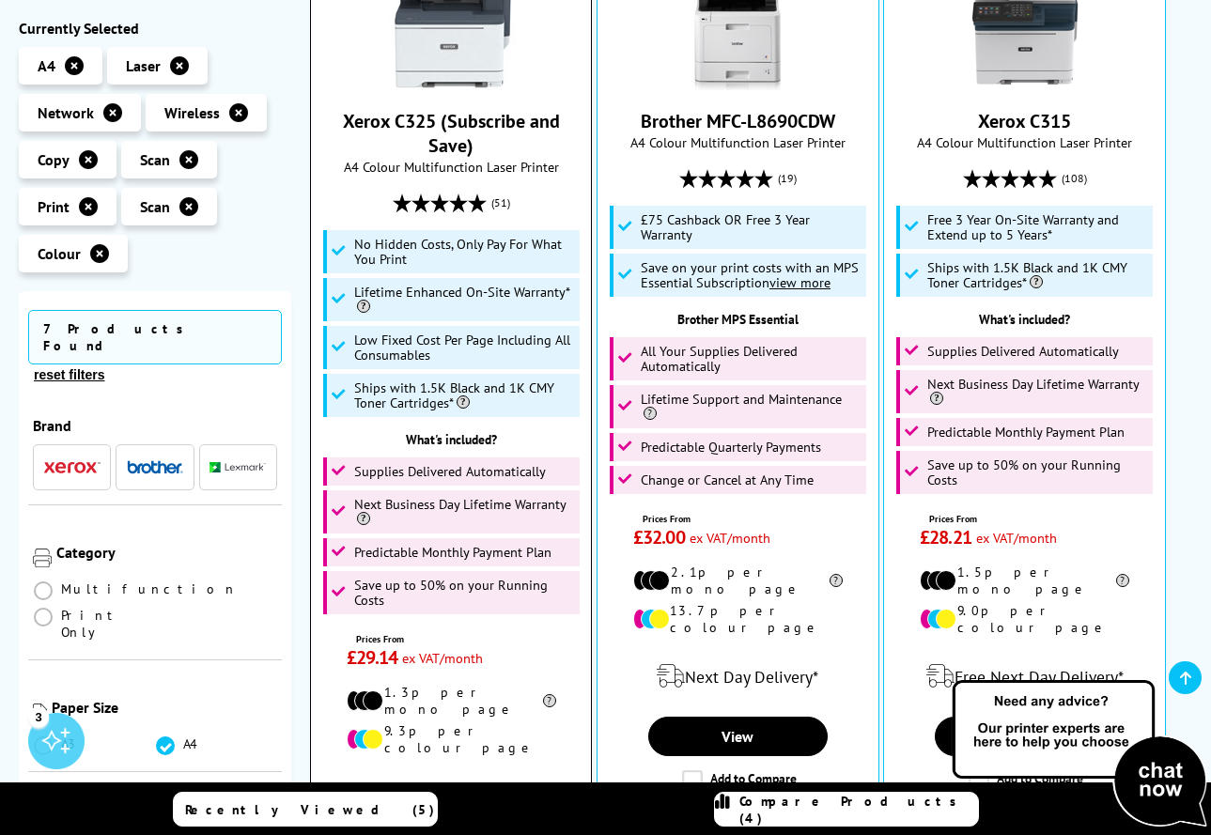
scroll to position [1057, 0]
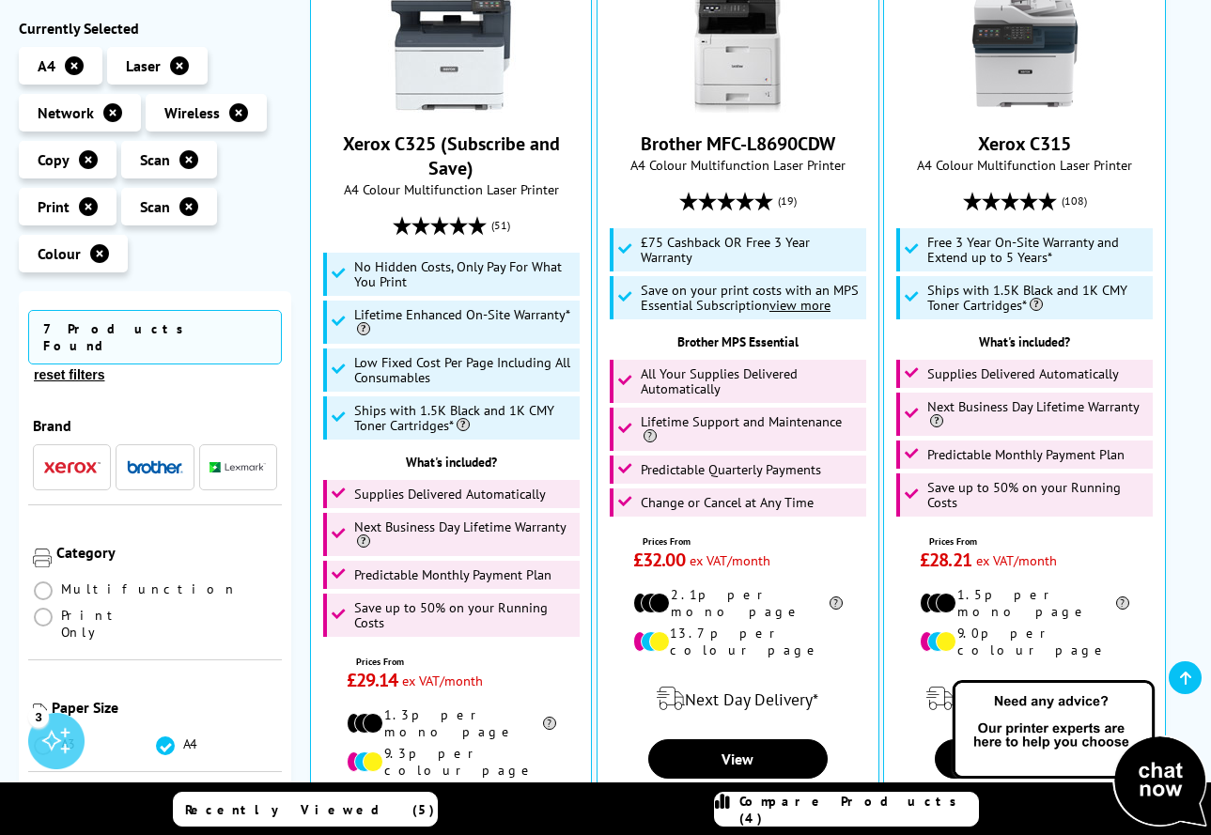
click at [756, 806] on link "Compare Products (4)" at bounding box center [846, 809] width 265 height 35
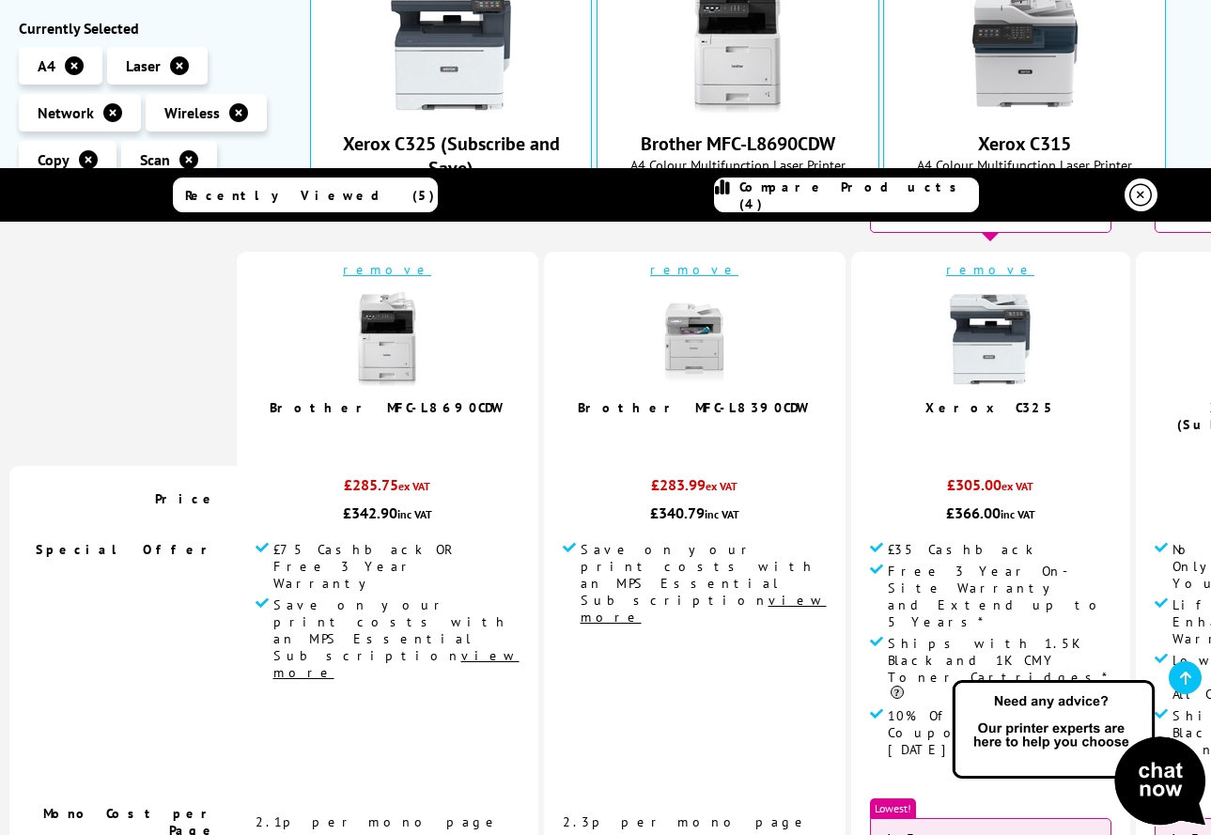
scroll to position [66, 0]
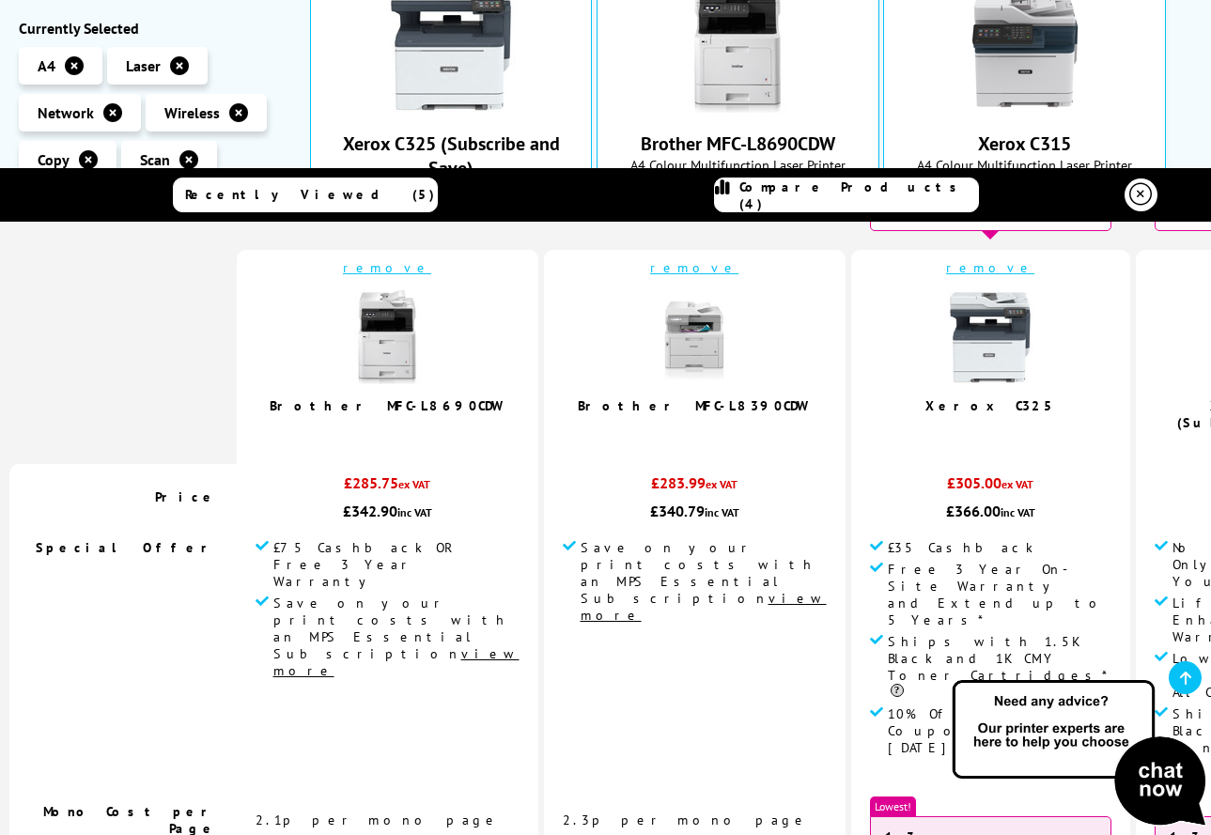
click at [946, 266] on link "remove" at bounding box center [990, 267] width 88 height 17
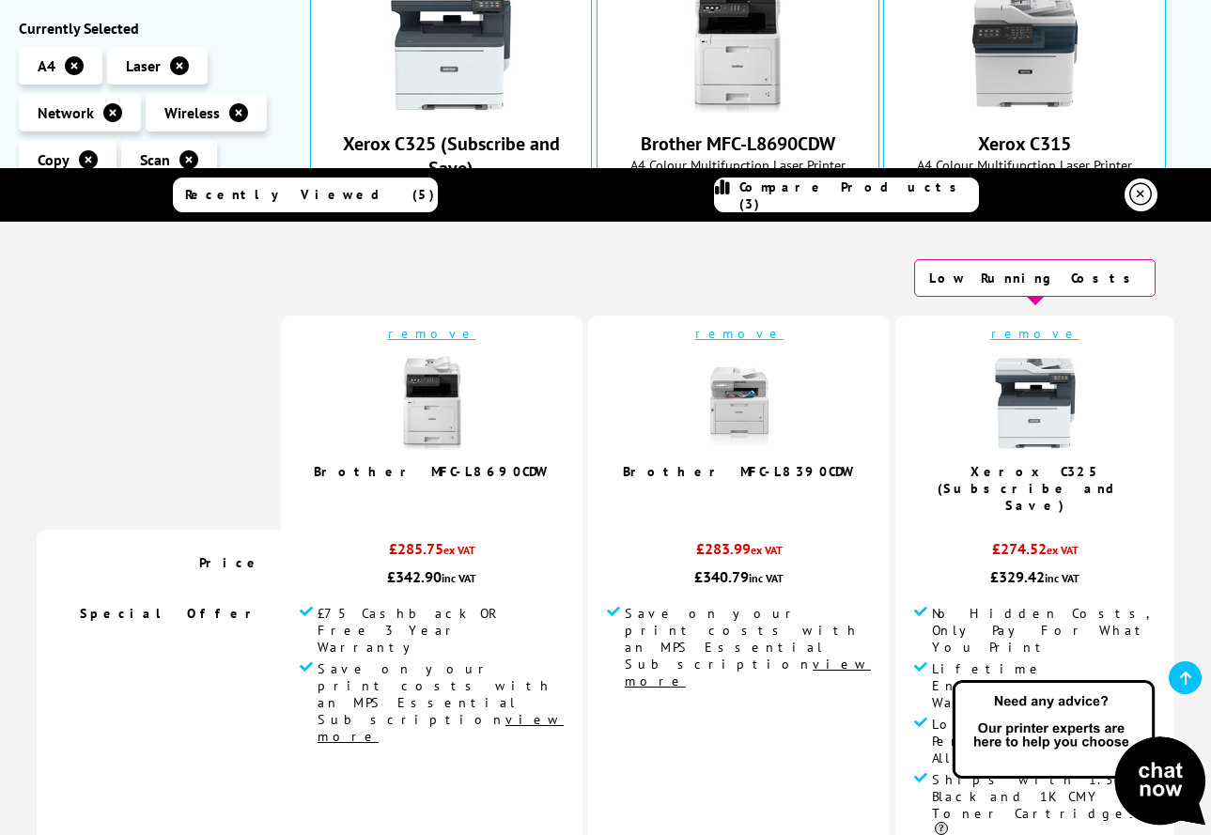
scroll to position [0, 0]
click at [1137, 58] on div at bounding box center [1024, 42] width 261 height 141
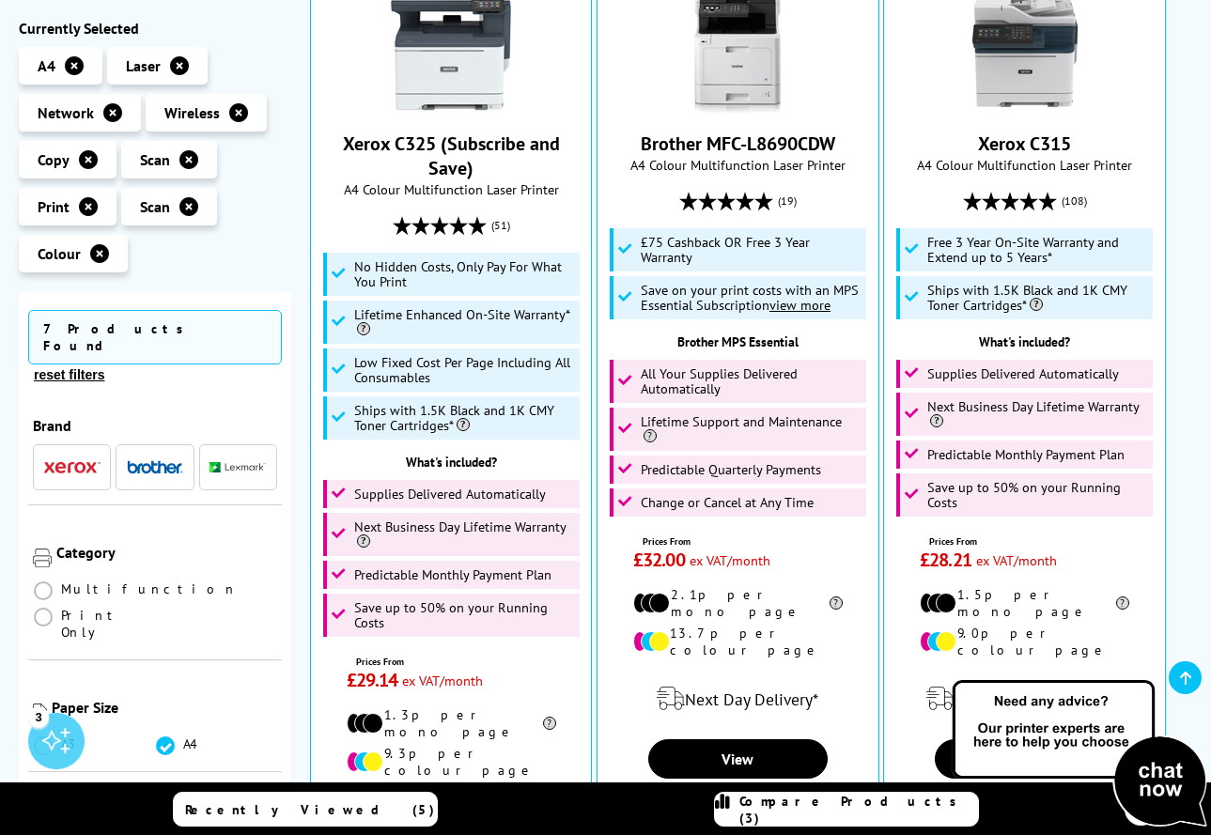
click at [908, 801] on span "Compare Products (3)" at bounding box center [858, 810] width 239 height 34
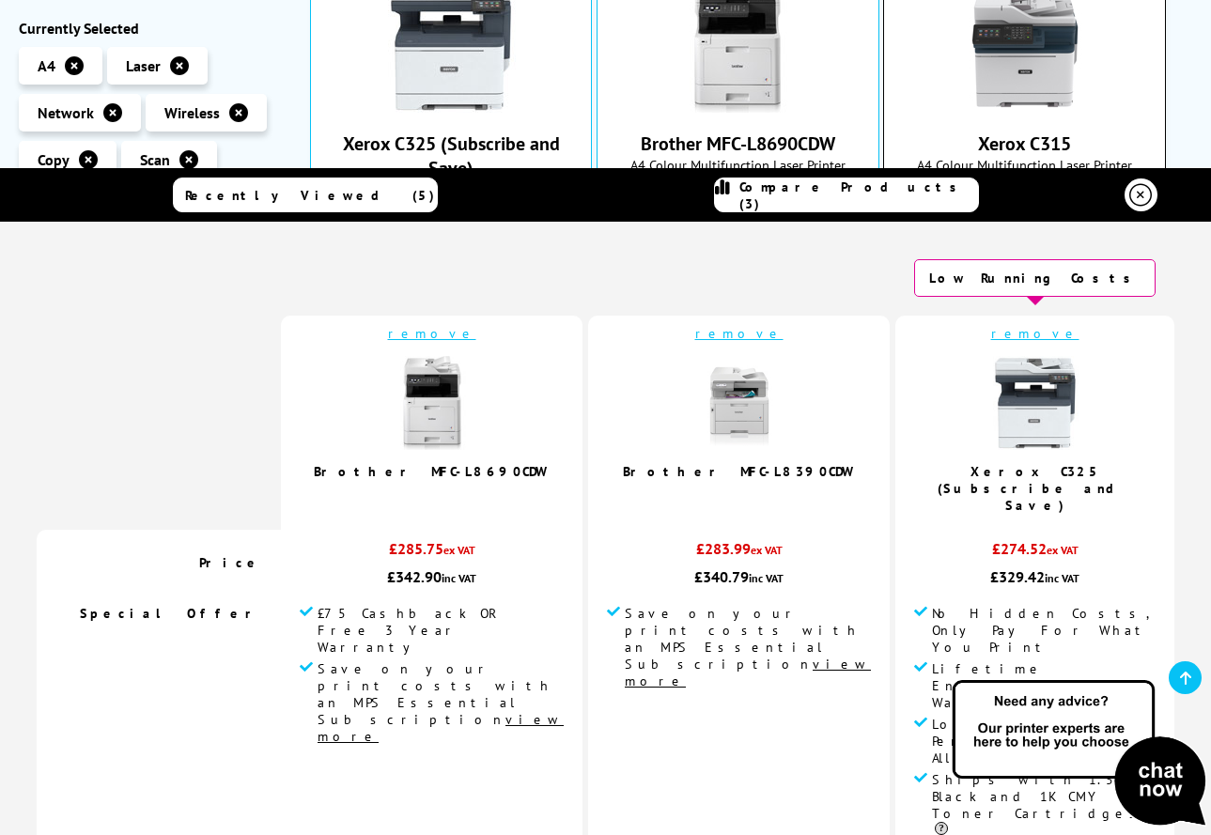
click at [947, 72] on div at bounding box center [1024, 42] width 261 height 141
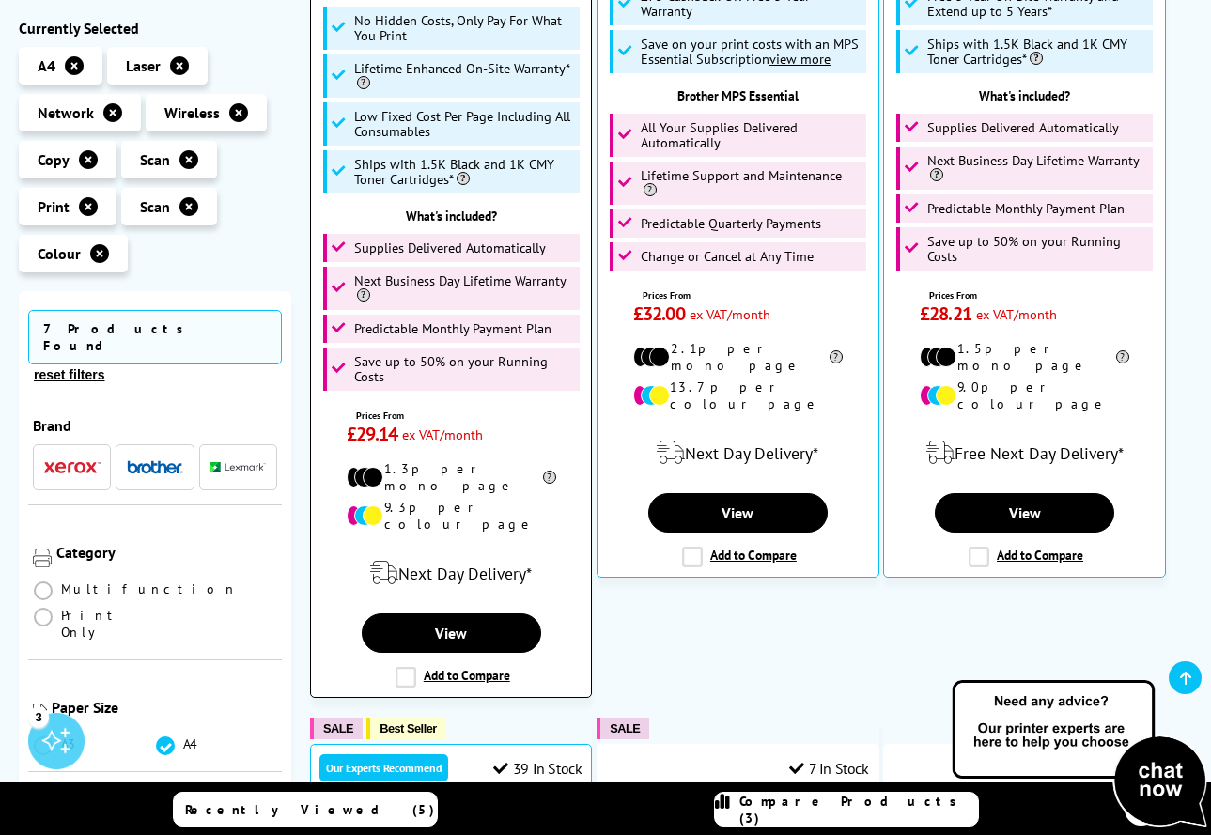
scroll to position [1304, 0]
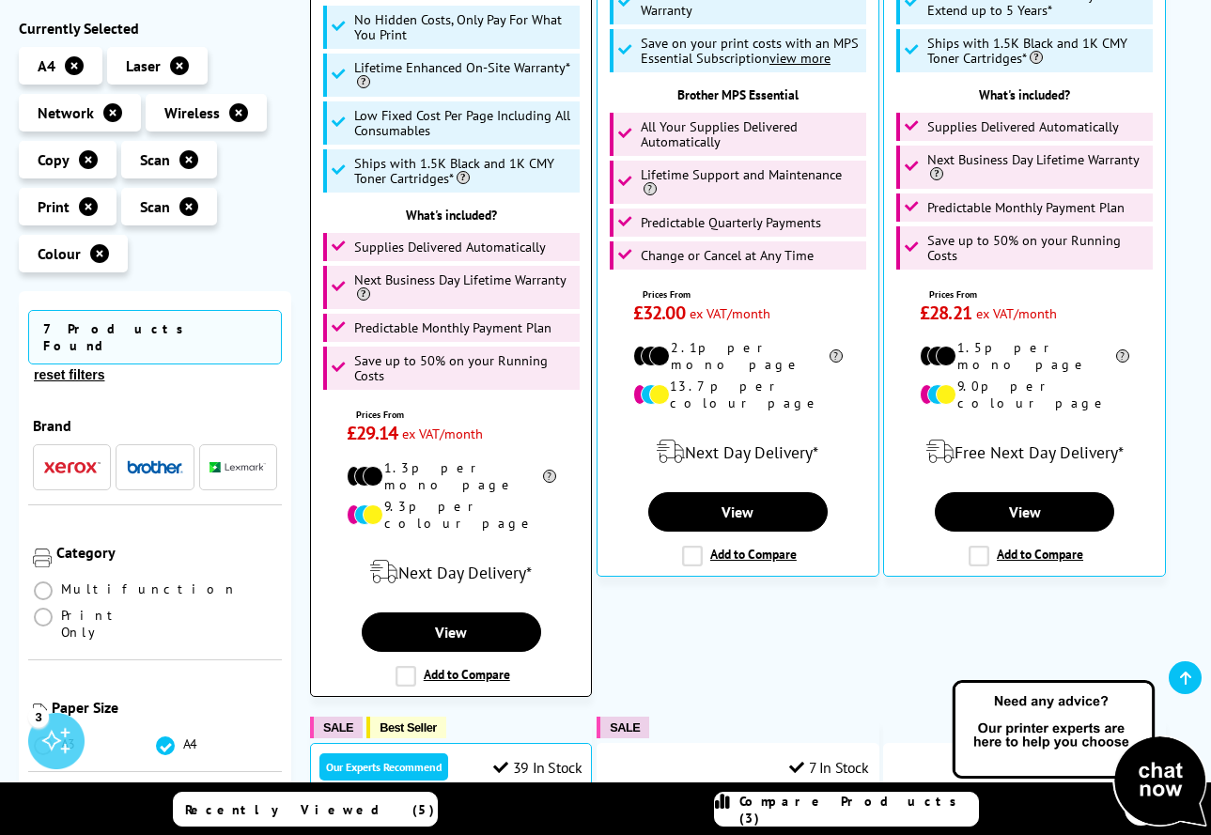
click at [480, 462] on li "1.3p per mono page" at bounding box center [452, 476] width 210 height 34
click at [462, 613] on link "View" at bounding box center [451, 632] width 179 height 39
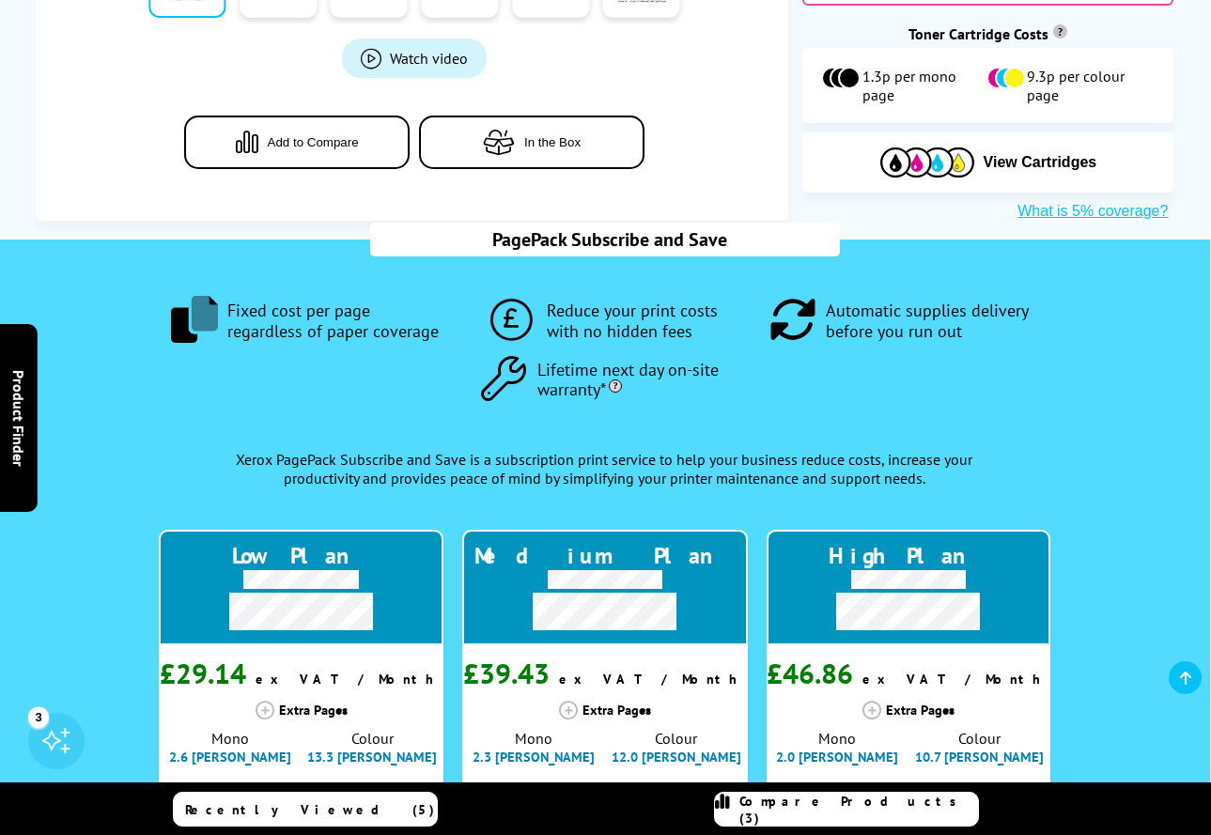
scroll to position [1451, 0]
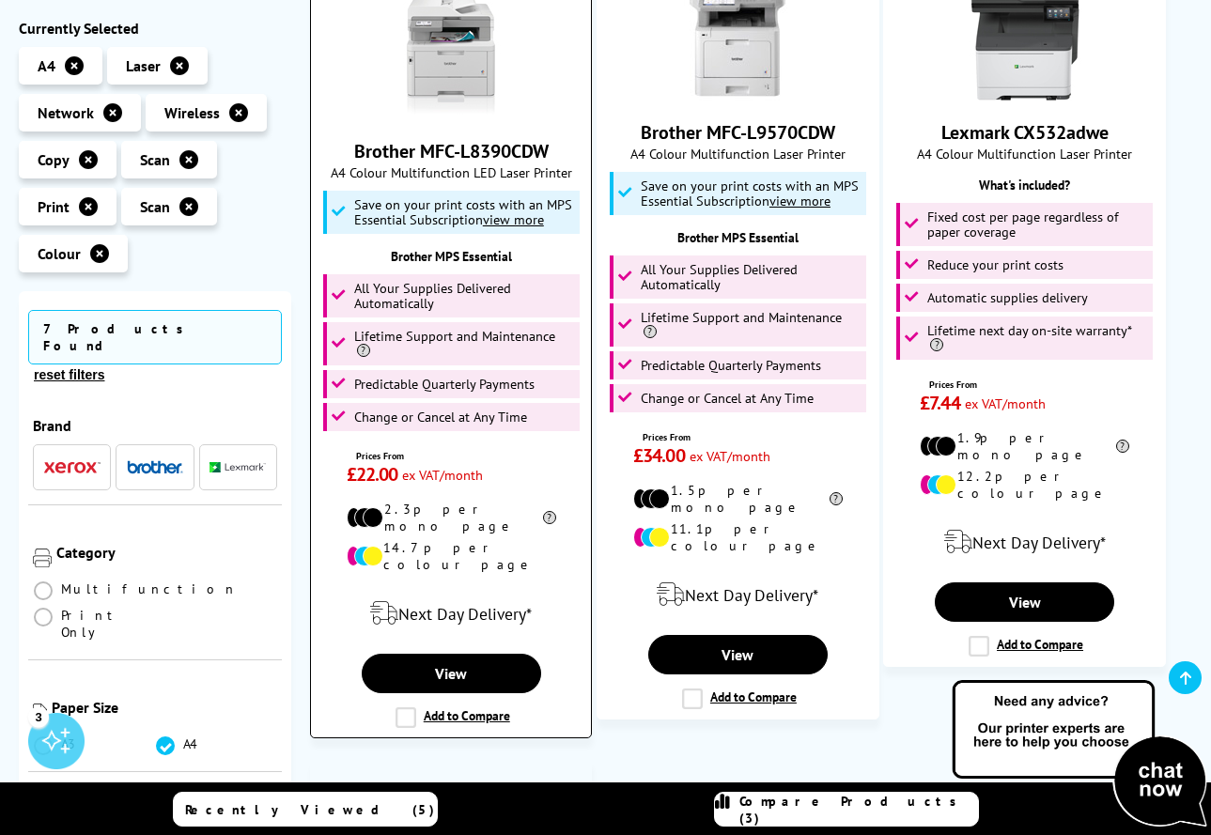
scroll to position [2140, 0]
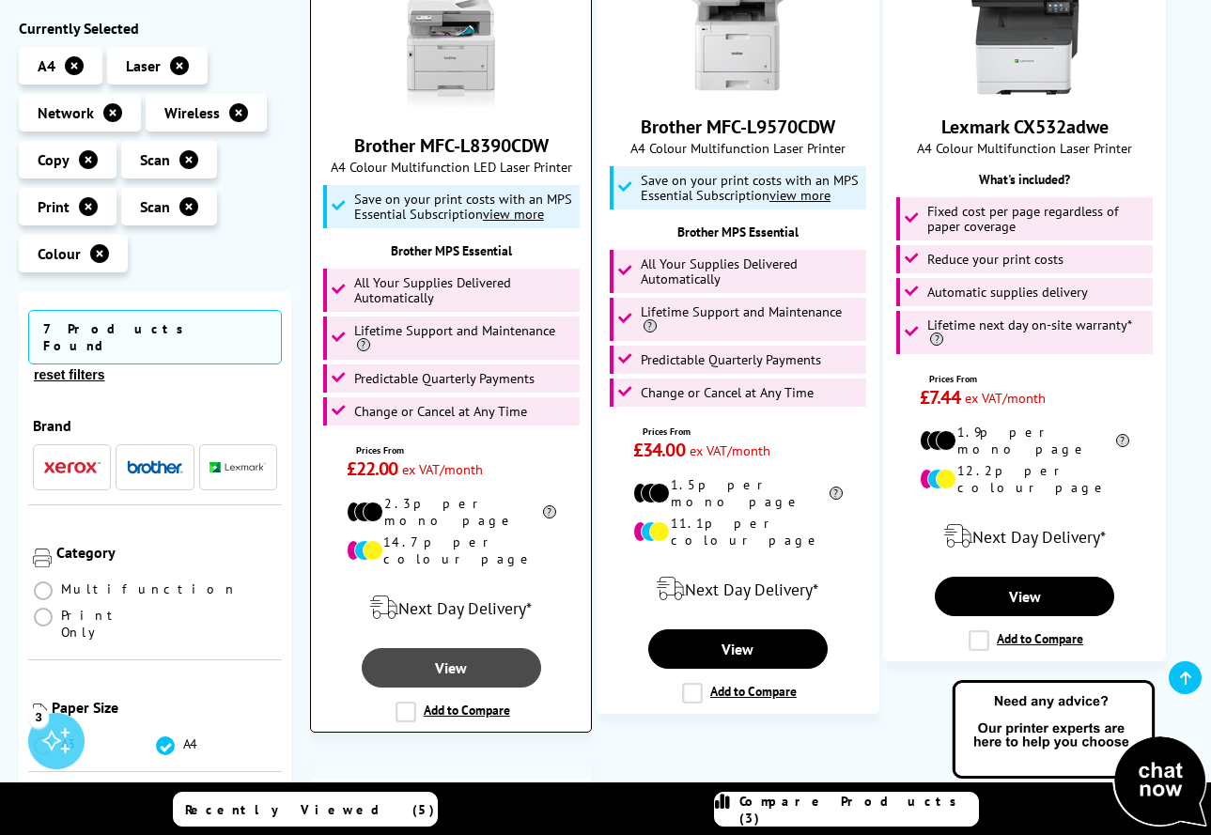
click at [445, 648] on link "View" at bounding box center [451, 667] width 179 height 39
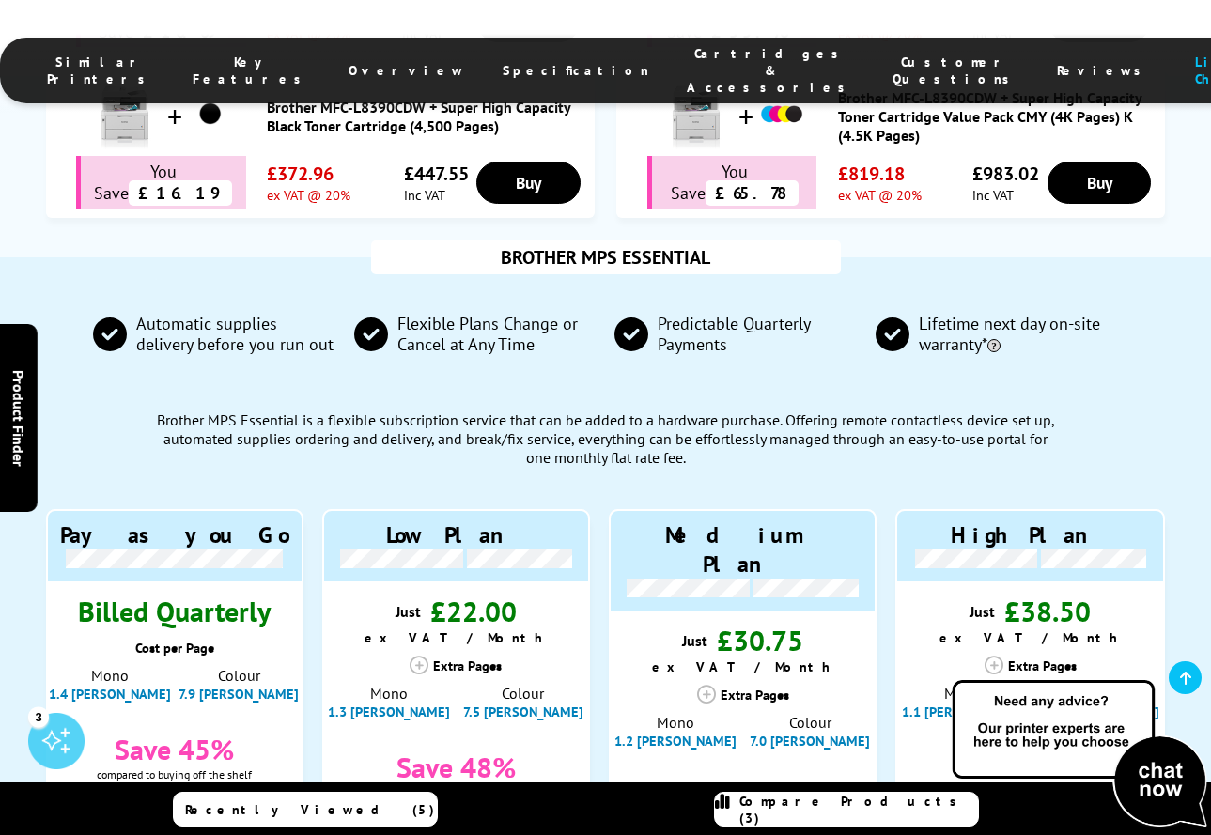
scroll to position [1535, 0]
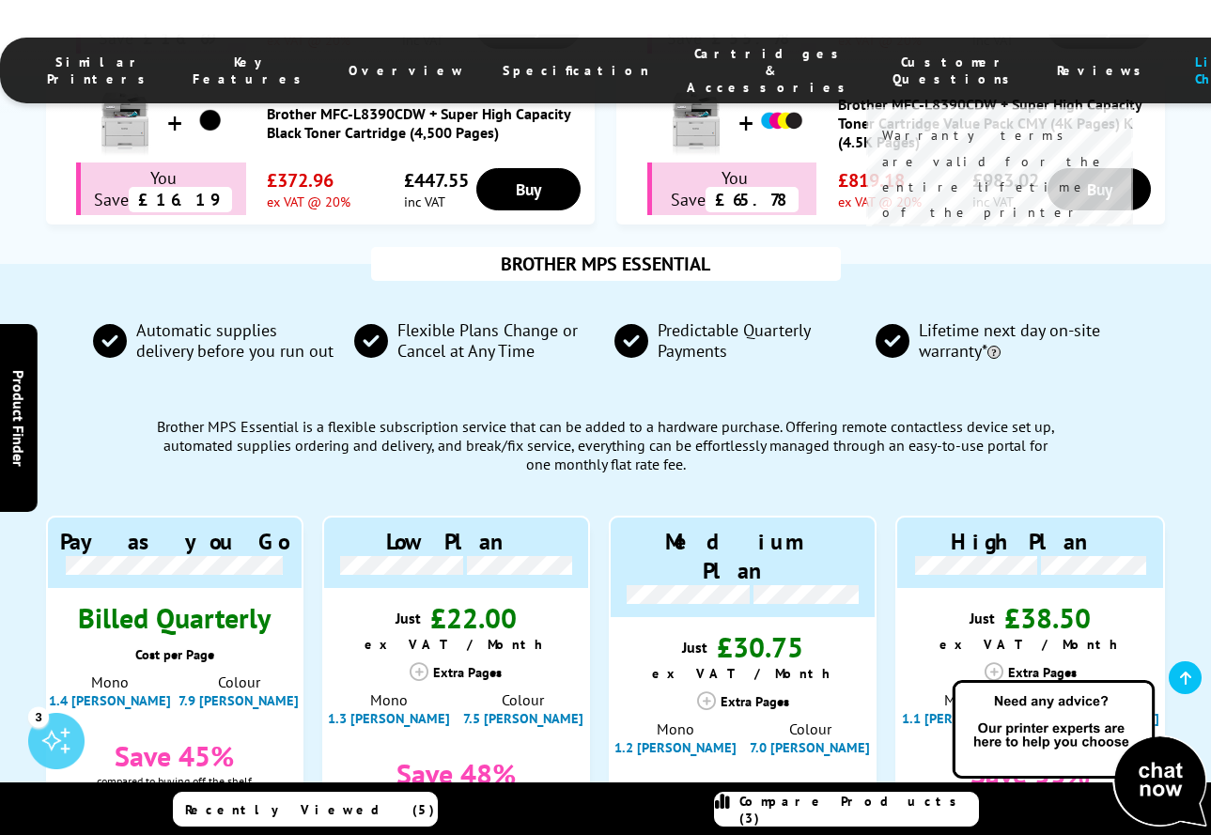
click at [1001, 346] on span at bounding box center [994, 352] width 13 height 13
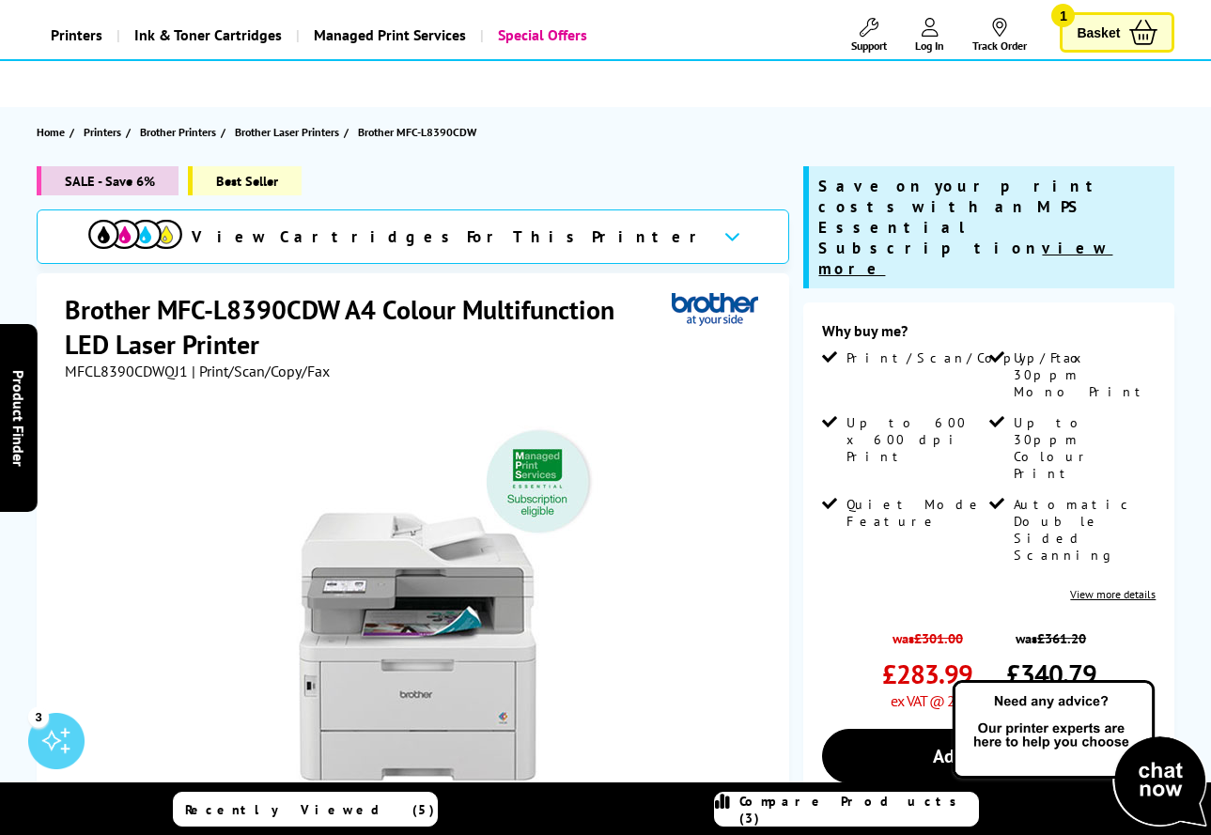
scroll to position [6, 0]
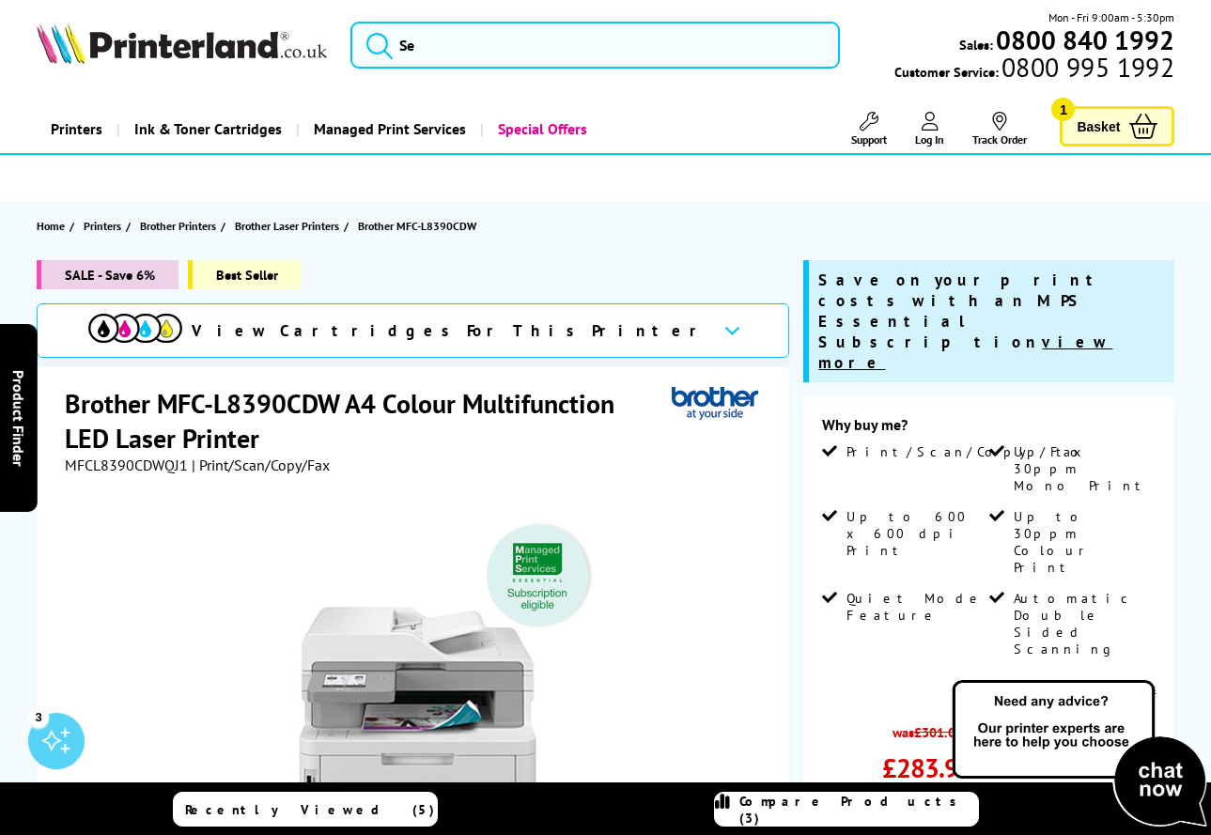
click at [1133, 681] on link "View more details" at bounding box center [1113, 688] width 86 height 14
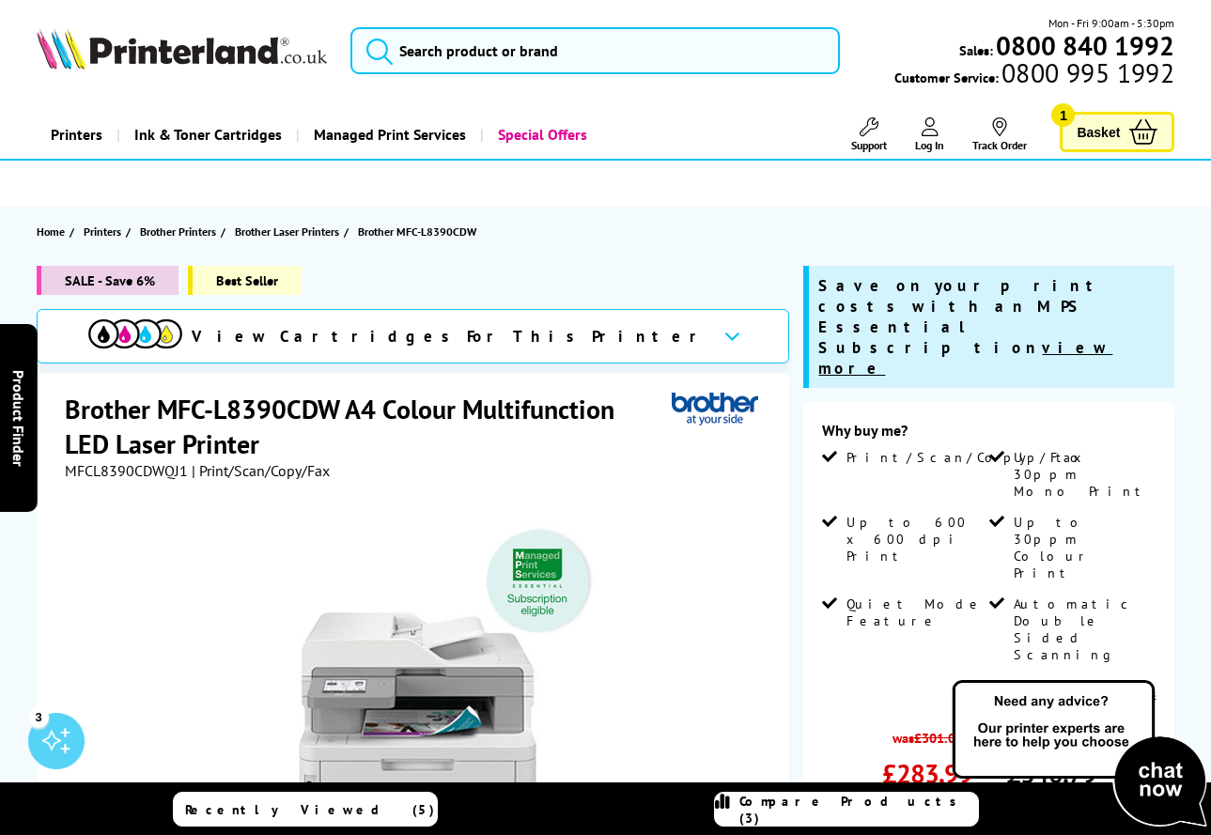
scroll to position [0, 0]
